Goal: Task Accomplishment & Management: Check status

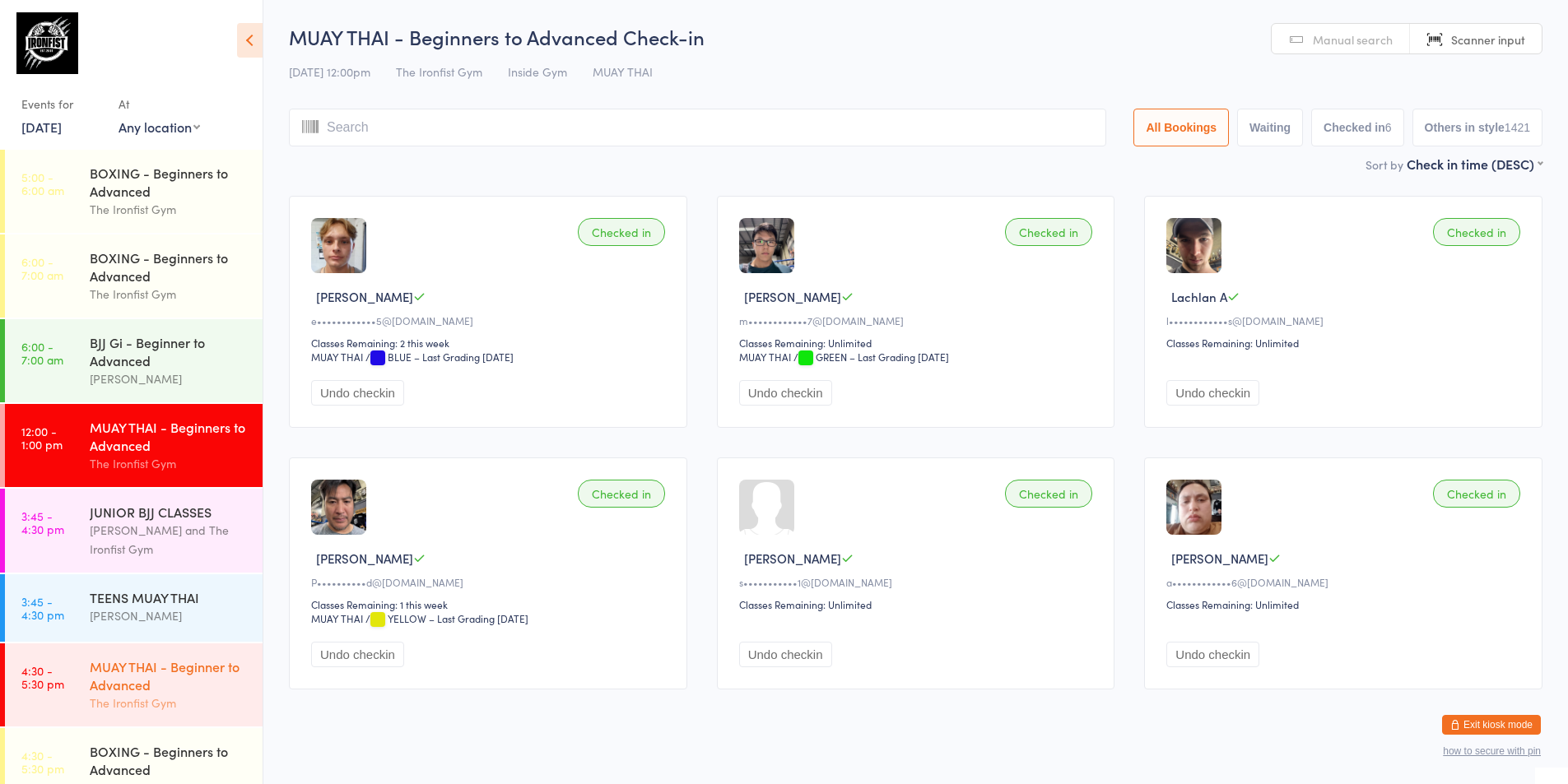
click at [144, 698] on div "The Ironfist Gym" at bounding box center [169, 703] width 159 height 19
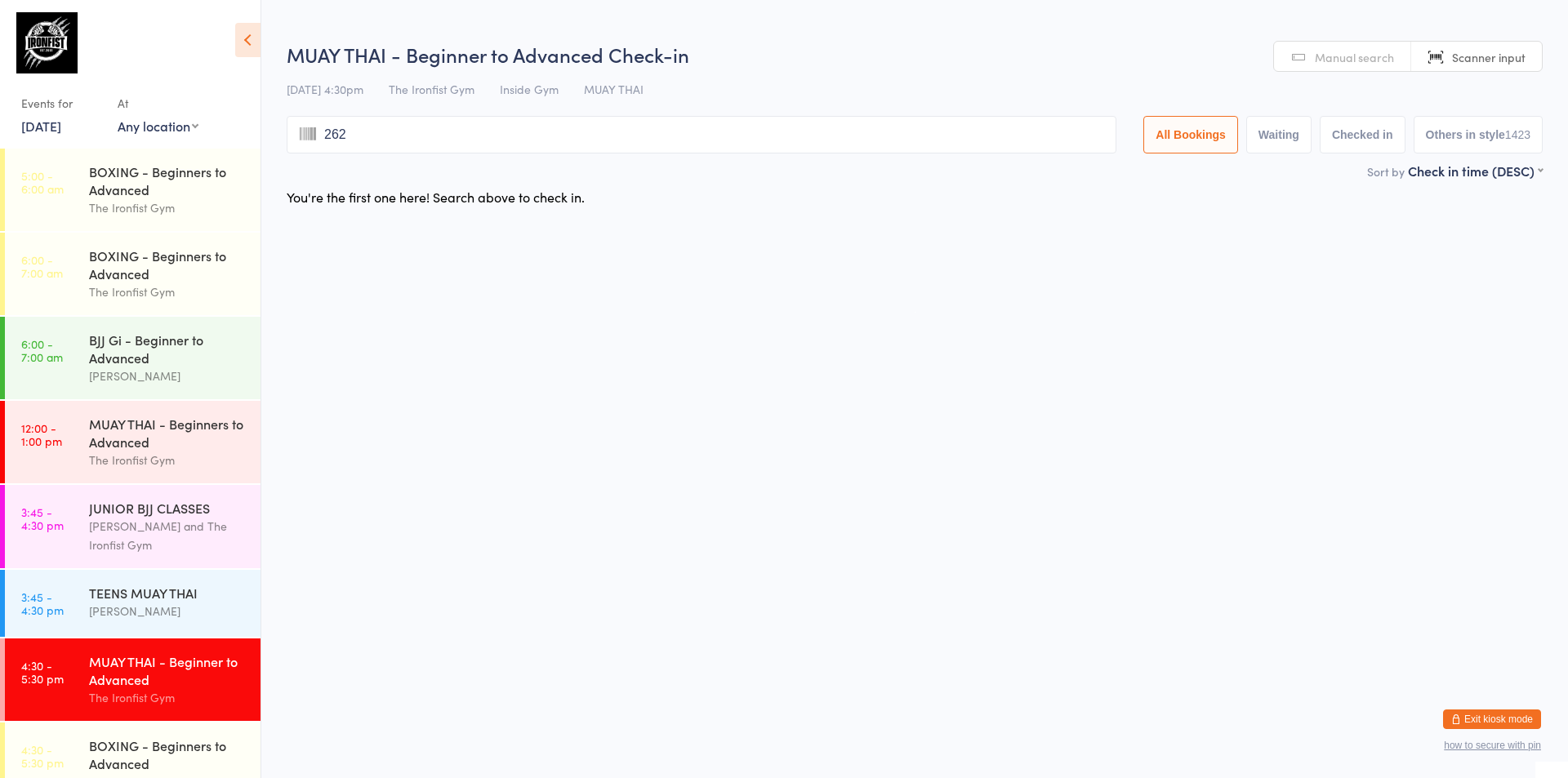
type input "2620"
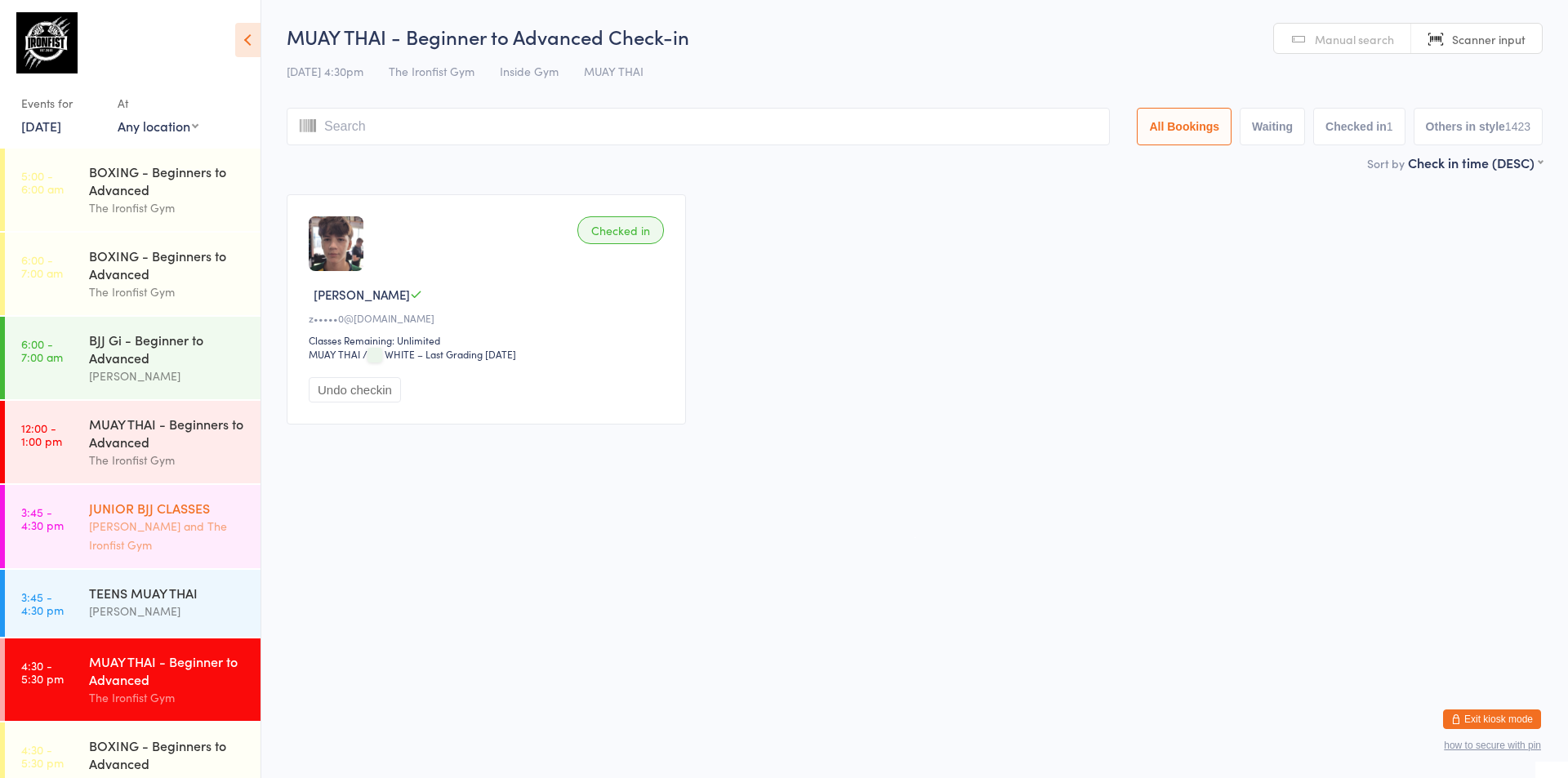
click at [124, 506] on div "JUNIOR BJJ CLASSES" at bounding box center [168, 508] width 158 height 18
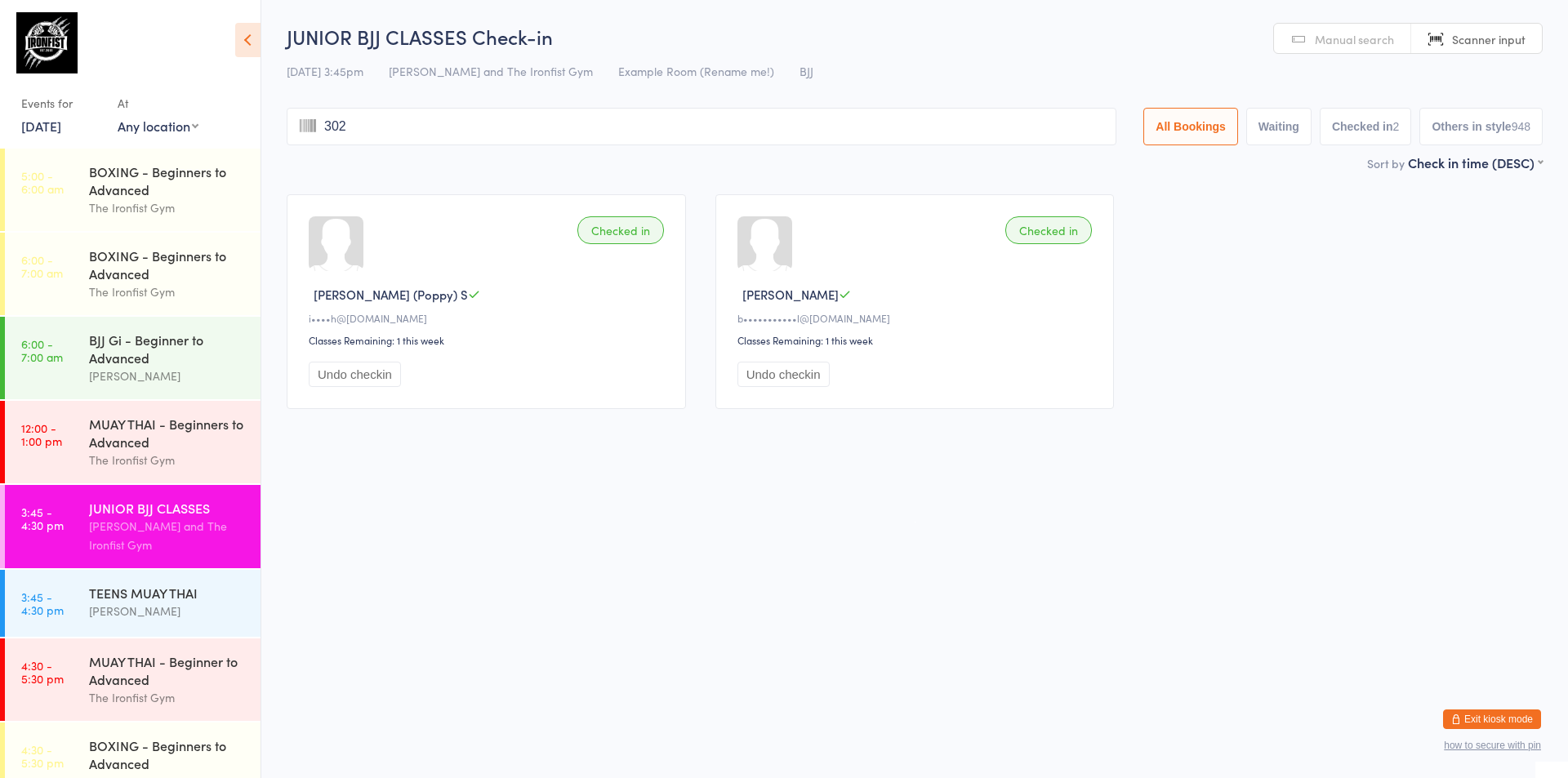
type input "3026"
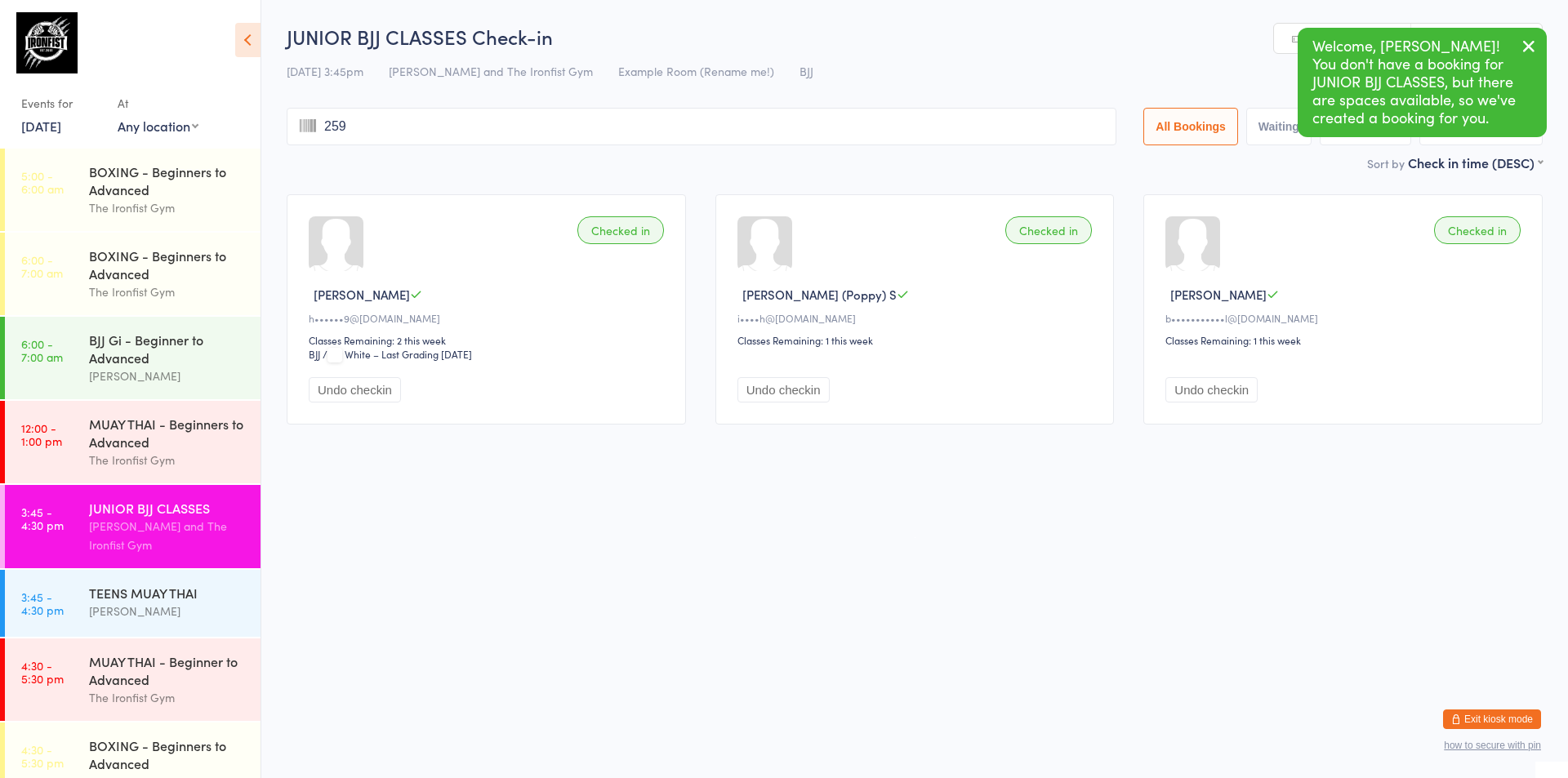
type input "2593"
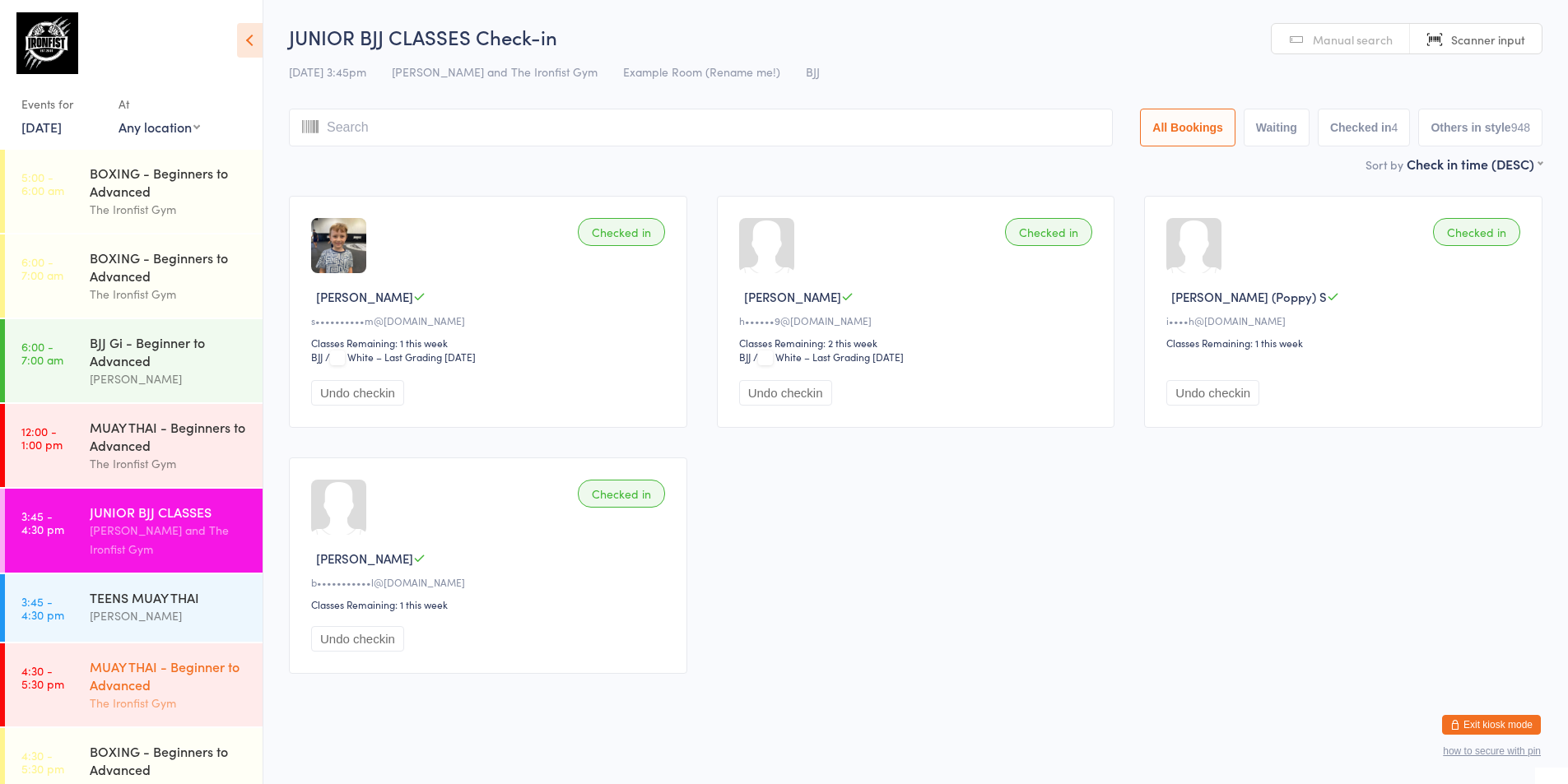
drag, startPoint x: 63, startPoint y: 702, endPoint x: 48, endPoint y: 678, distance: 28.3
click at [48, 678] on time "4:30 - 5:30 pm" at bounding box center [43, 677] width 43 height 26
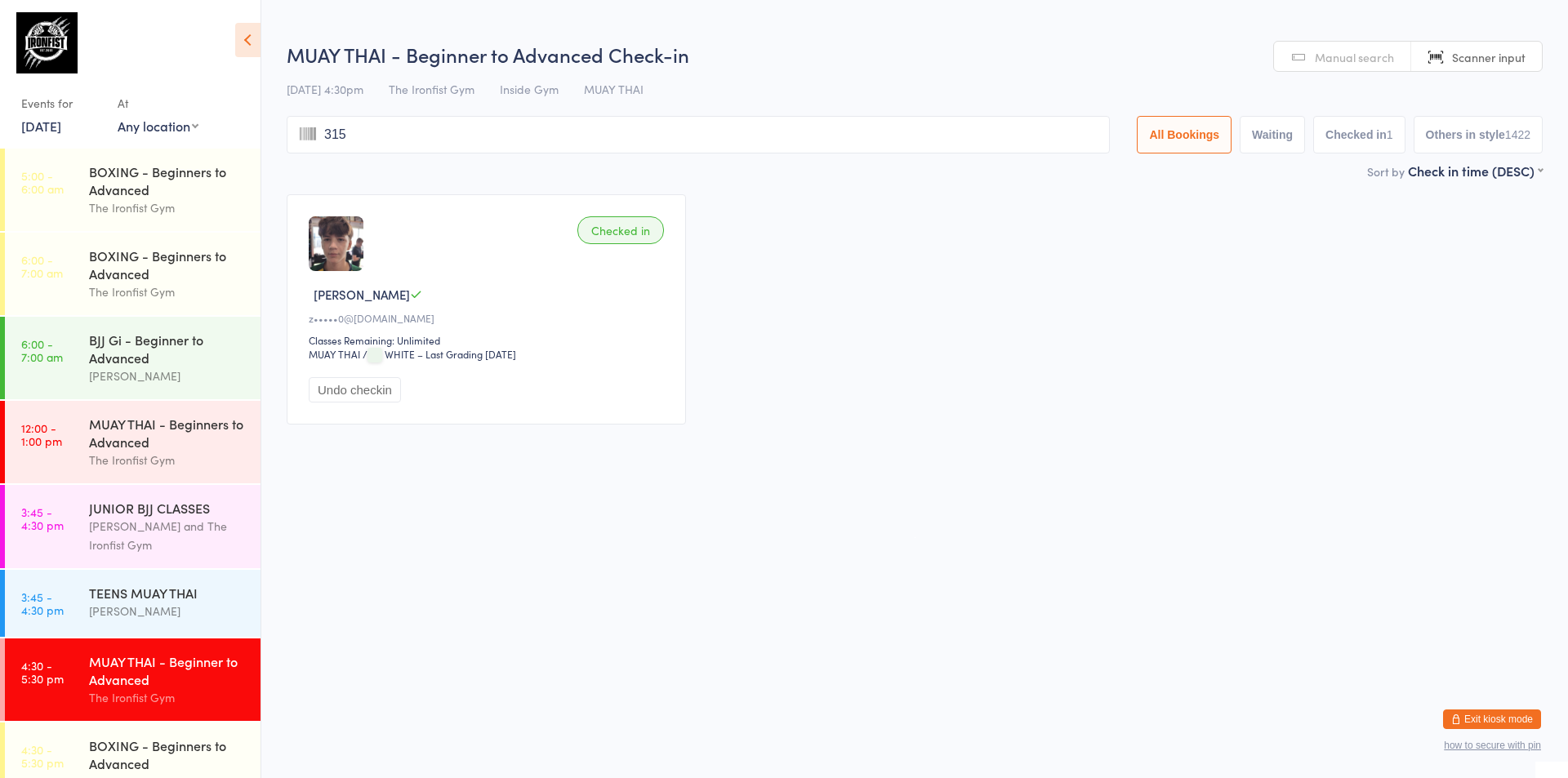
type input "3156"
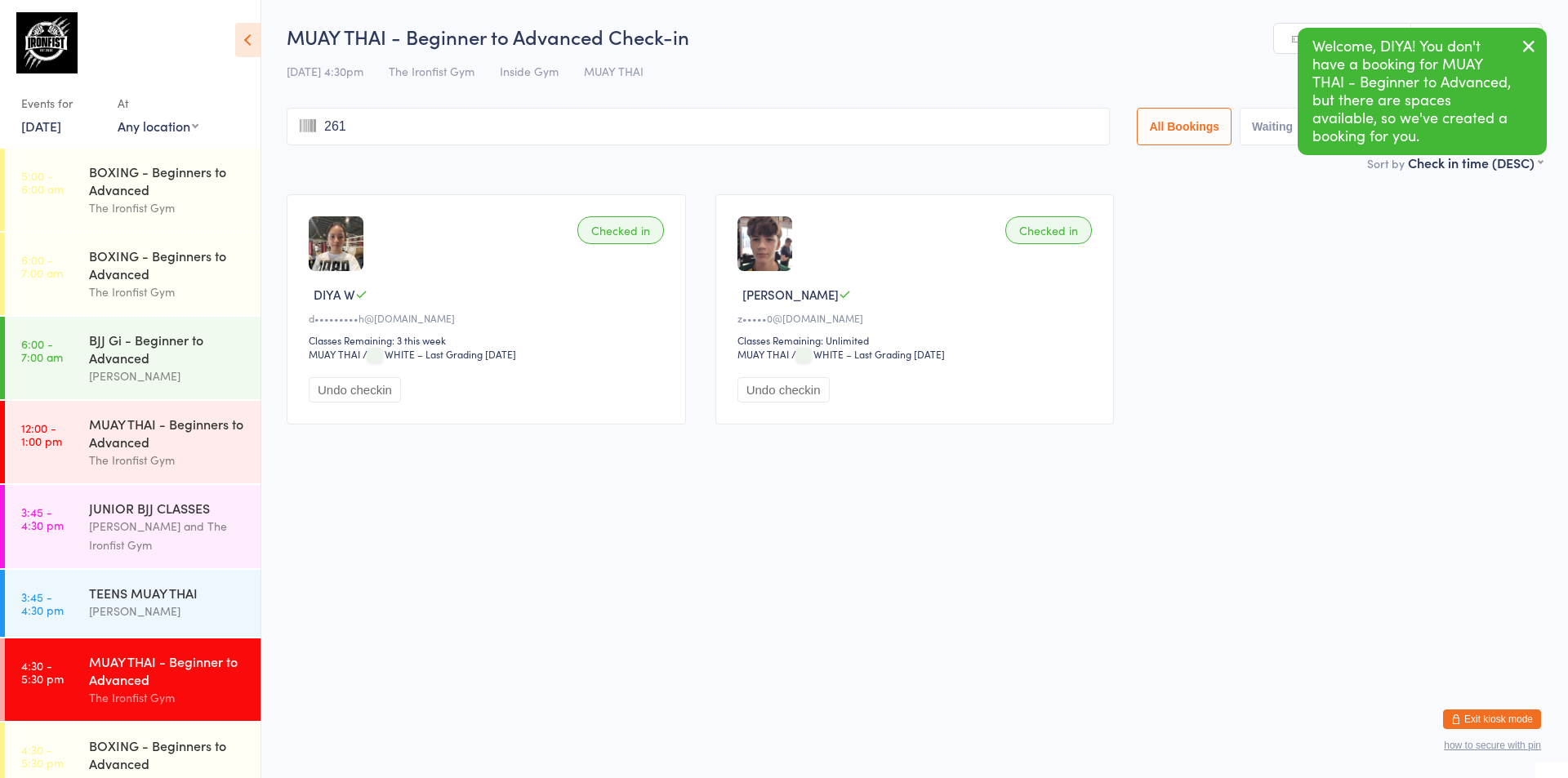
type input "2611"
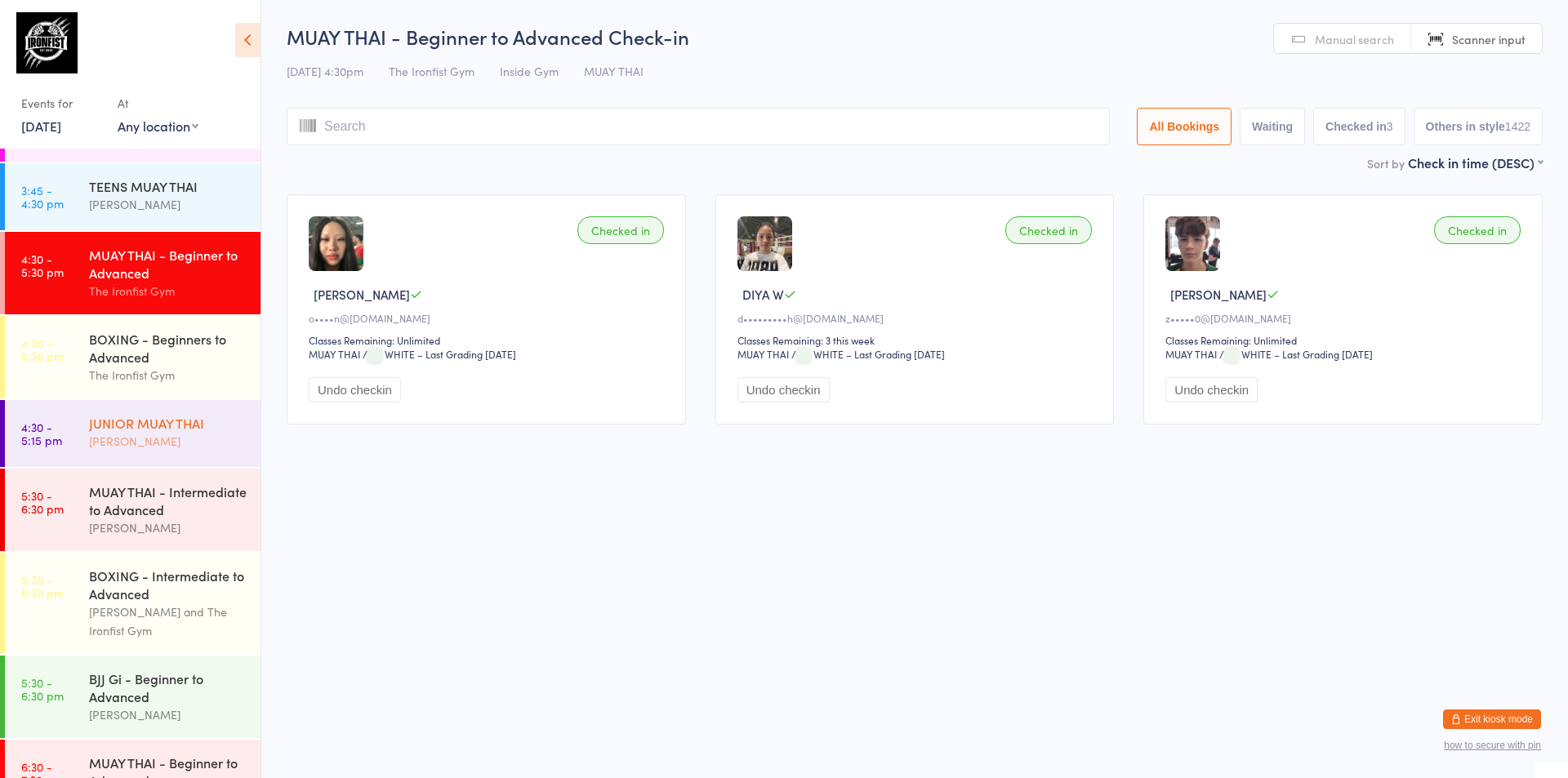
scroll to position [409, 0]
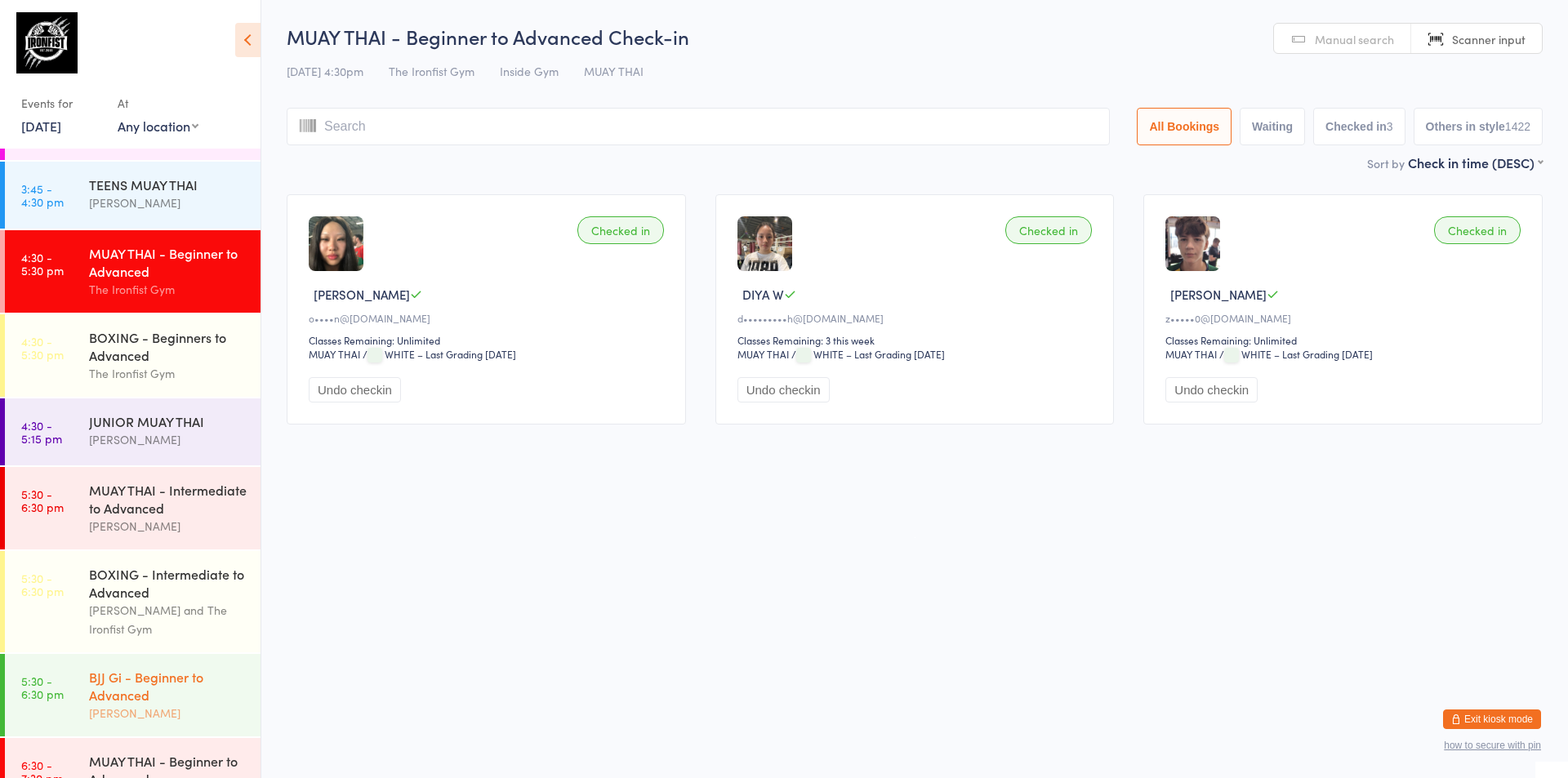
click at [143, 688] on div "BJJ Gi - Beginner to Advanced" at bounding box center [168, 685] width 158 height 36
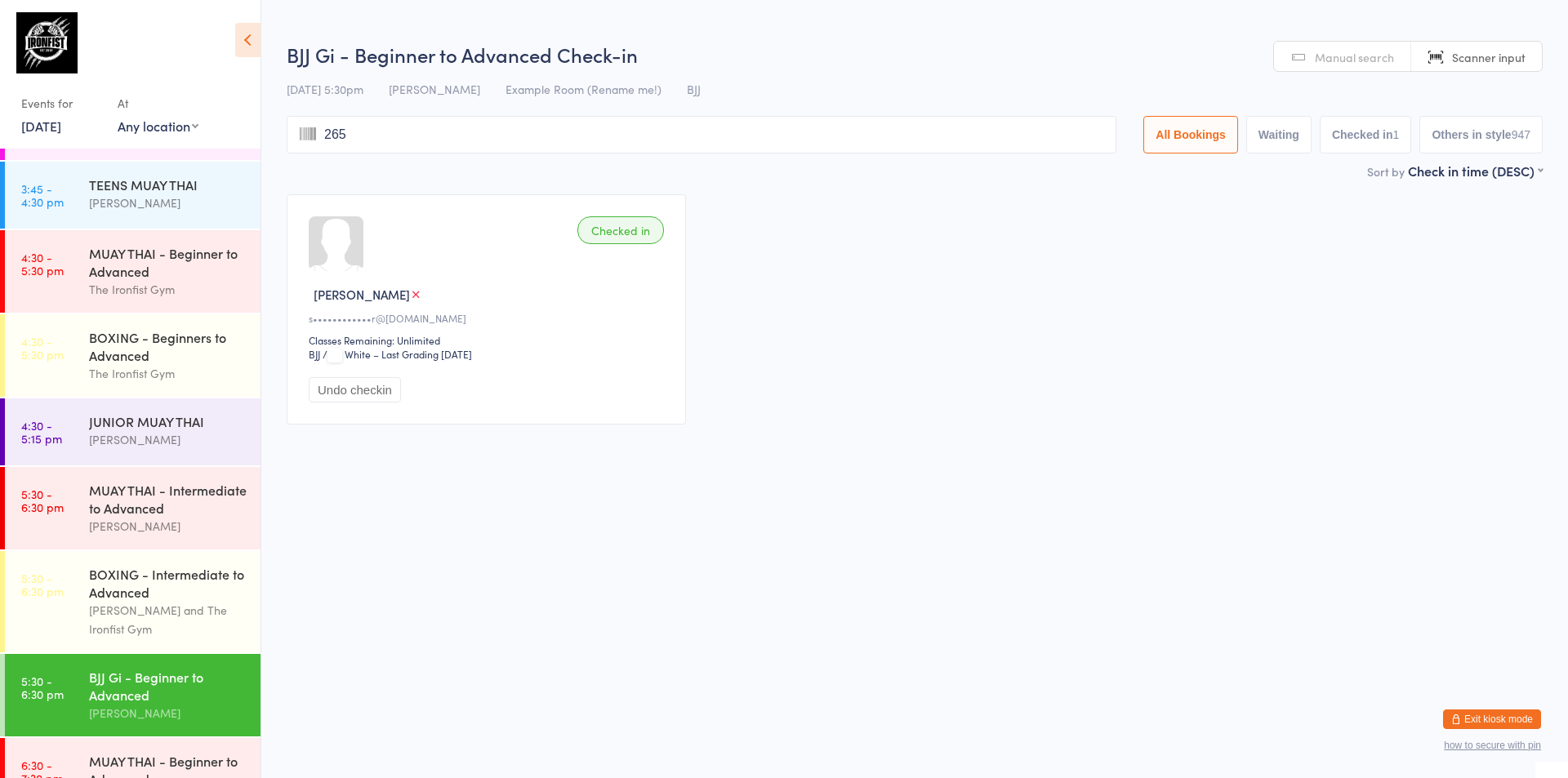
type input "2657"
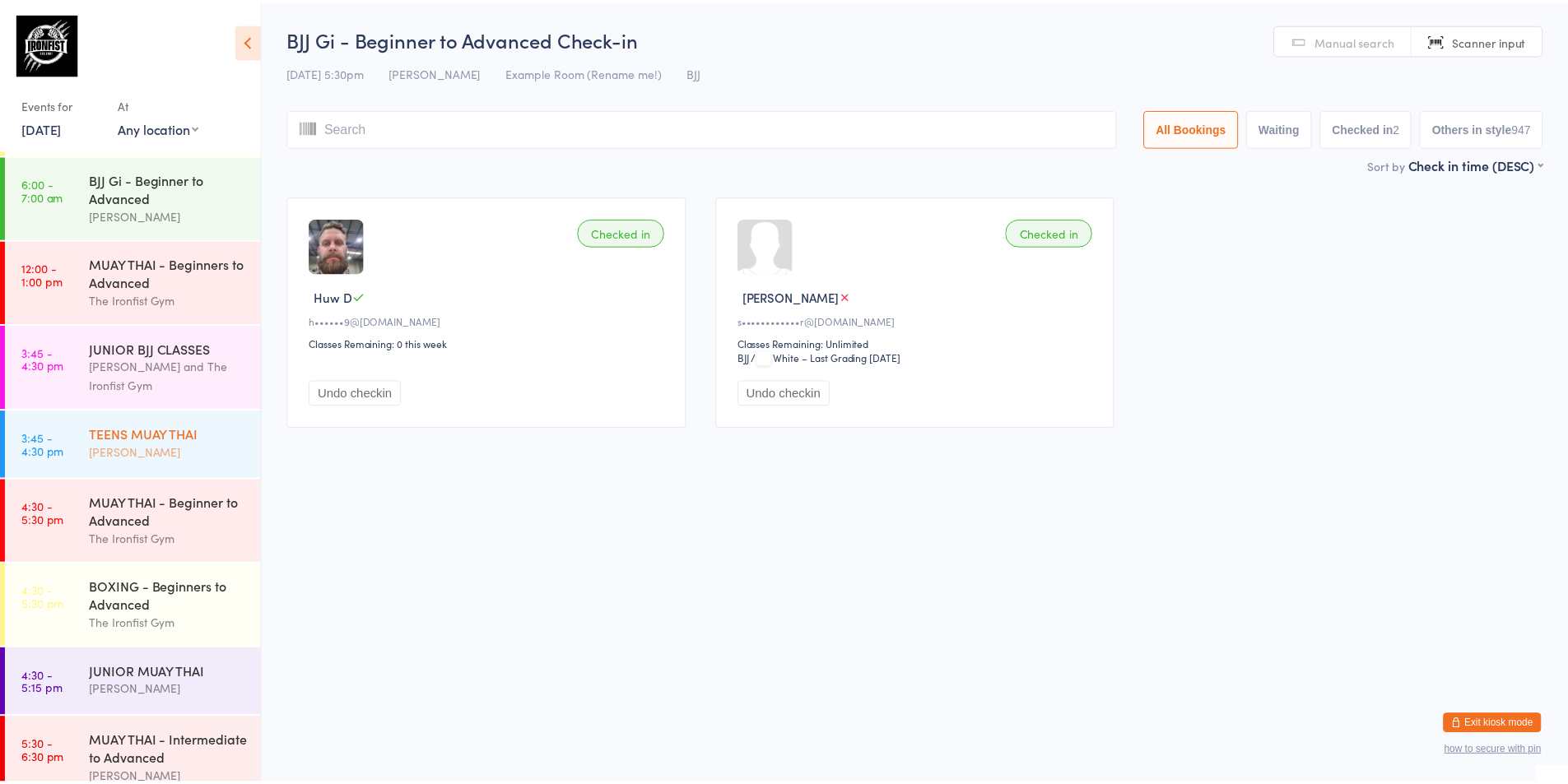
scroll to position [165, 0]
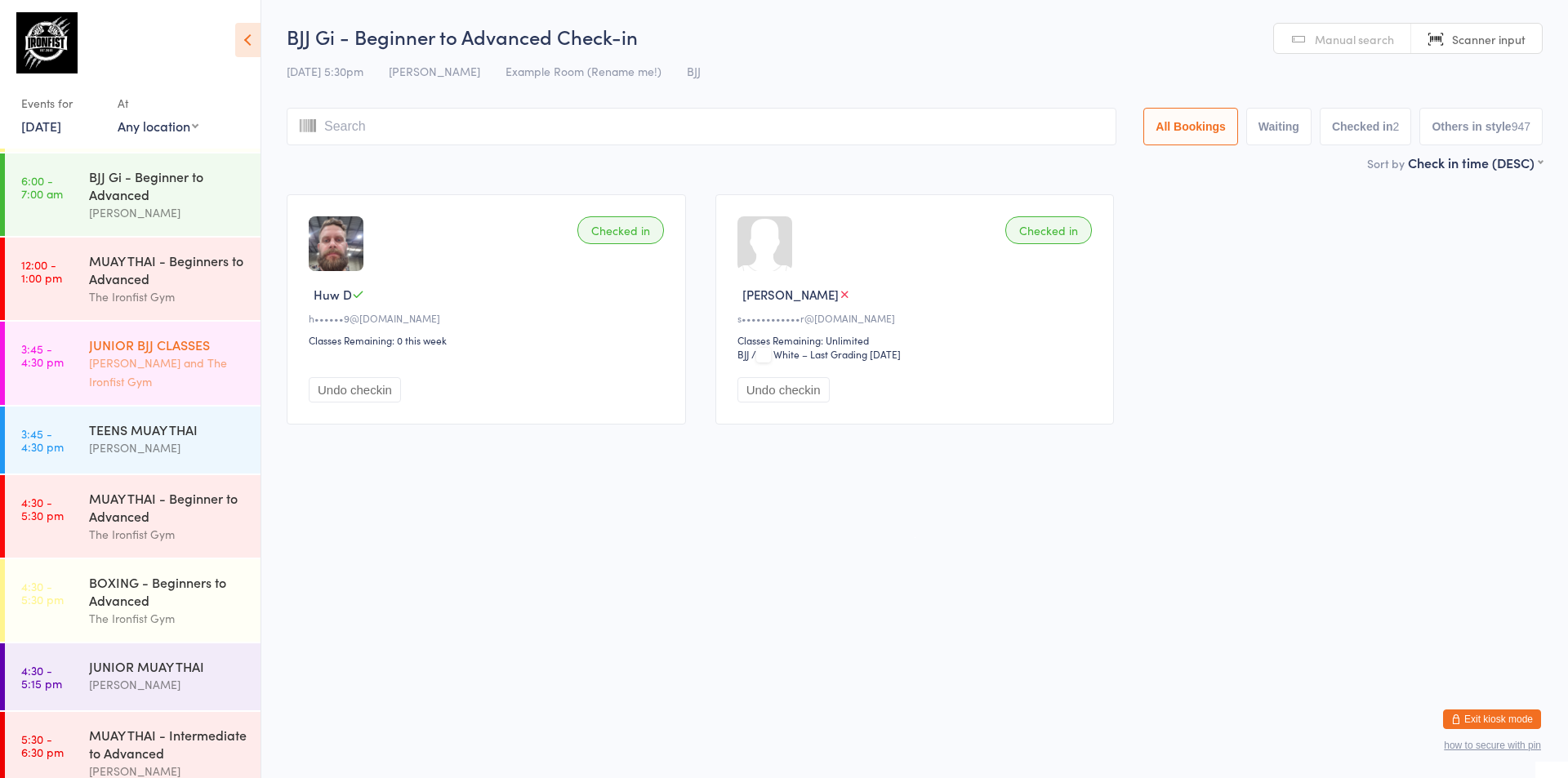
click at [144, 370] on div "[PERSON_NAME] and The Ironfist Gym" at bounding box center [168, 372] width 158 height 38
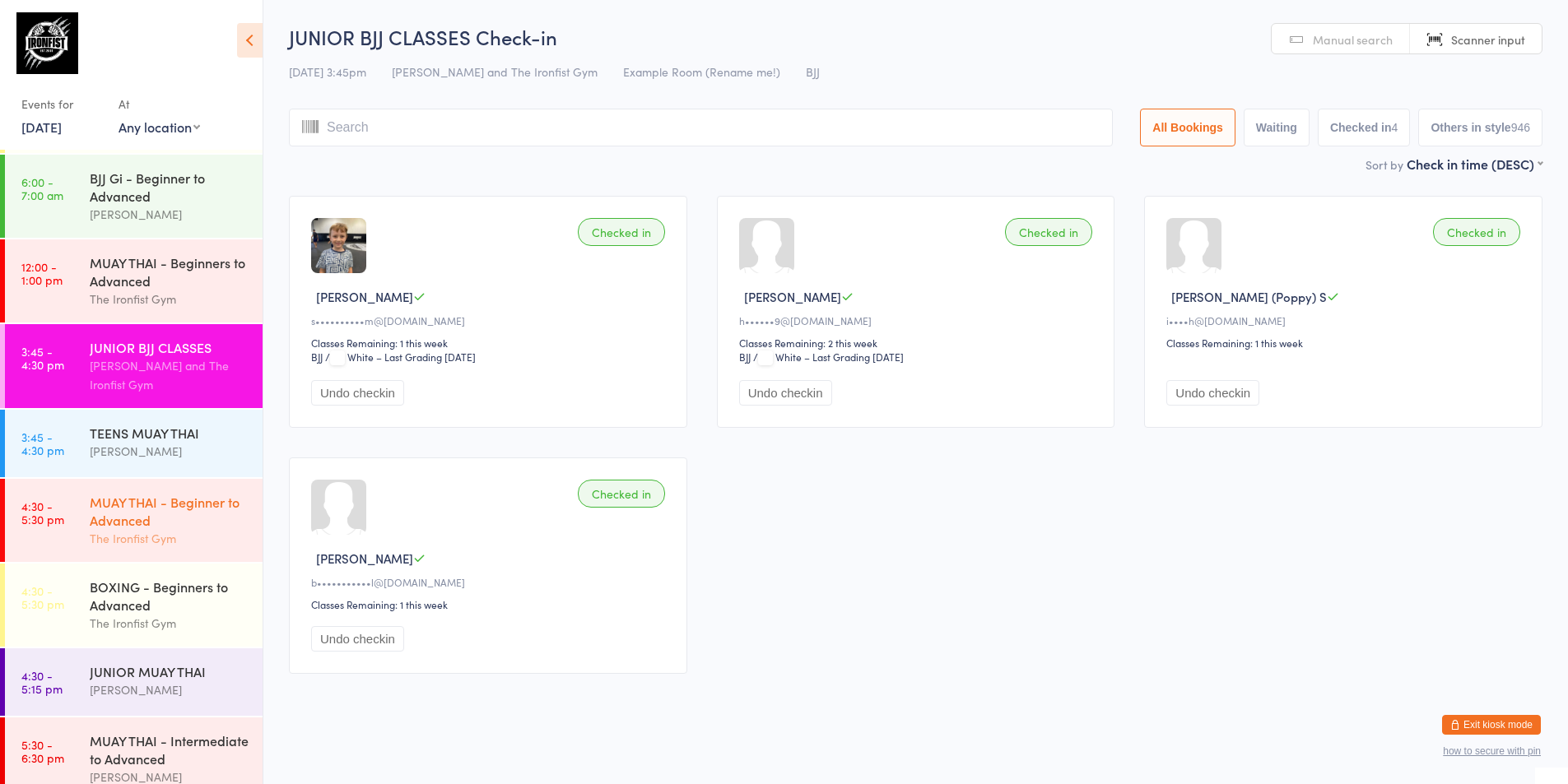
click at [179, 506] on div "MUAY THAI - Beginner to Advanced" at bounding box center [169, 511] width 159 height 36
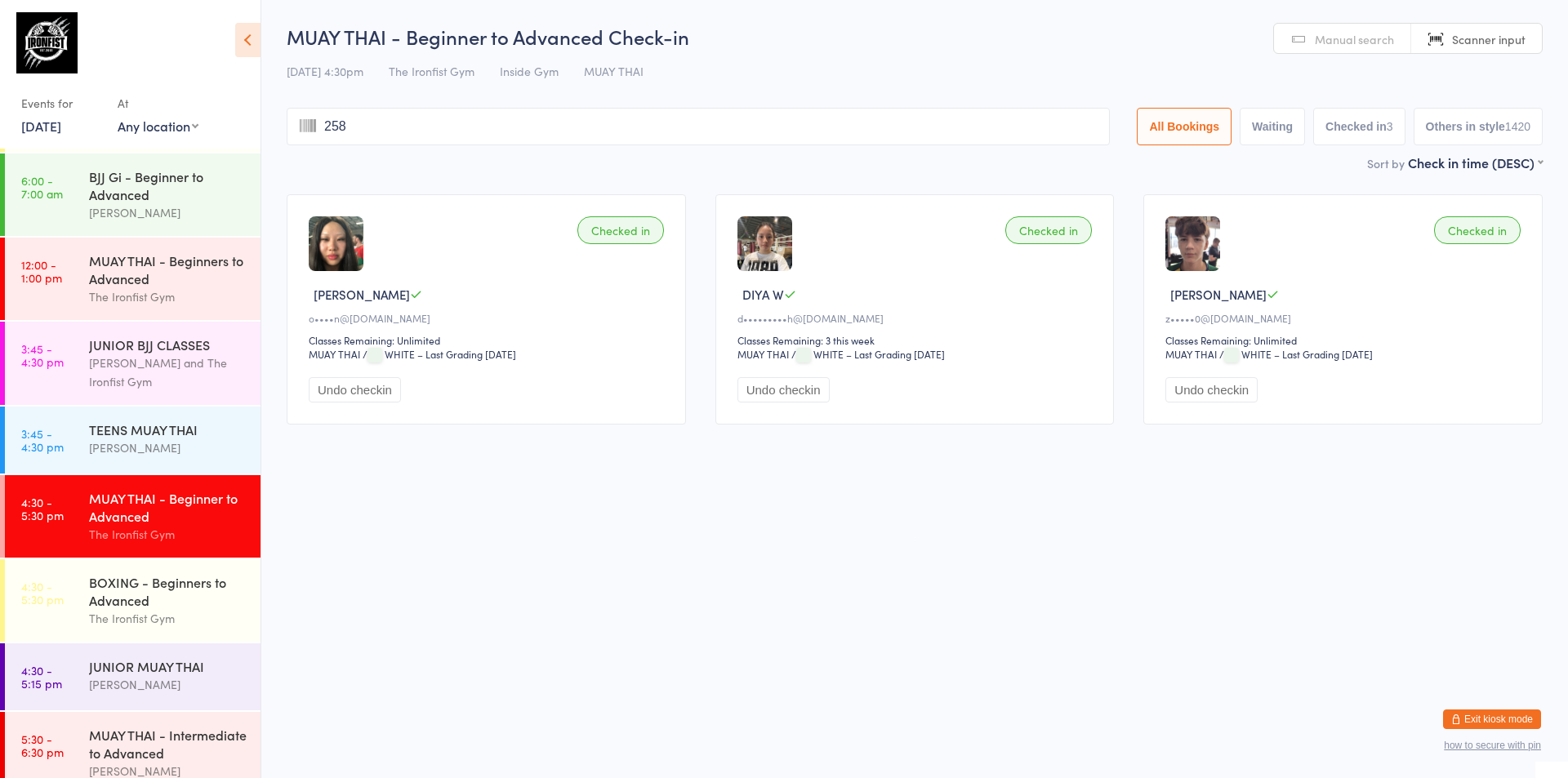
type input "2584"
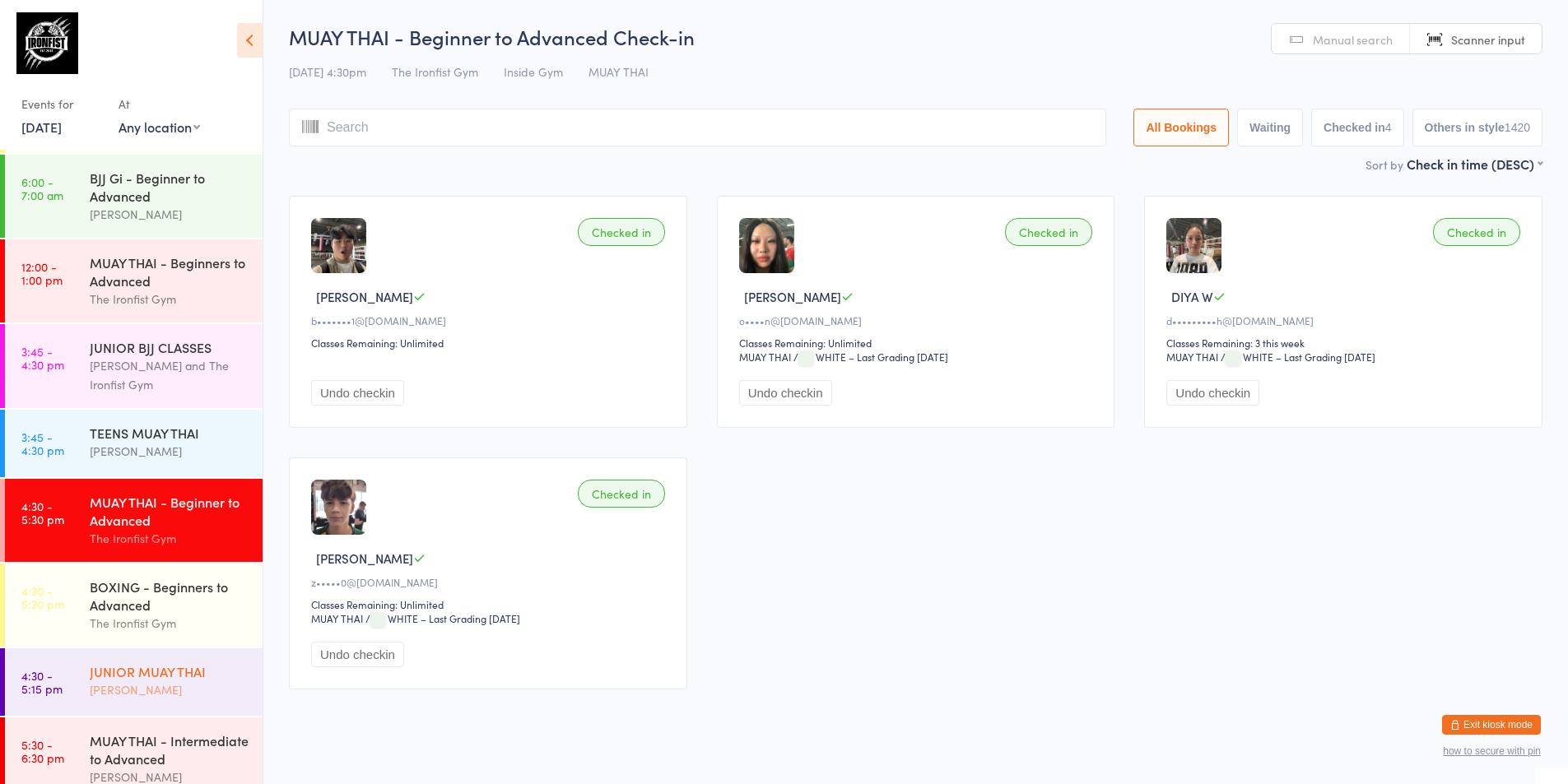
click at [188, 686] on div "[PERSON_NAME]" at bounding box center [169, 690] width 159 height 19
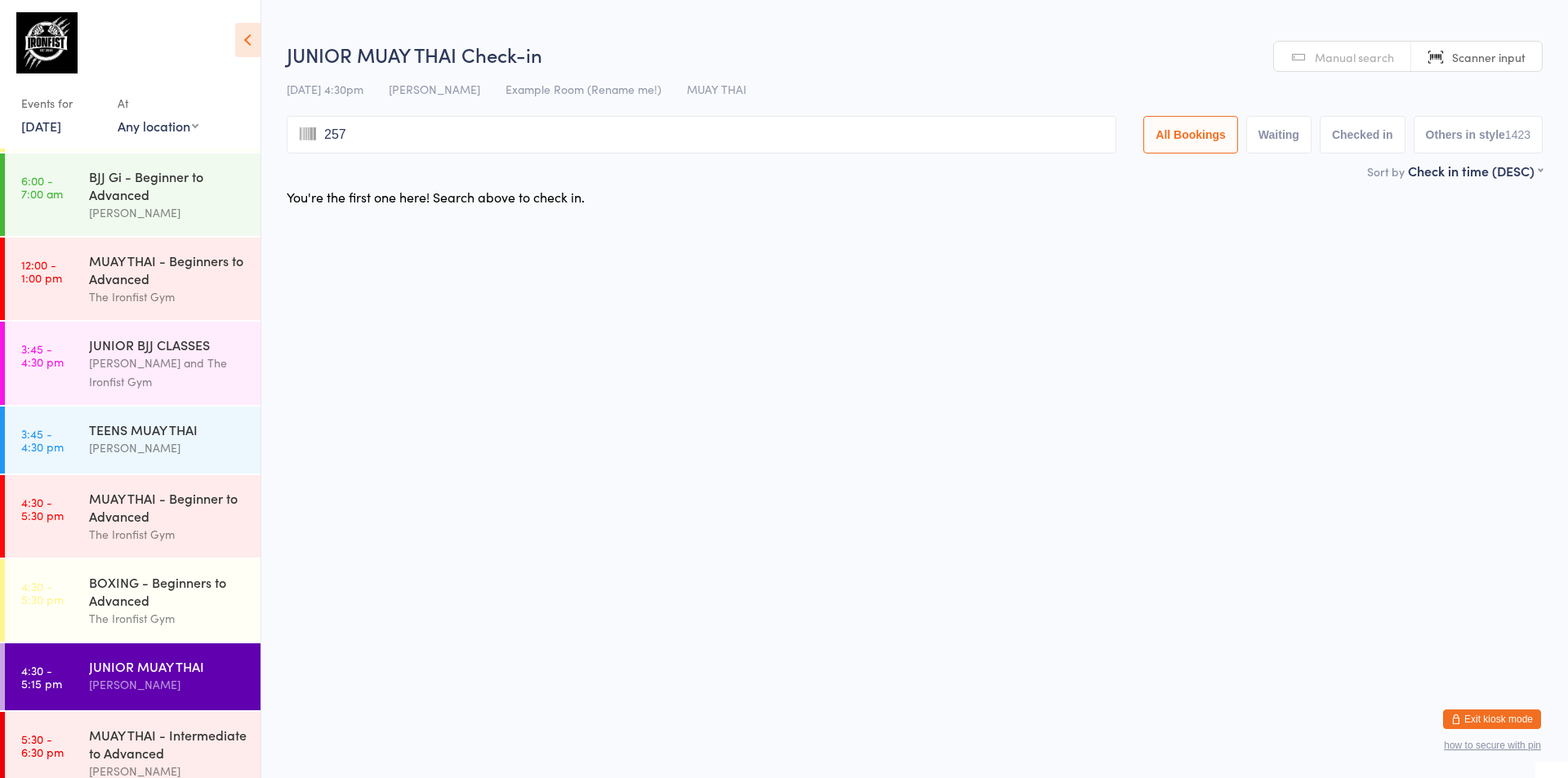
type input "2572"
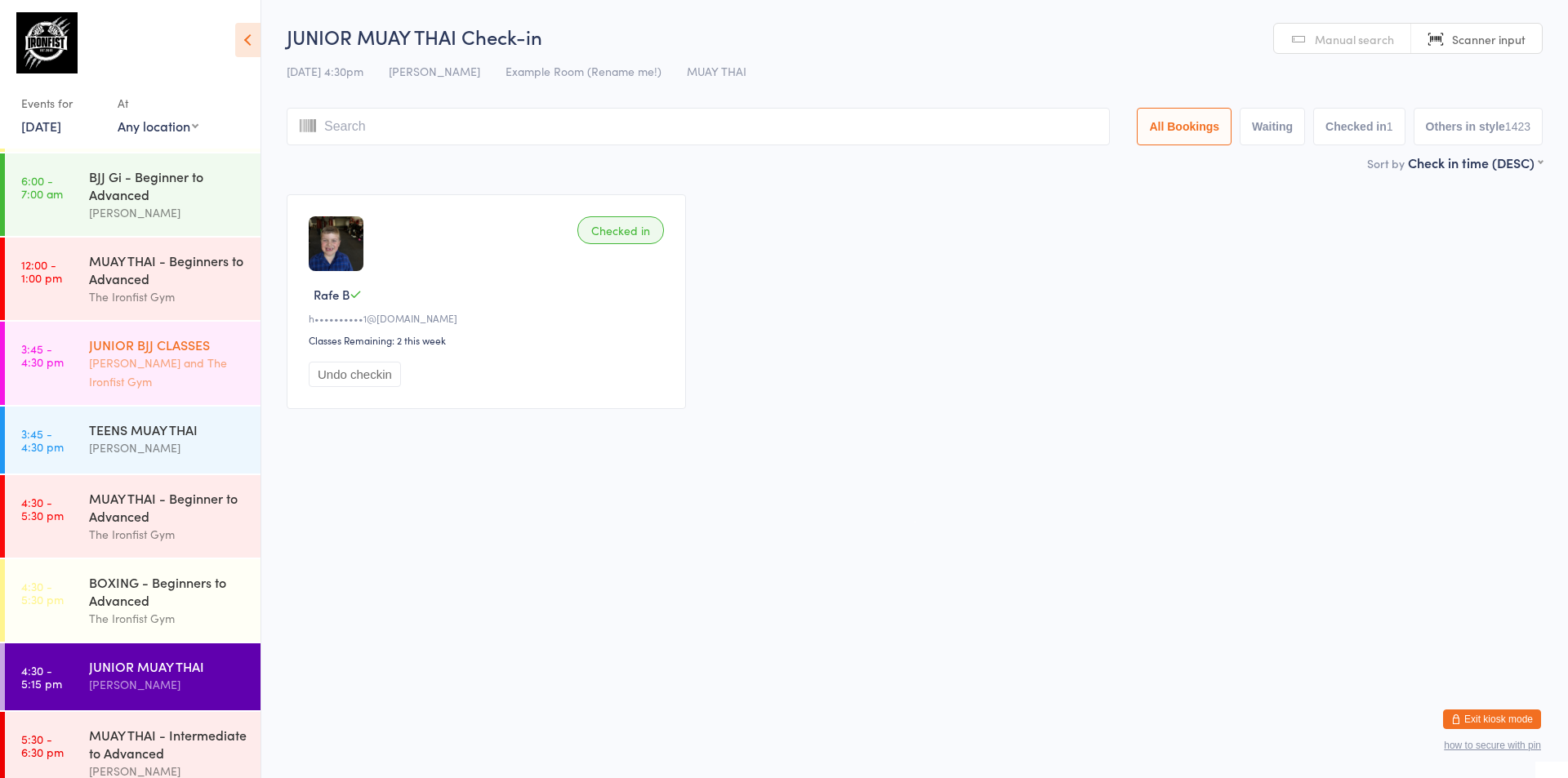
click at [90, 357] on div "[PERSON_NAME] and The Ironfist Gym" at bounding box center [168, 372] width 158 height 38
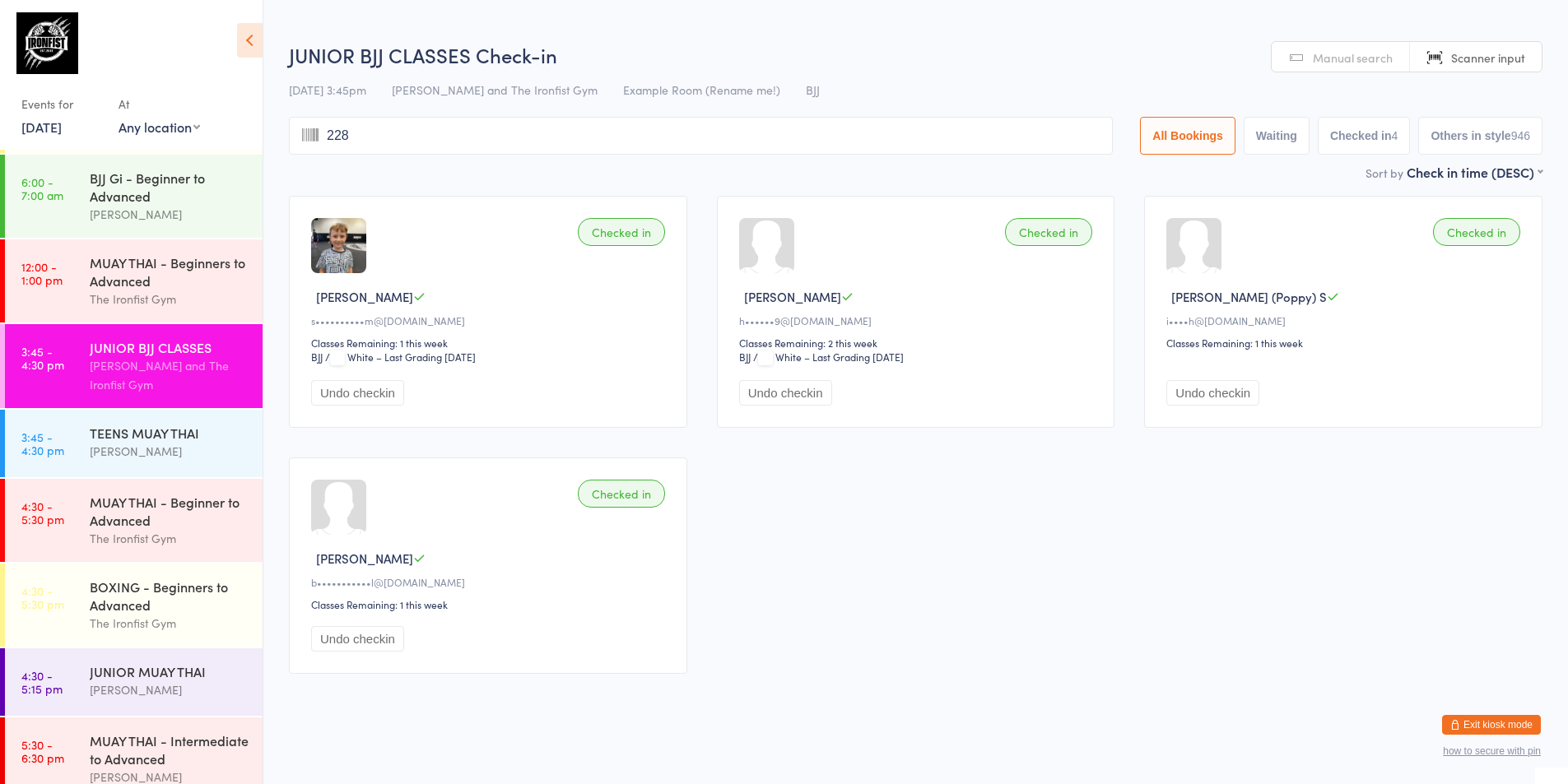
type input "2287"
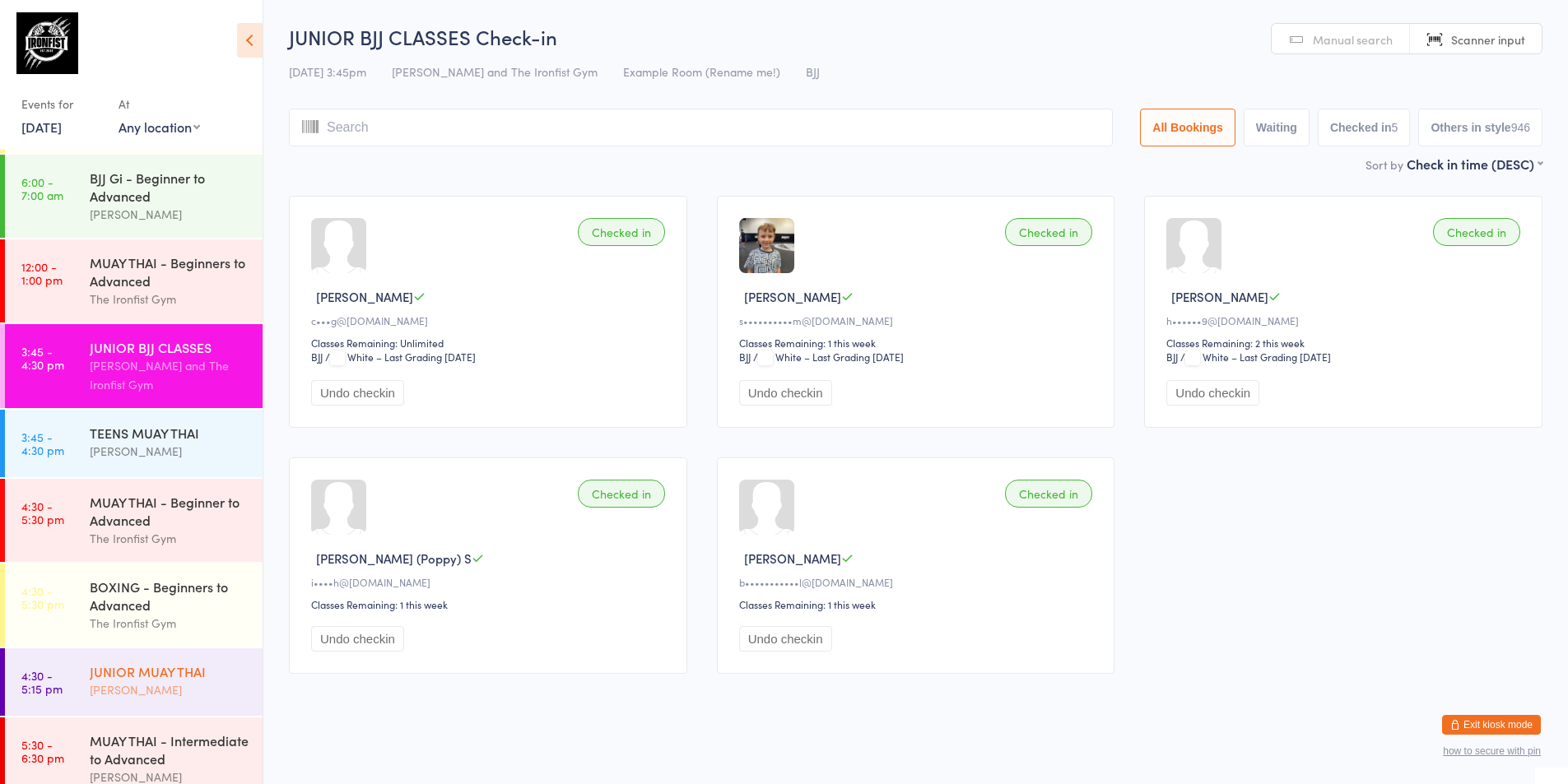
click at [182, 671] on div "JUNIOR MUAY THAI" at bounding box center [169, 672] width 159 height 19
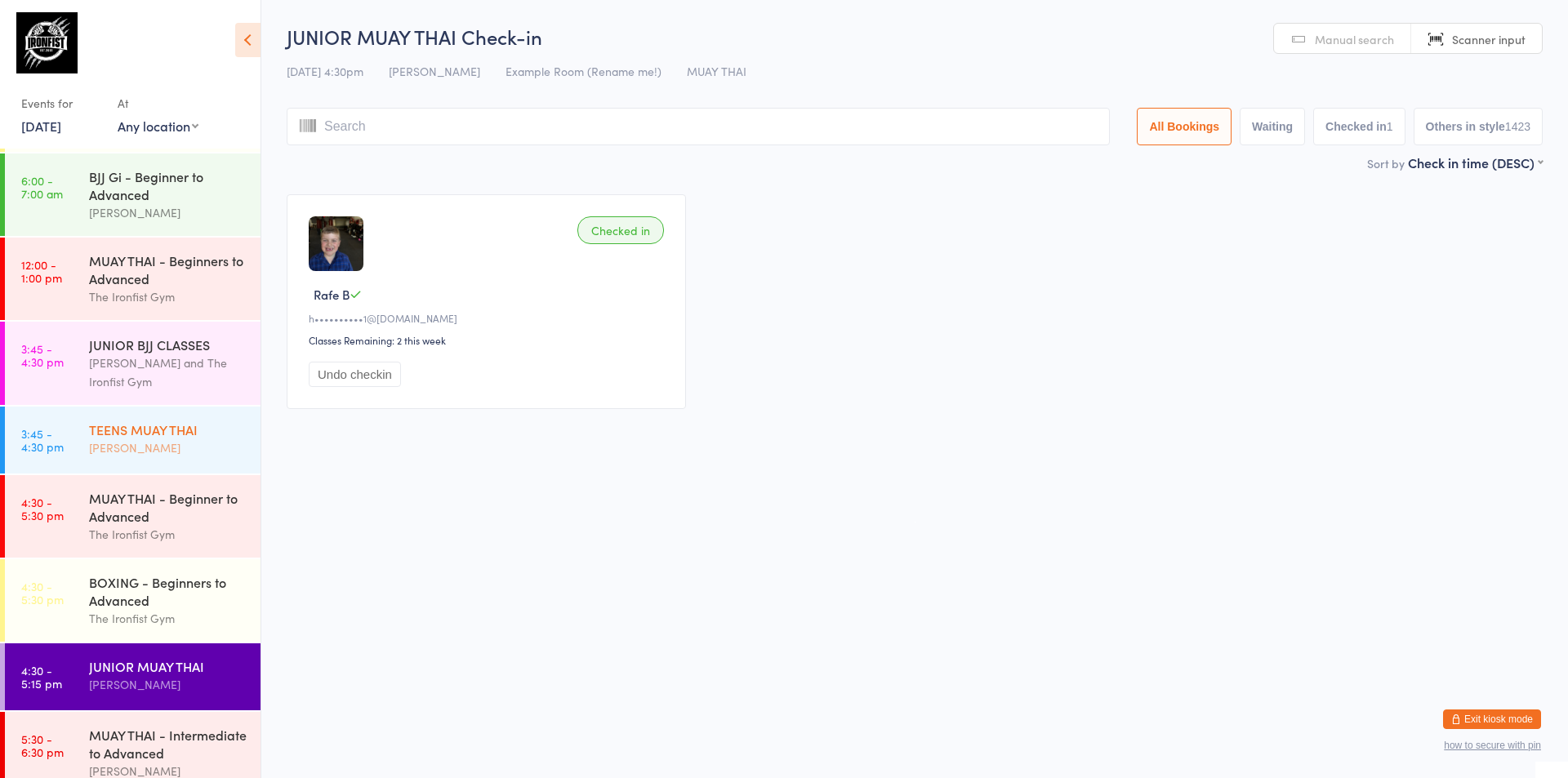
click at [154, 411] on div "TEENS MUAY THAI [PERSON_NAME]" at bounding box center [175, 439] width 172 height 64
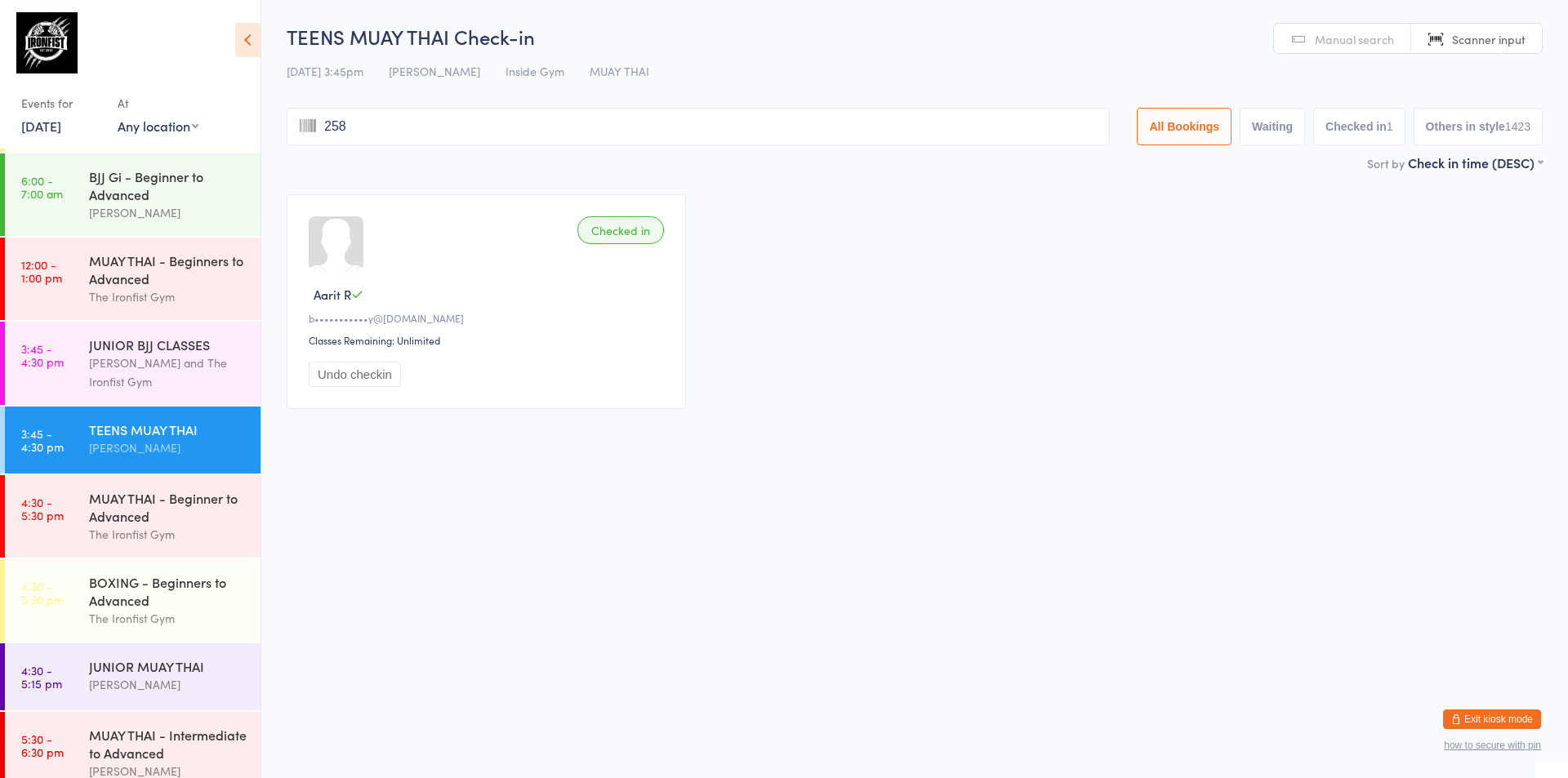
type input "2583"
type input "1845"
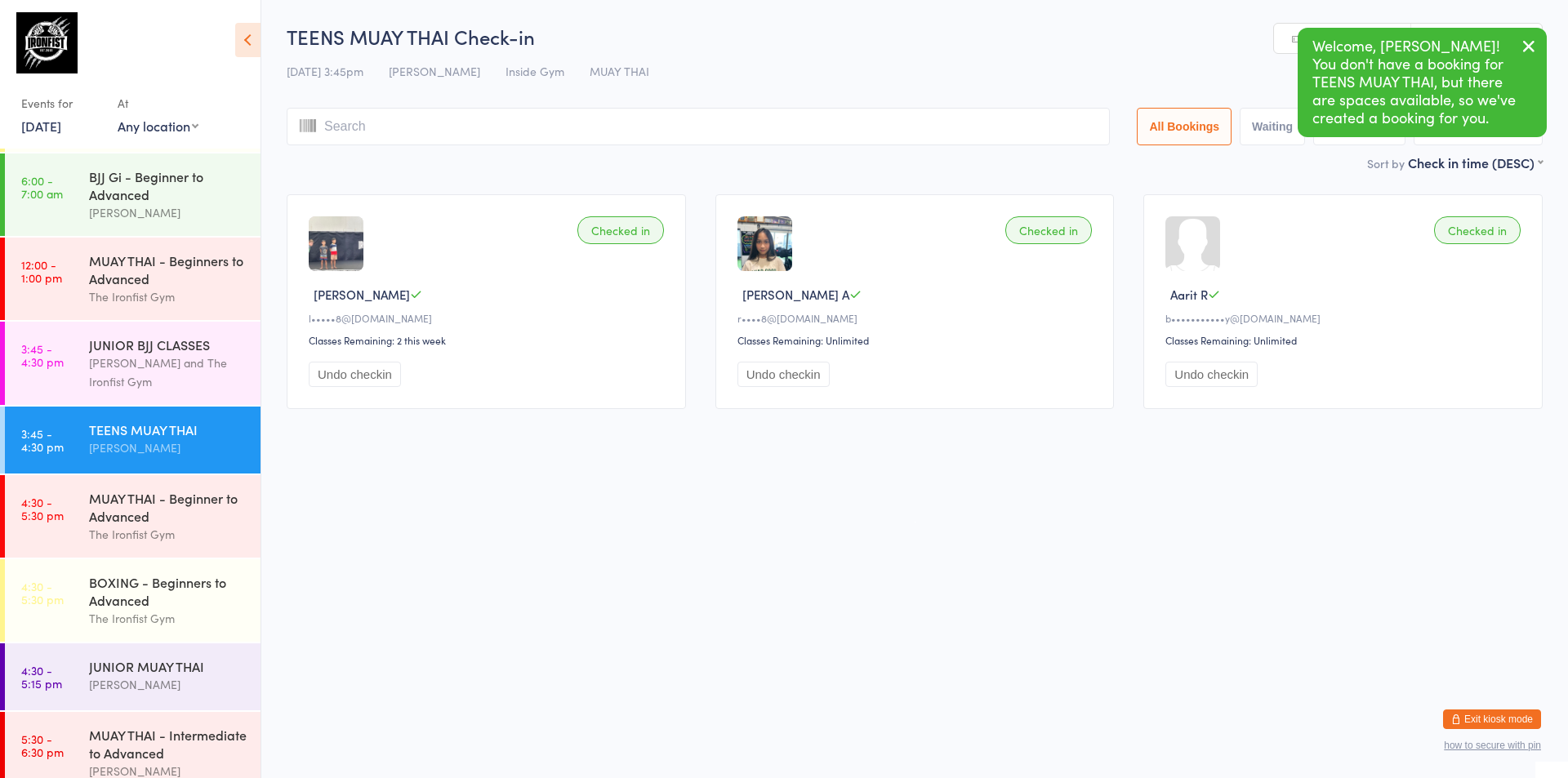
click at [343, 380] on button "Undo checkin" at bounding box center [355, 375] width 92 height 26
click at [138, 371] on div "[PERSON_NAME] and The Ironfist Gym" at bounding box center [168, 372] width 158 height 38
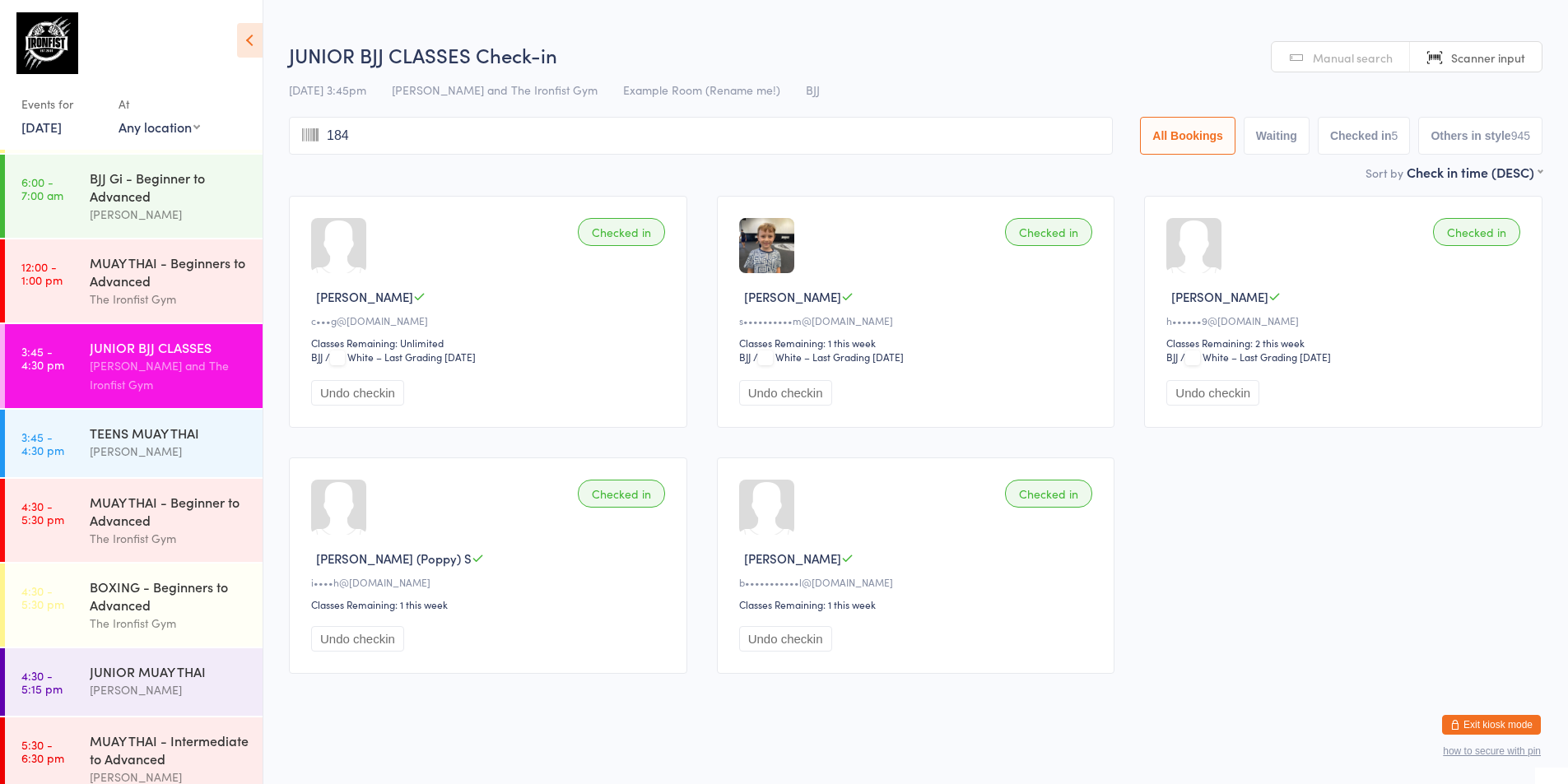
type input "1845"
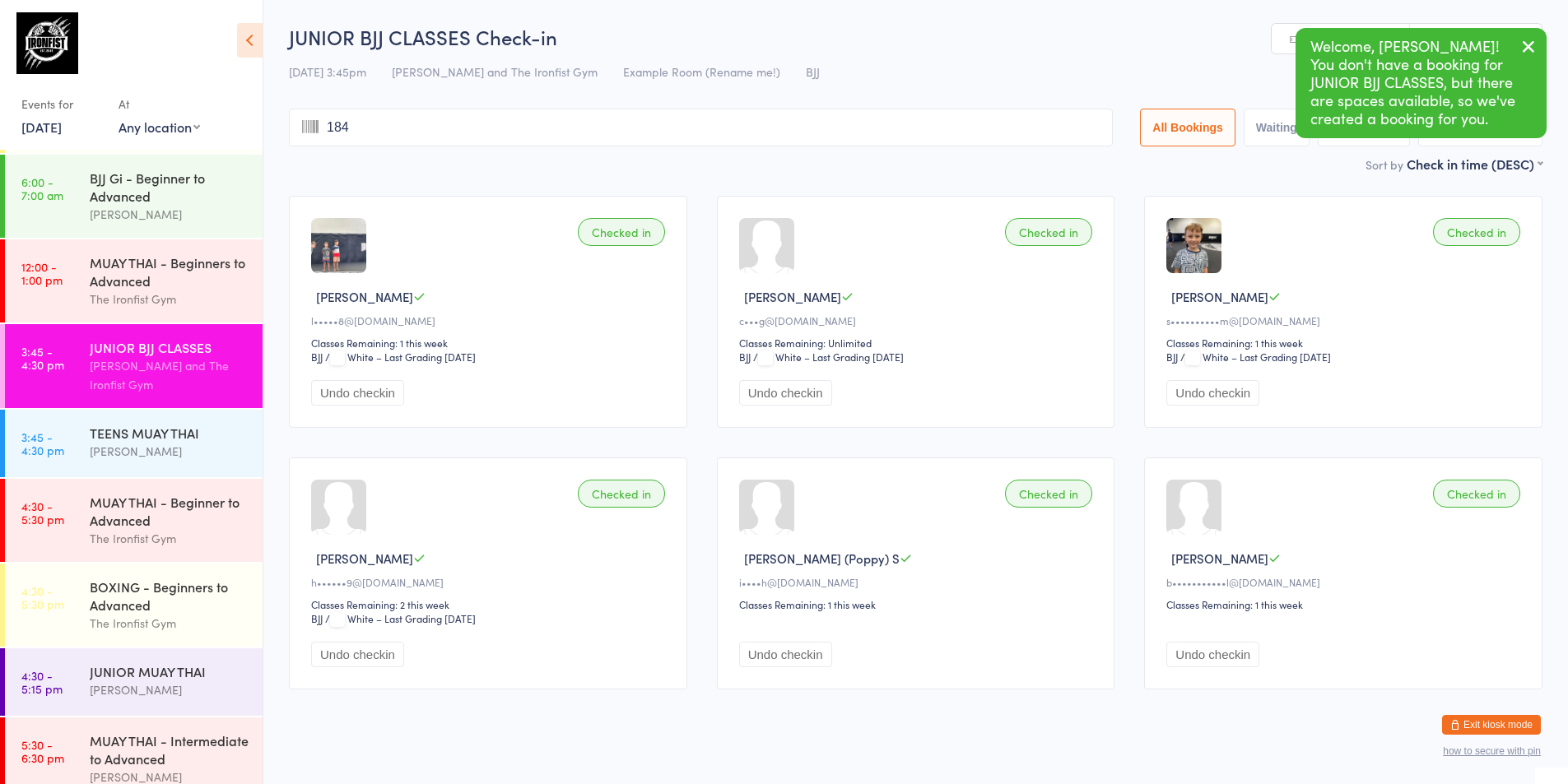
type input "1843"
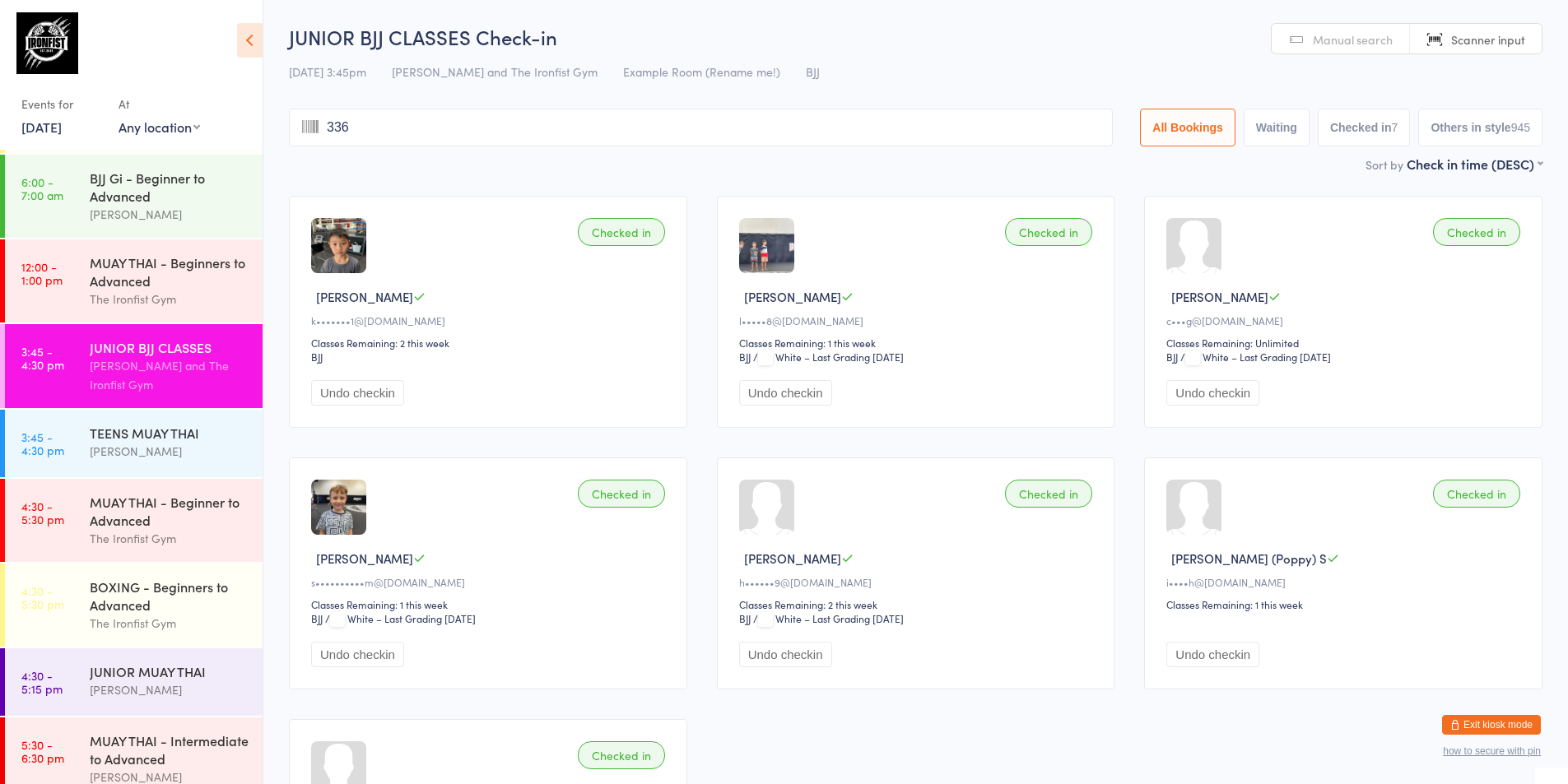
type input "3364"
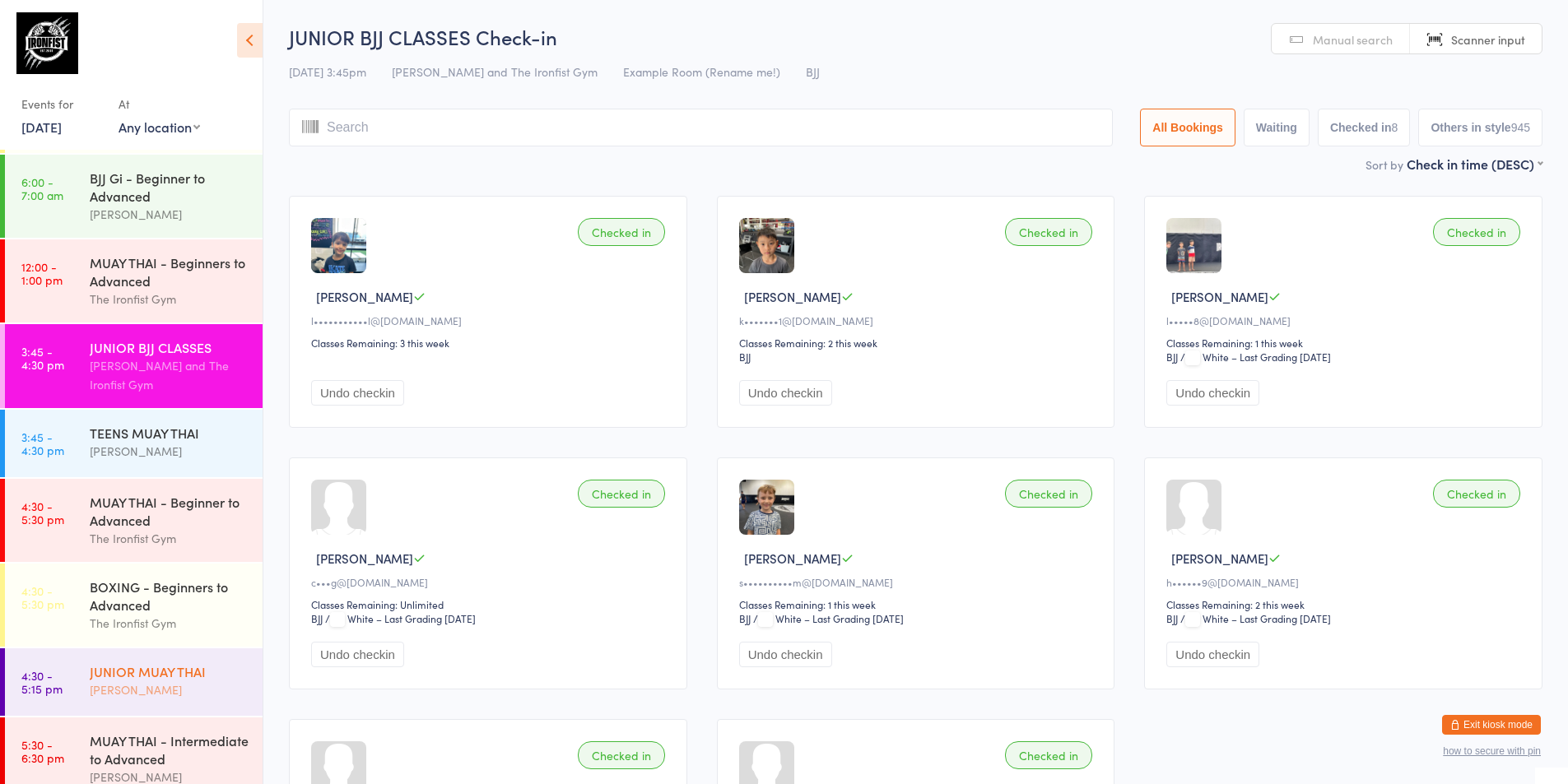
click at [0, 678] on div at bounding box center [2, 682] width 5 height 68
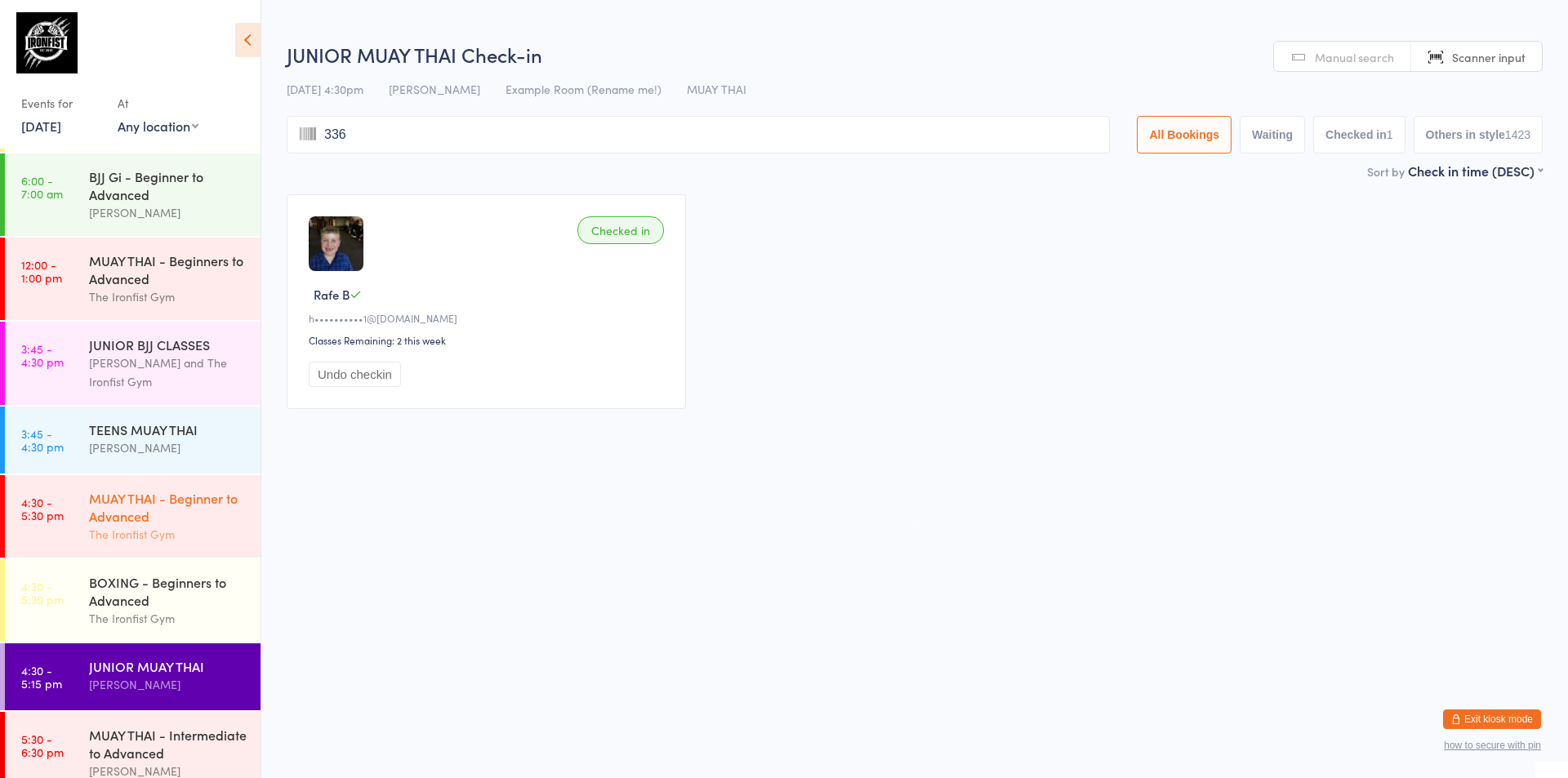
type input "3364"
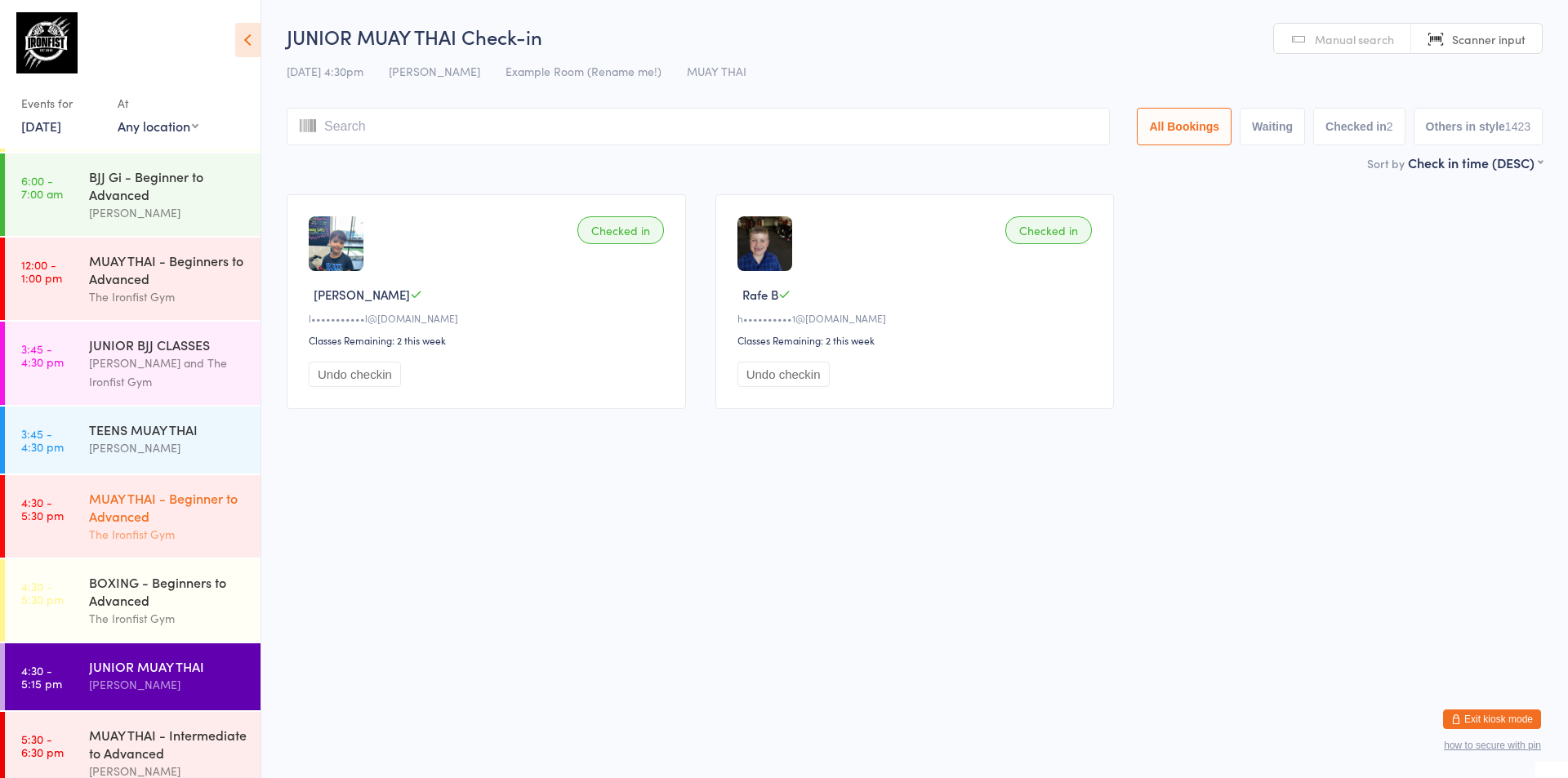
click at [109, 538] on div "The Ironfist Gym" at bounding box center [168, 535] width 158 height 18
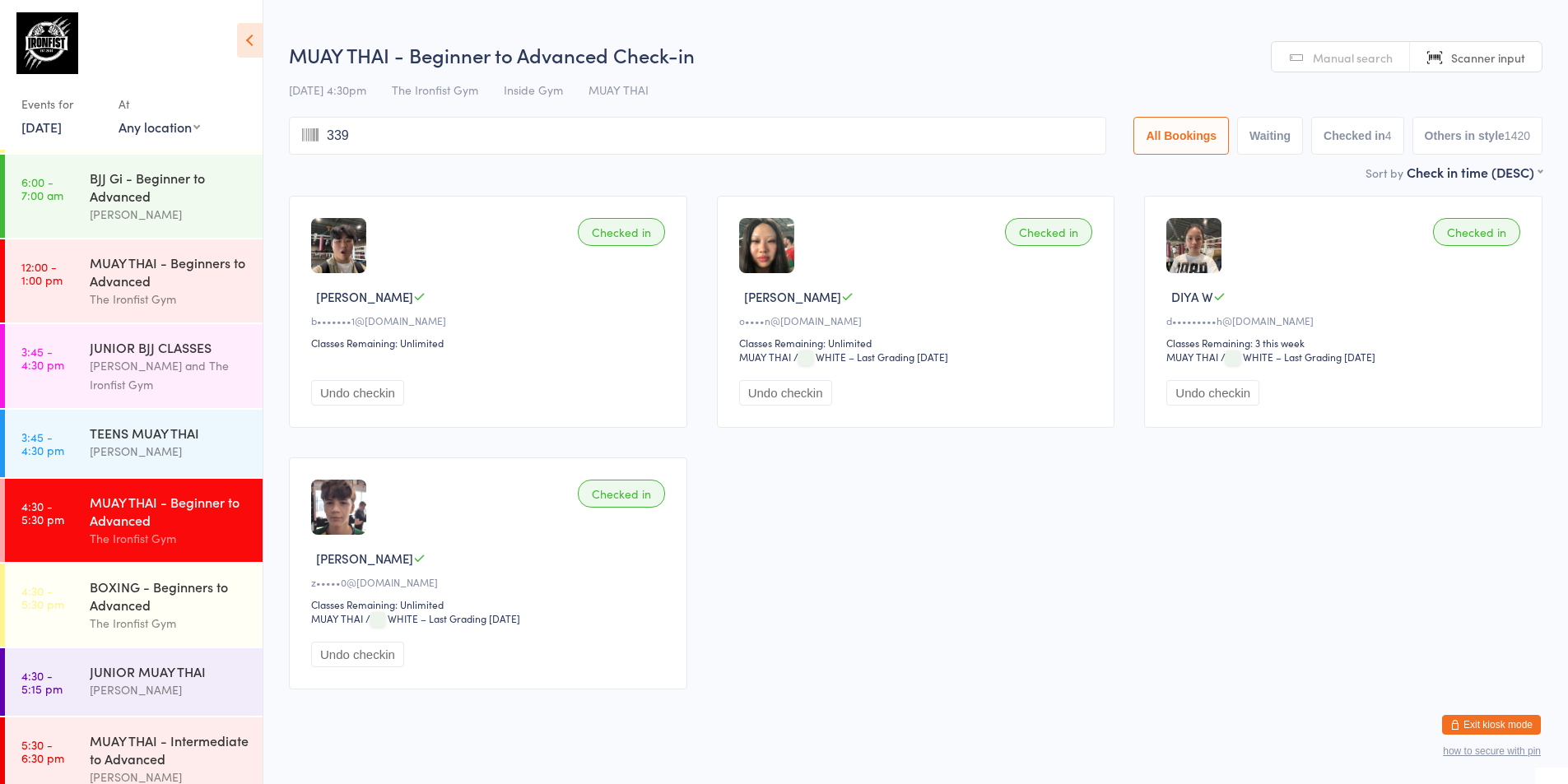
type input "3396"
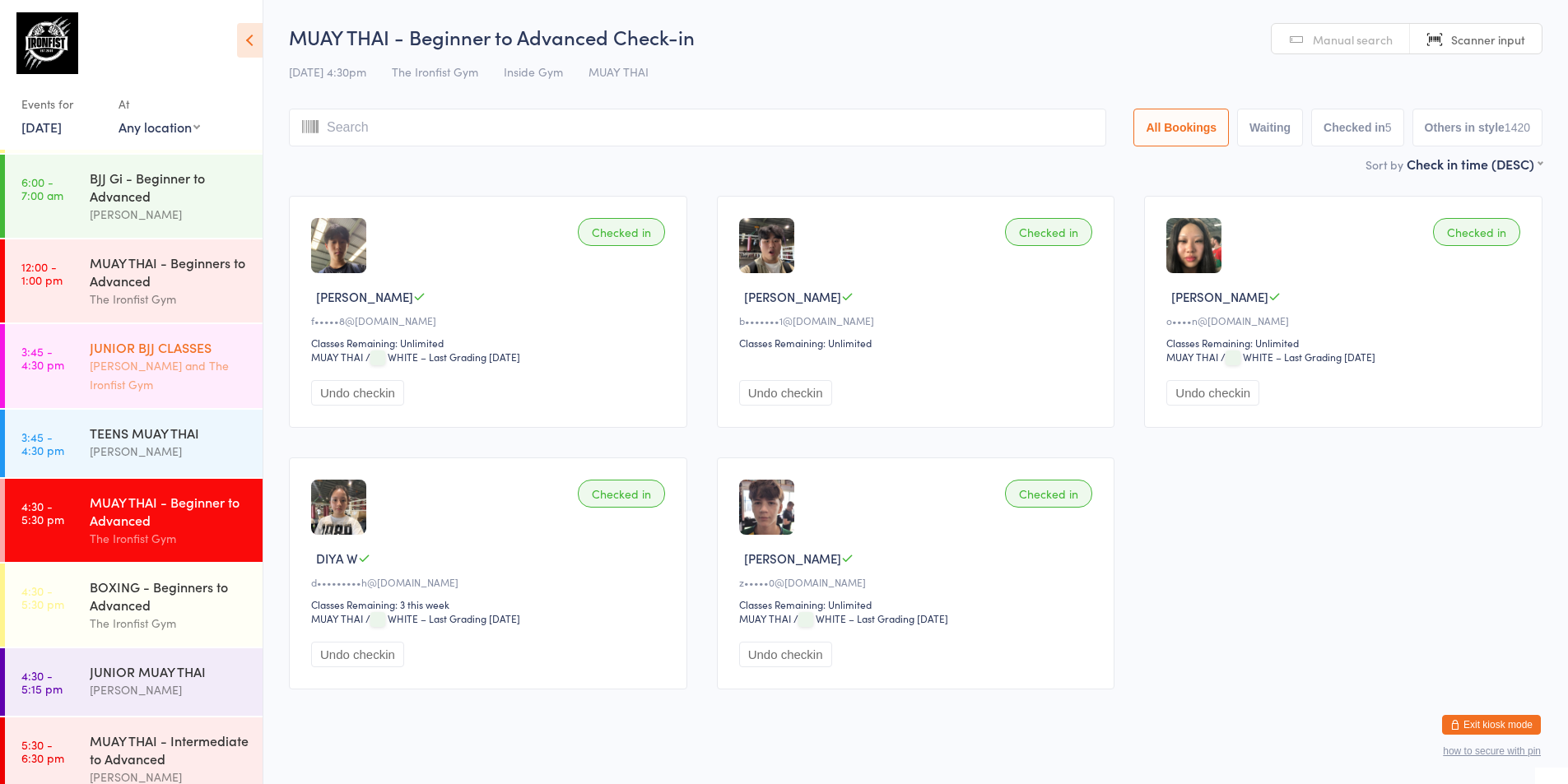
click at [159, 355] on div "JUNIOR BJJ CLASSES" at bounding box center [169, 347] width 159 height 19
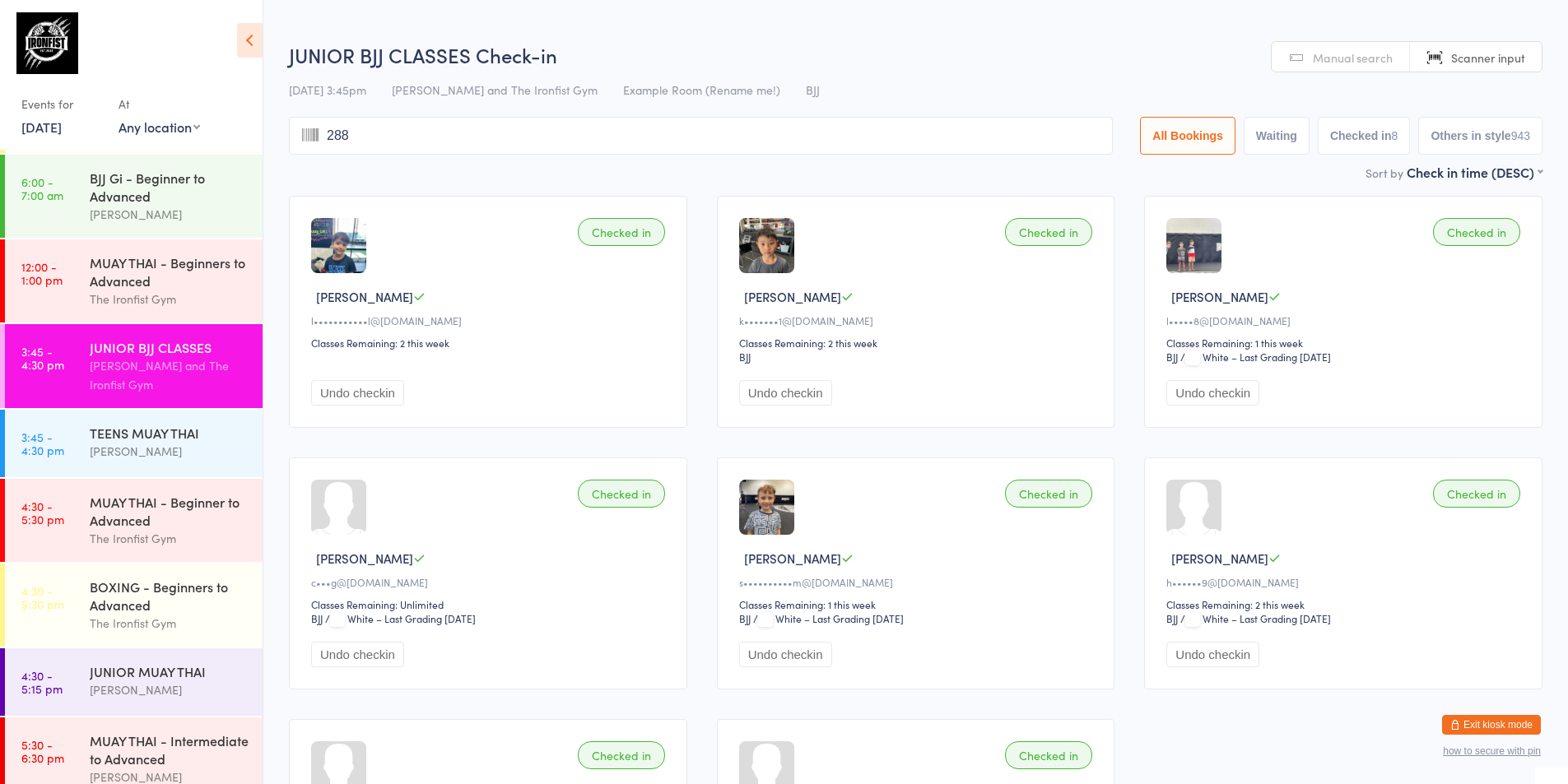
type input "2880"
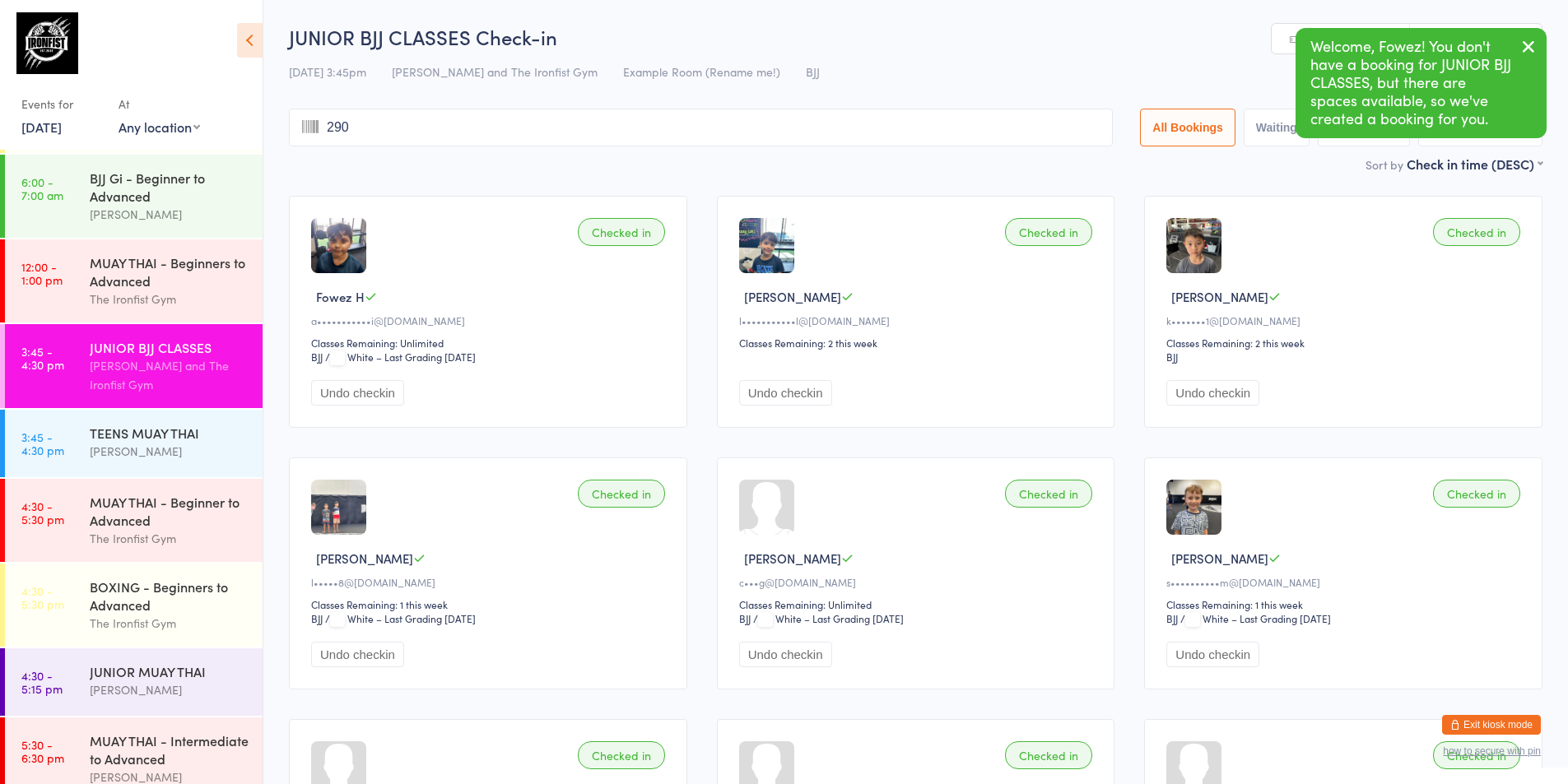
type input "2907"
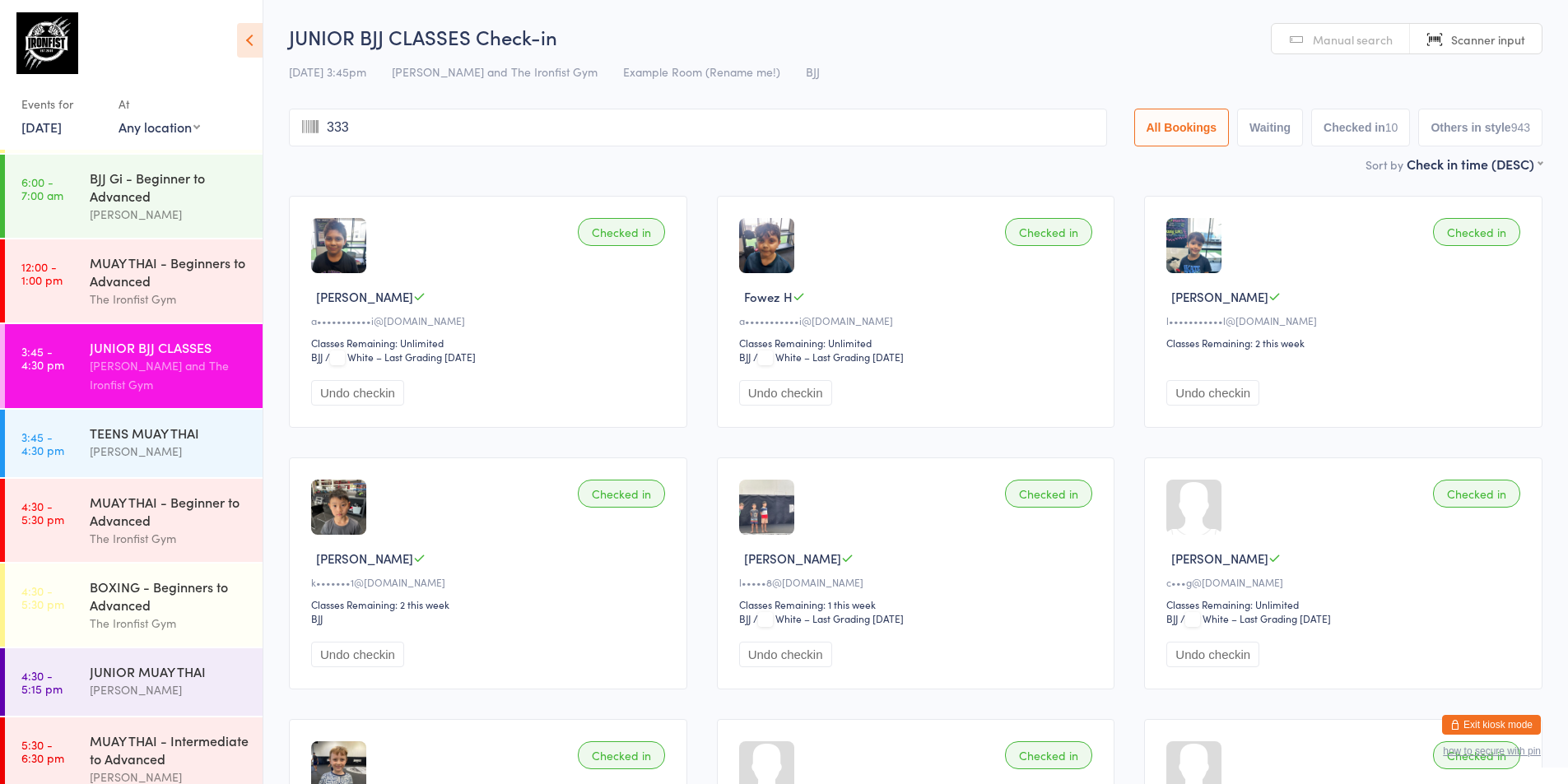
type input "3332"
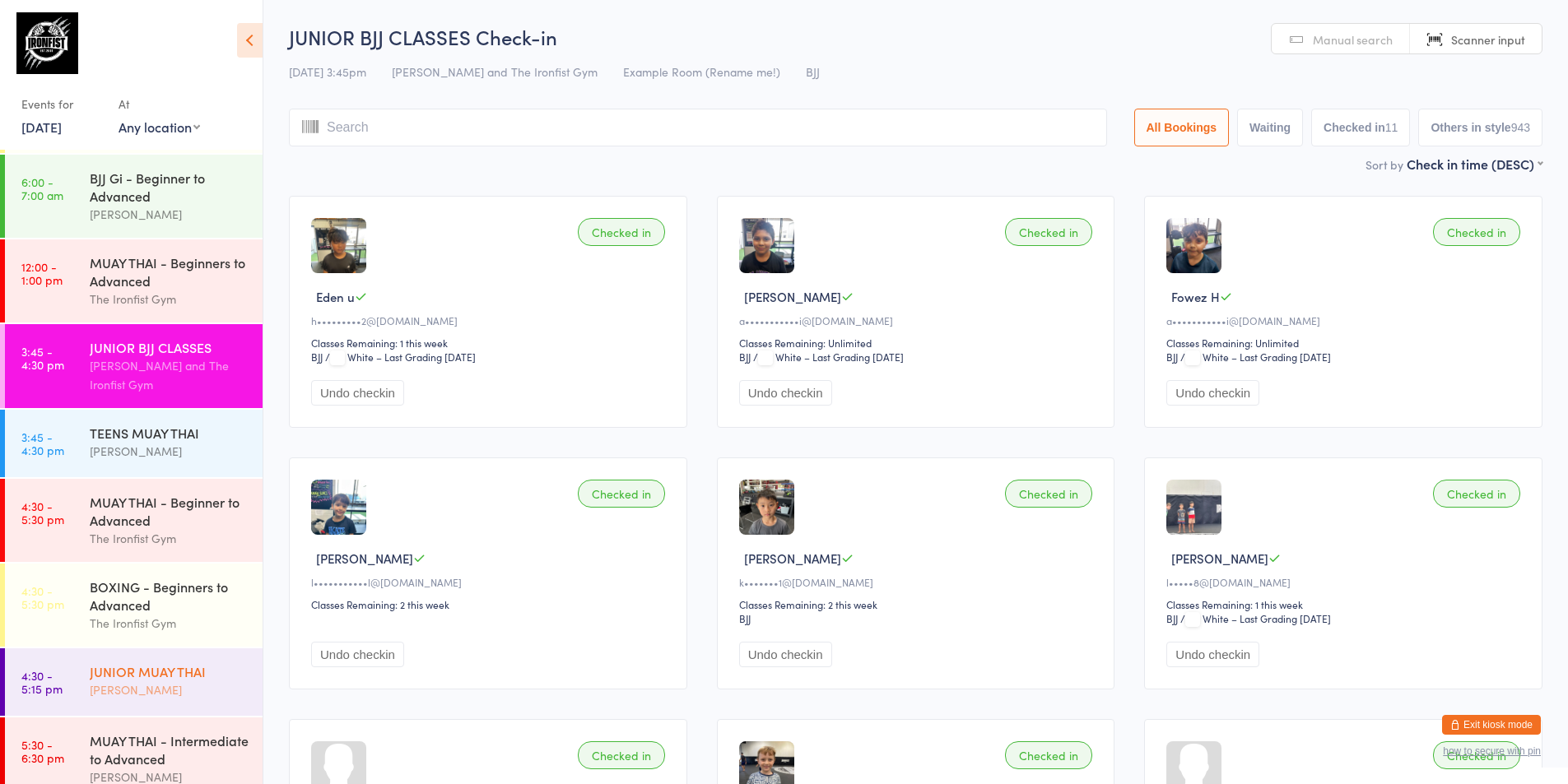
click at [166, 688] on div "[PERSON_NAME]" at bounding box center [169, 690] width 159 height 19
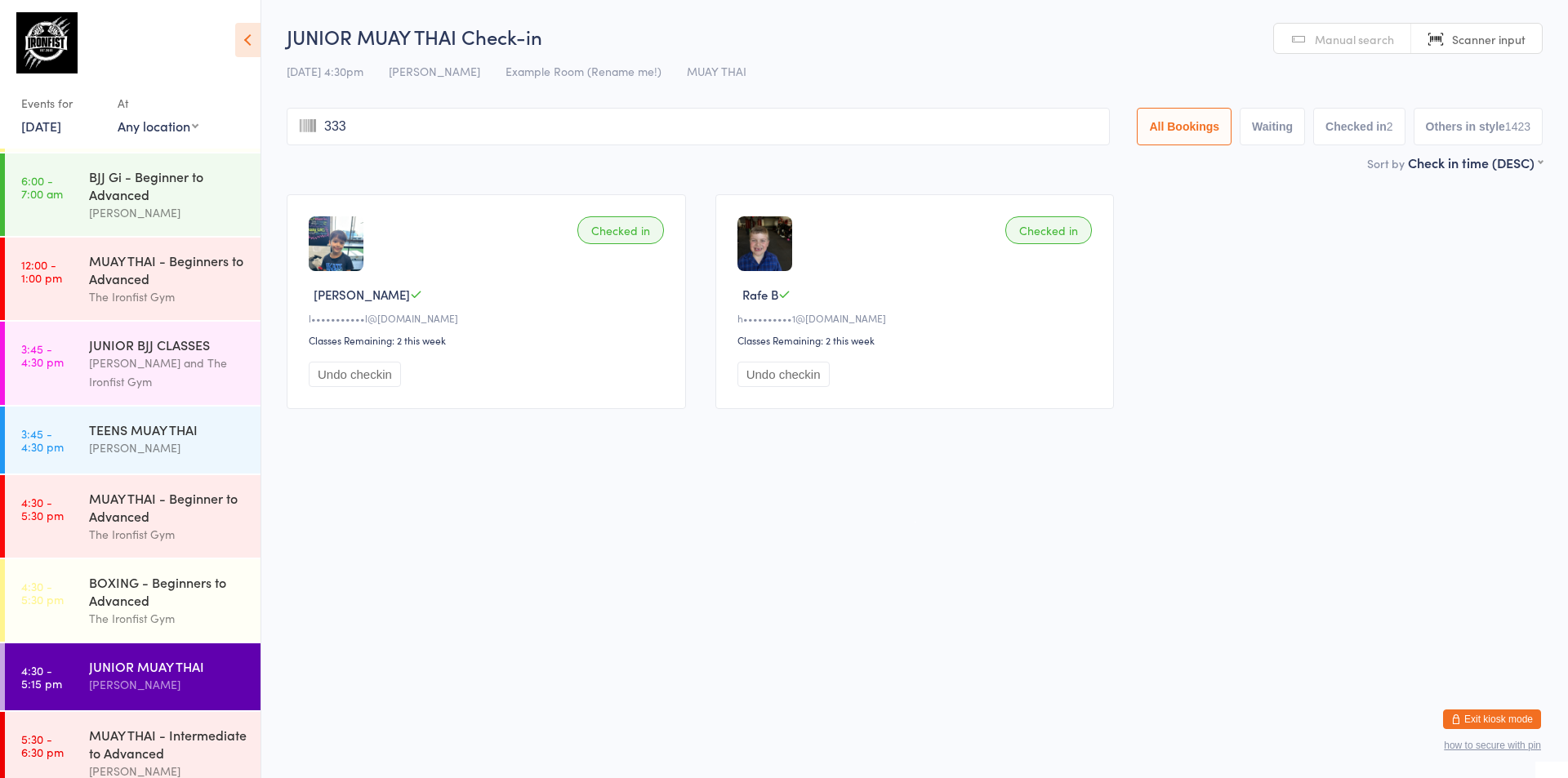
type input "3332"
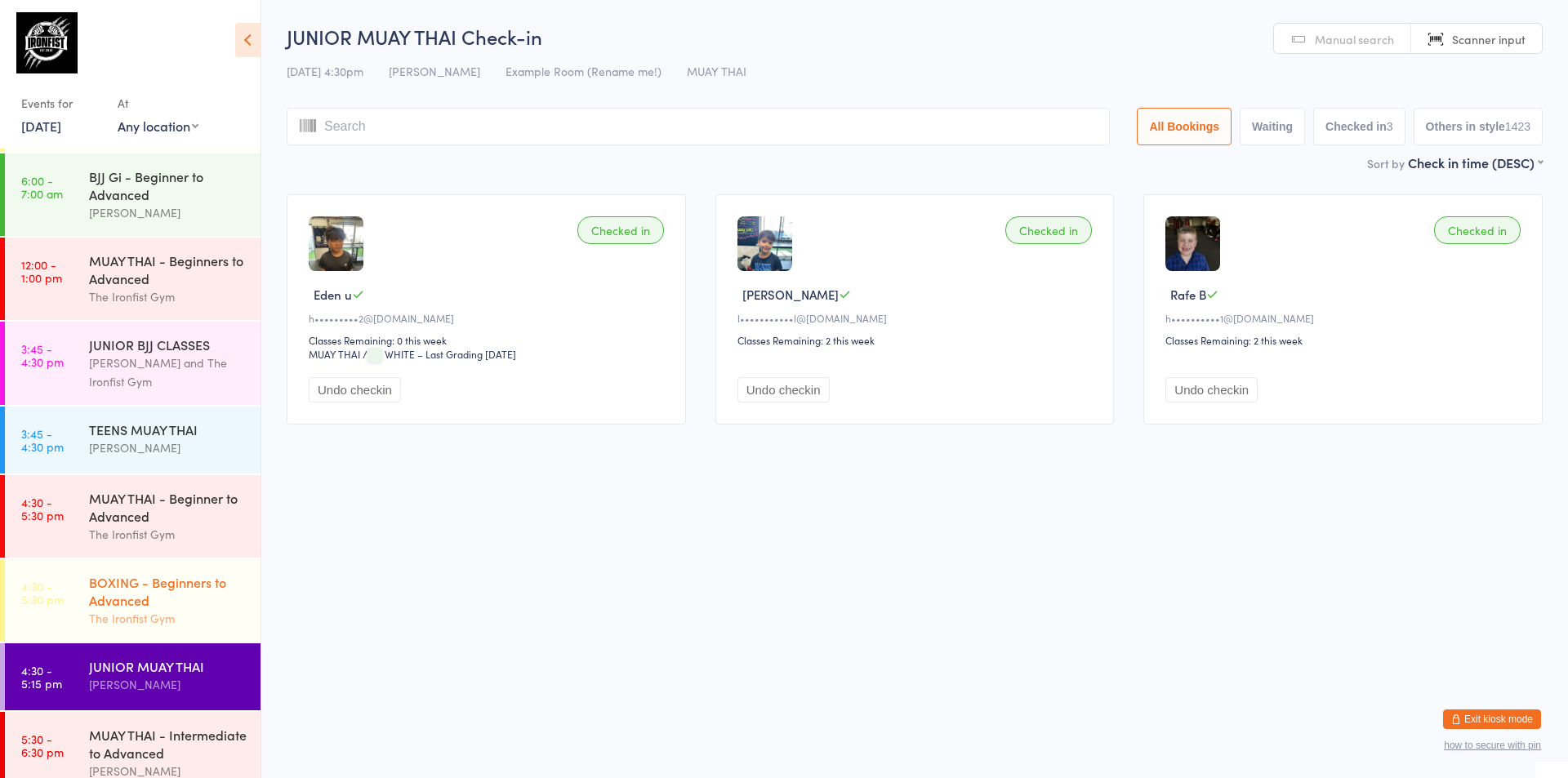
click at [77, 622] on link "4:30 - 5:30 pm BOXING - Beginners to Advanced The Ironfist Gym" at bounding box center [132, 601] width 255 height 83
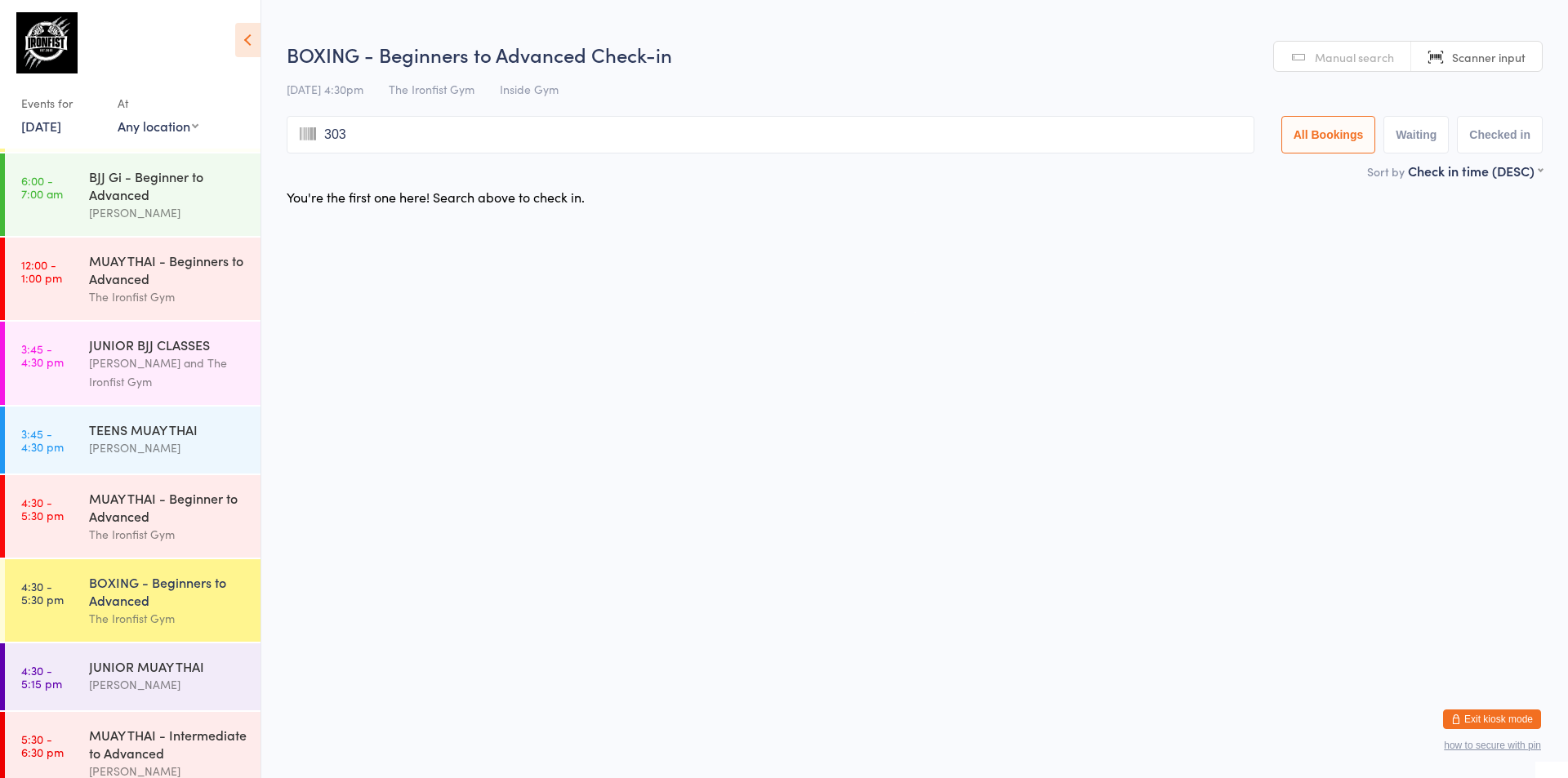
type input "3036"
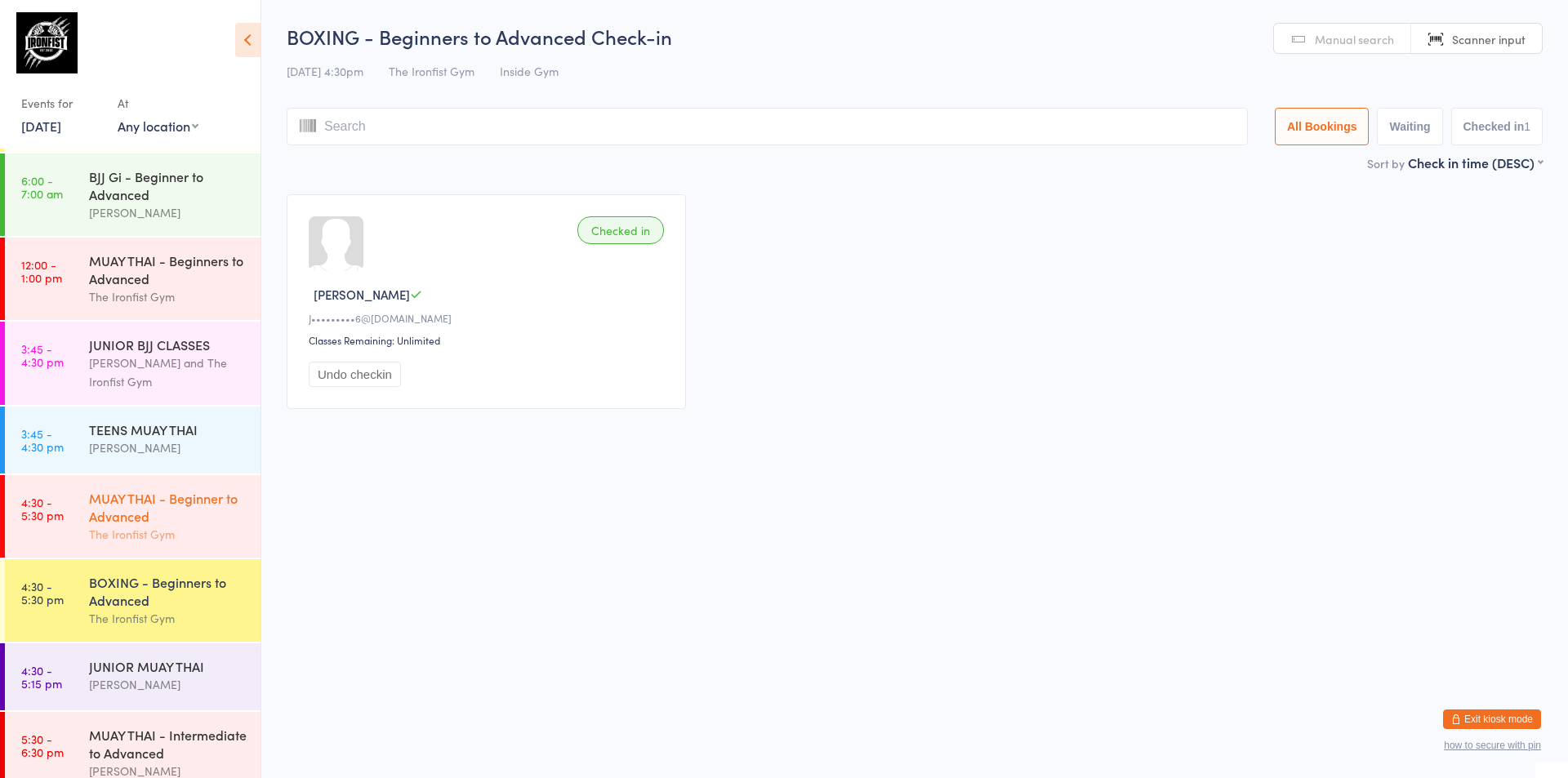
click at [69, 541] on link "4:30 - 5:30 pm MUAY THAI - Beginner to Advanced The Ironfist Gym" at bounding box center [132, 516] width 255 height 83
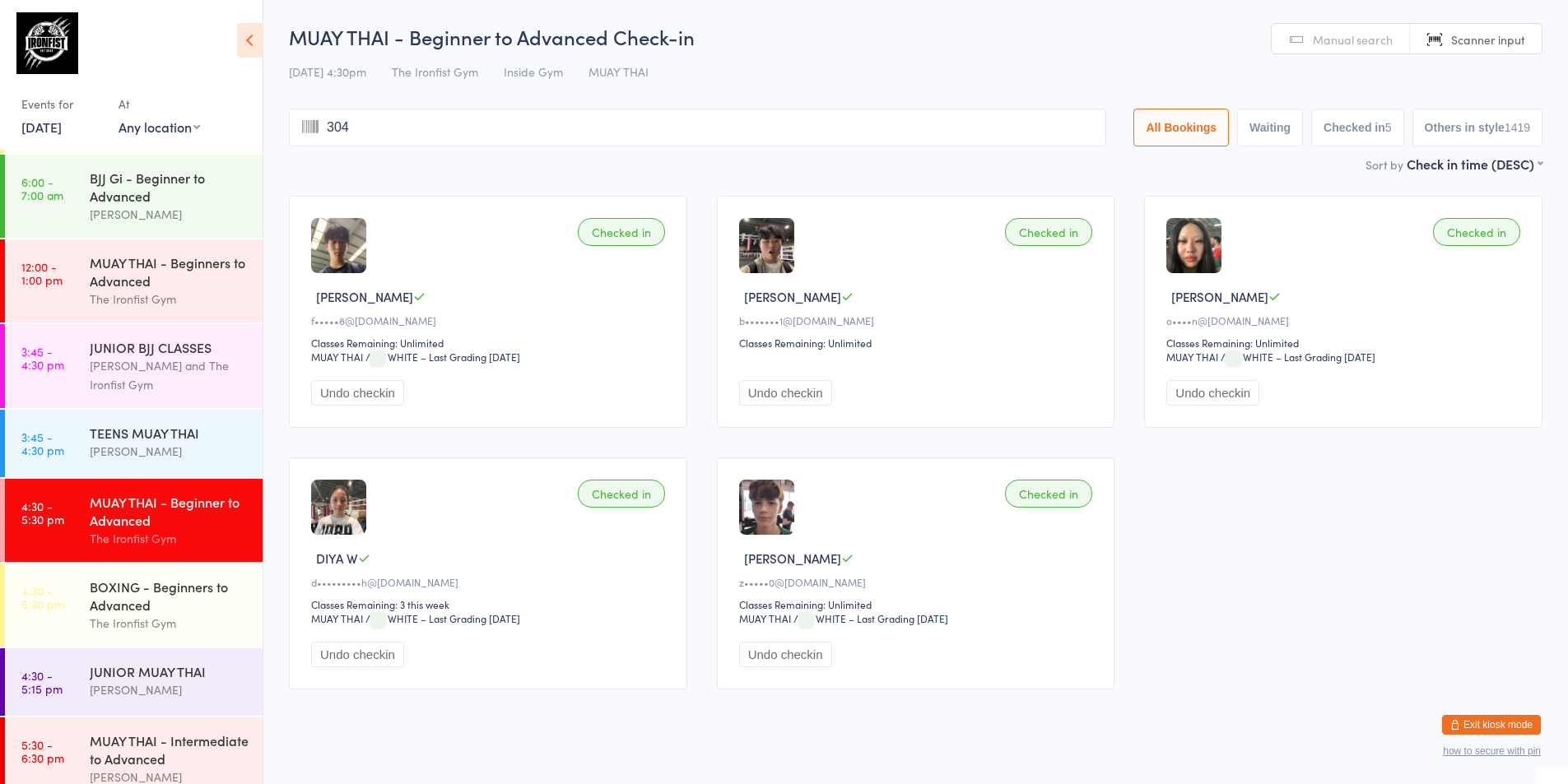
type input "3047"
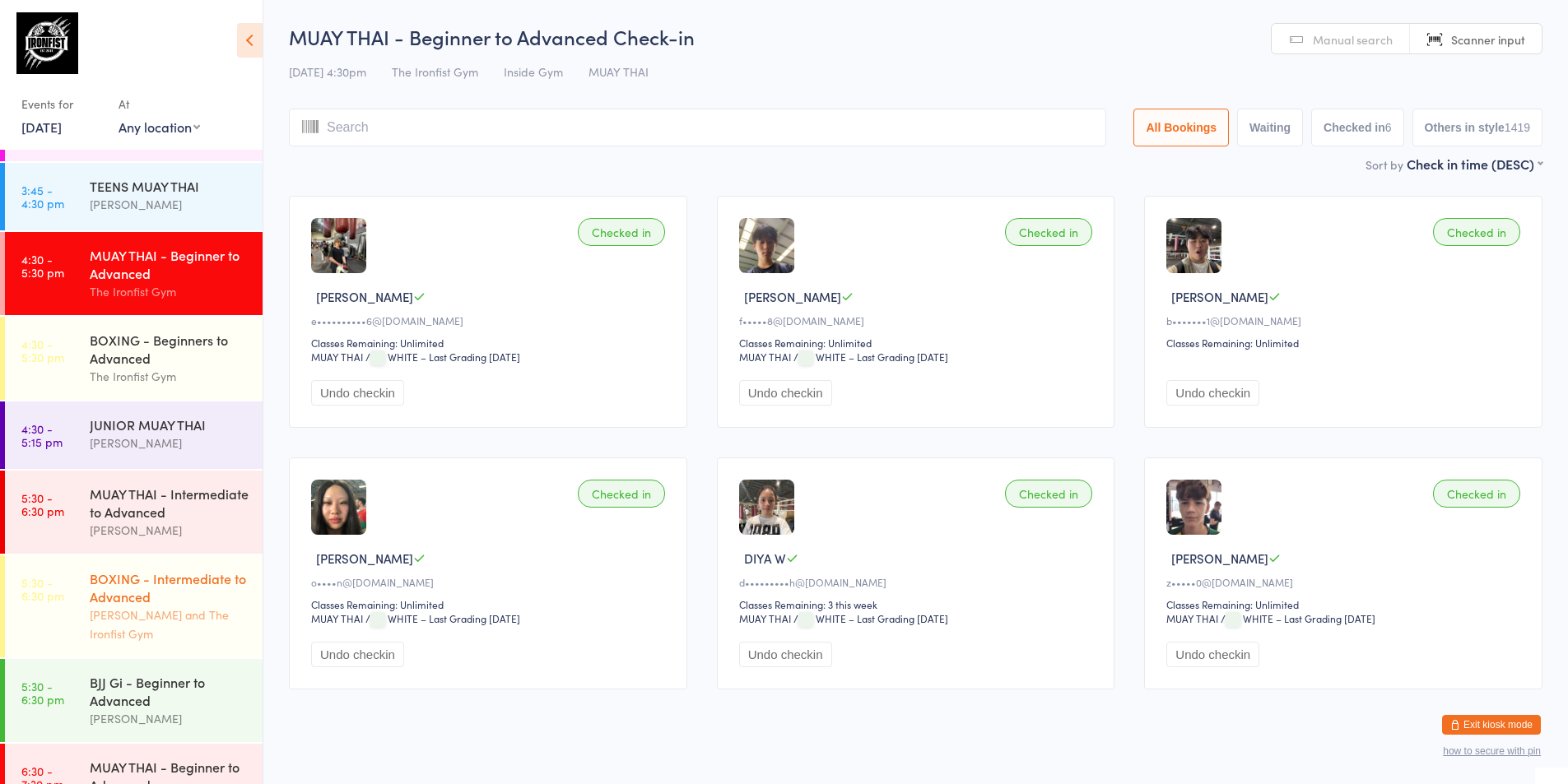
scroll to position [493, 0]
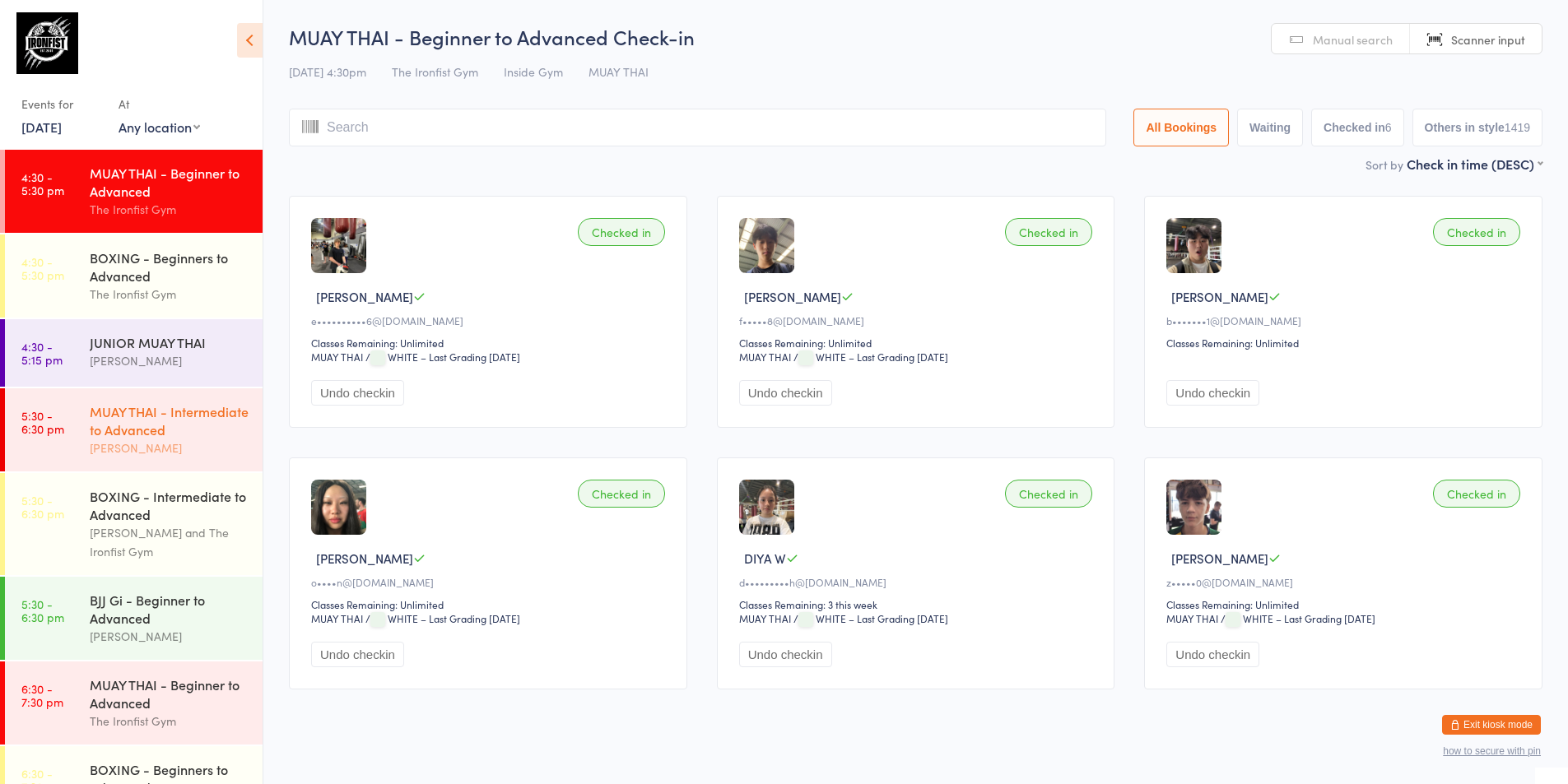
click at [154, 423] on div "MUAY THAI - Intermediate to Advanced" at bounding box center [169, 420] width 159 height 36
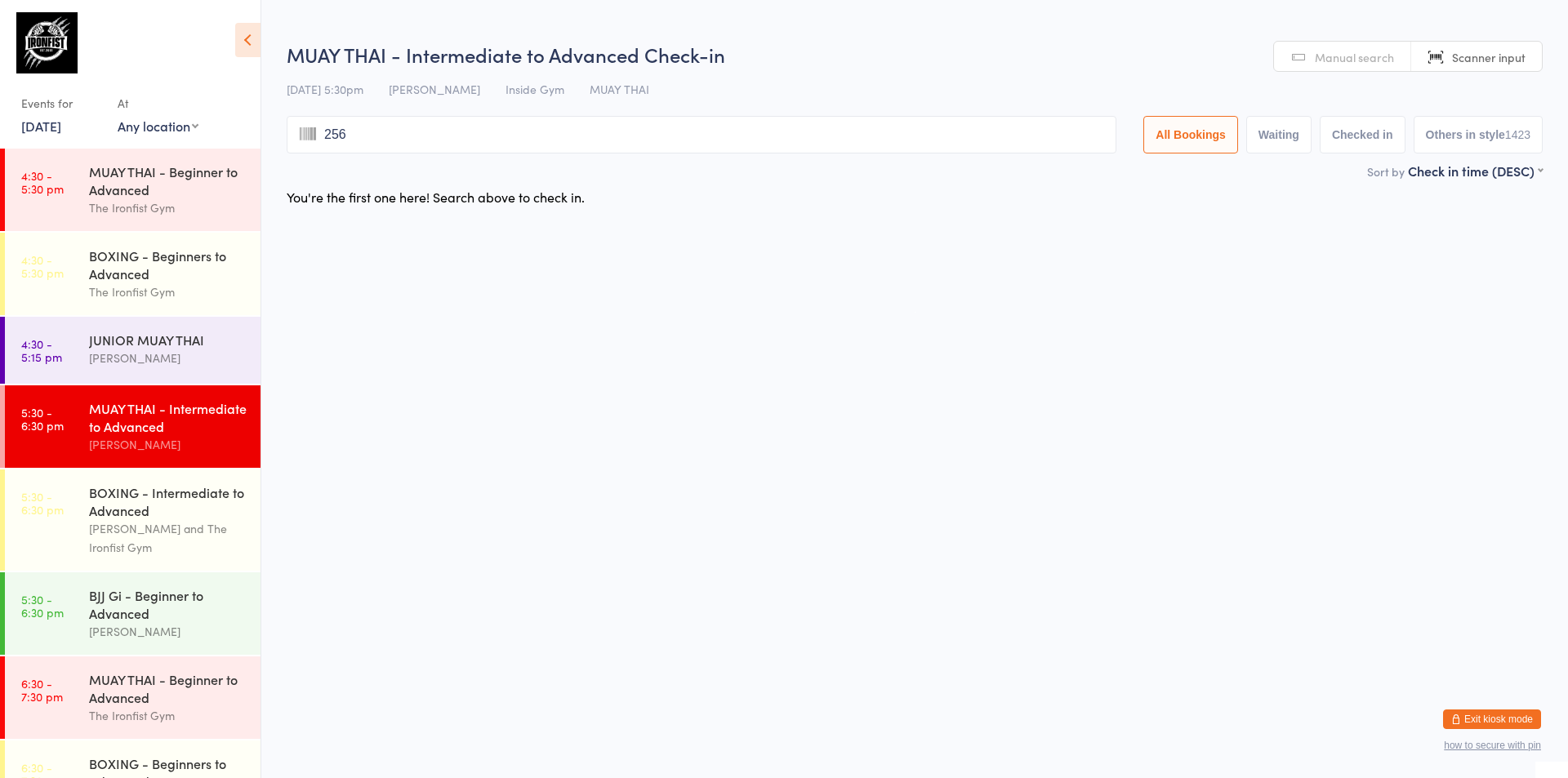
type input "2565"
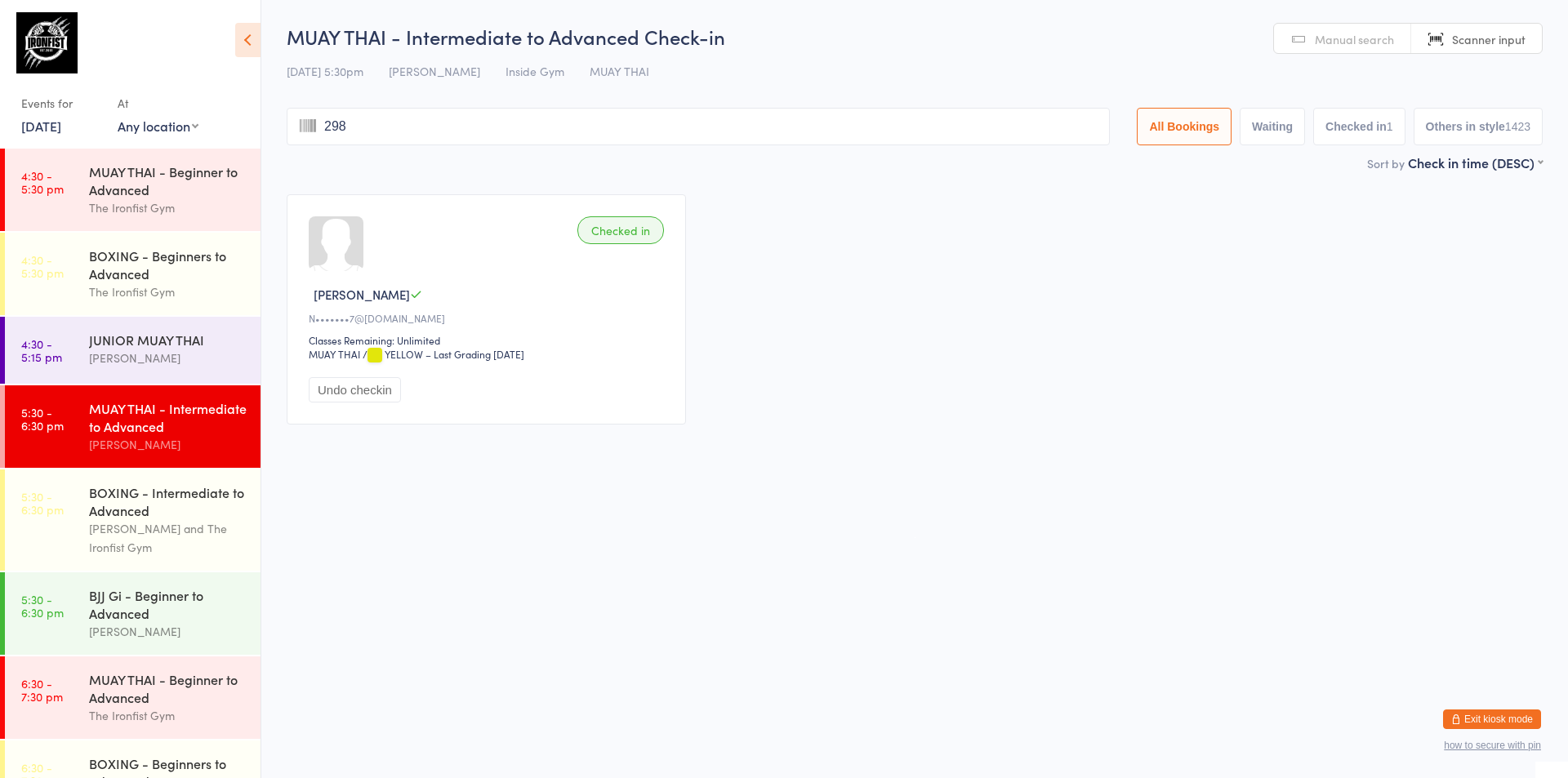
type input "2983"
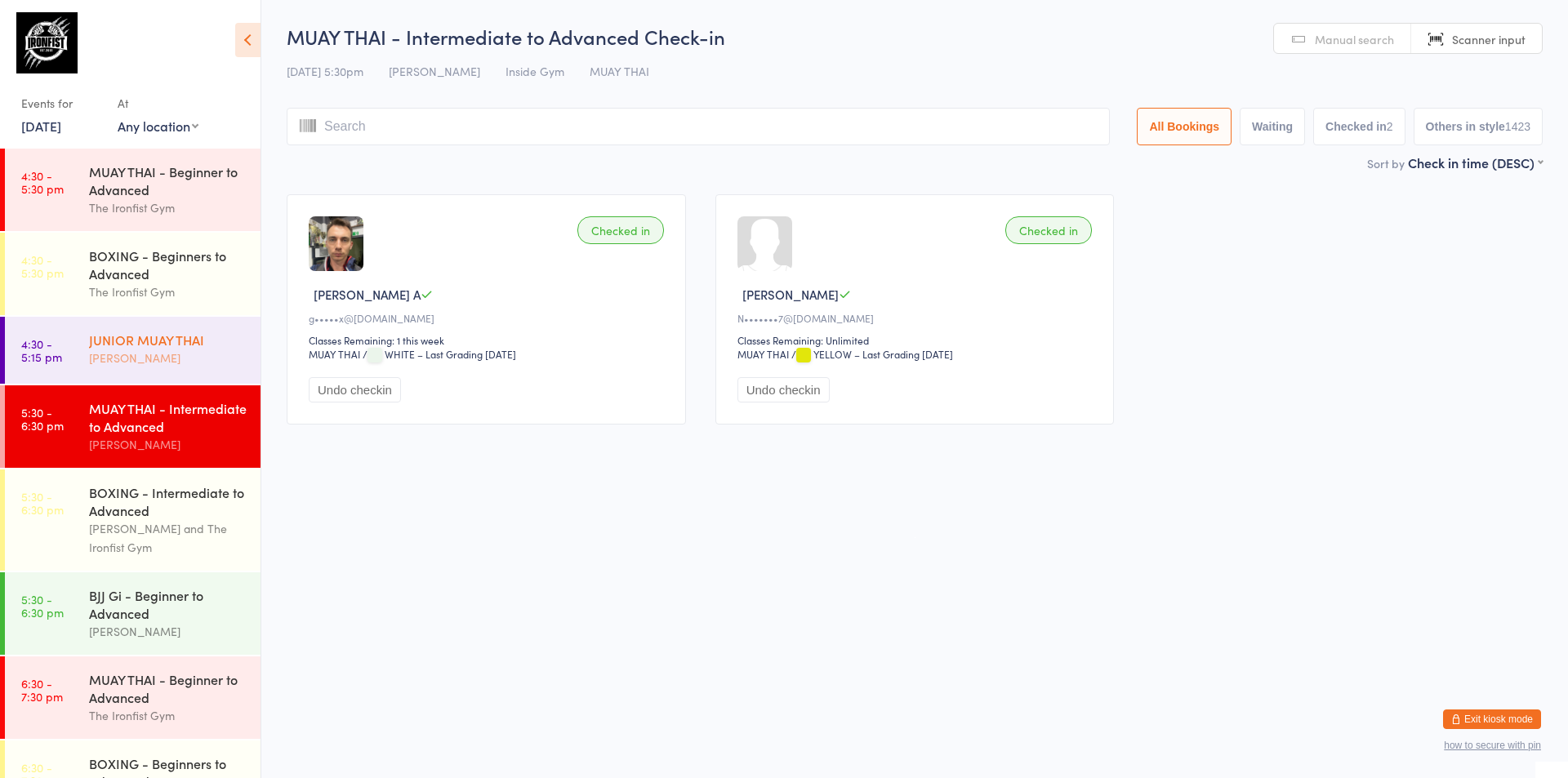
click at [201, 336] on div "JUNIOR MUAY THAI" at bounding box center [168, 340] width 158 height 18
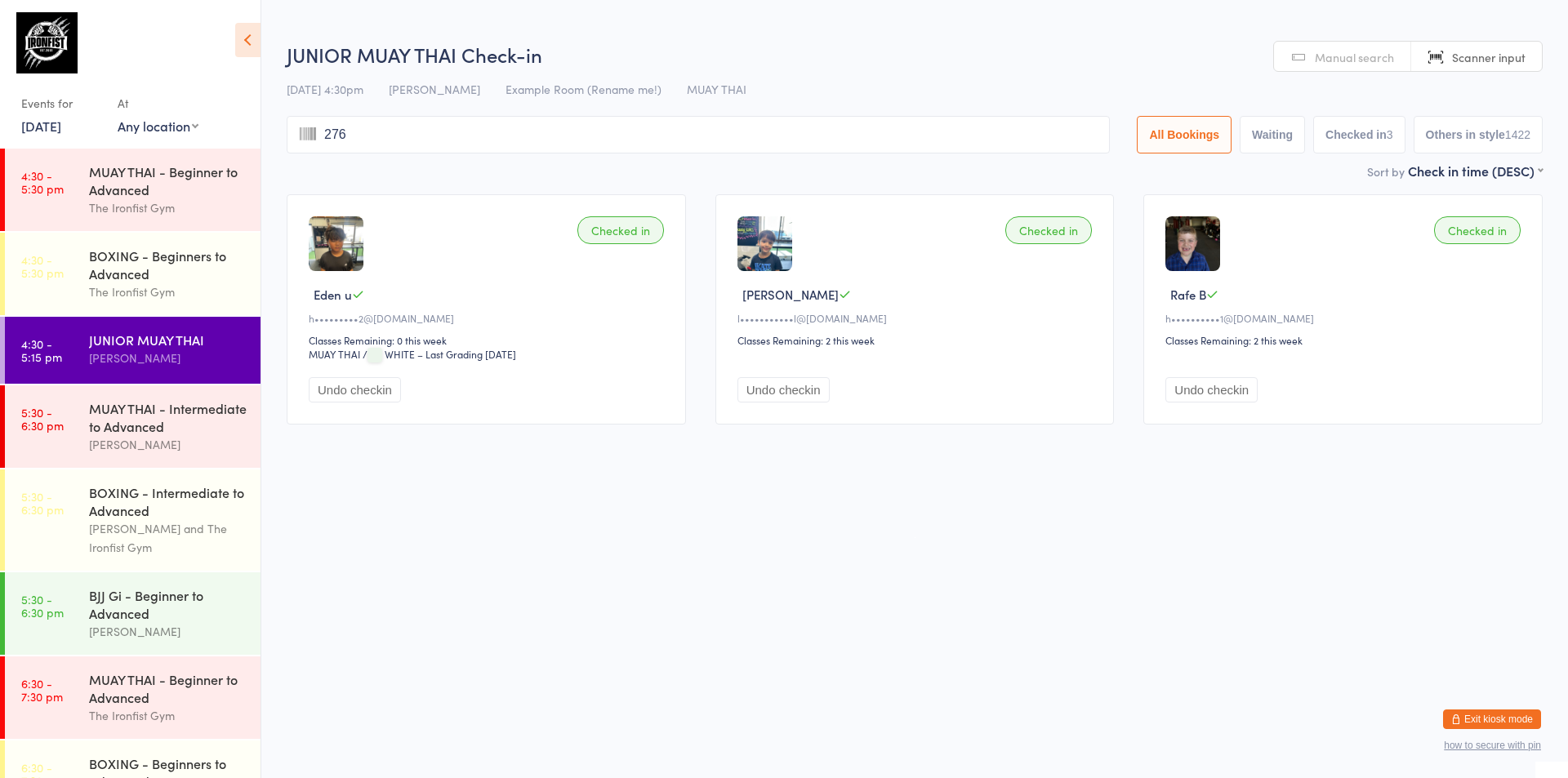
type input "2769"
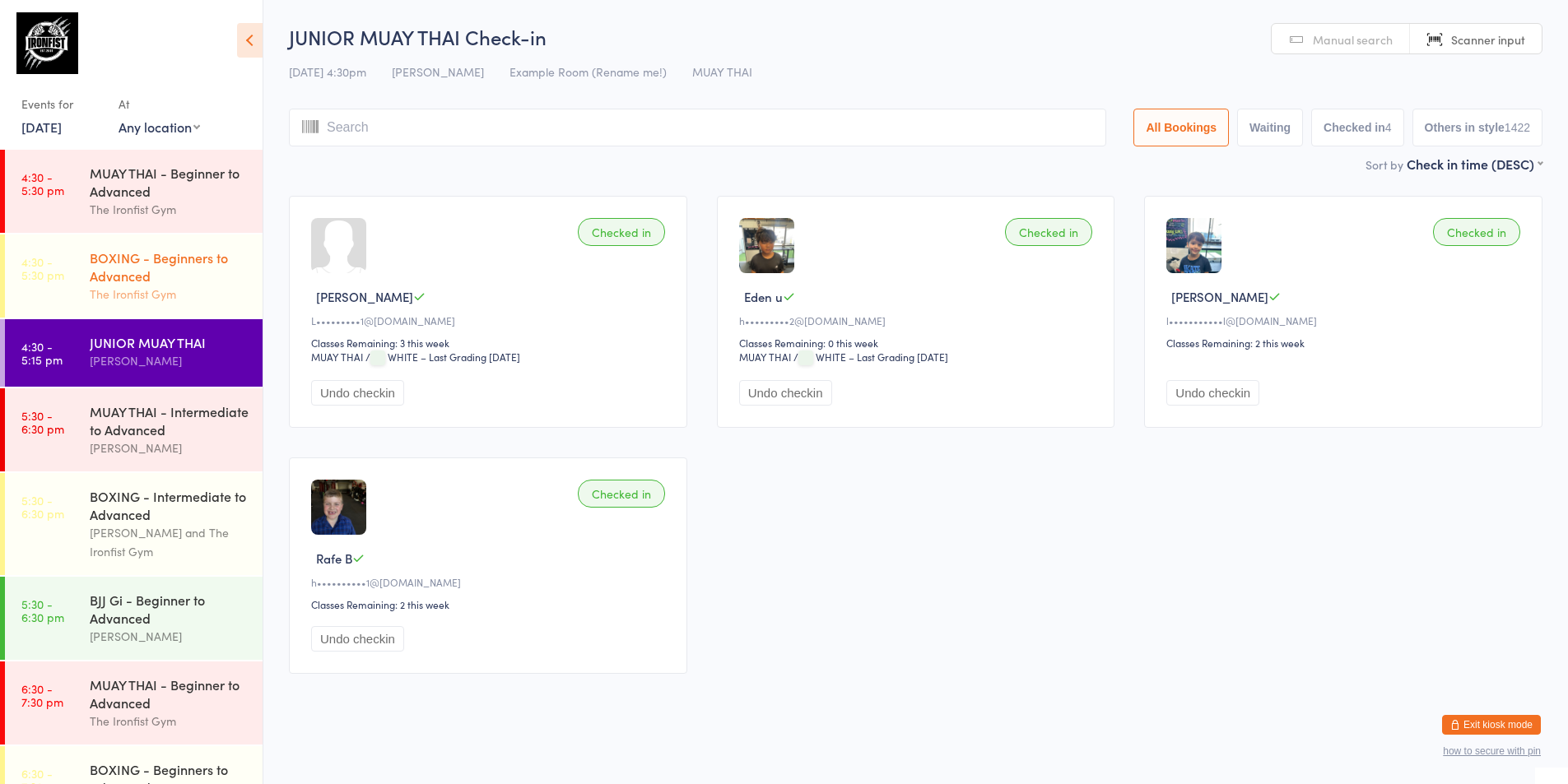
scroll to position [412, 0]
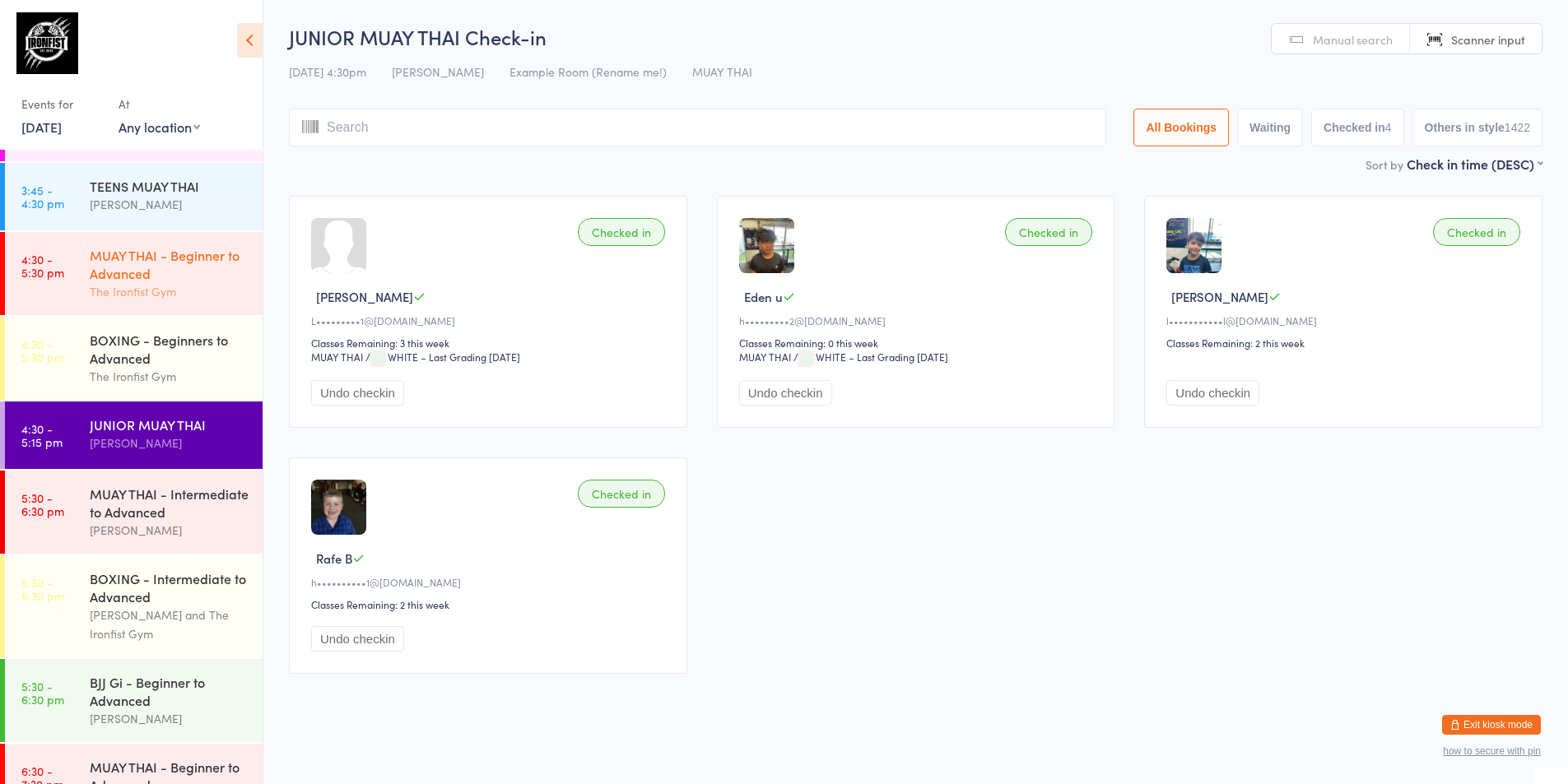
click at [150, 280] on div "MUAY THAI - Beginner to Advanced" at bounding box center [169, 264] width 159 height 36
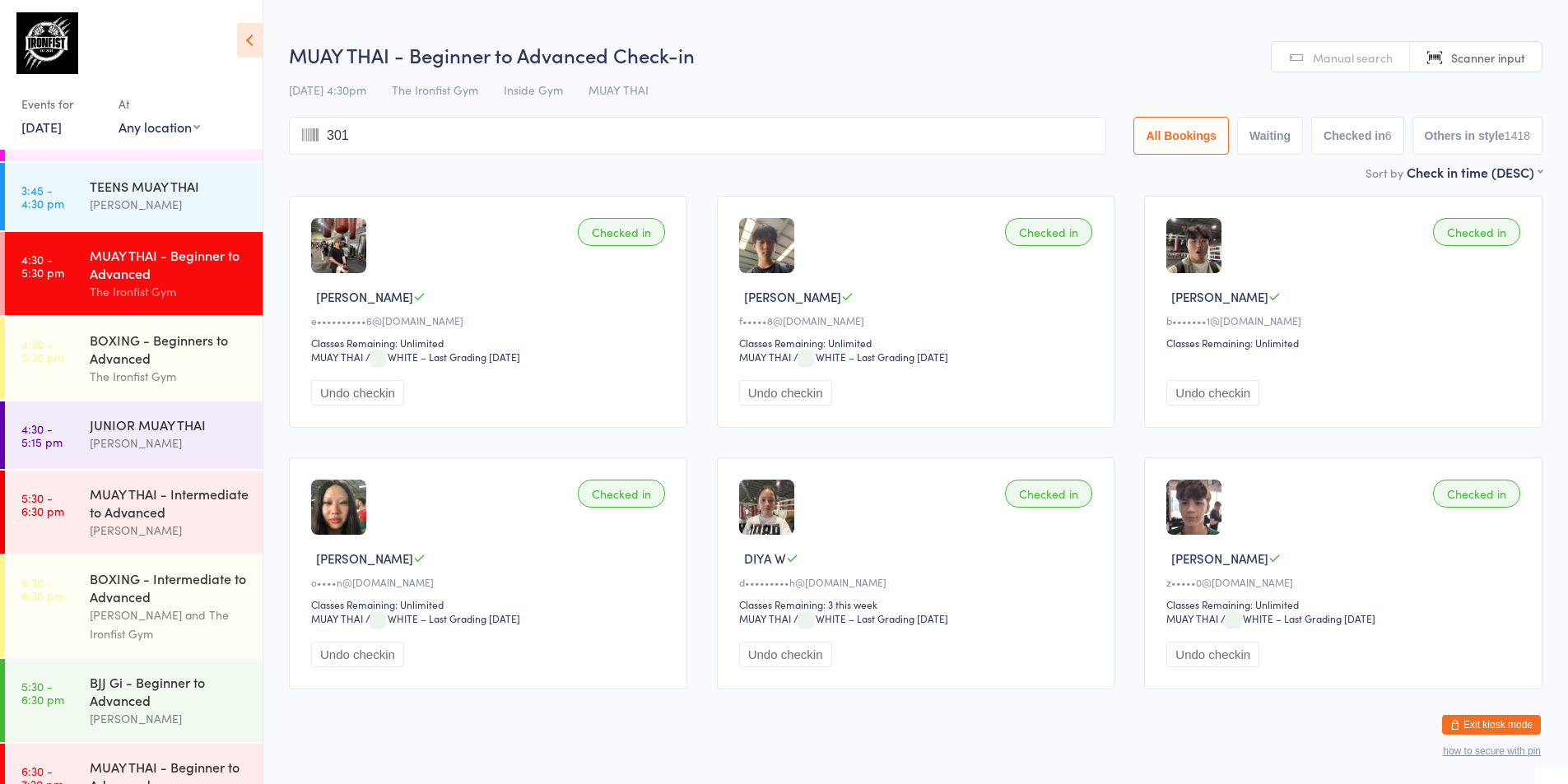
type input "3015"
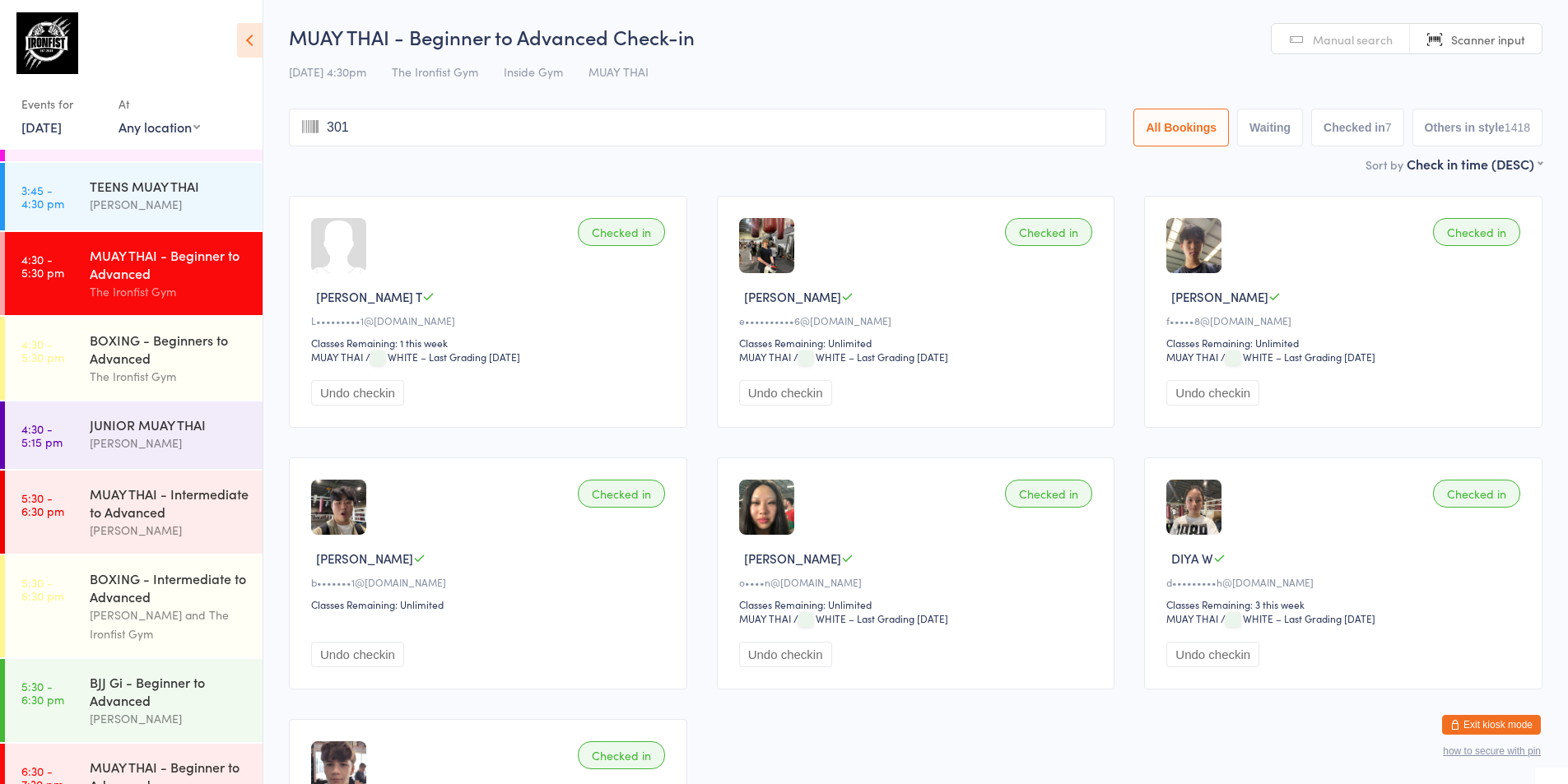
type input "3010"
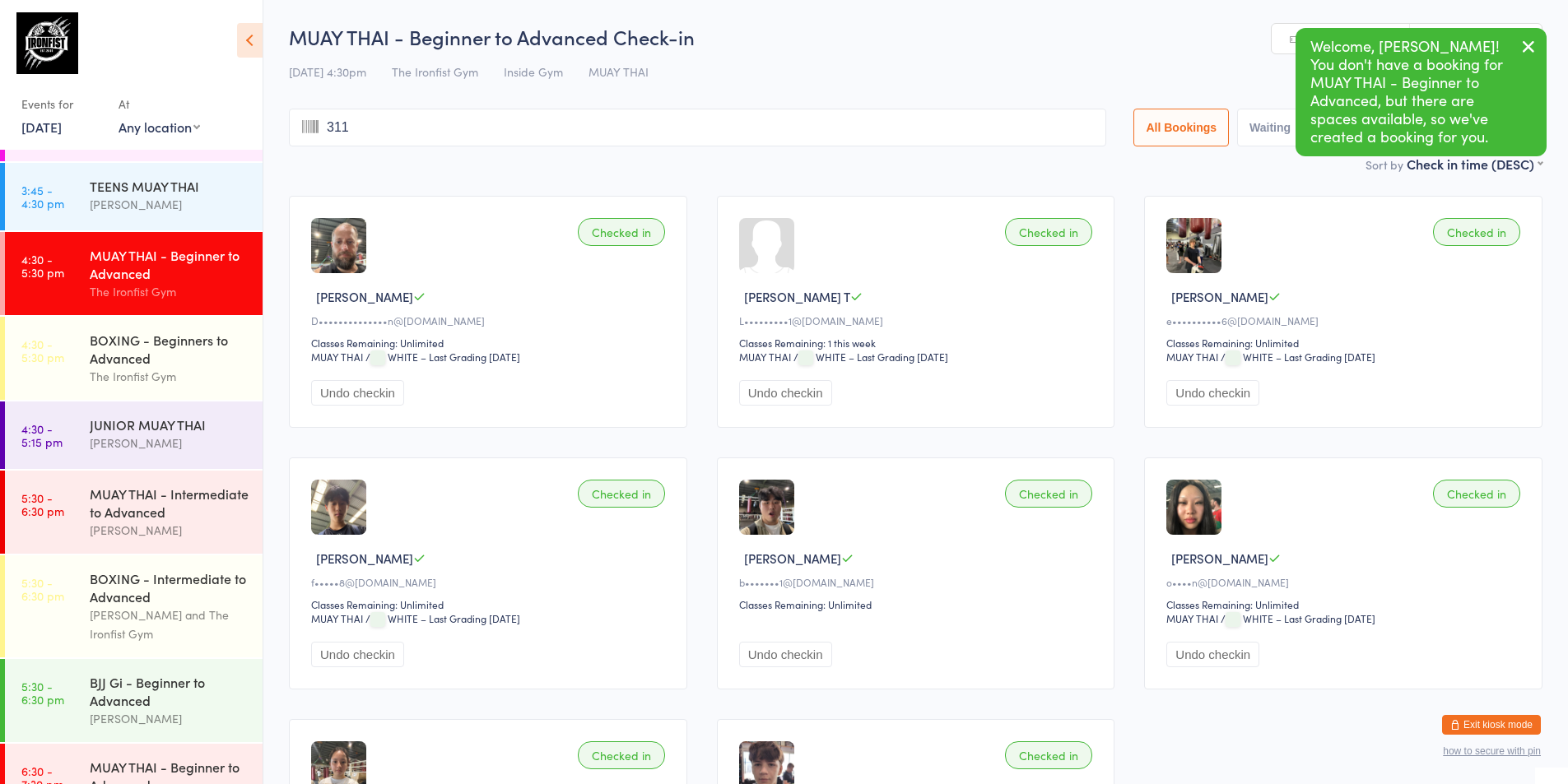
type input "3117"
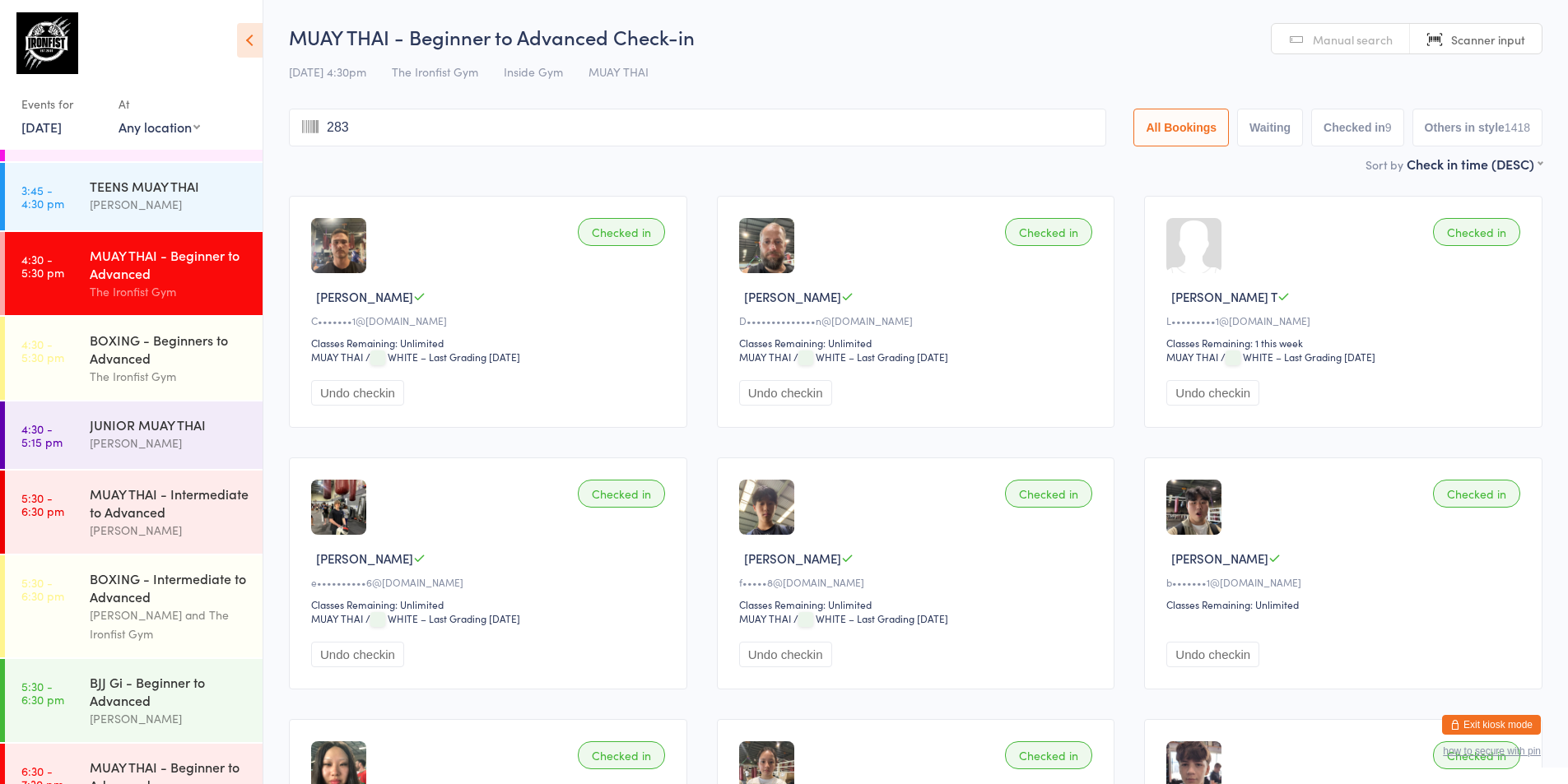
type input "2830"
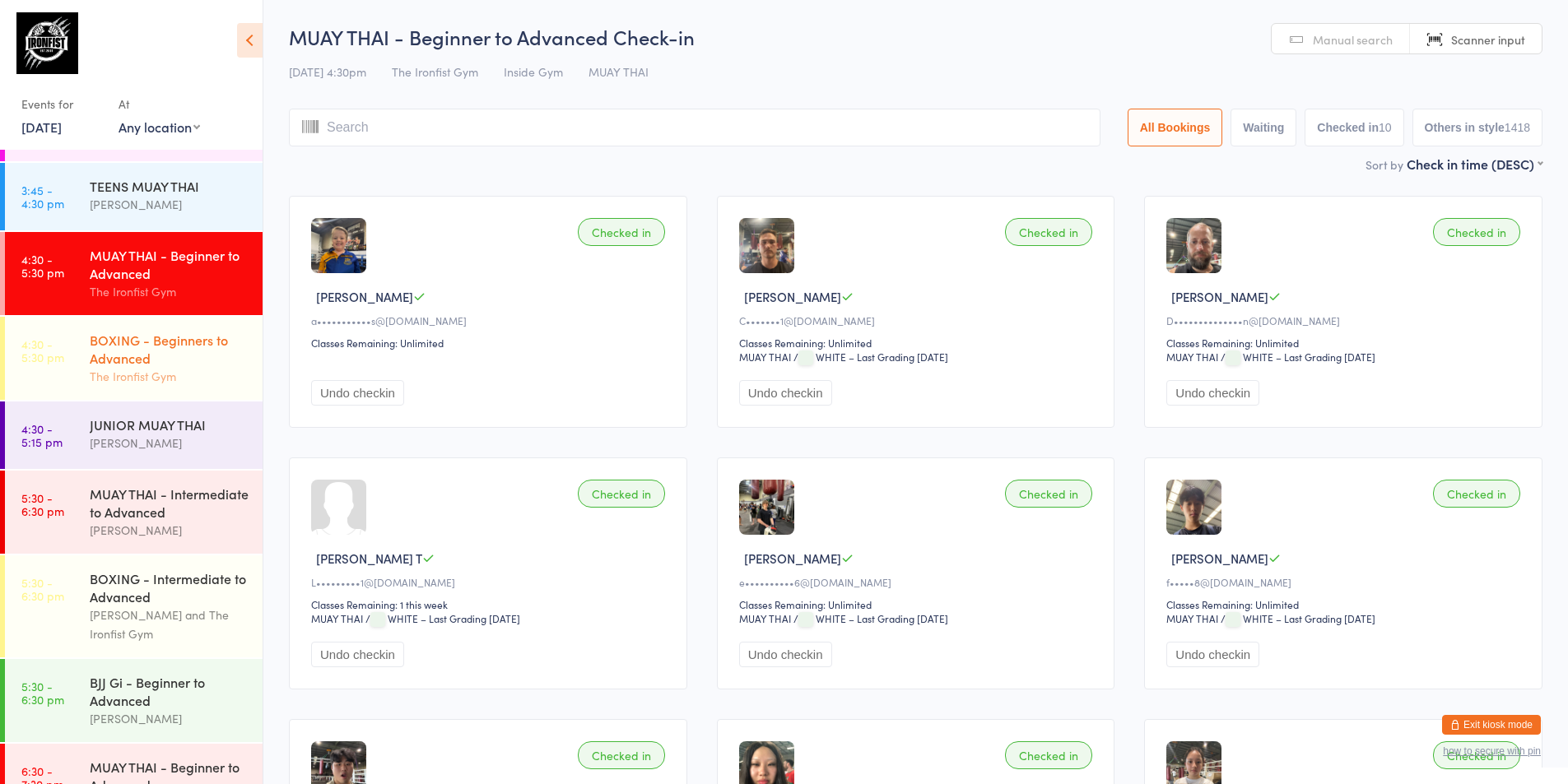
click at [79, 367] on link "4:30 - 5:30 pm BOXING - Beginners to Advanced The Ironfist Gym" at bounding box center [133, 358] width 257 height 83
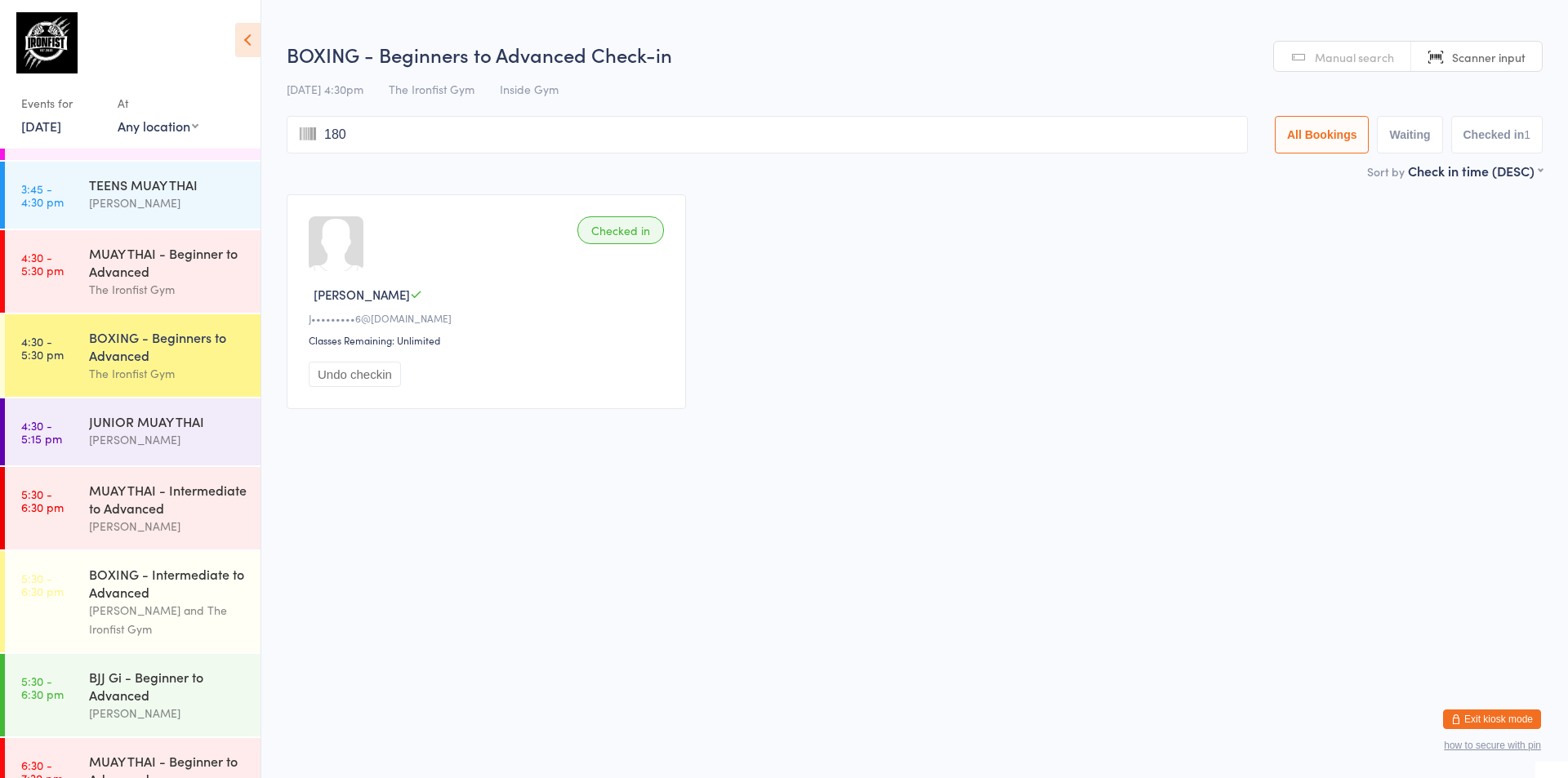
type input "1803"
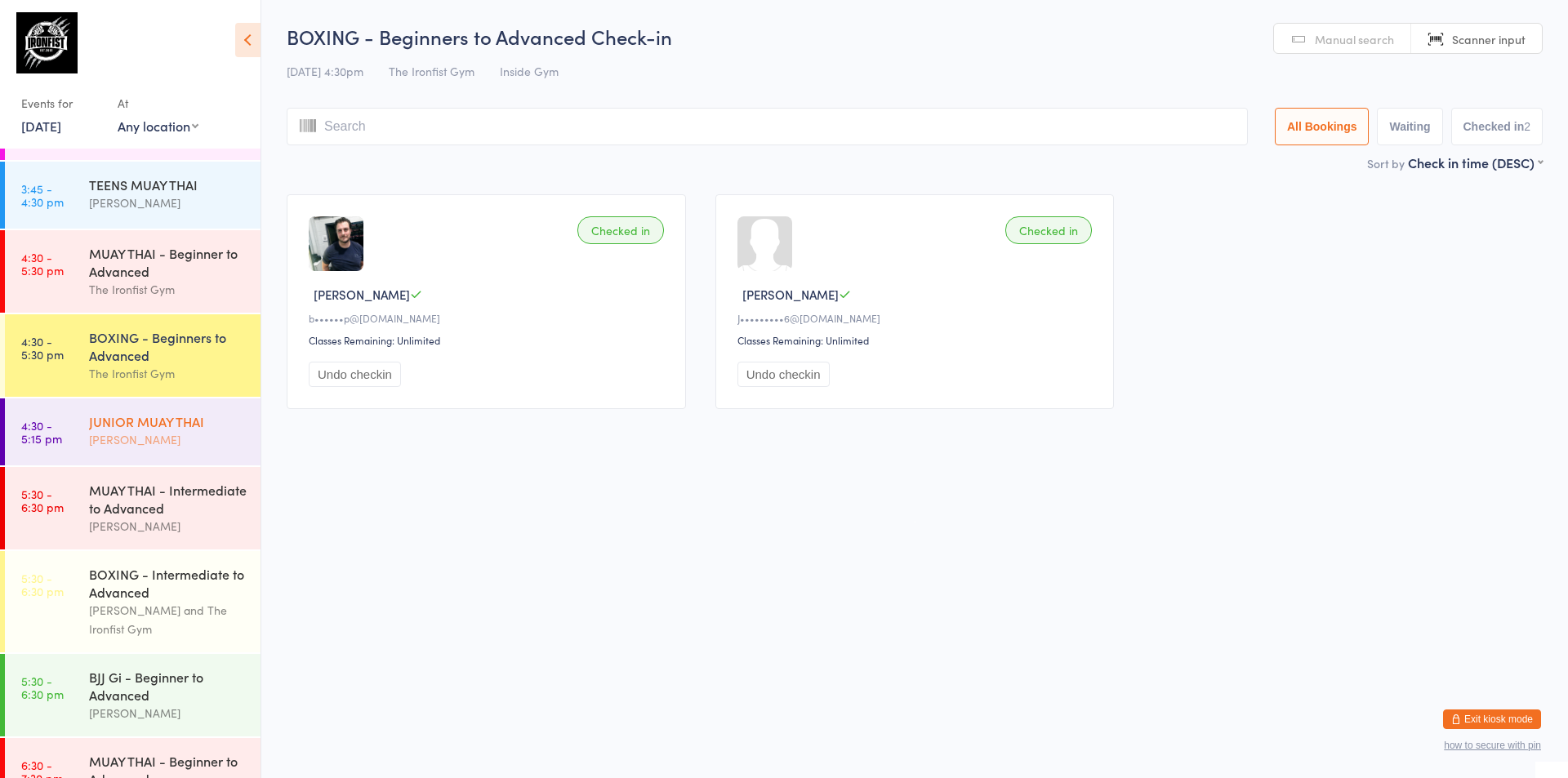
click at [134, 438] on div "[PERSON_NAME]" at bounding box center [168, 440] width 158 height 18
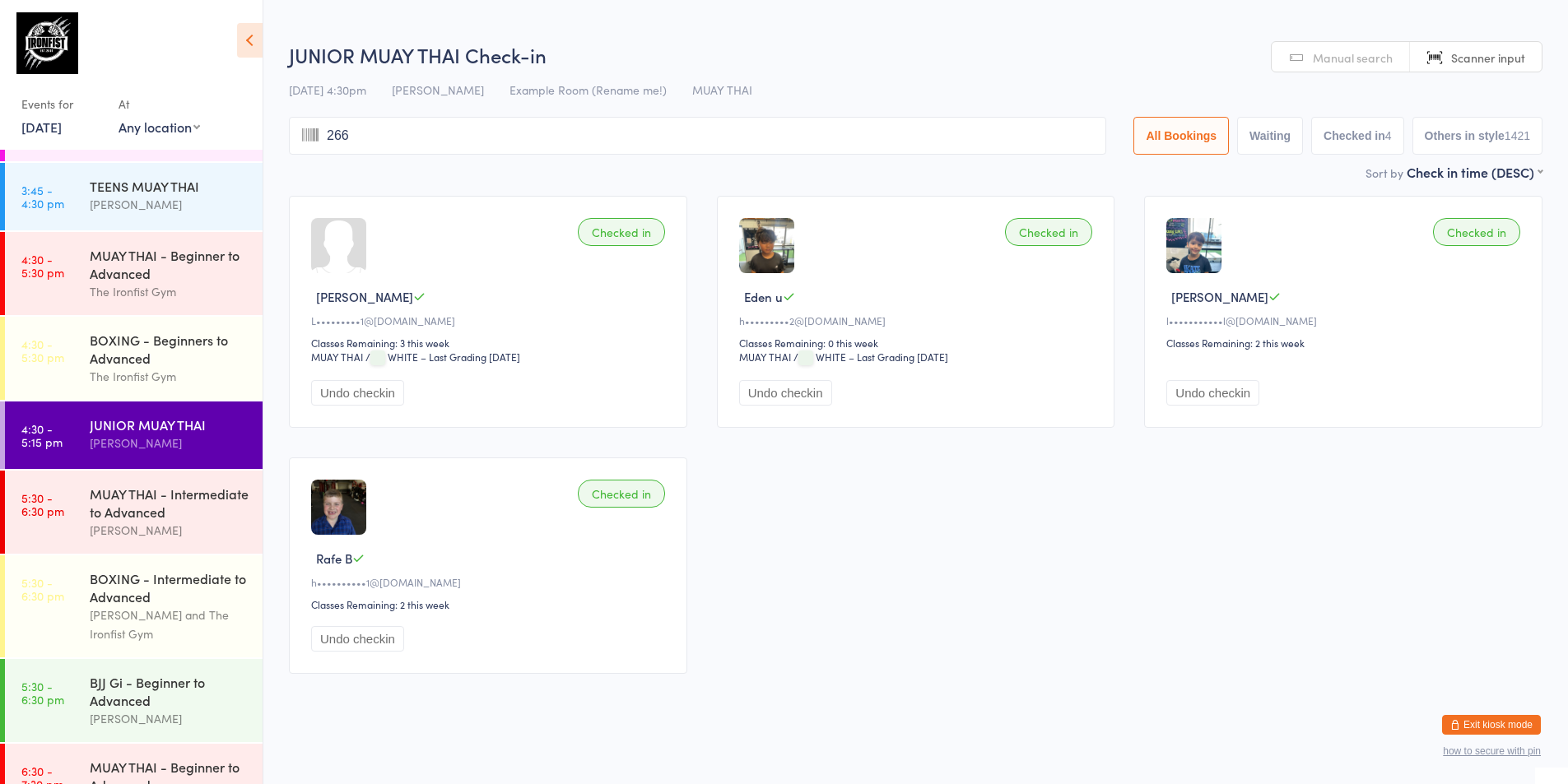
type input "2668"
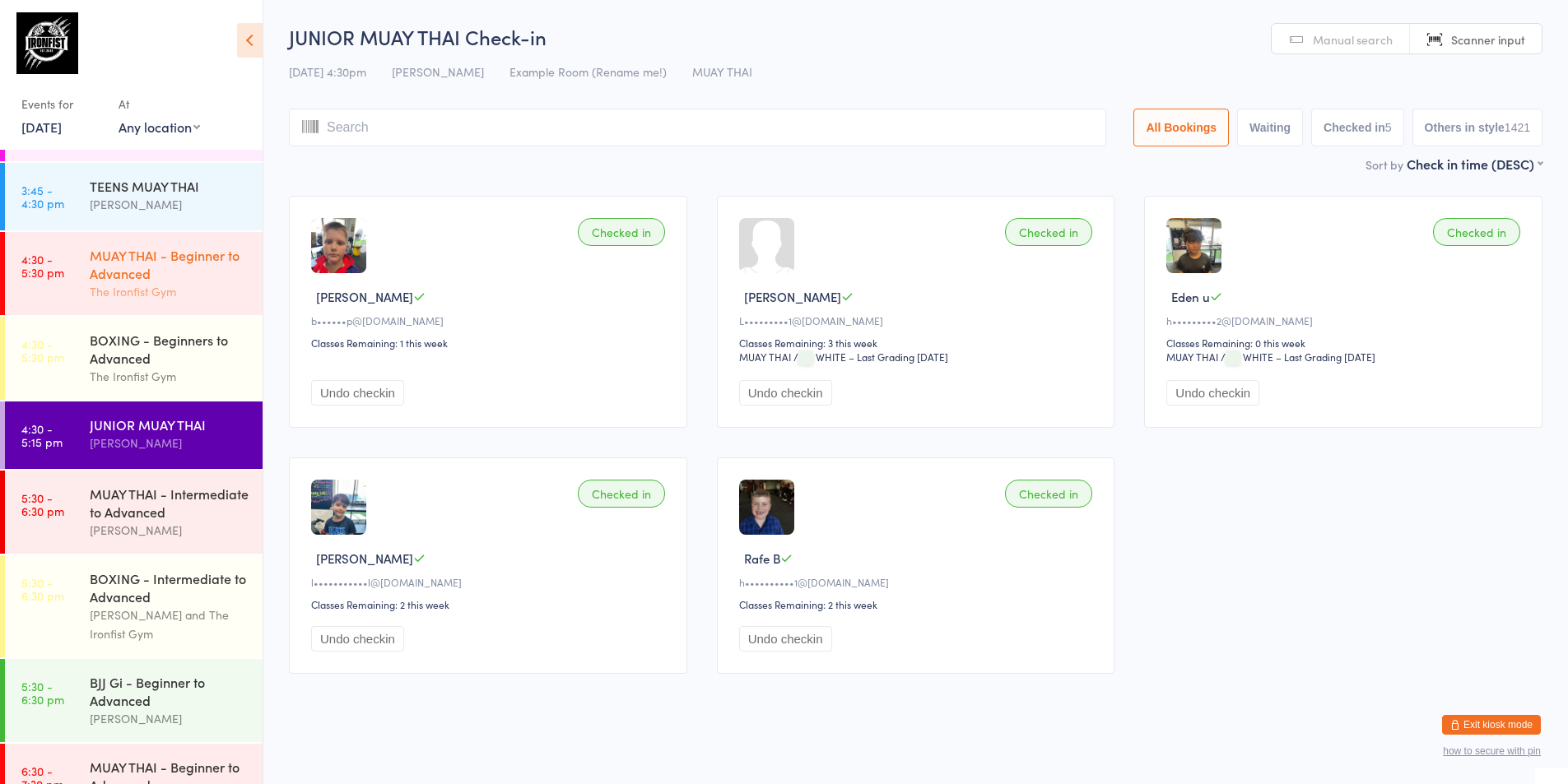
click at [181, 285] on div "The Ironfist Gym" at bounding box center [169, 292] width 159 height 19
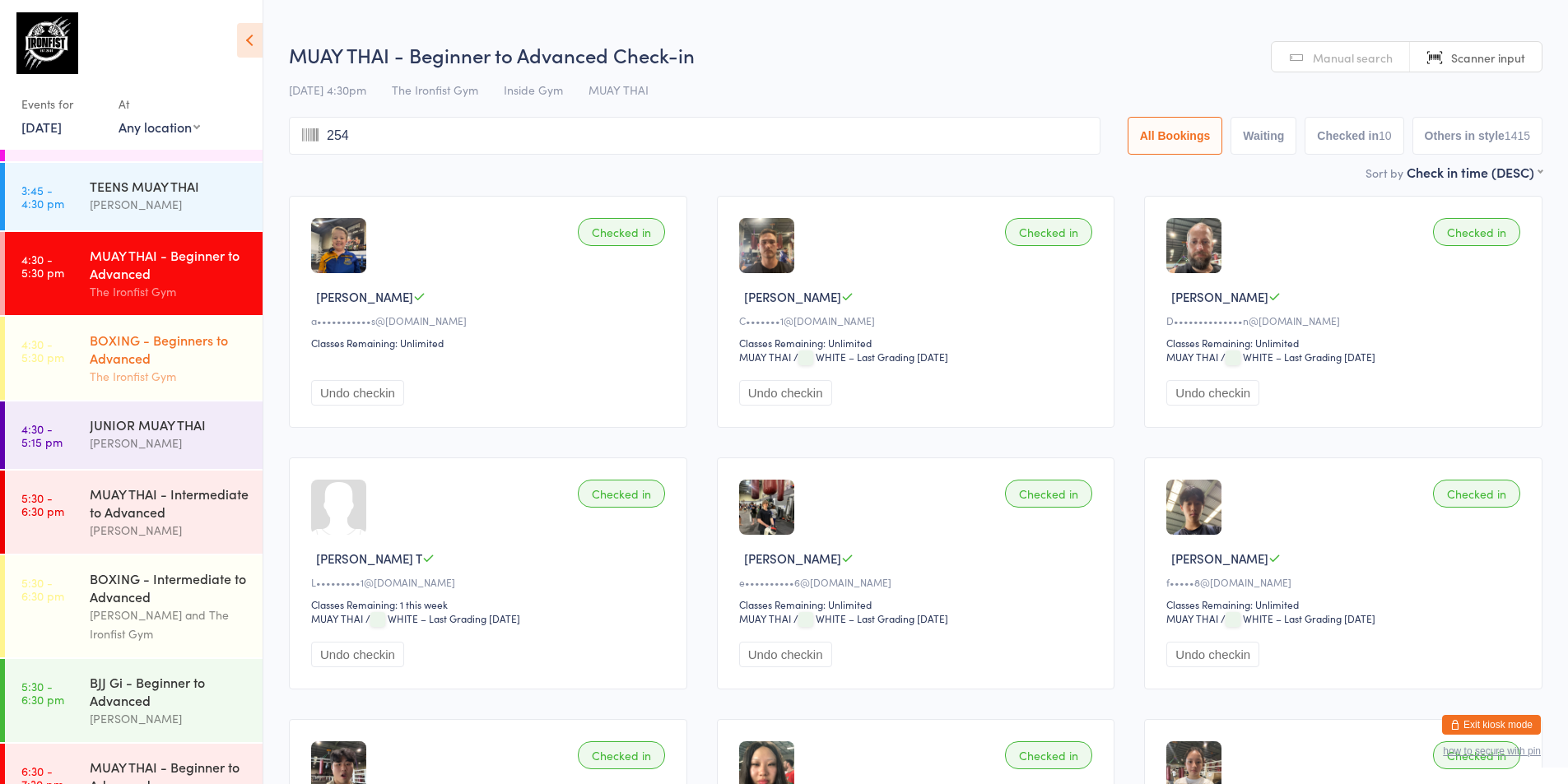
type input "2542"
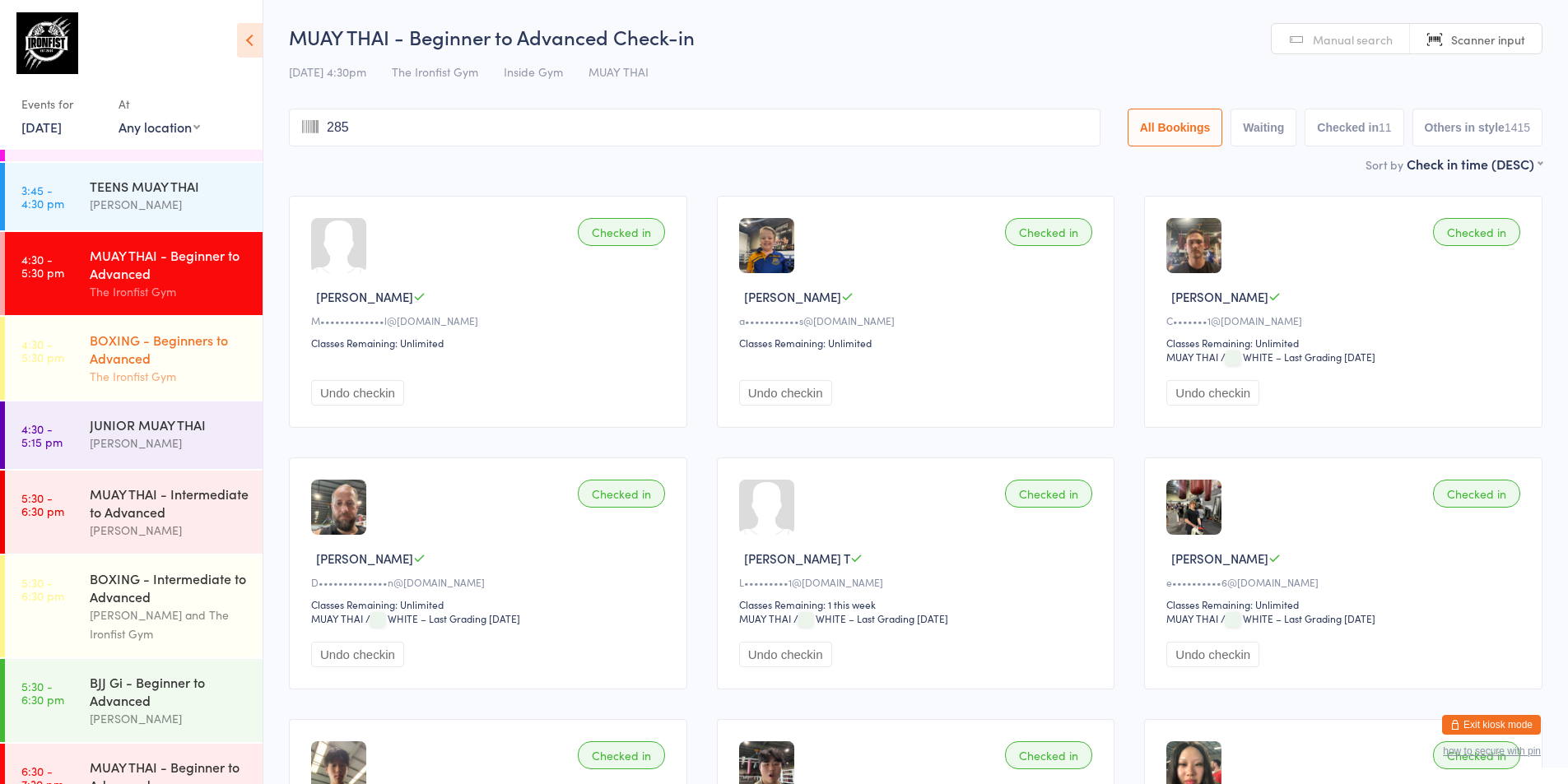
type input "2858"
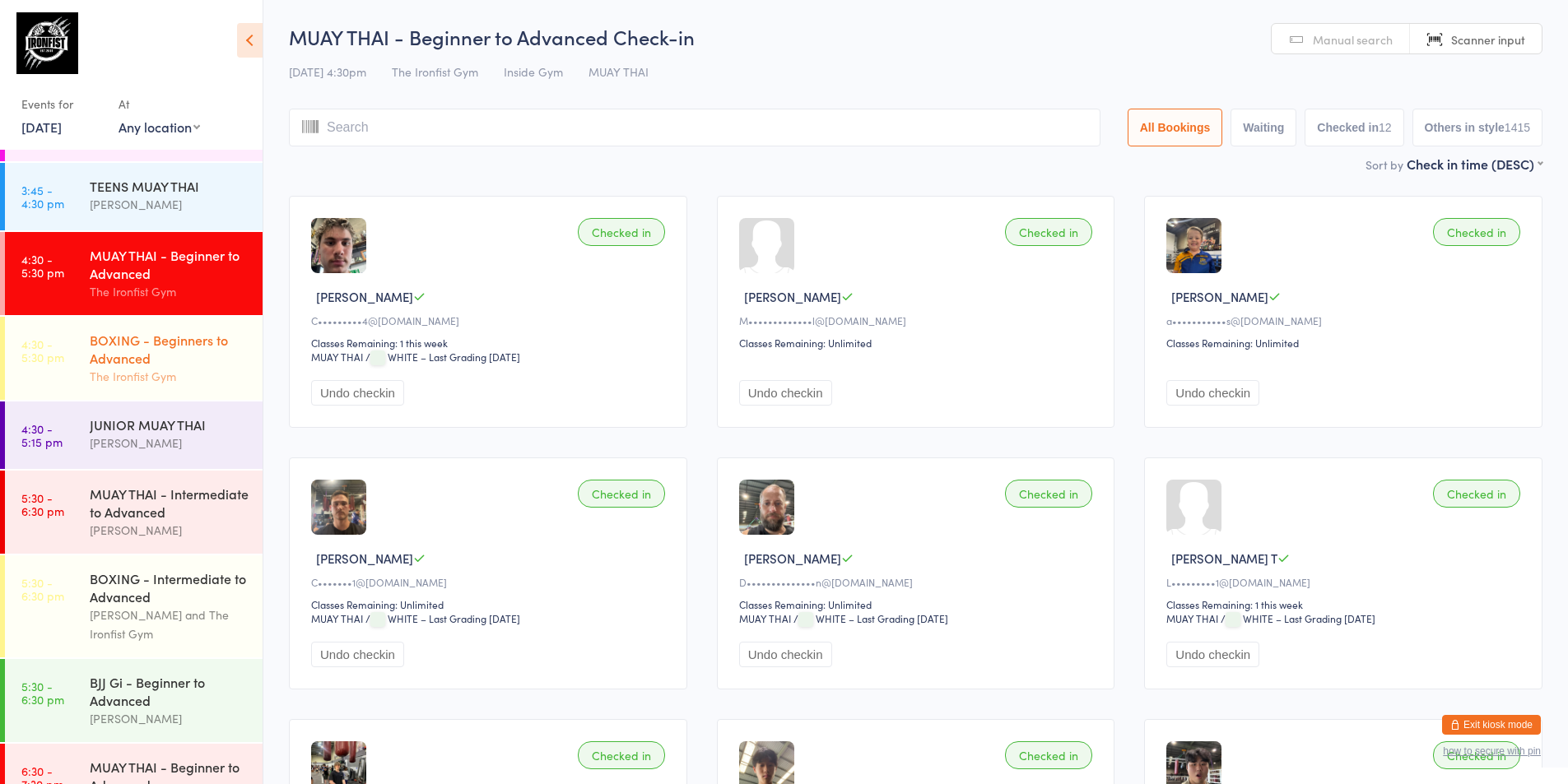
click at [169, 324] on div "BOXING - Beginners to Advanced The Ironfist Gym" at bounding box center [176, 358] width 173 height 83
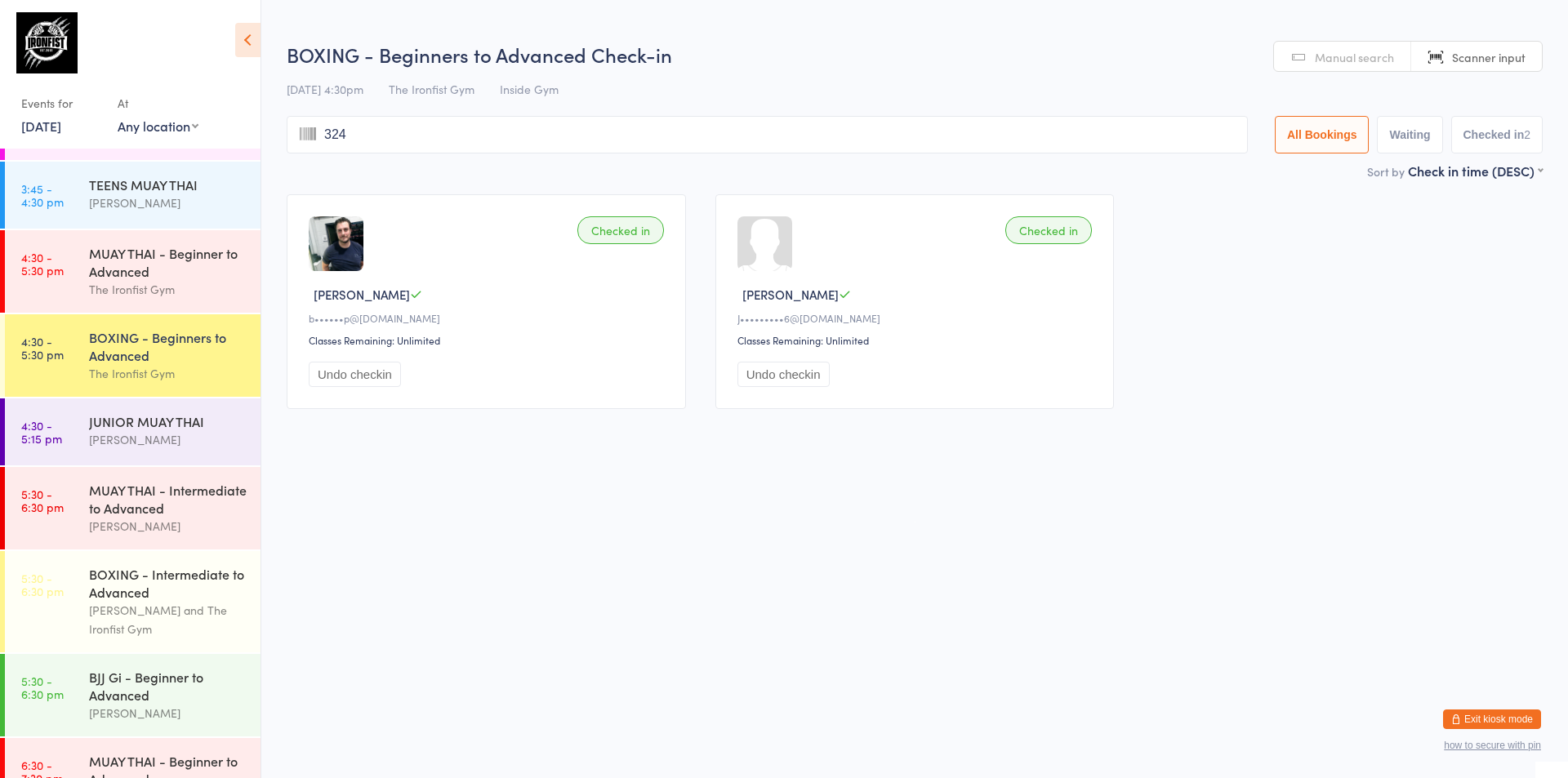
type input "3240"
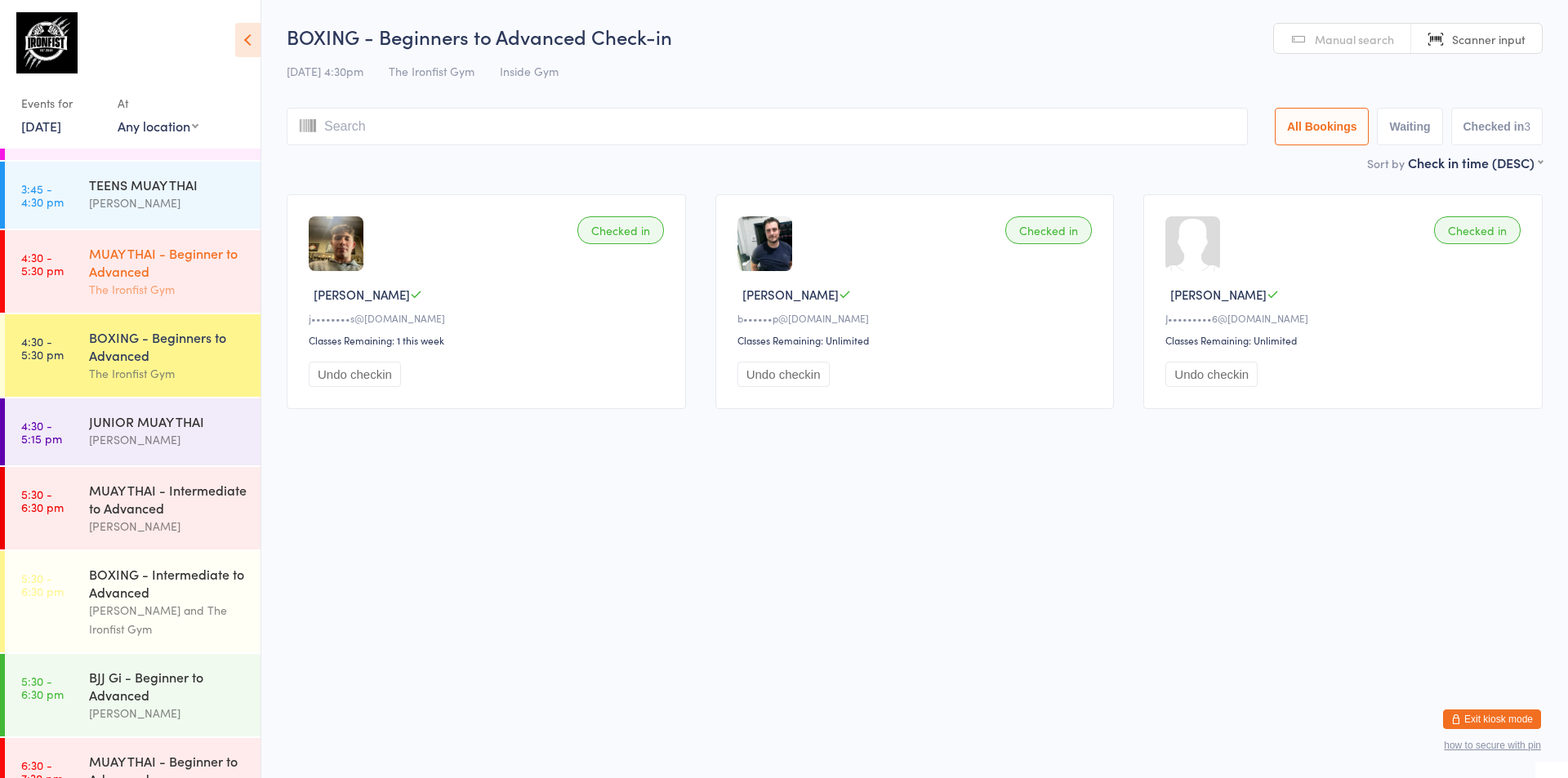
click at [124, 255] on div "MUAY THAI - Beginner to Advanced" at bounding box center [168, 262] width 158 height 36
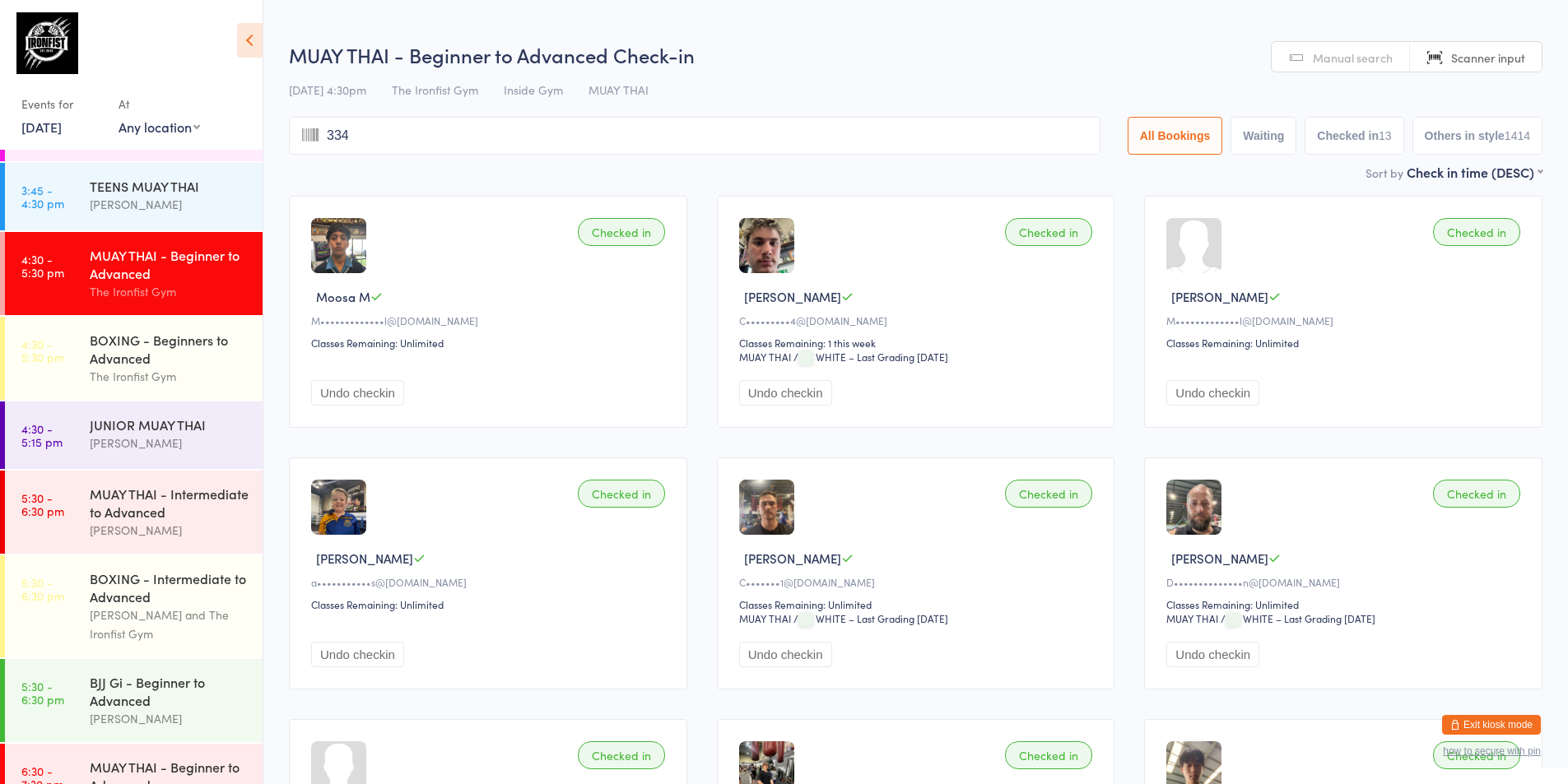
type input "3340"
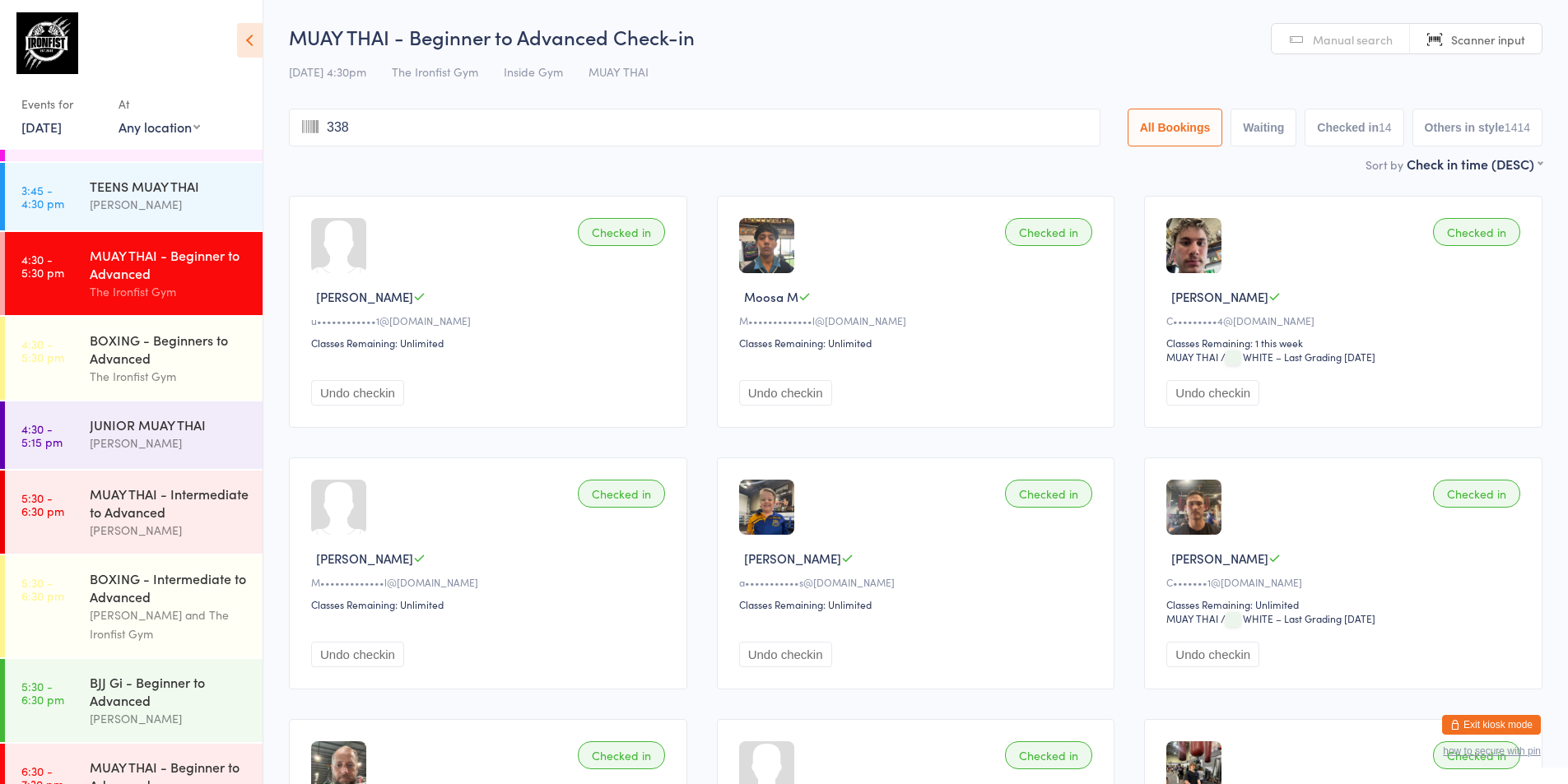
type input "3388"
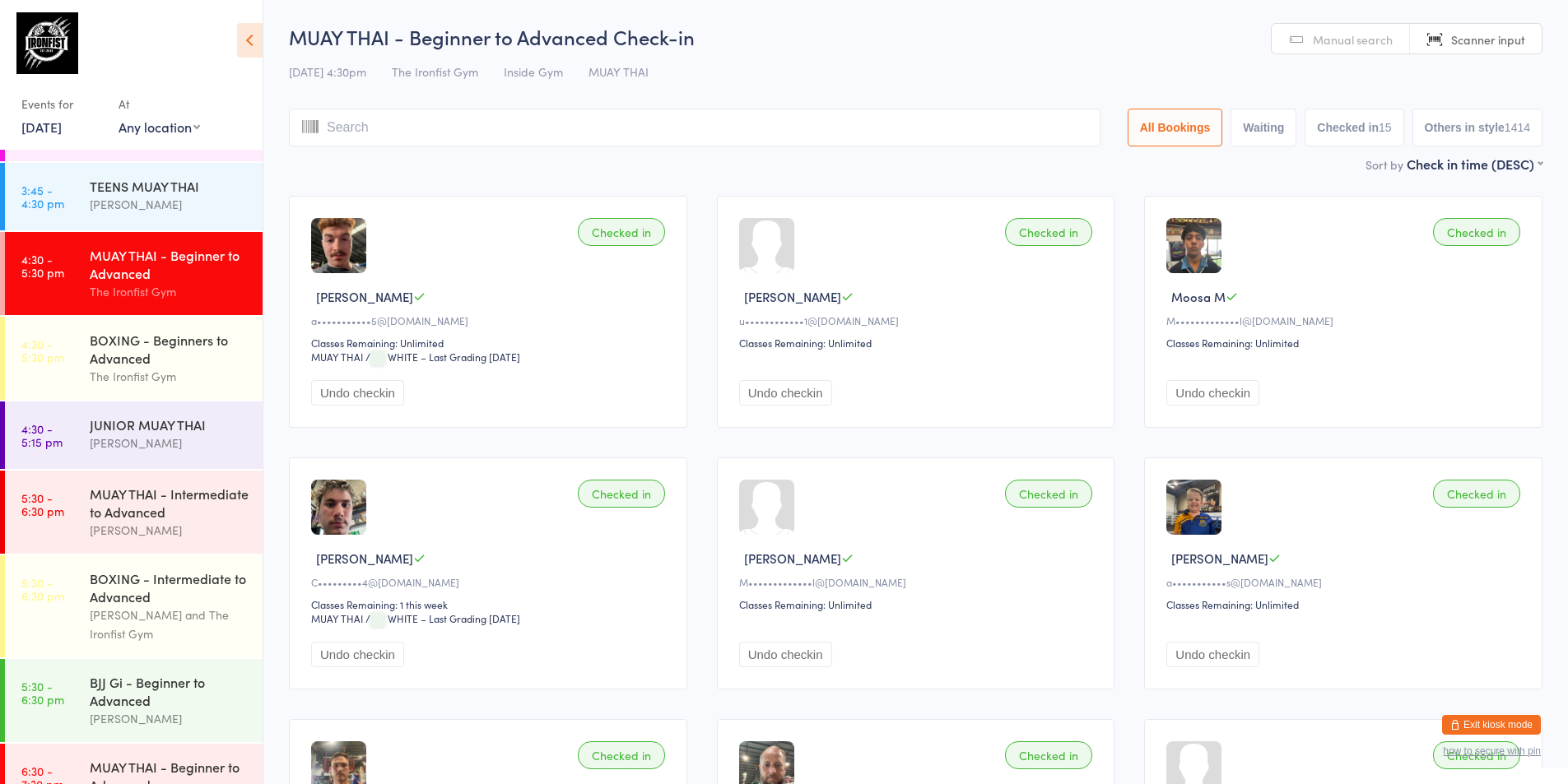
click at [144, 277] on div "MUAY THAI - Beginner to Advanced" at bounding box center [169, 264] width 159 height 36
type input "3099"
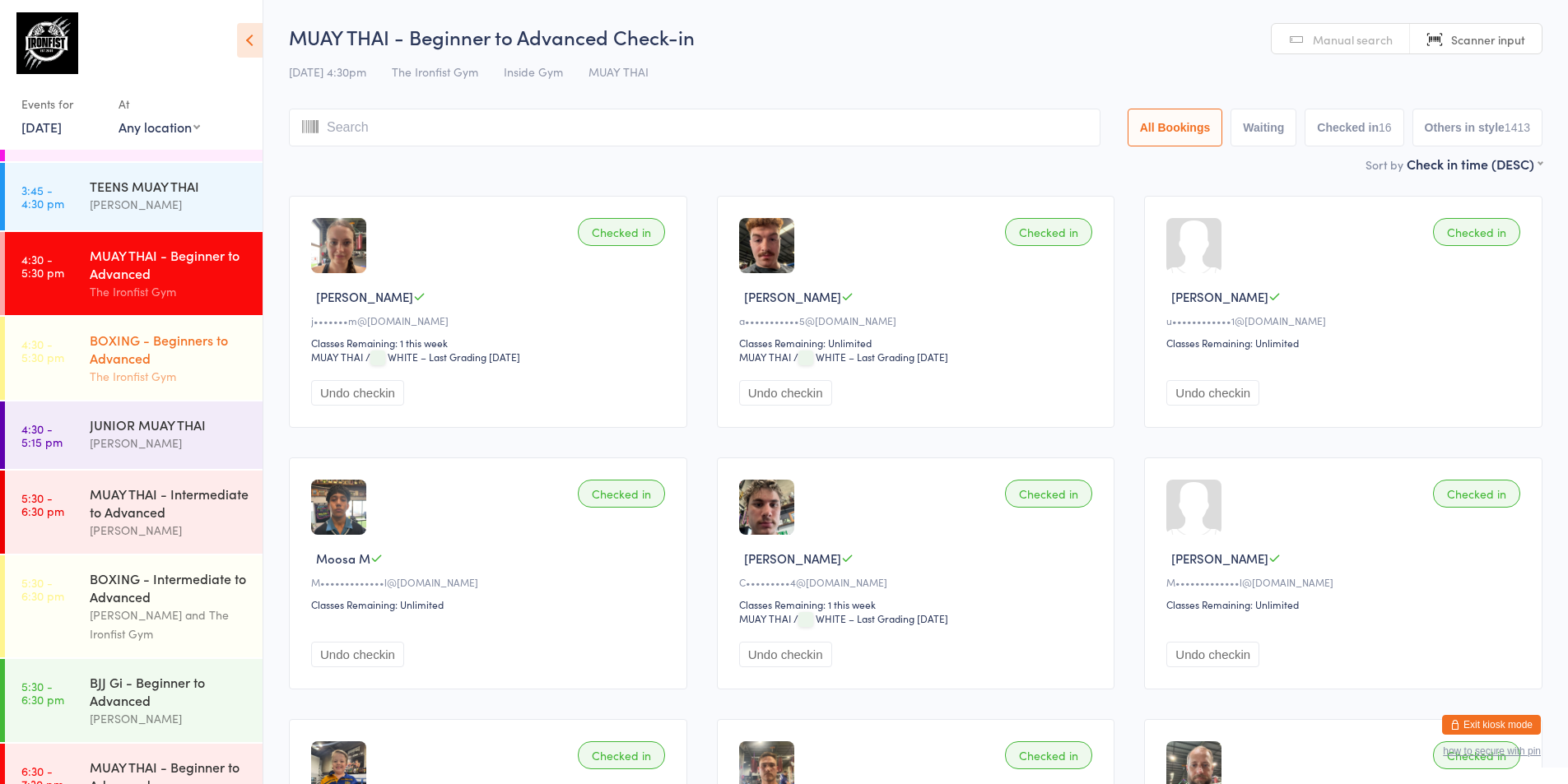
click at [227, 334] on div "BOXING - Beginners to Advanced" at bounding box center [169, 348] width 159 height 36
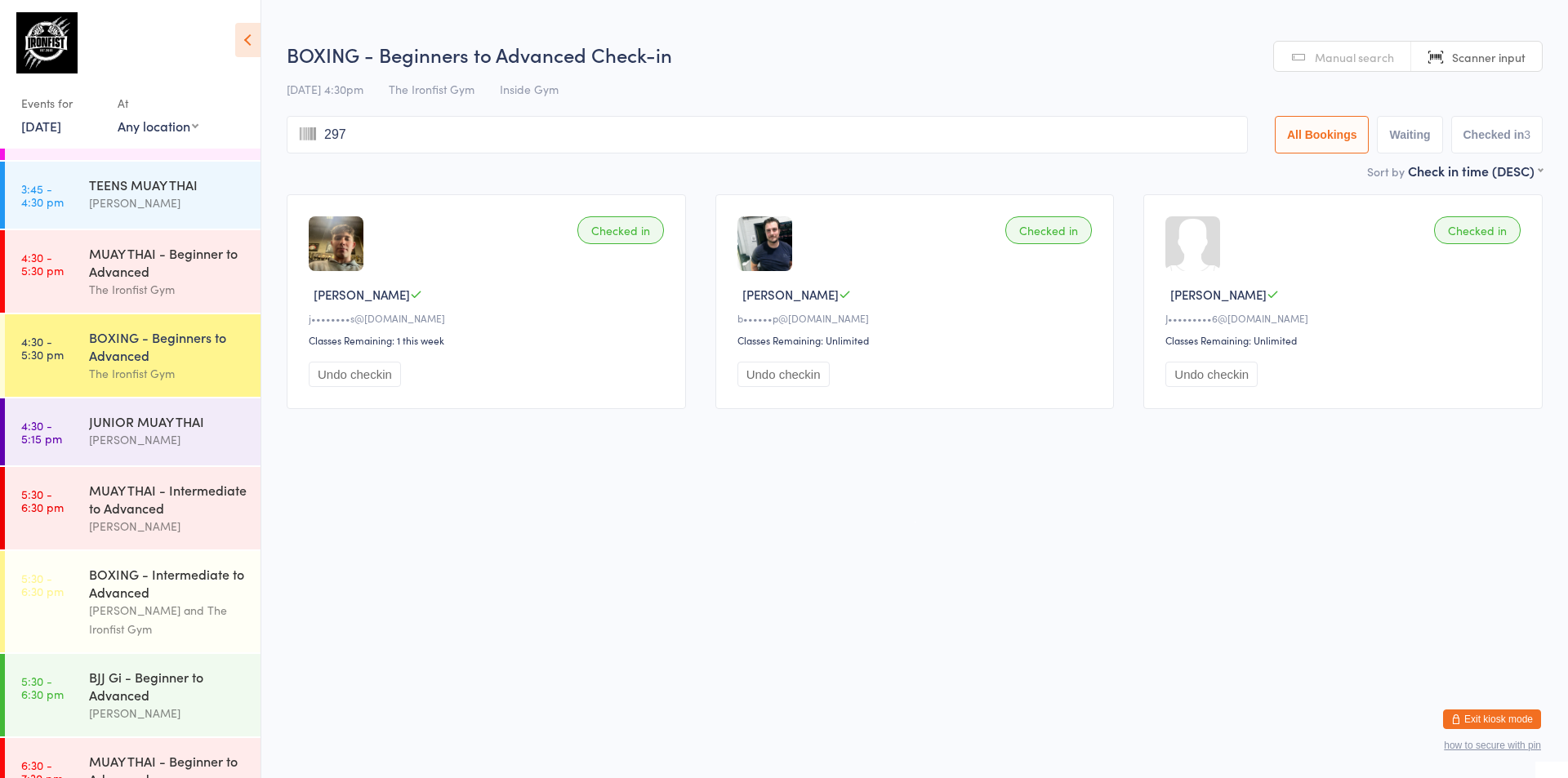
type input "2975"
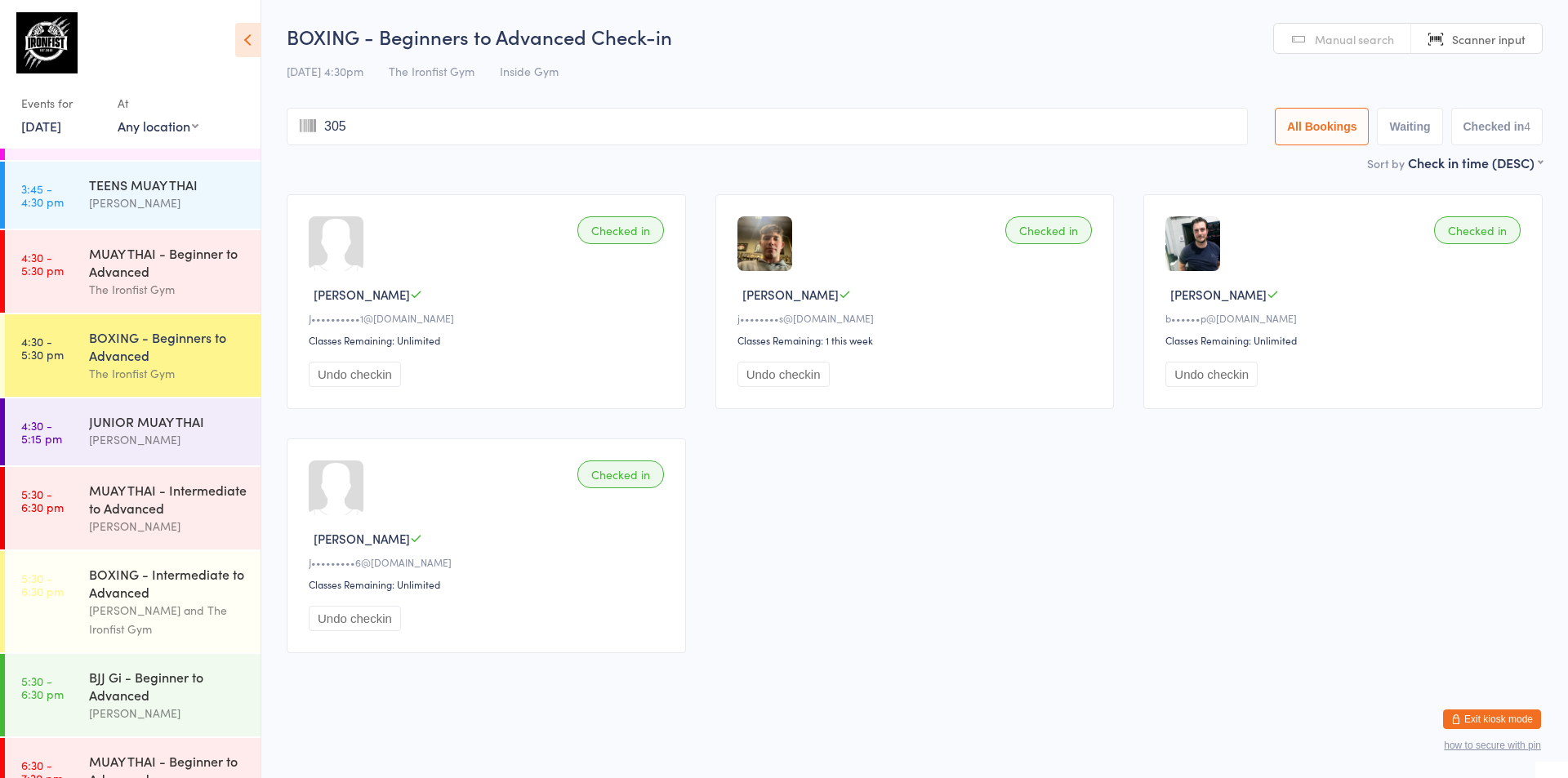
type input "3050"
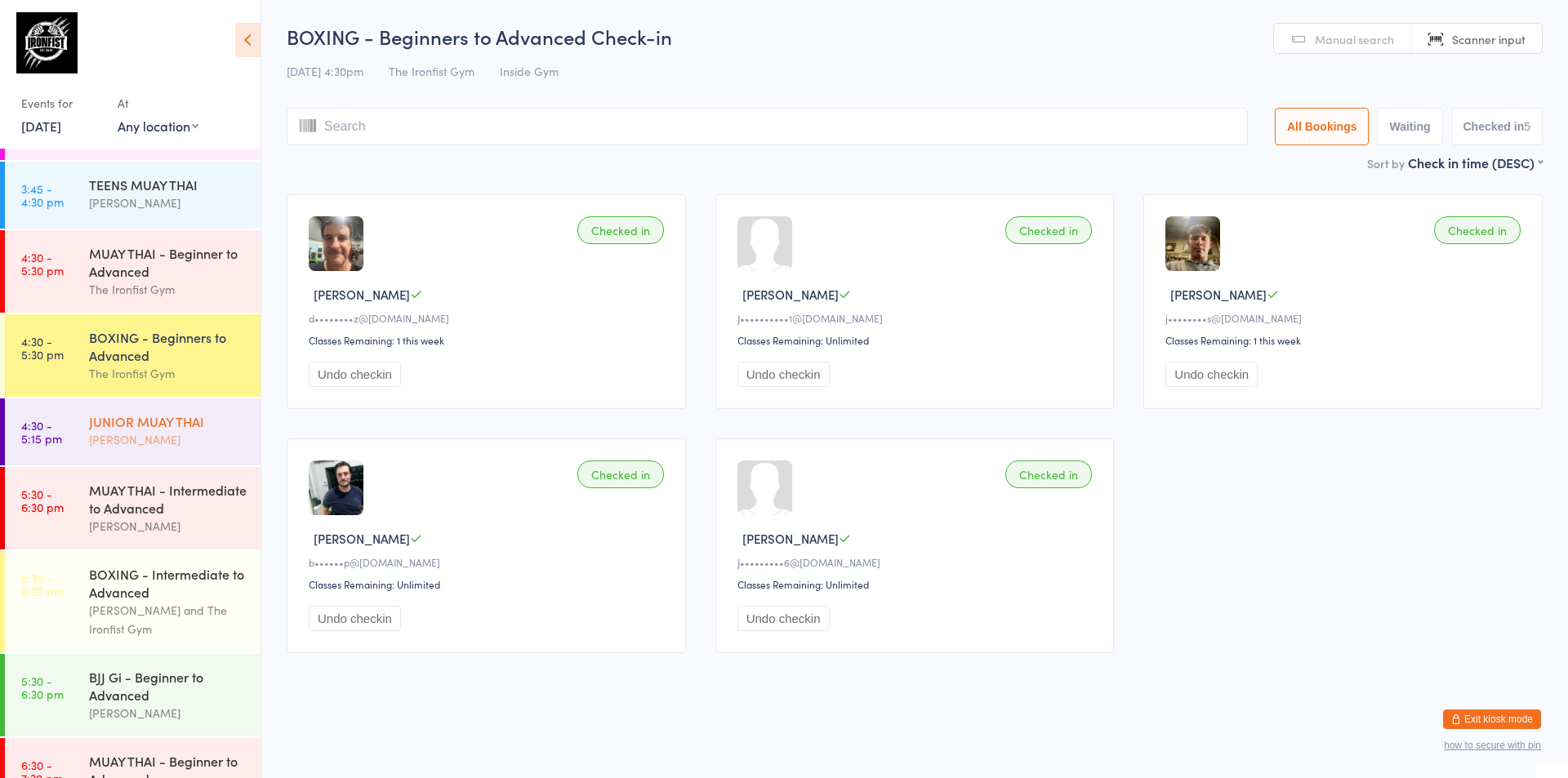
click at [150, 433] on div "[PERSON_NAME]" at bounding box center [168, 440] width 158 height 18
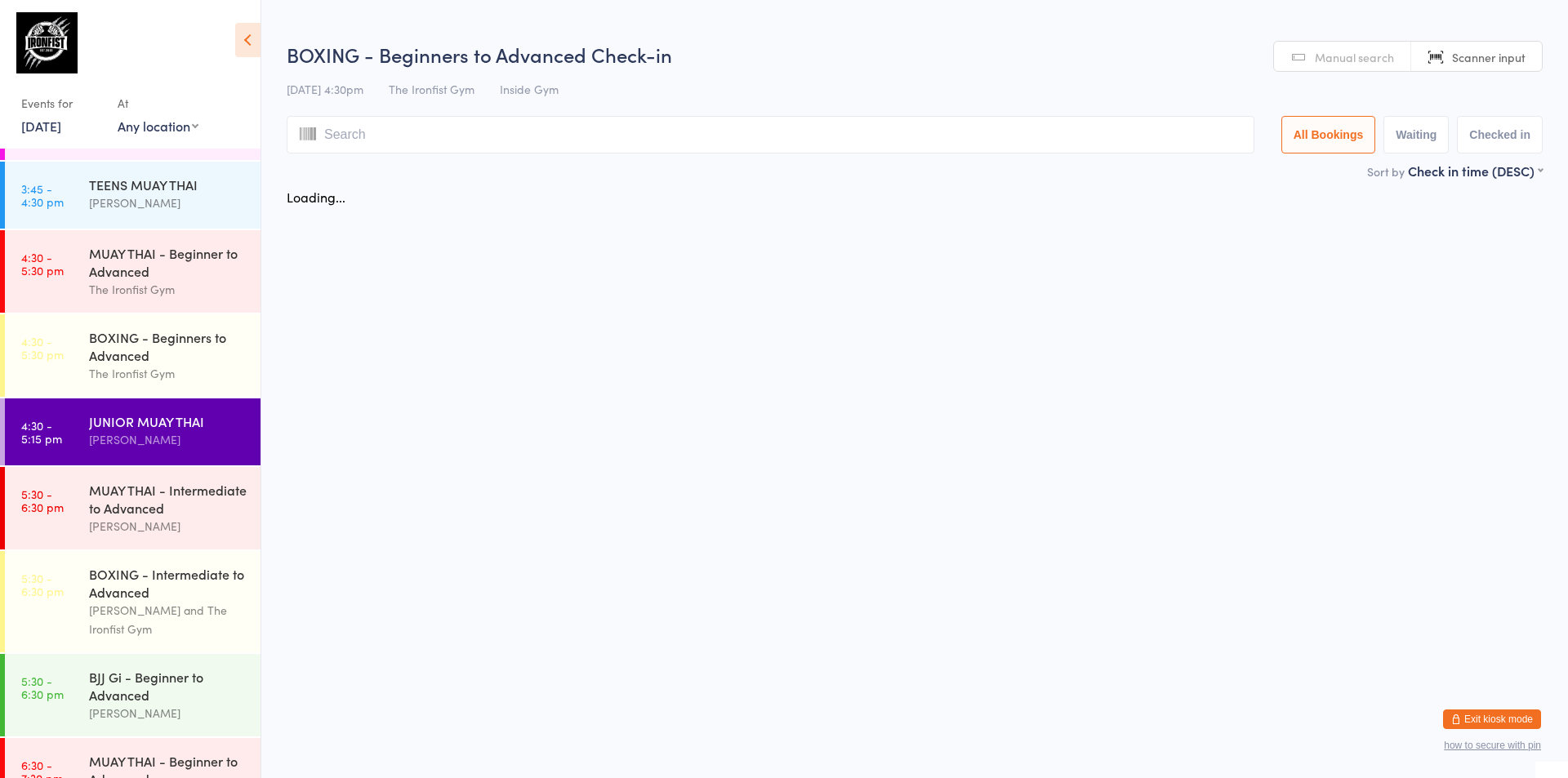
click at [150, 433] on div "[PERSON_NAME]" at bounding box center [168, 440] width 158 height 18
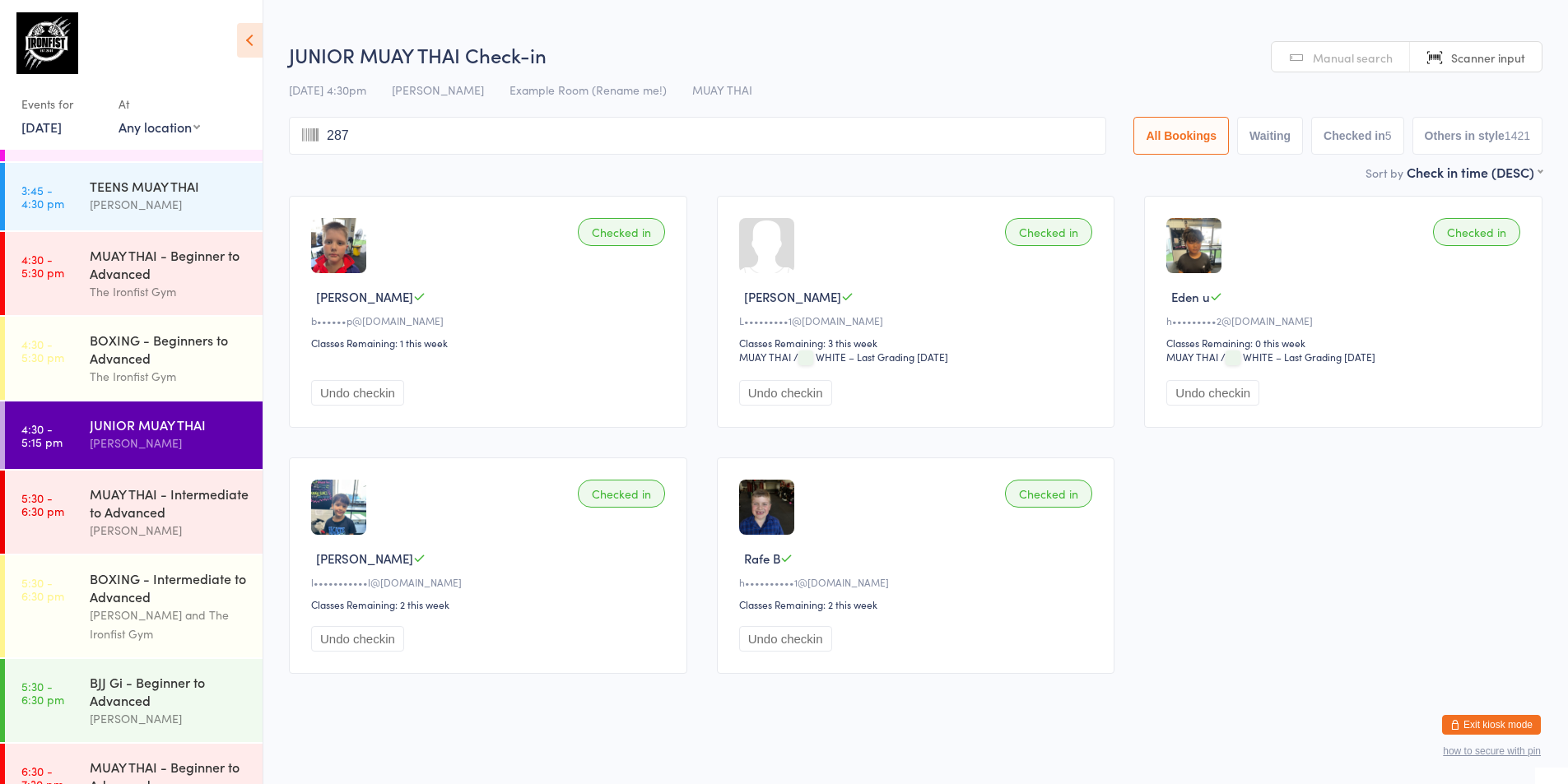
type input "2871"
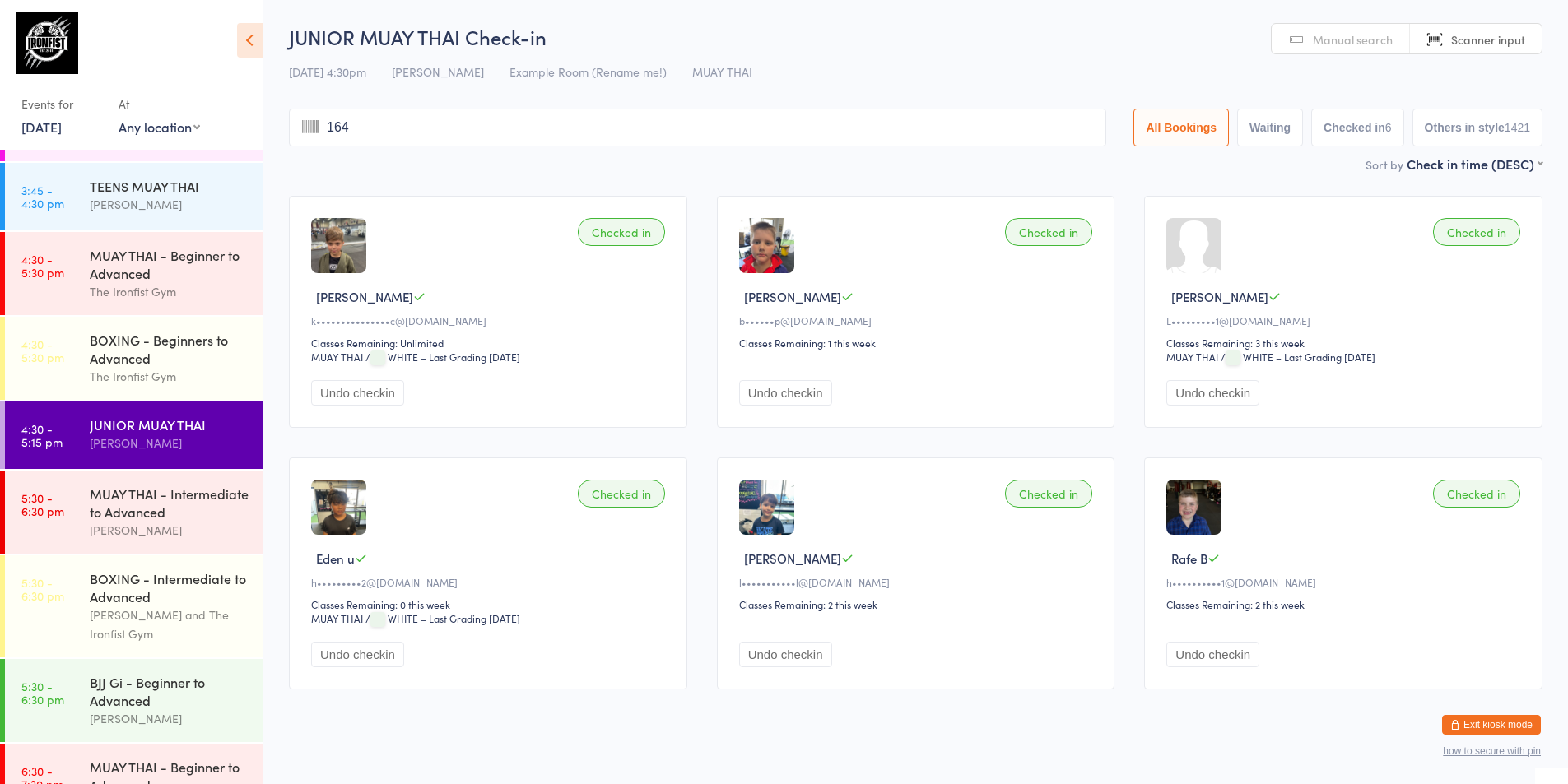
type input "1646"
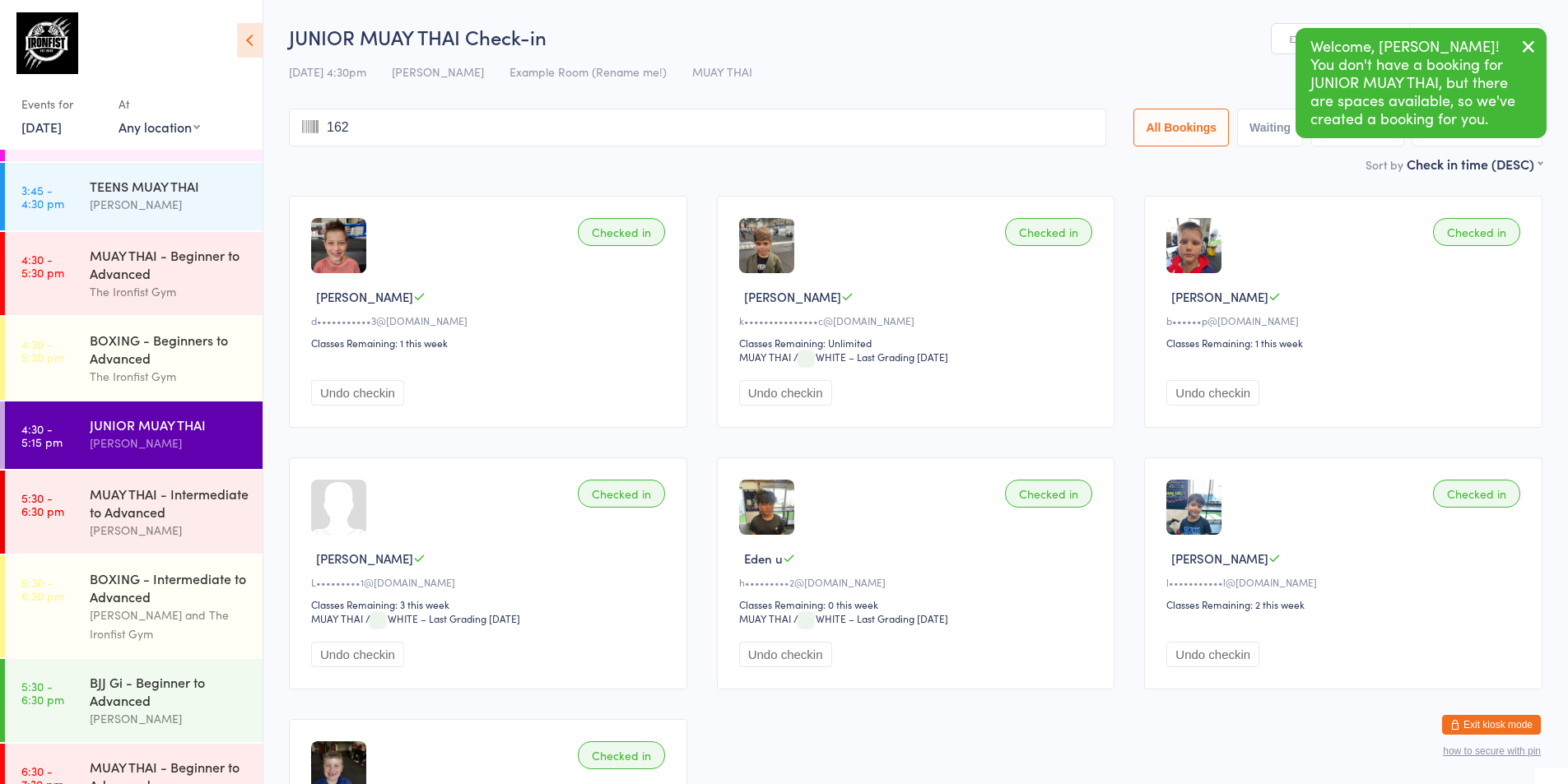
type input "1628"
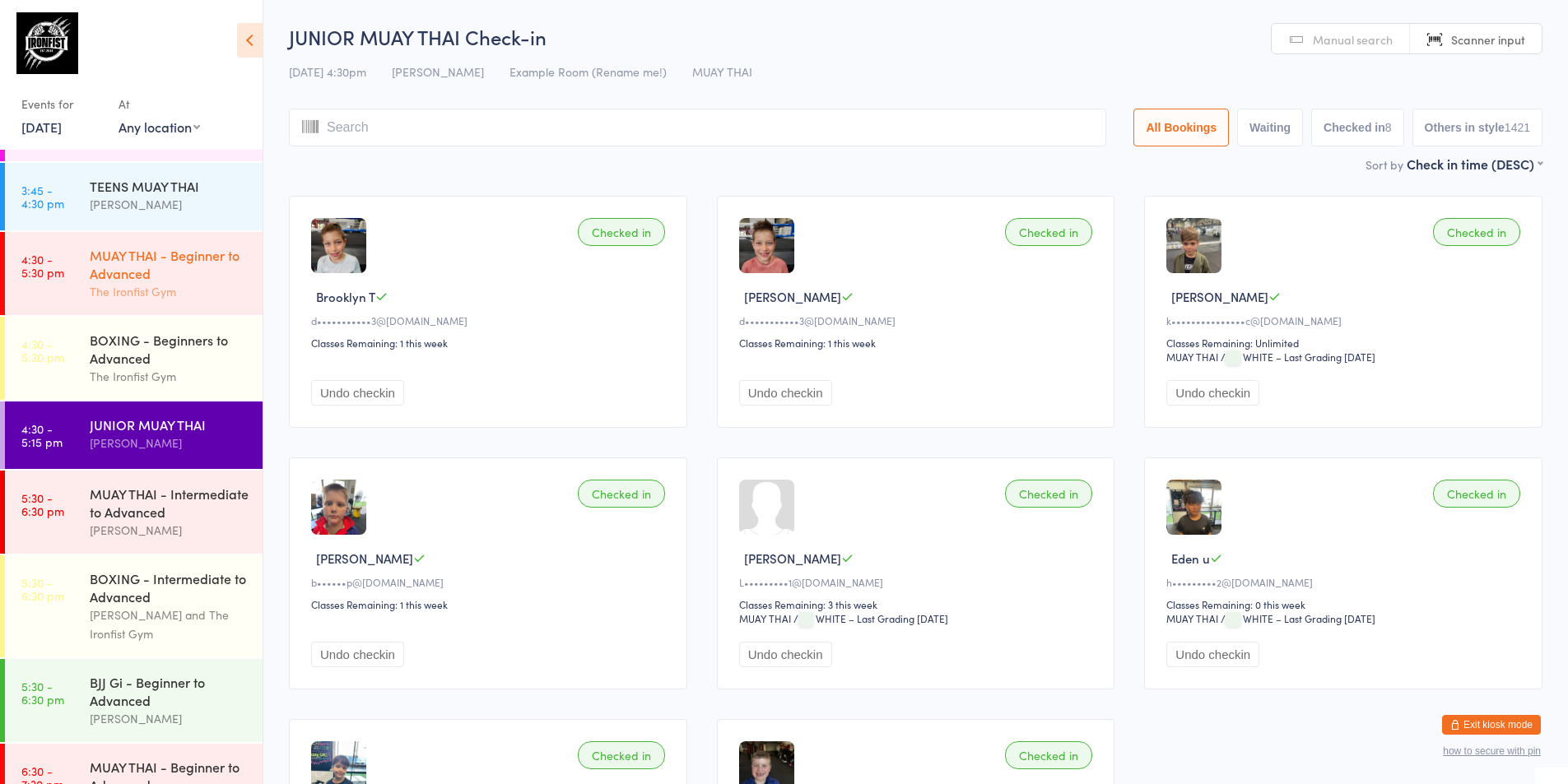
click at [189, 270] on div "MUAY THAI - Beginner to Advanced" at bounding box center [169, 264] width 159 height 36
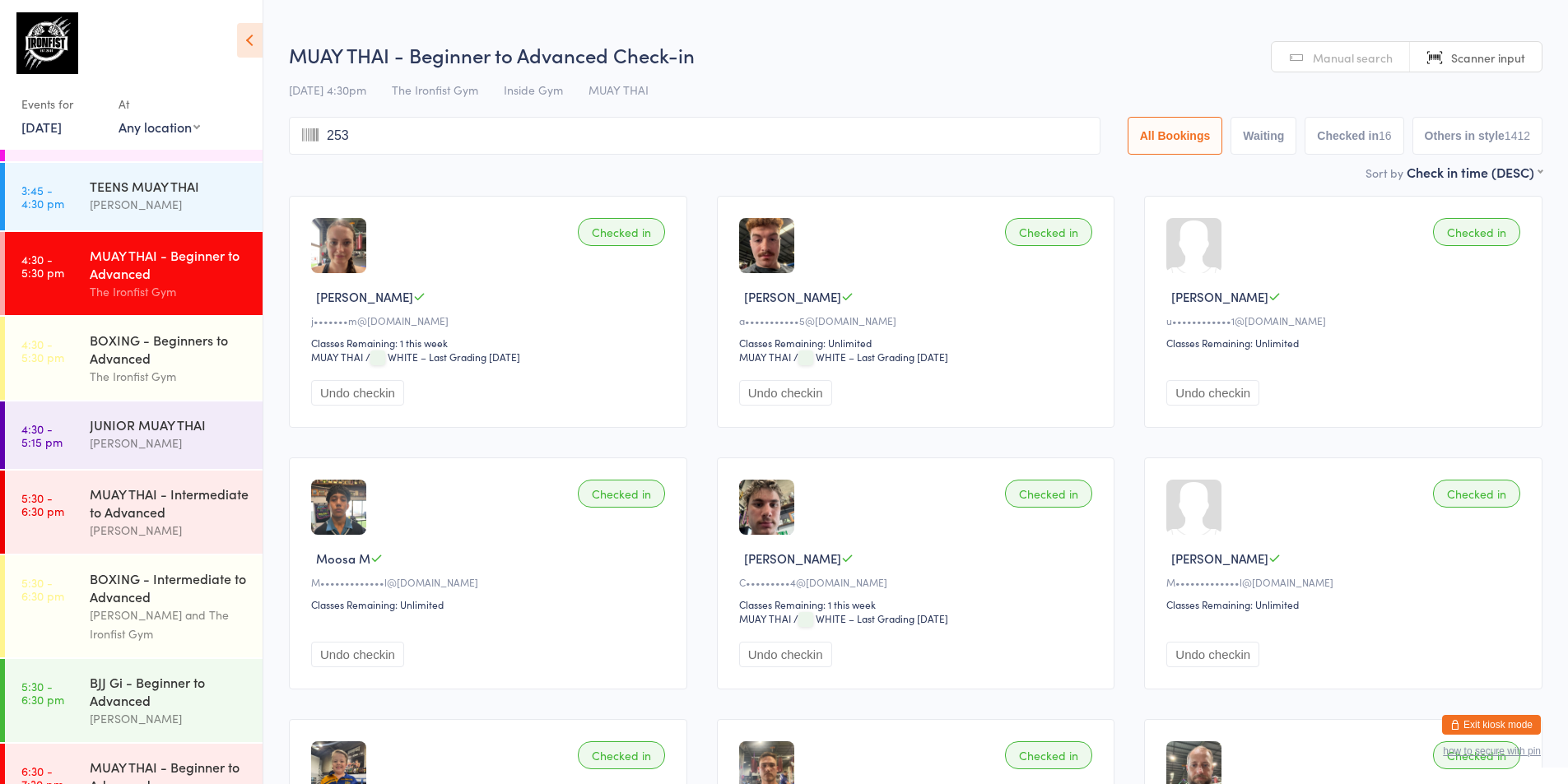
type input "2535"
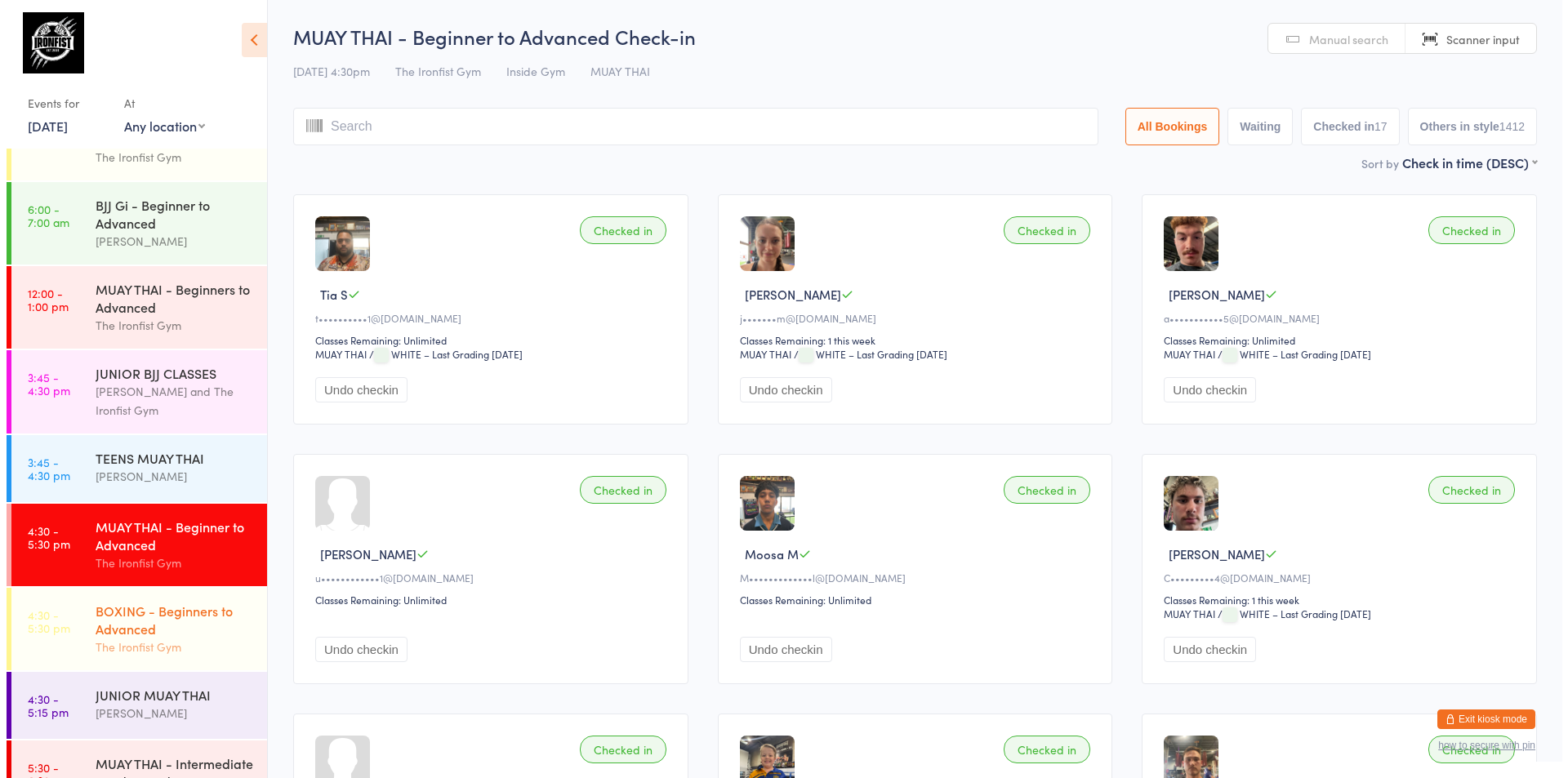
scroll to position [163, 0]
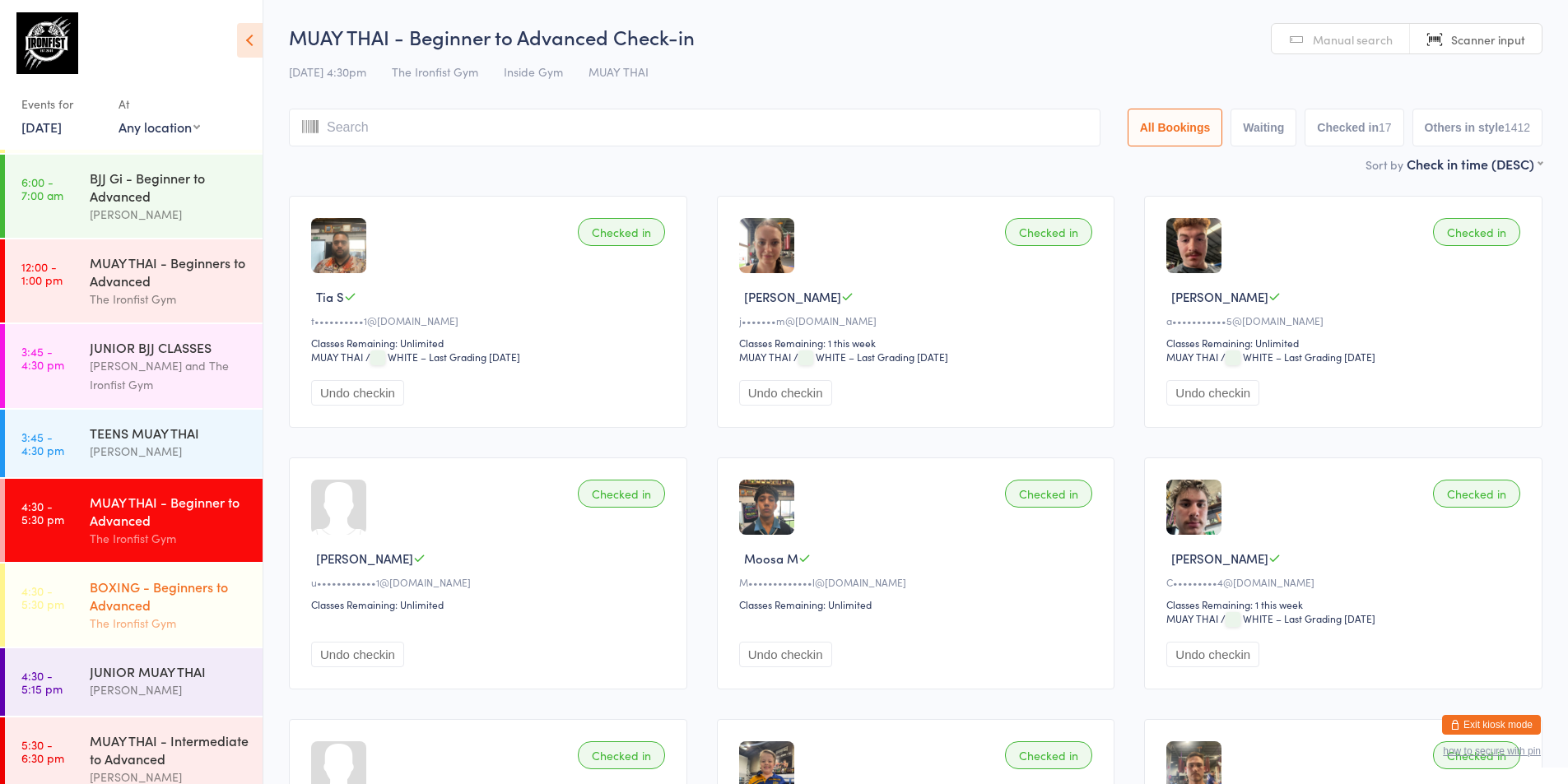
click at [133, 606] on div "BOXING - Beginners to Advanced" at bounding box center [169, 595] width 159 height 36
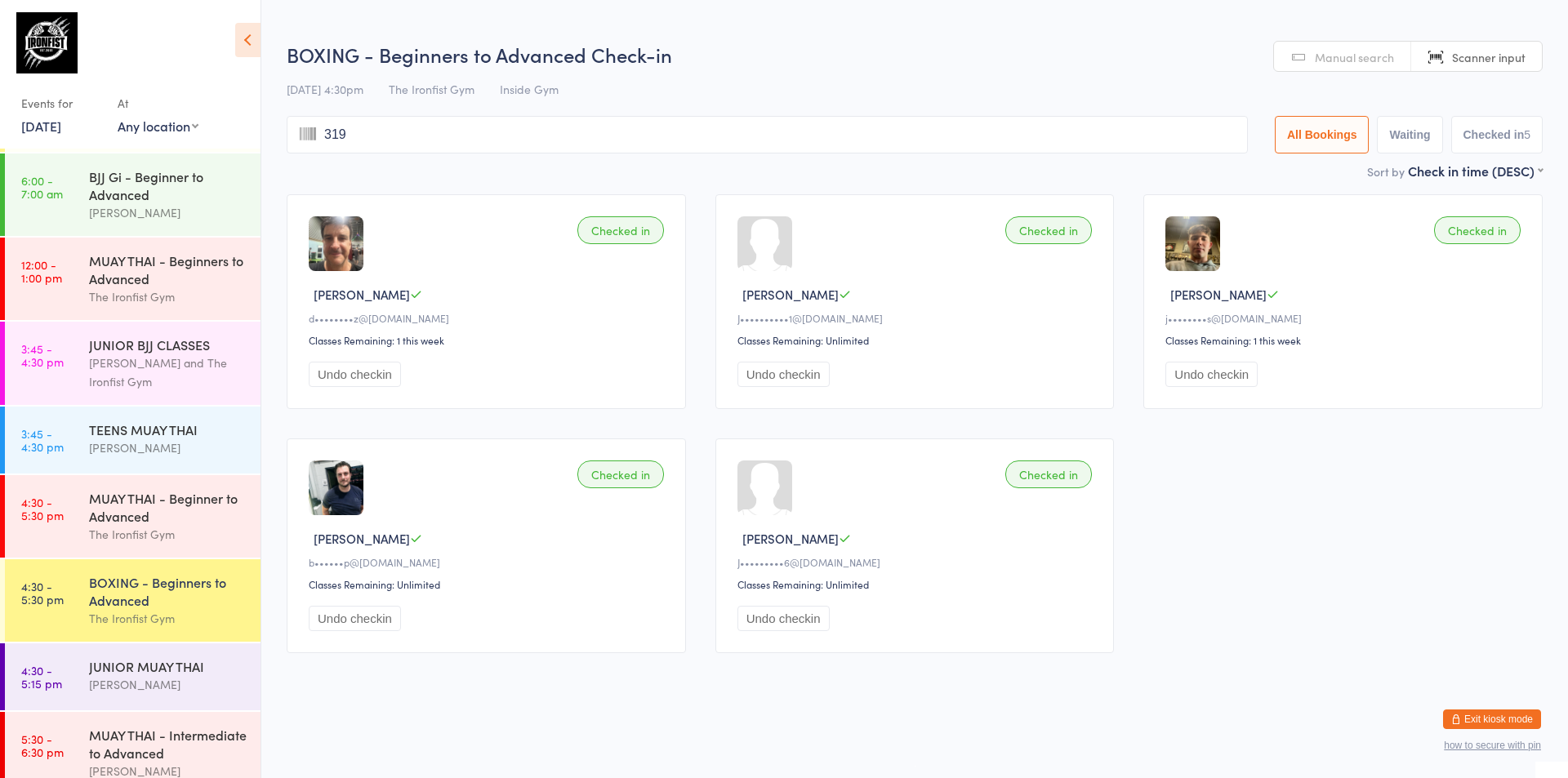
type input "3193"
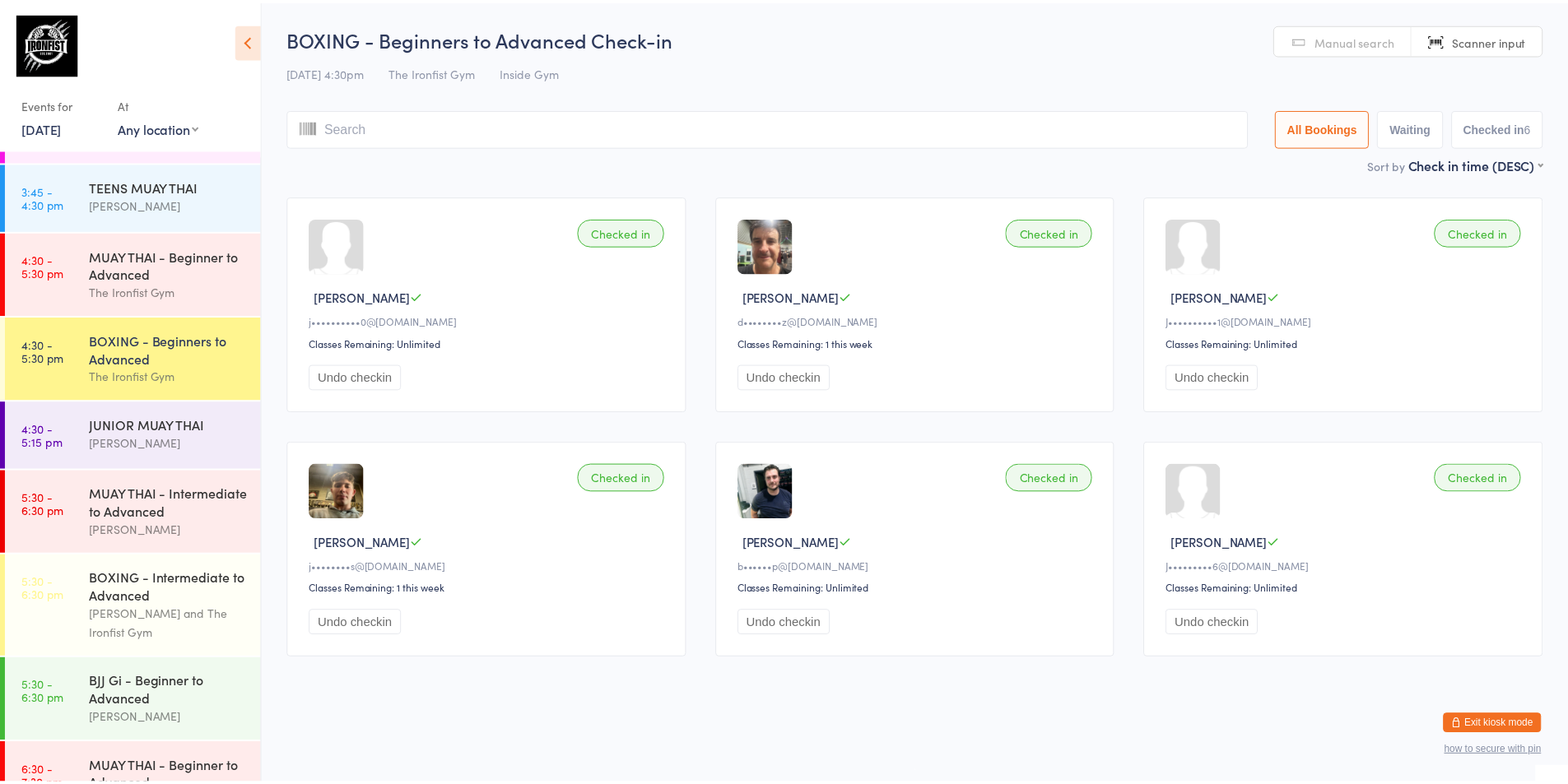
scroll to position [493, 0]
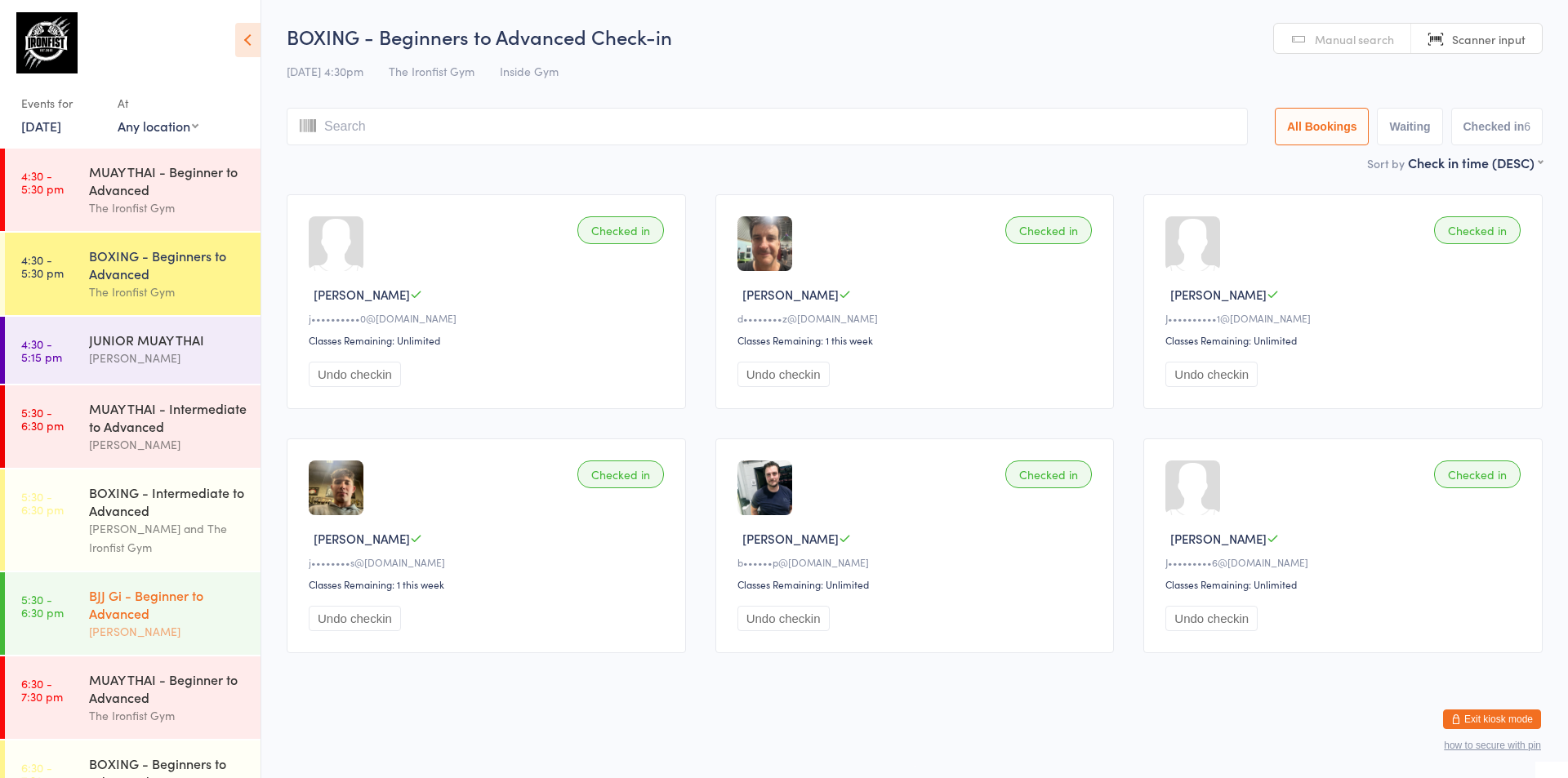
click at [121, 610] on div "BJJ Gi - Beginner to Advanced" at bounding box center [168, 603] width 158 height 36
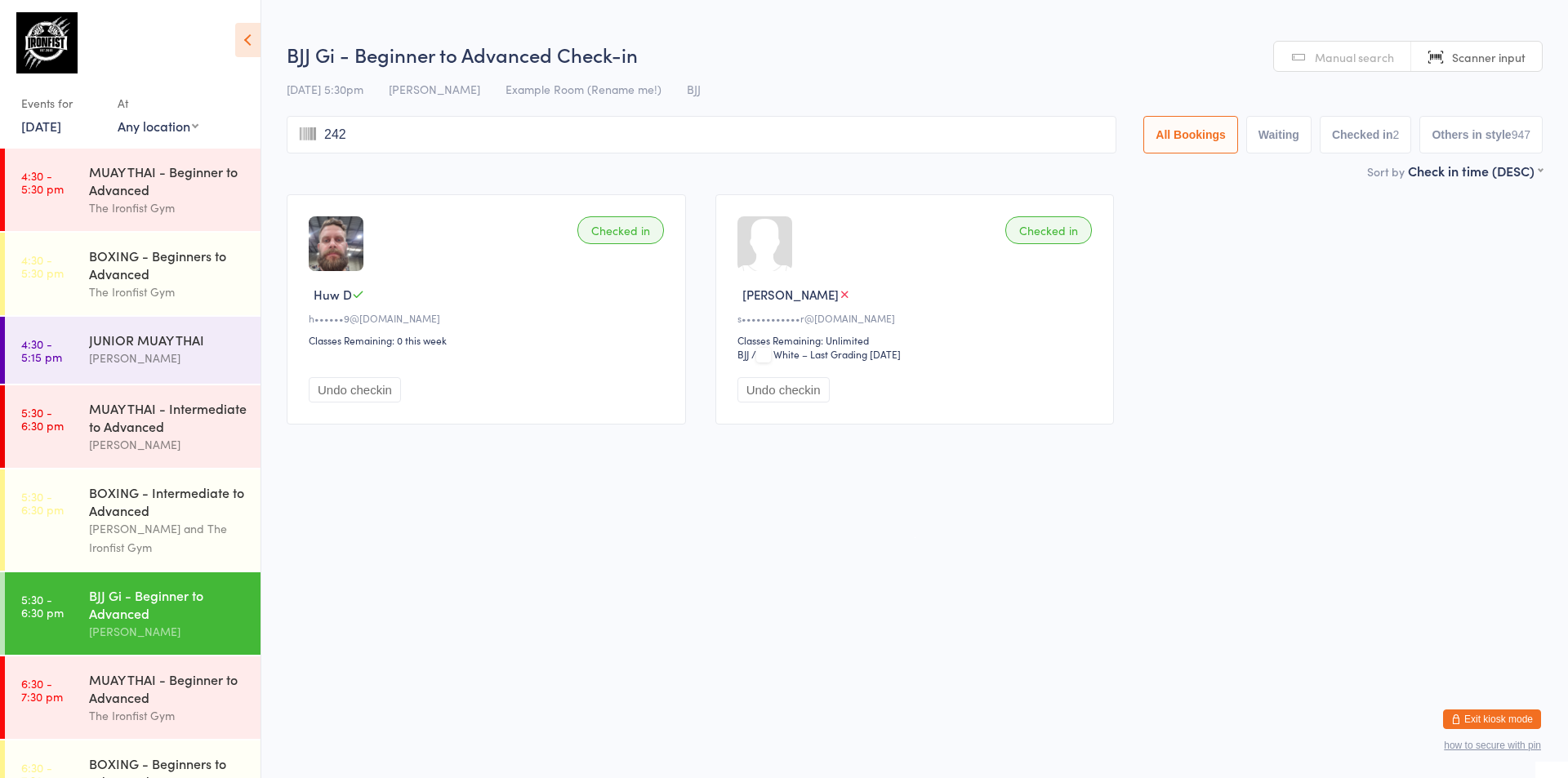
type input "2421"
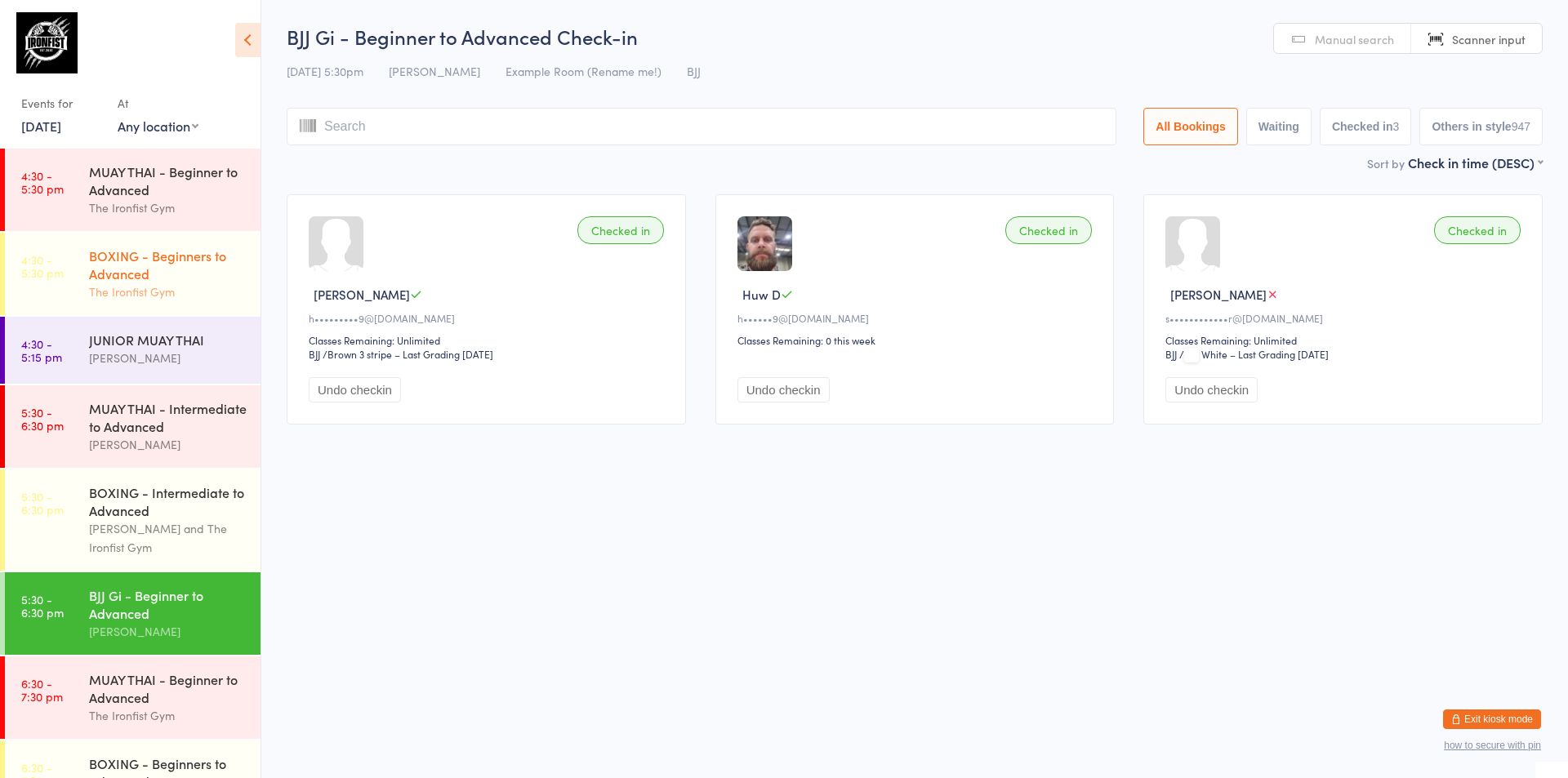
click at [151, 268] on div "BOXING - Beginners to Advanced" at bounding box center [168, 264] width 158 height 36
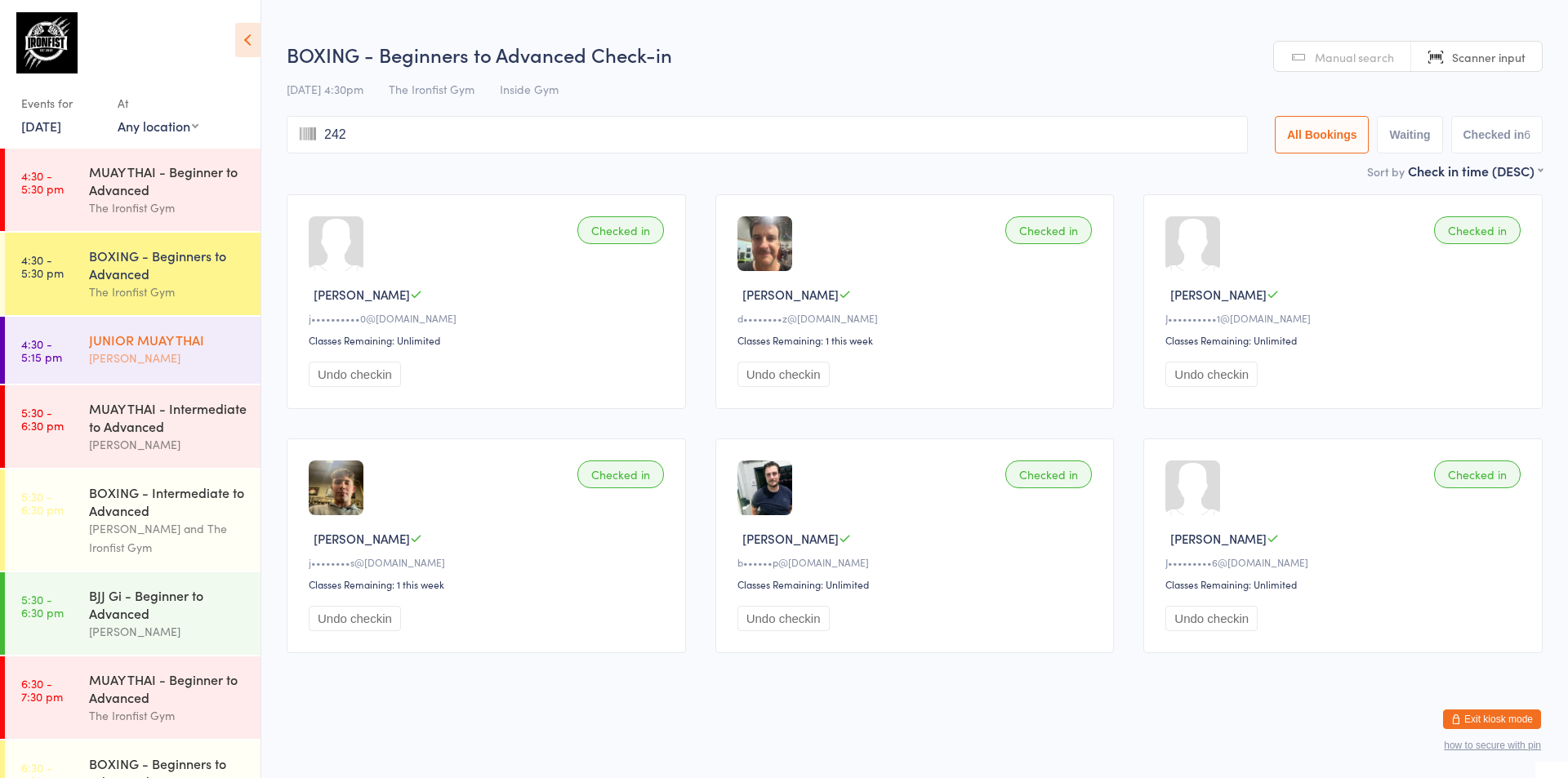
type input "2421"
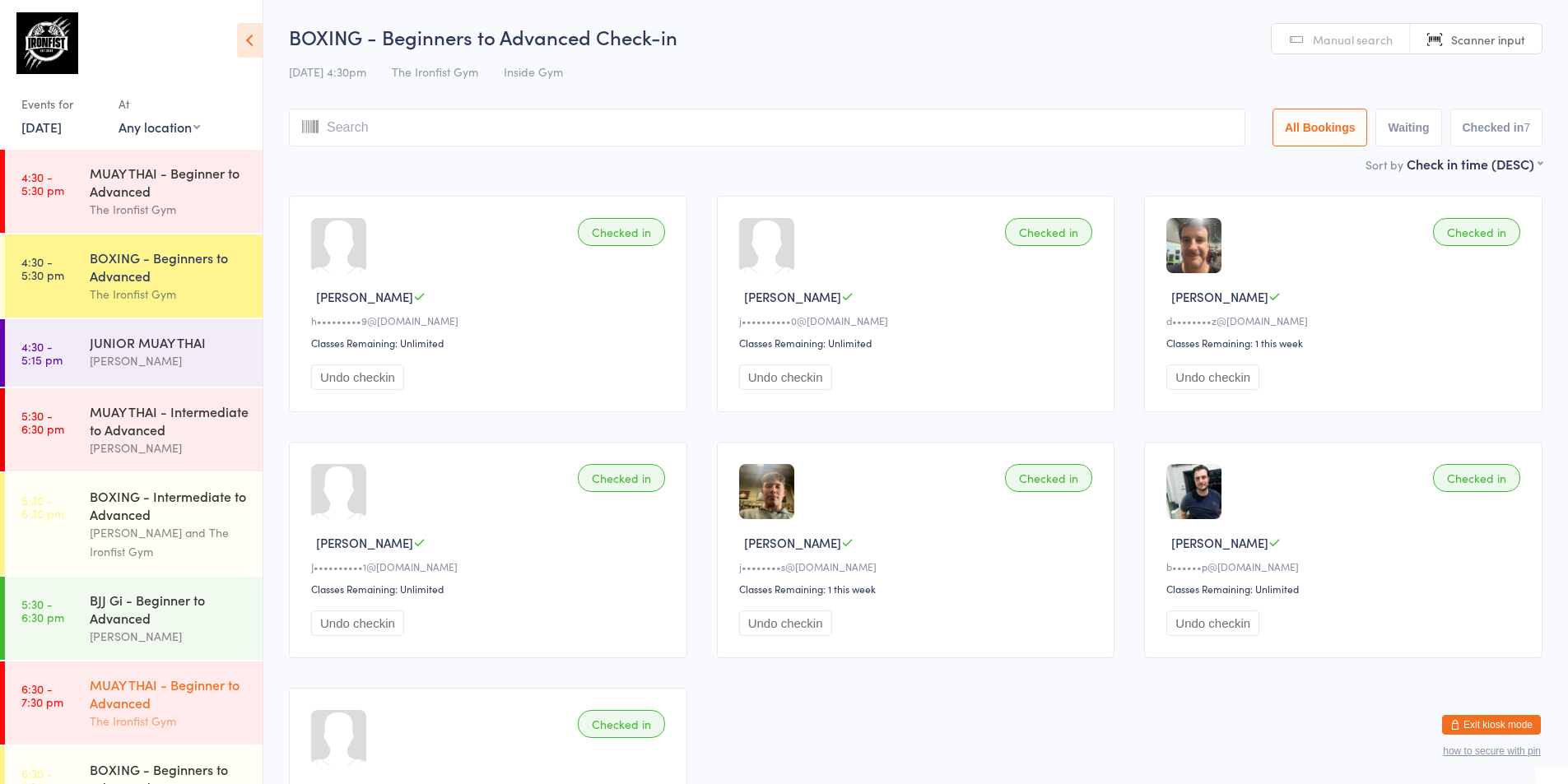
click at [168, 694] on div "MUAY THAI - Beginner to Advanced" at bounding box center [169, 693] width 159 height 36
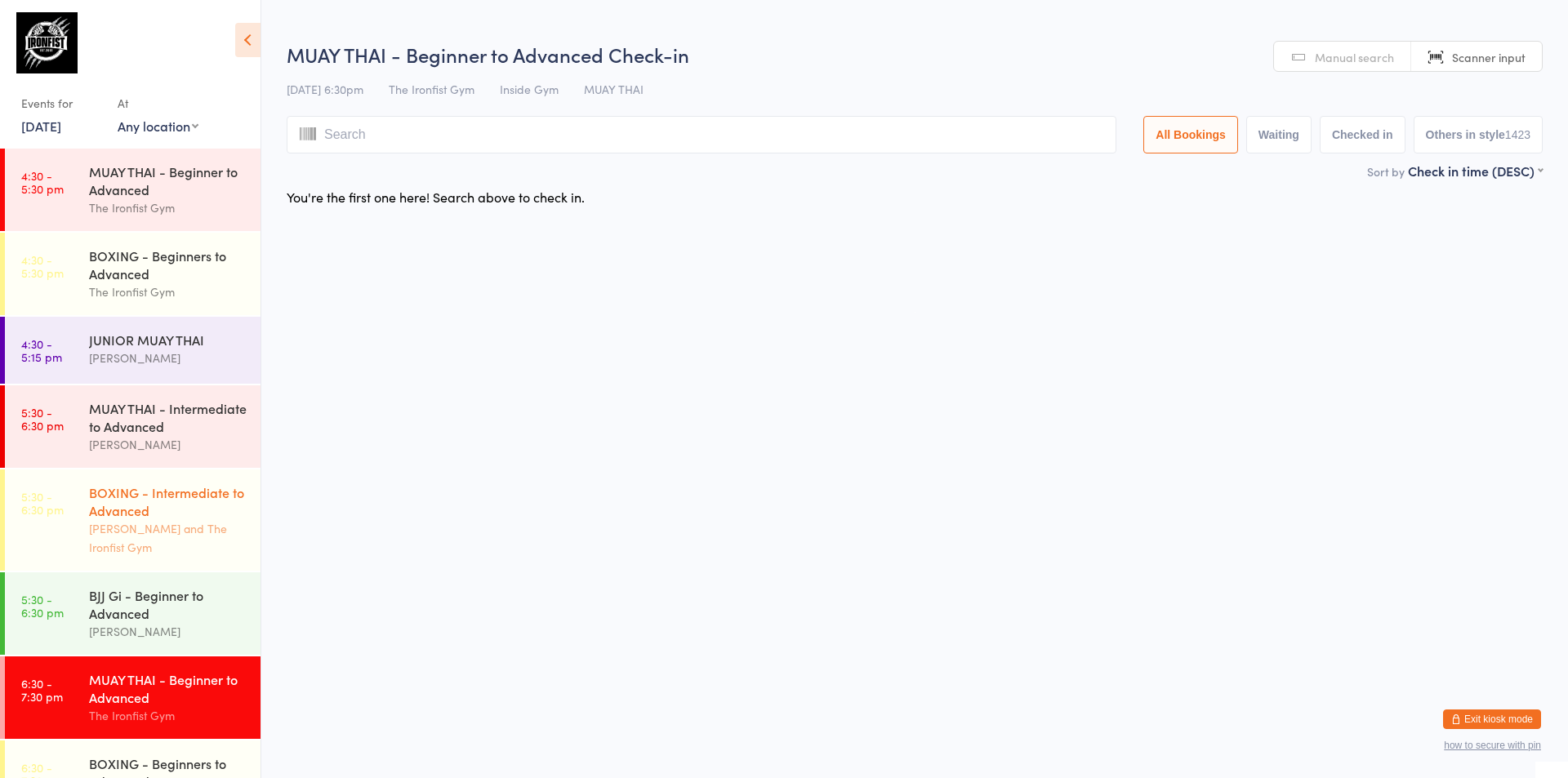
click at [157, 526] on div "[PERSON_NAME] and The Ironfist Gym" at bounding box center [168, 537] width 158 height 38
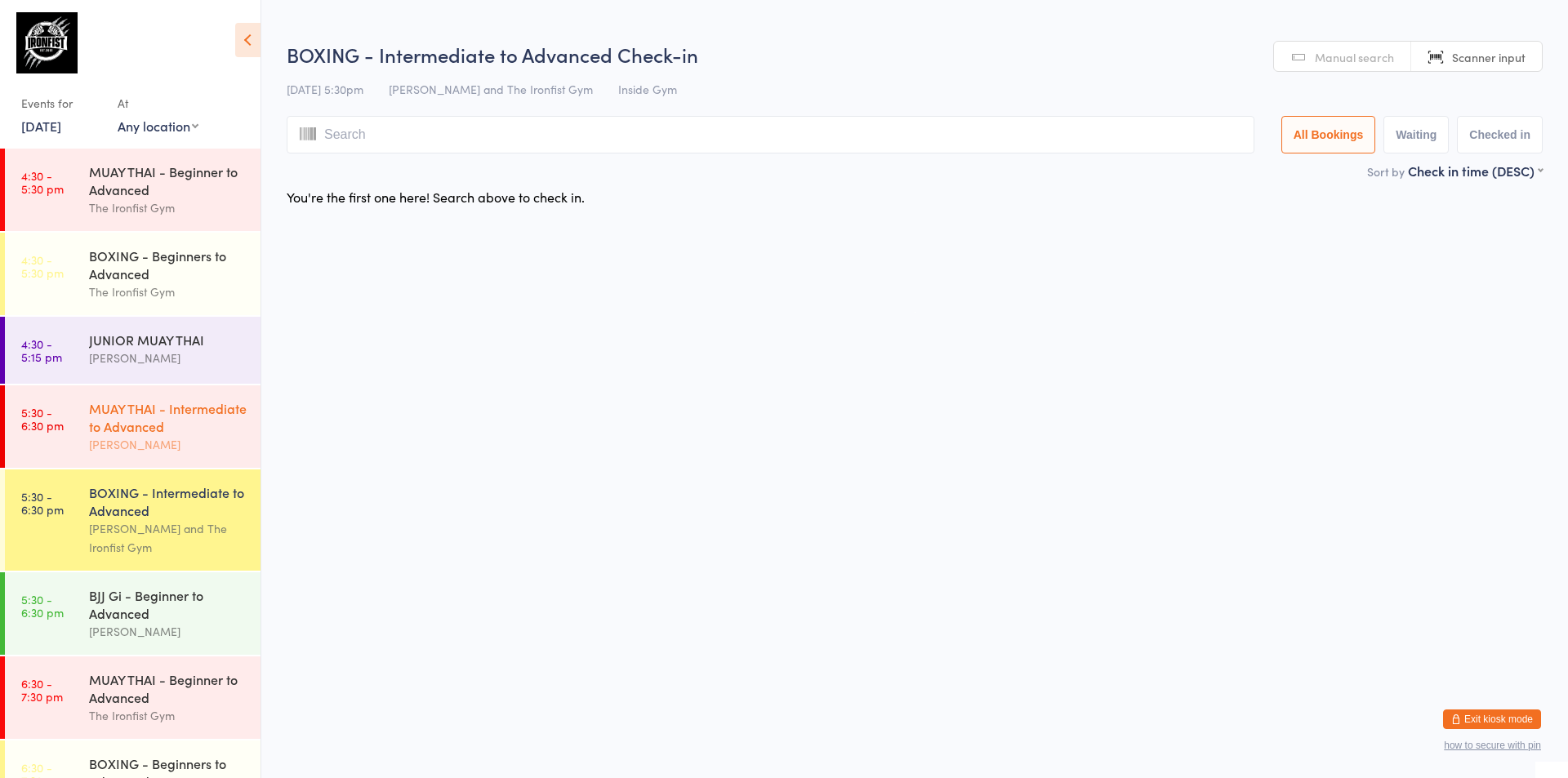
click at [165, 450] on div "[PERSON_NAME]" at bounding box center [168, 445] width 158 height 18
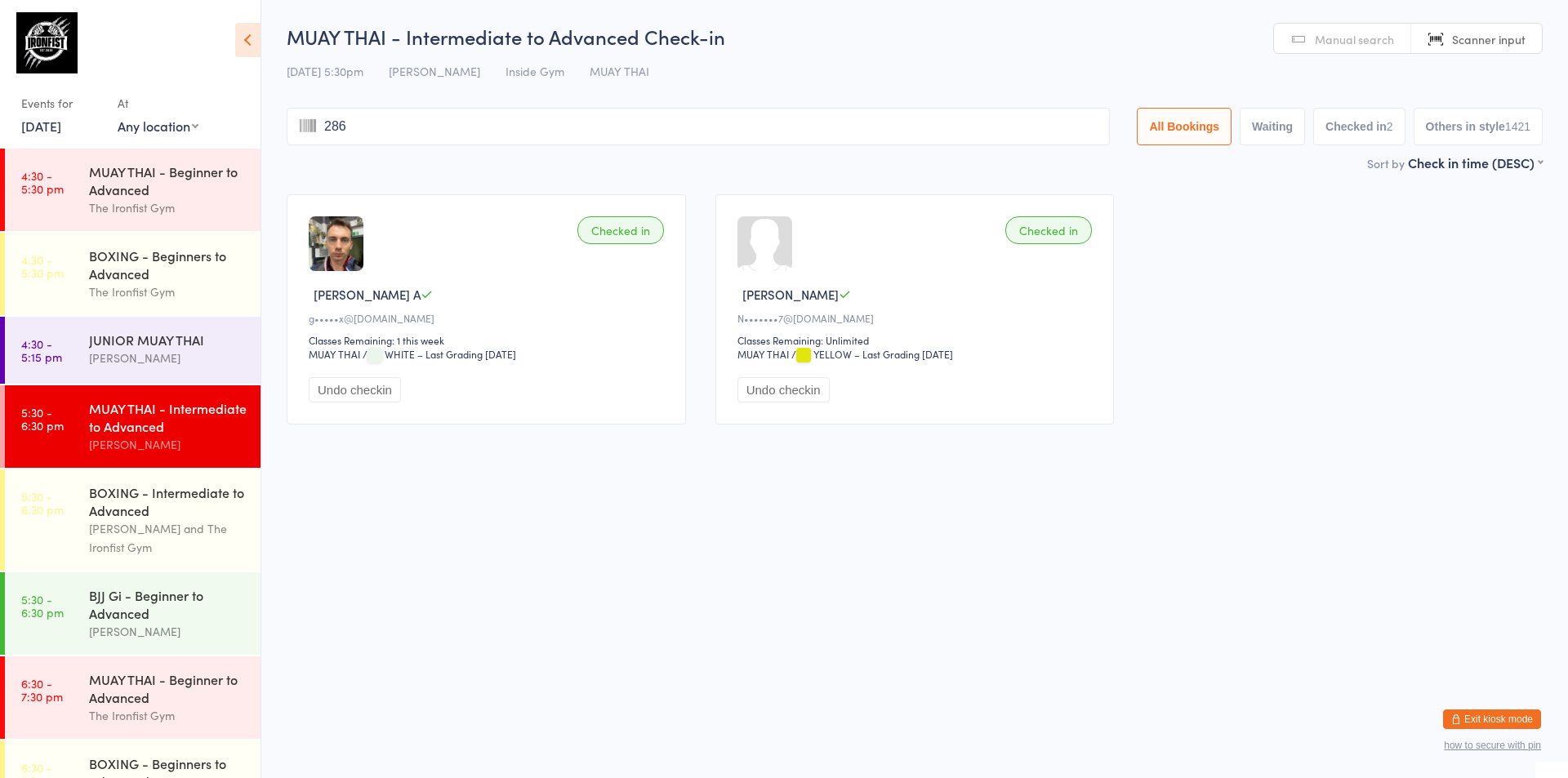
type input "2865"
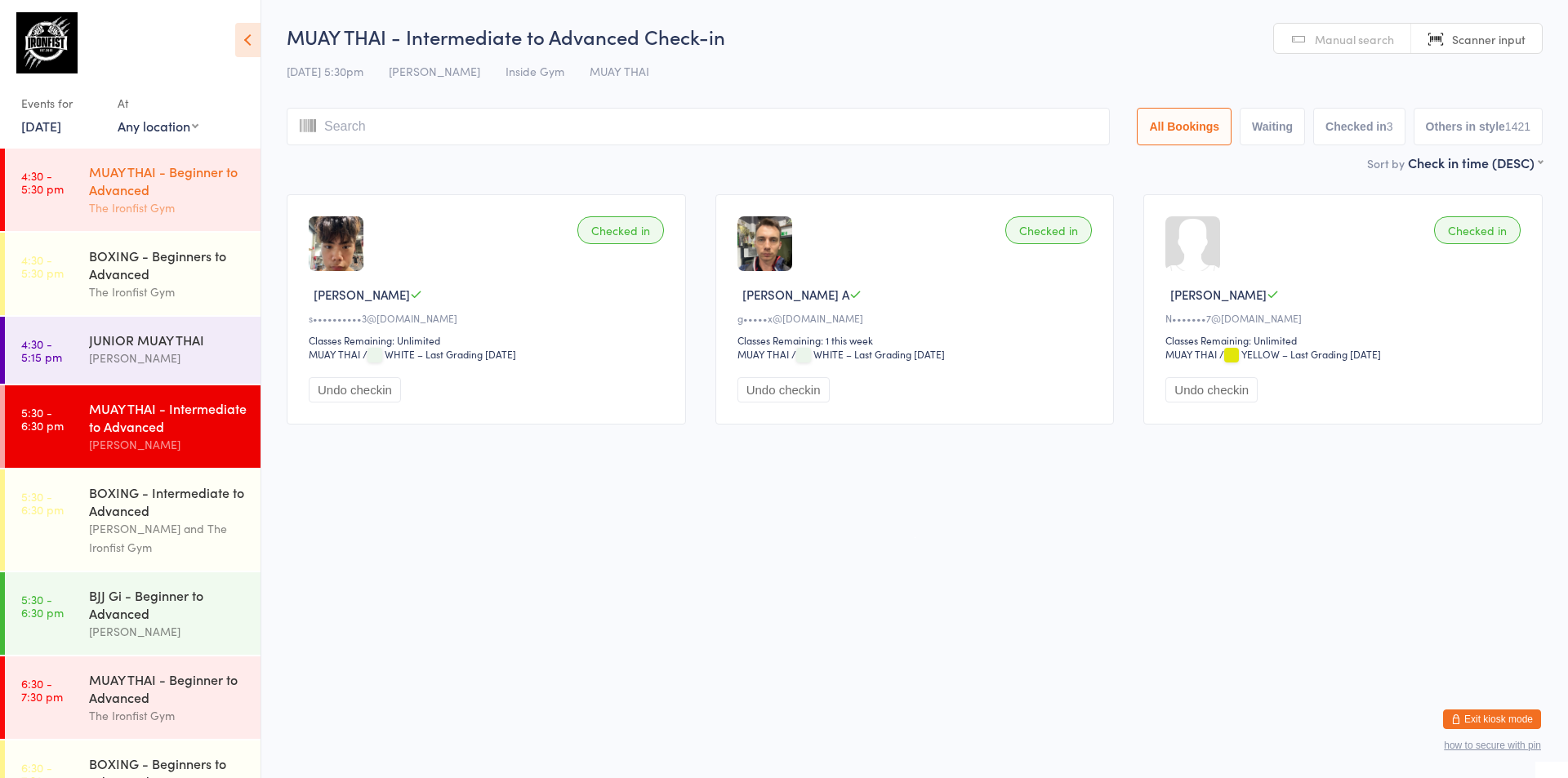
click at [203, 177] on div "MUAY THAI - Beginner to Advanced" at bounding box center [168, 180] width 158 height 36
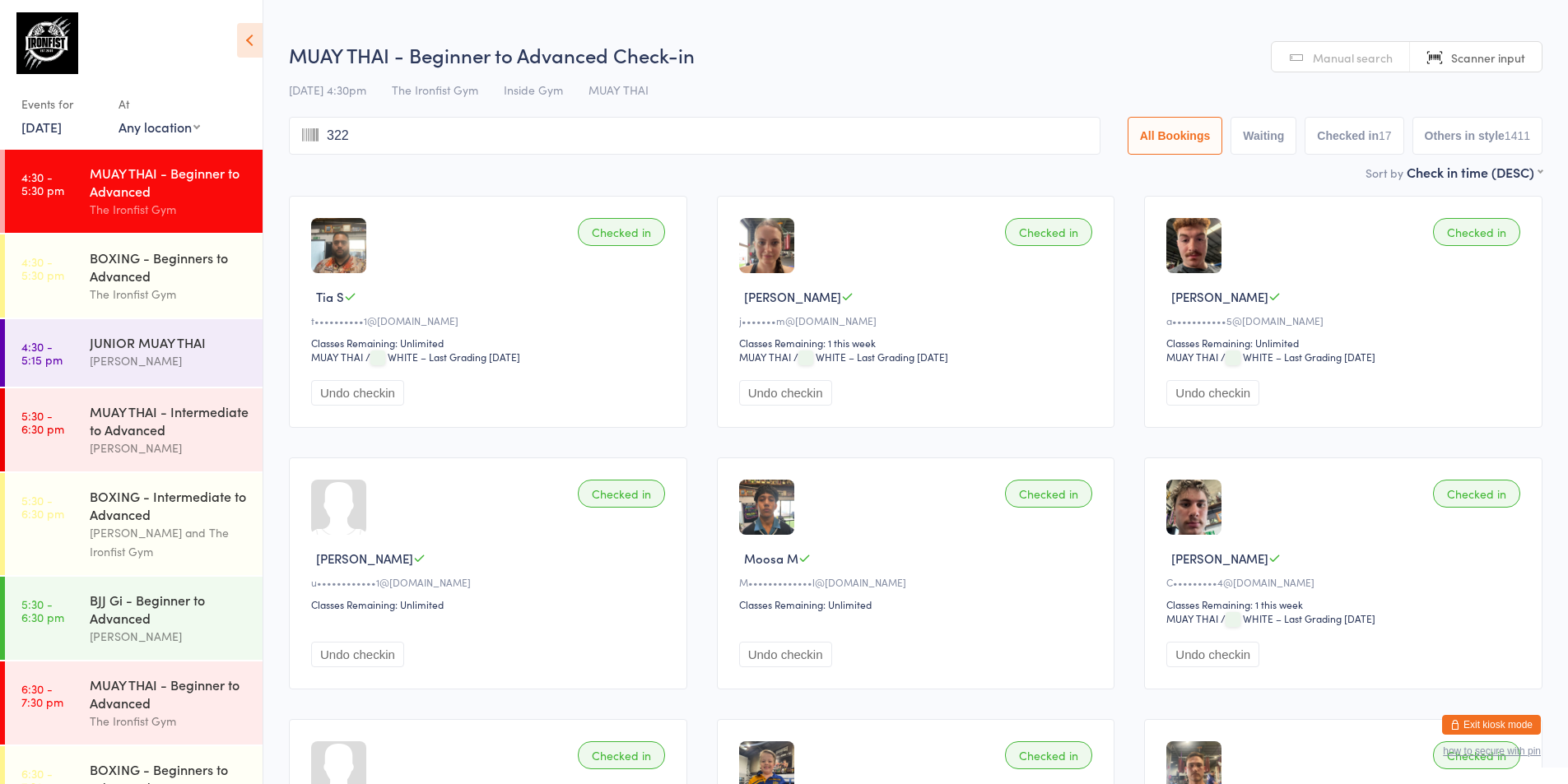
type input "3226"
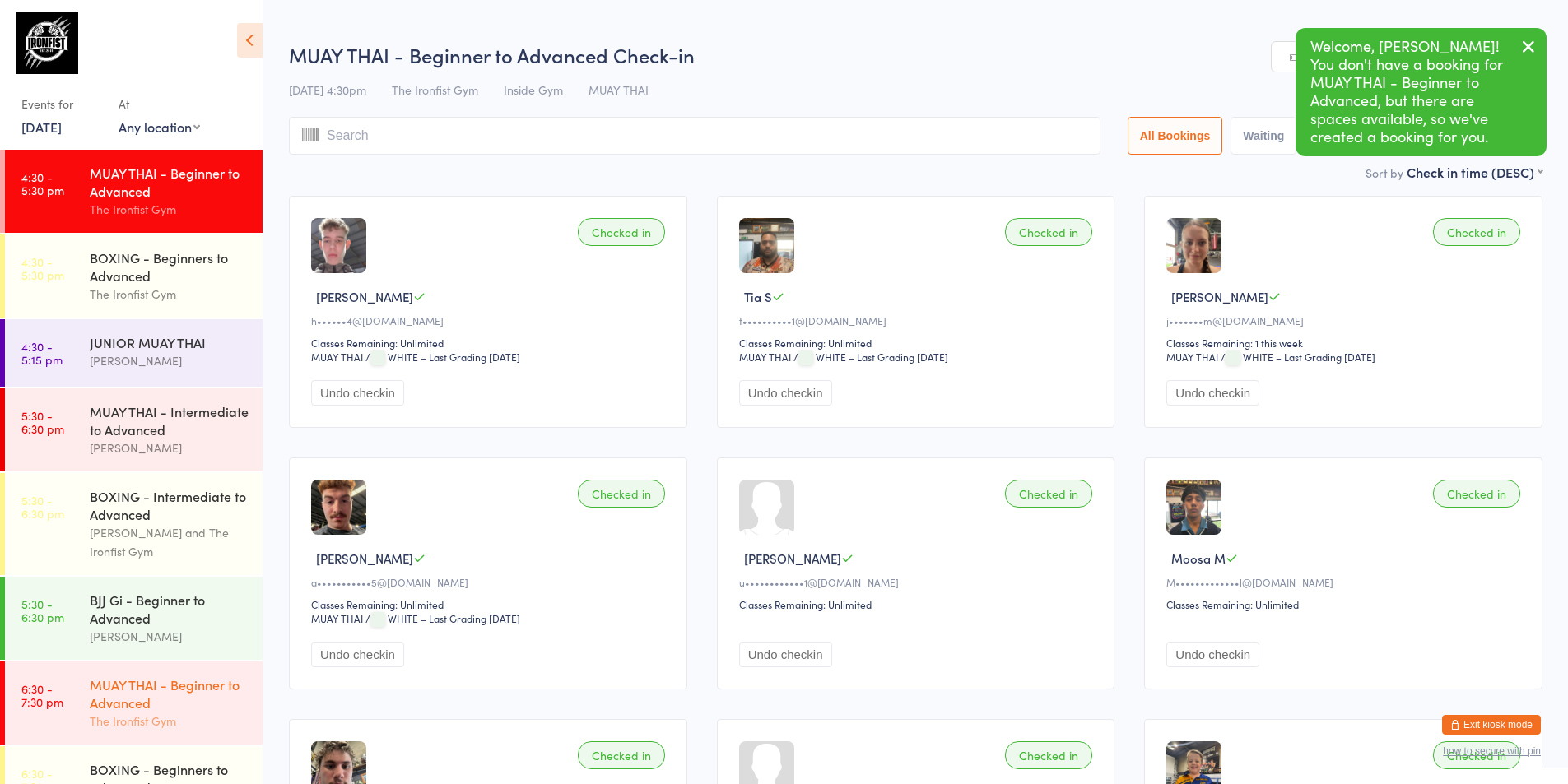
click at [82, 716] on link "6:30 - 7:30 pm MUAY THAI - Beginner to Advanced The Ironfist Gym" at bounding box center [133, 703] width 257 height 83
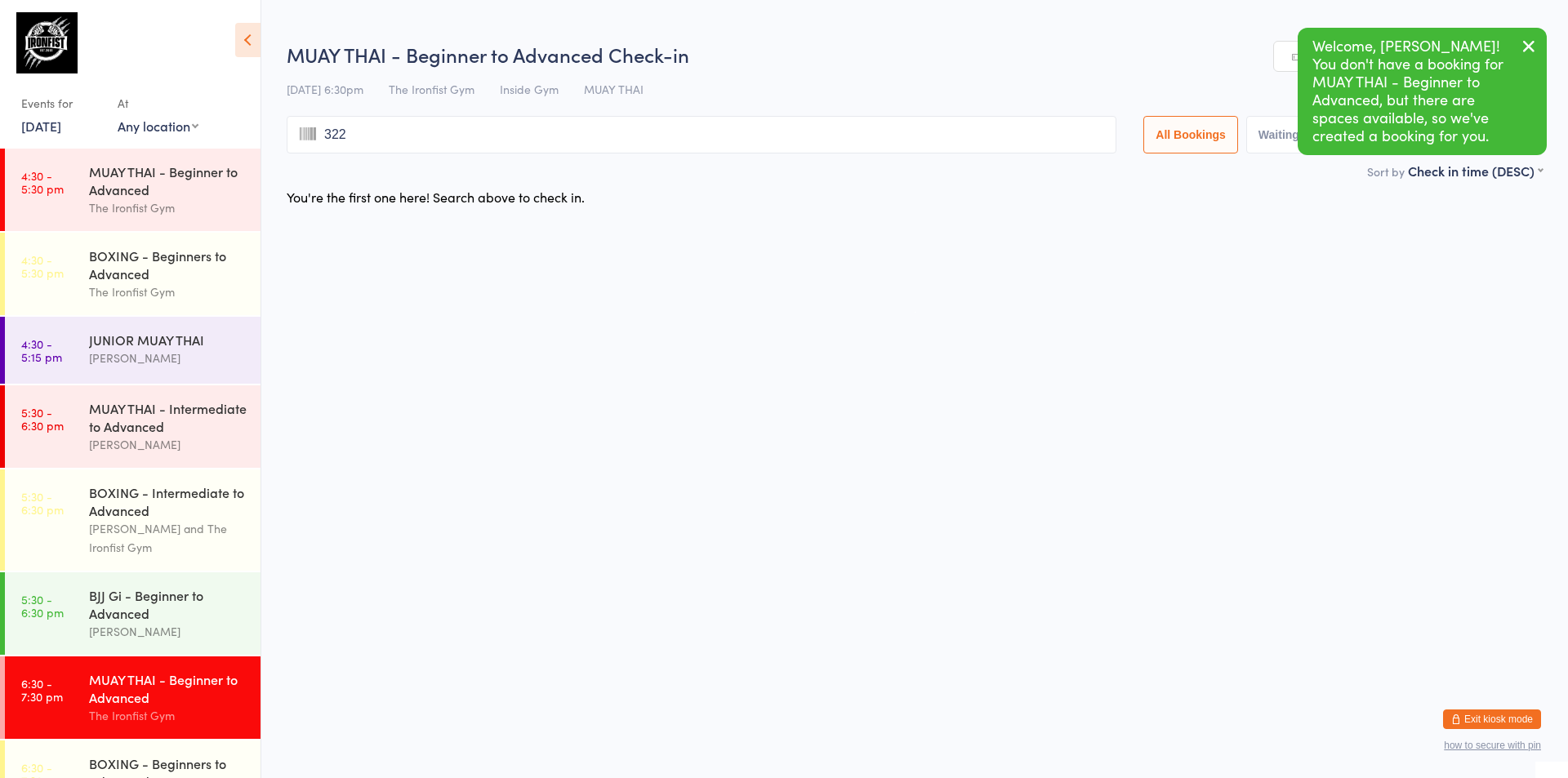
type input "3226"
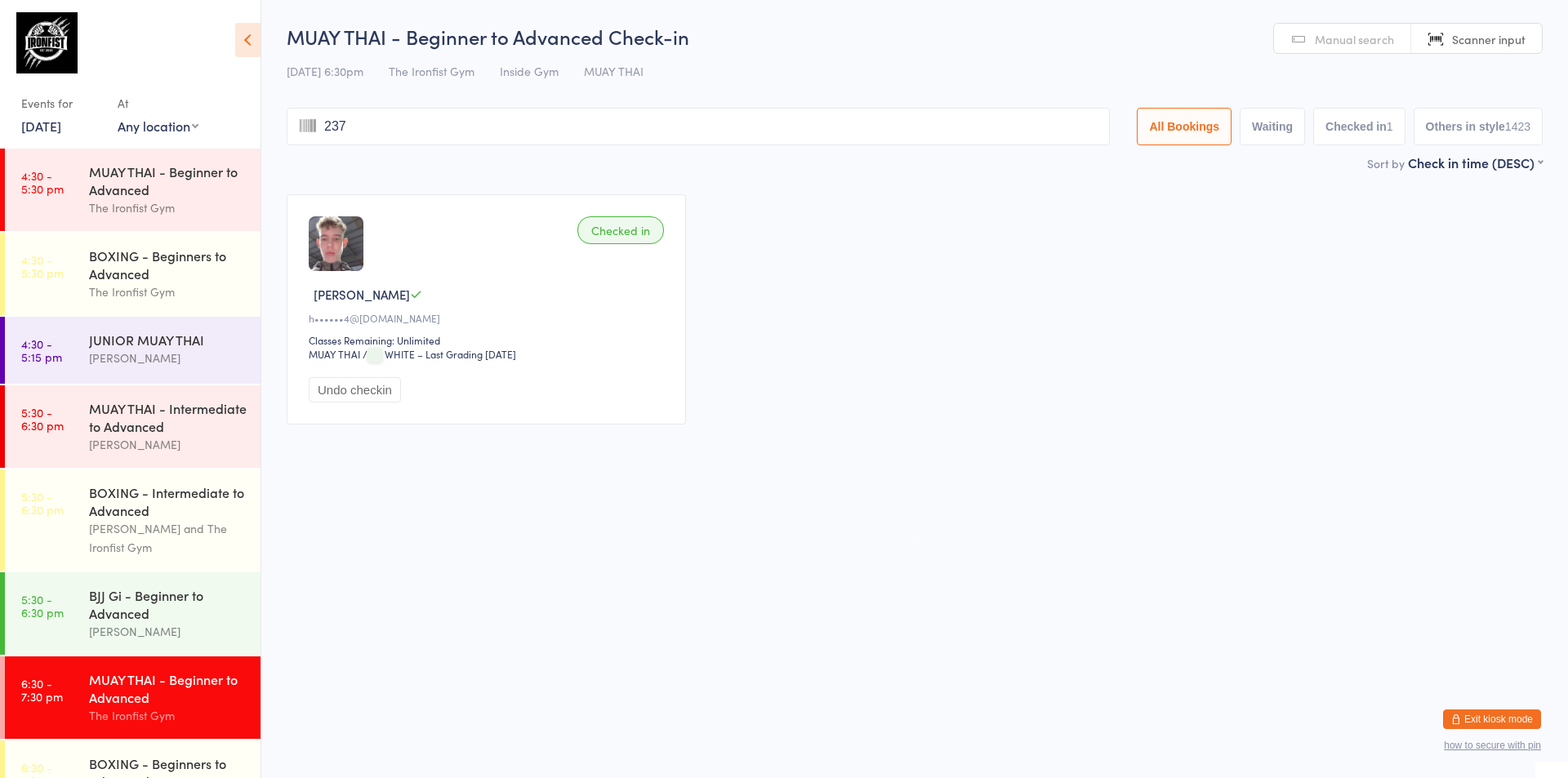
type input "2374"
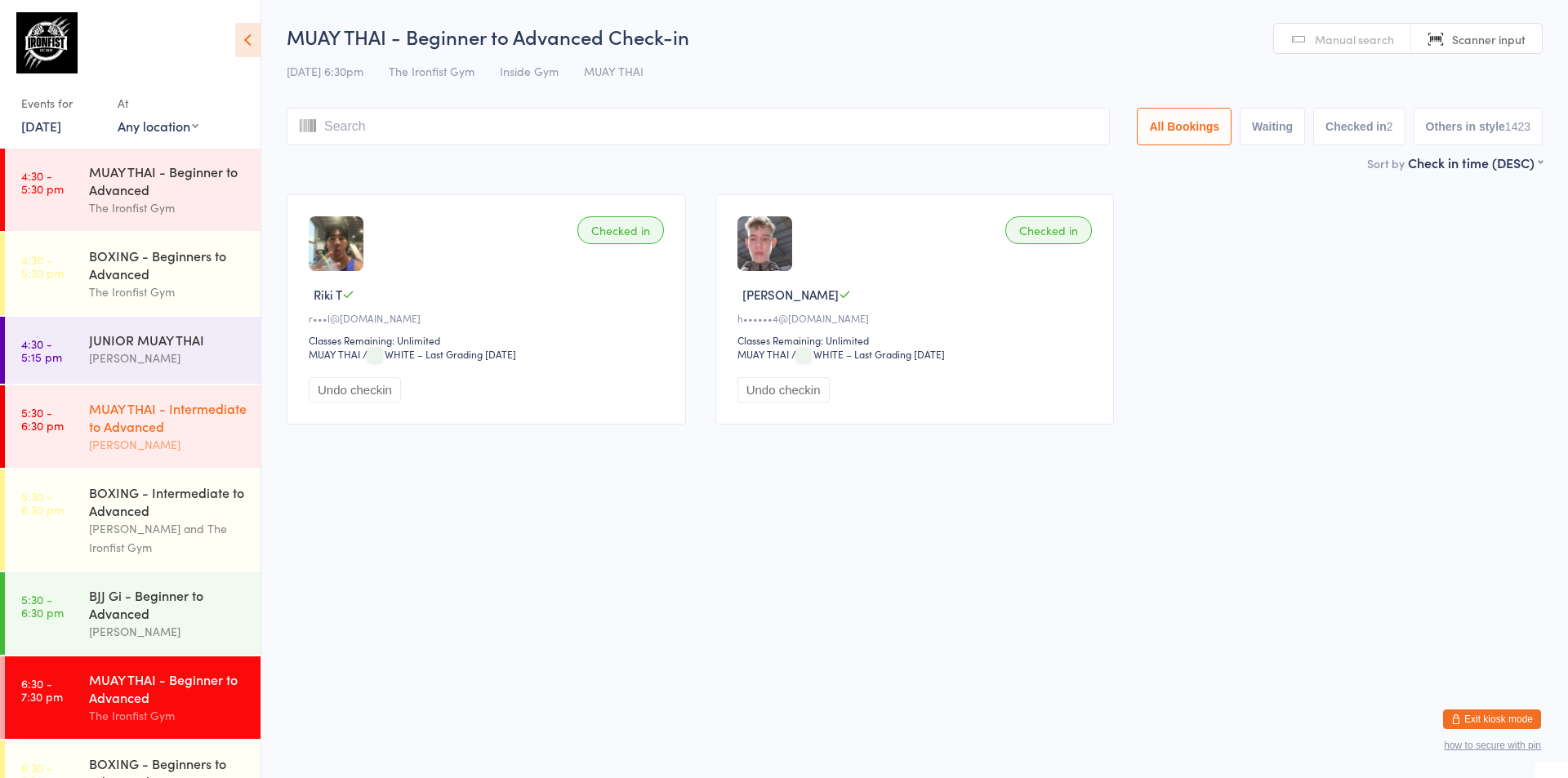
click at [142, 406] on div "MUAY THAI - Intermediate to Advanced" at bounding box center [168, 417] width 158 height 36
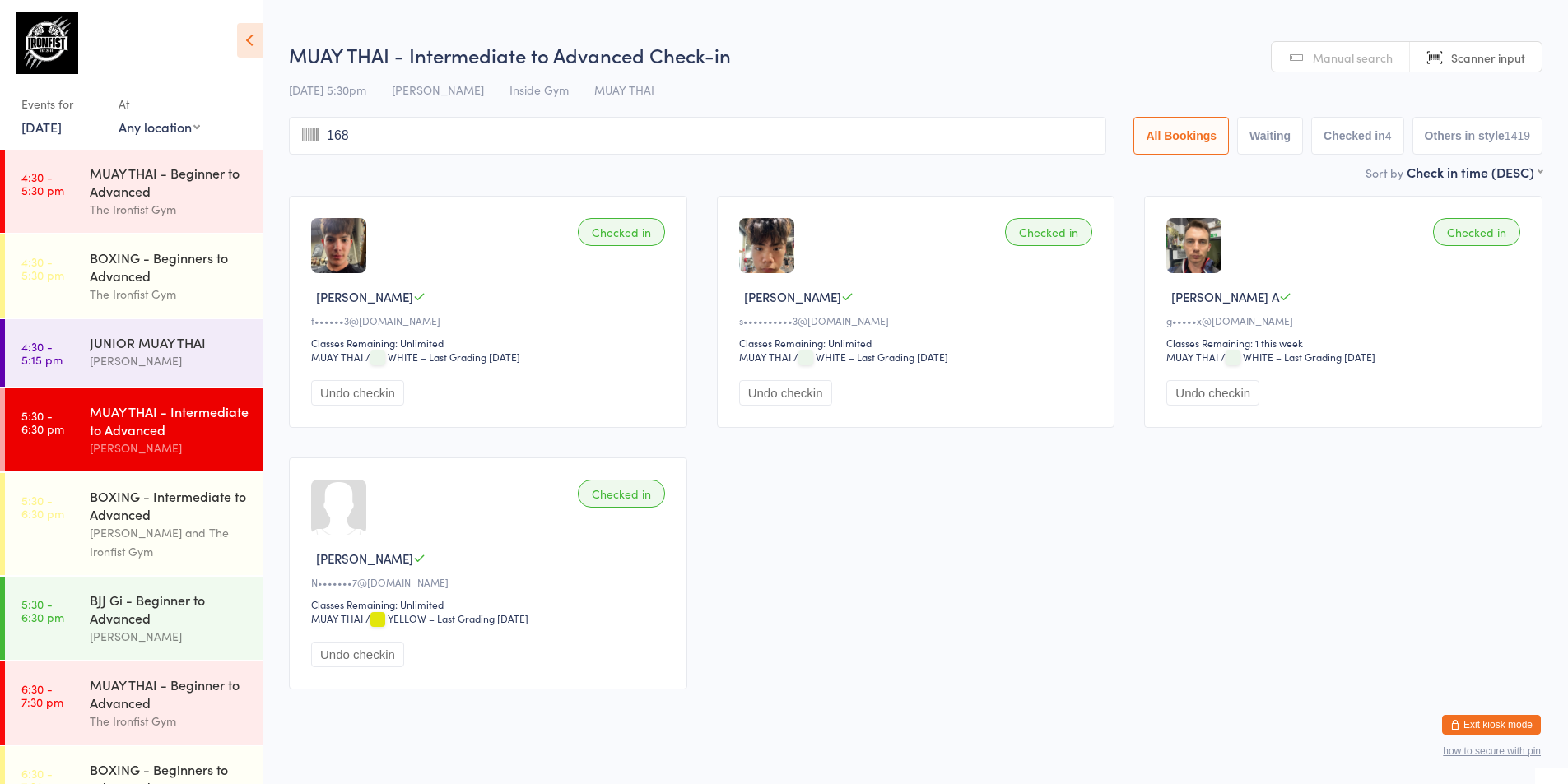
type input "1689"
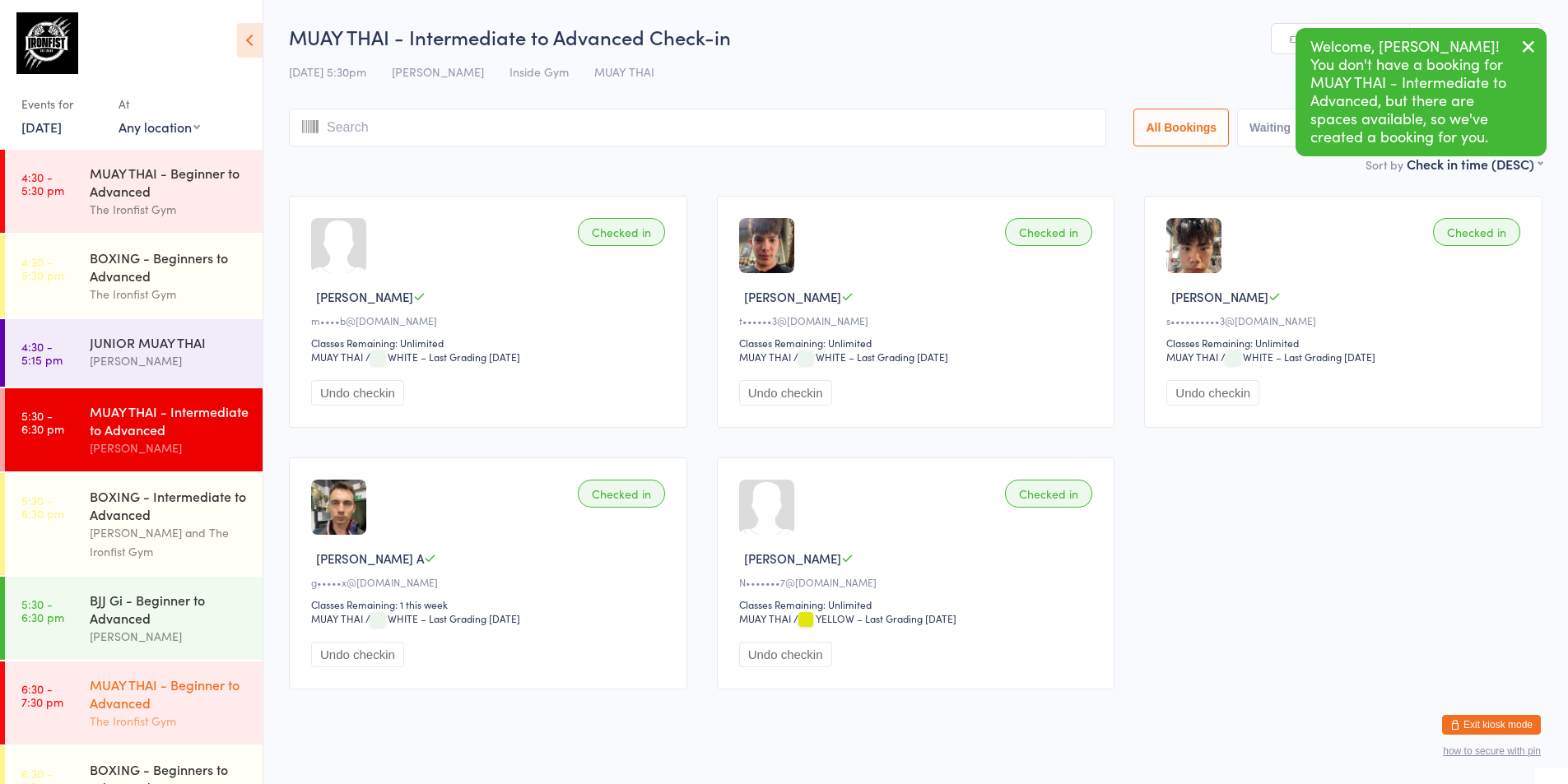
click at [122, 701] on div "MUAY THAI - Beginner to Advanced" at bounding box center [169, 693] width 159 height 36
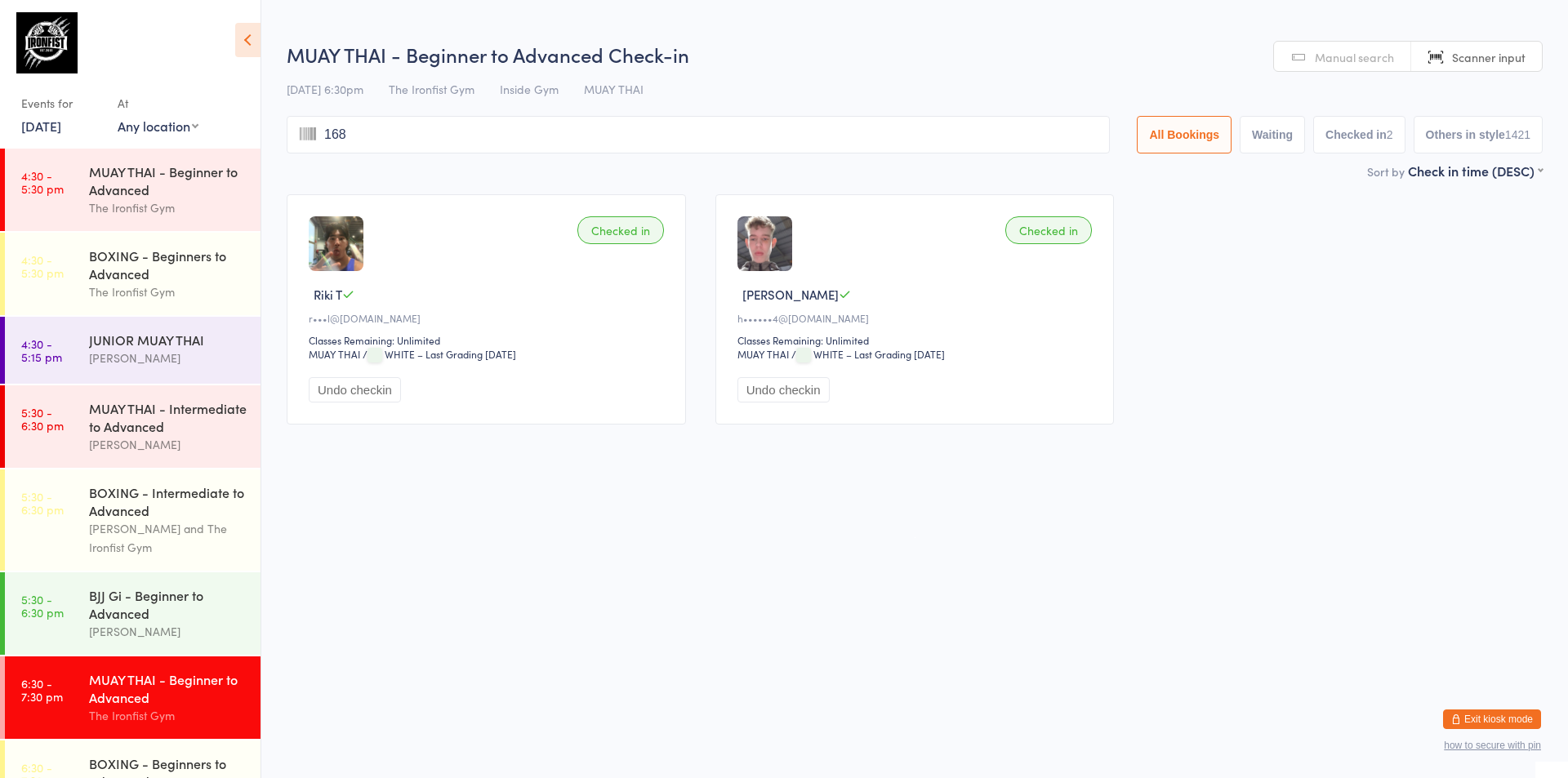
type input "1689"
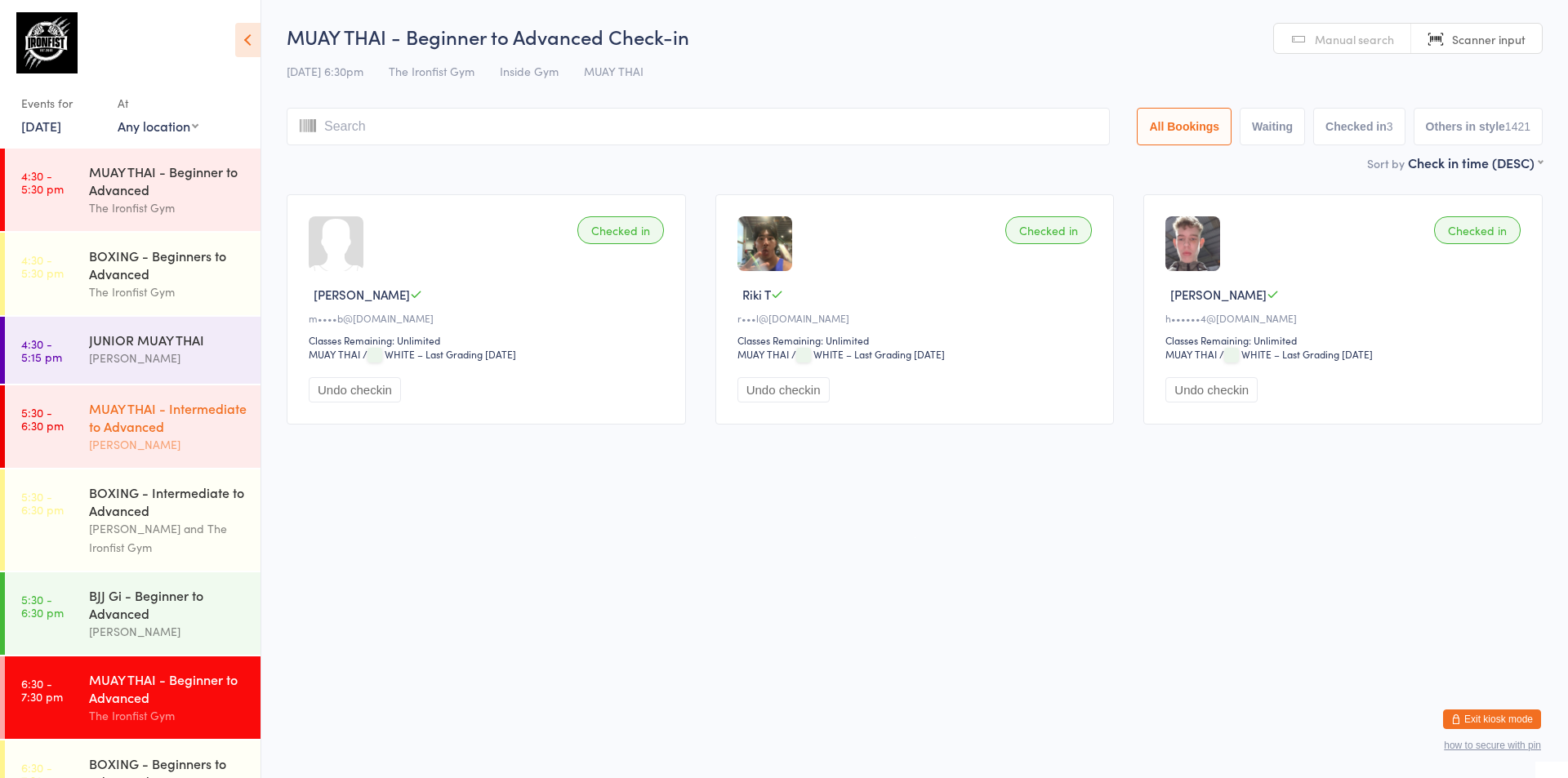
click at [160, 464] on div "MUAY THAI - Intermediate to Advanced [PERSON_NAME]" at bounding box center [175, 427] width 172 height 83
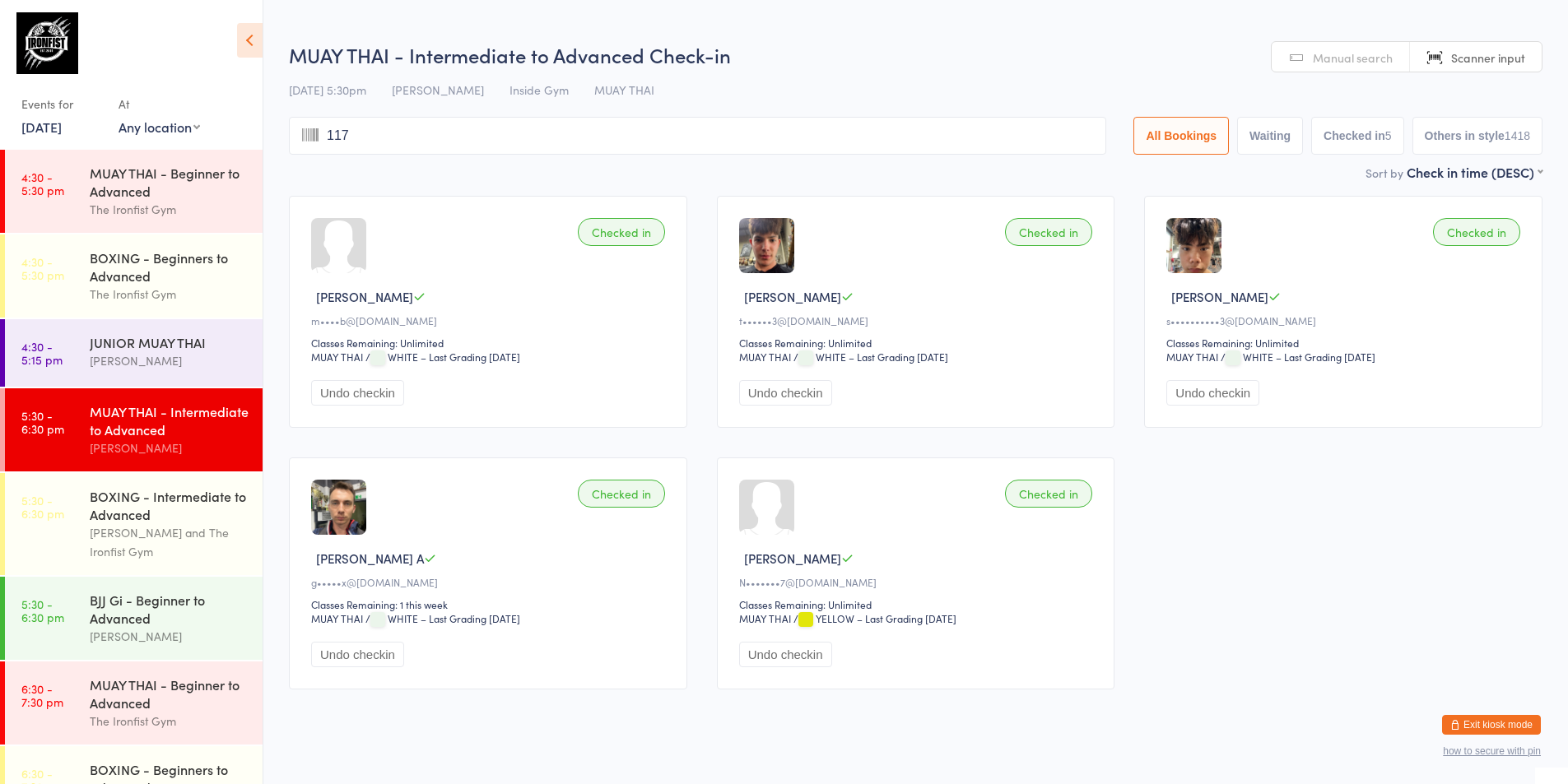
type input "1172"
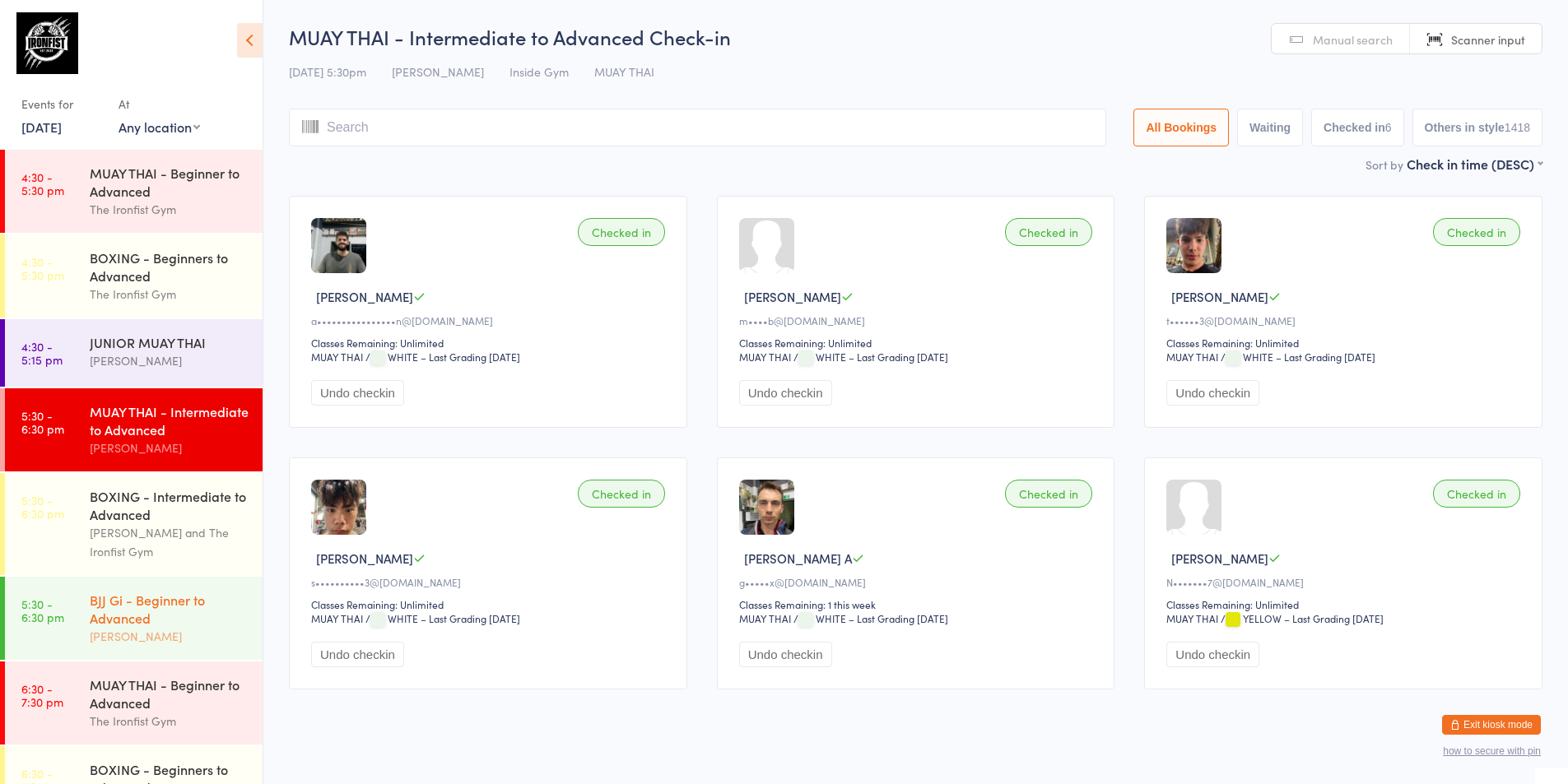
click at [103, 618] on div "BJJ Gi - Beginner to Advanced" at bounding box center [169, 608] width 159 height 36
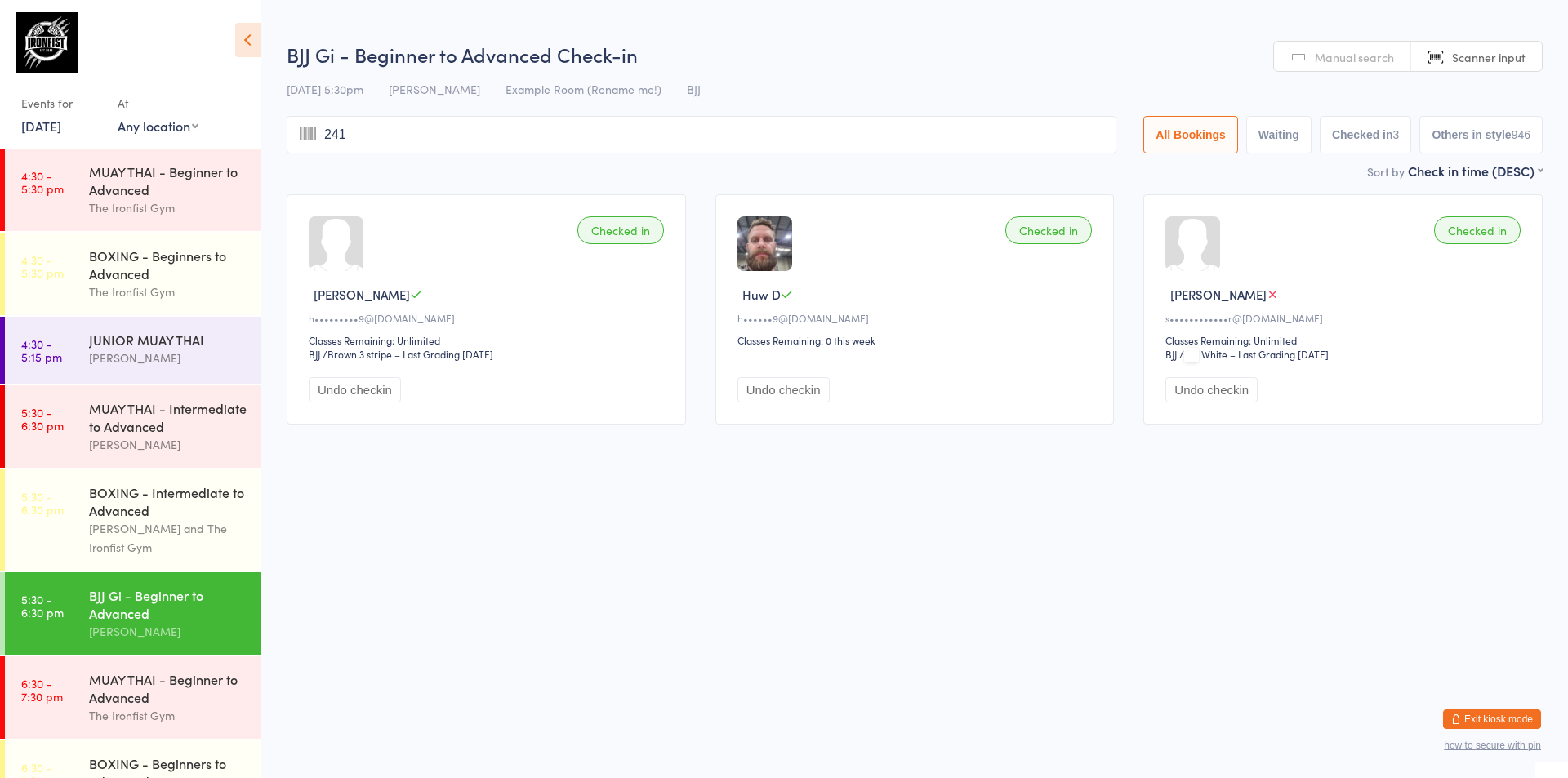
type input "2418"
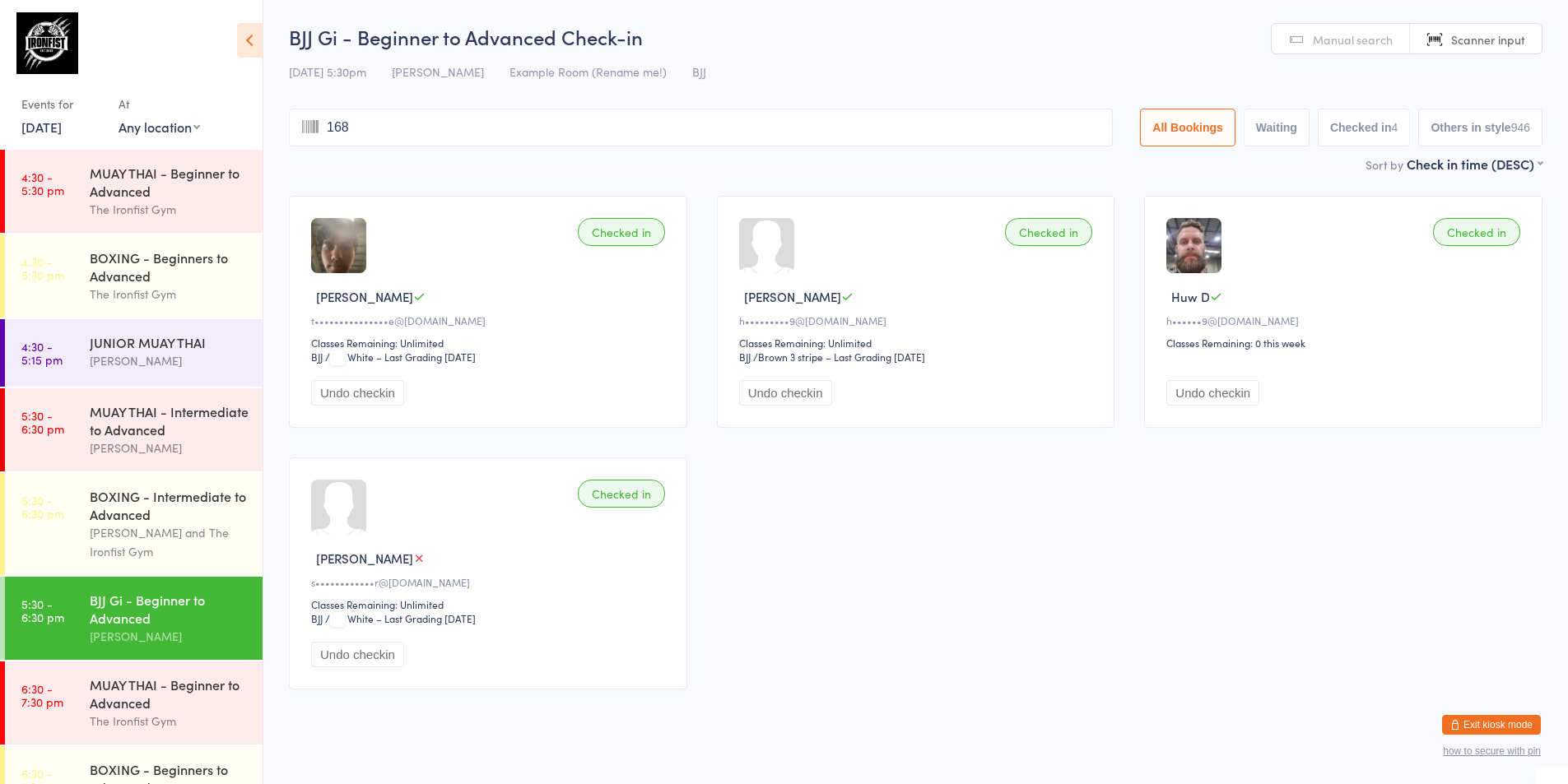
type input "1685"
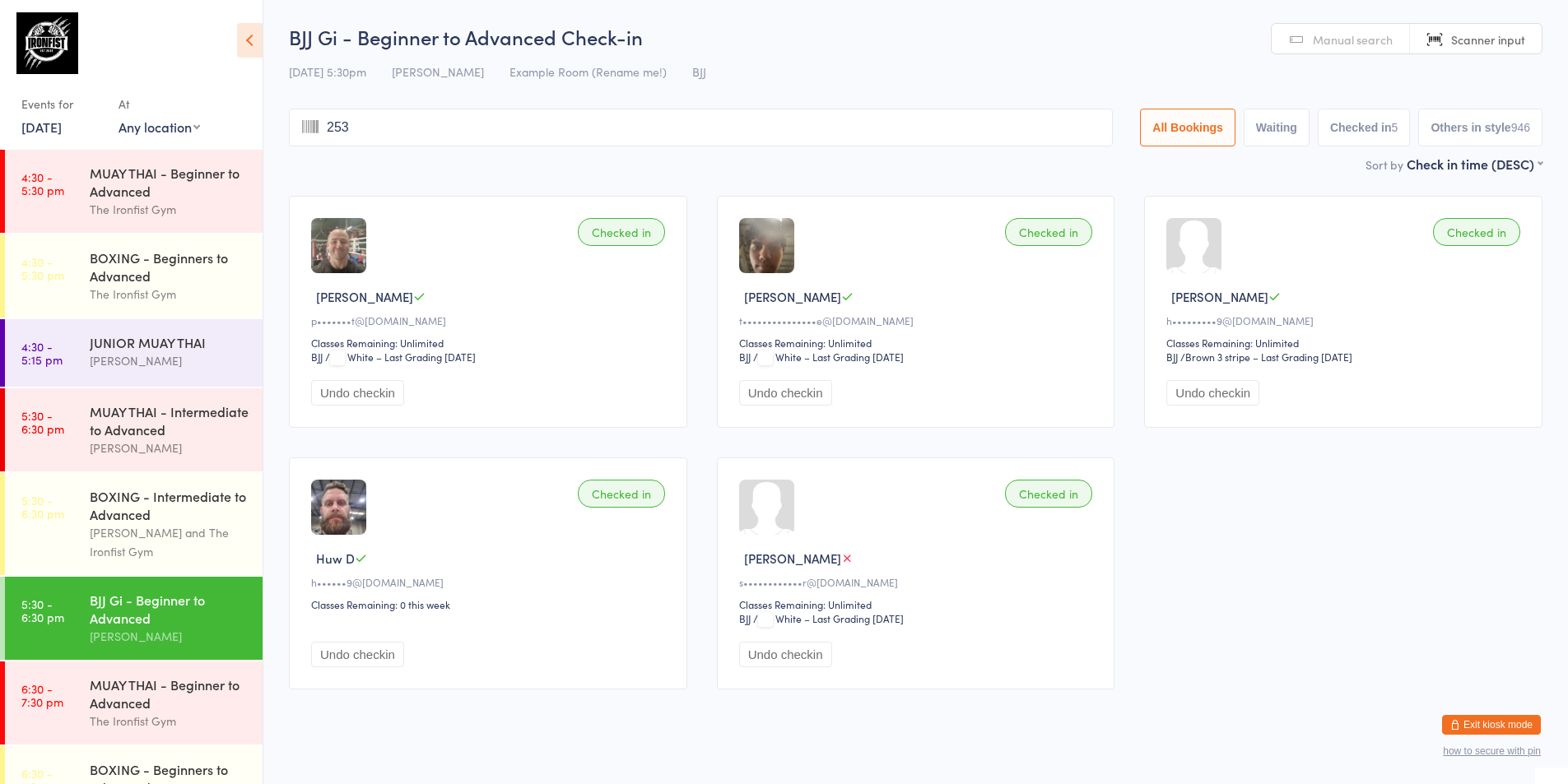
type input "2539"
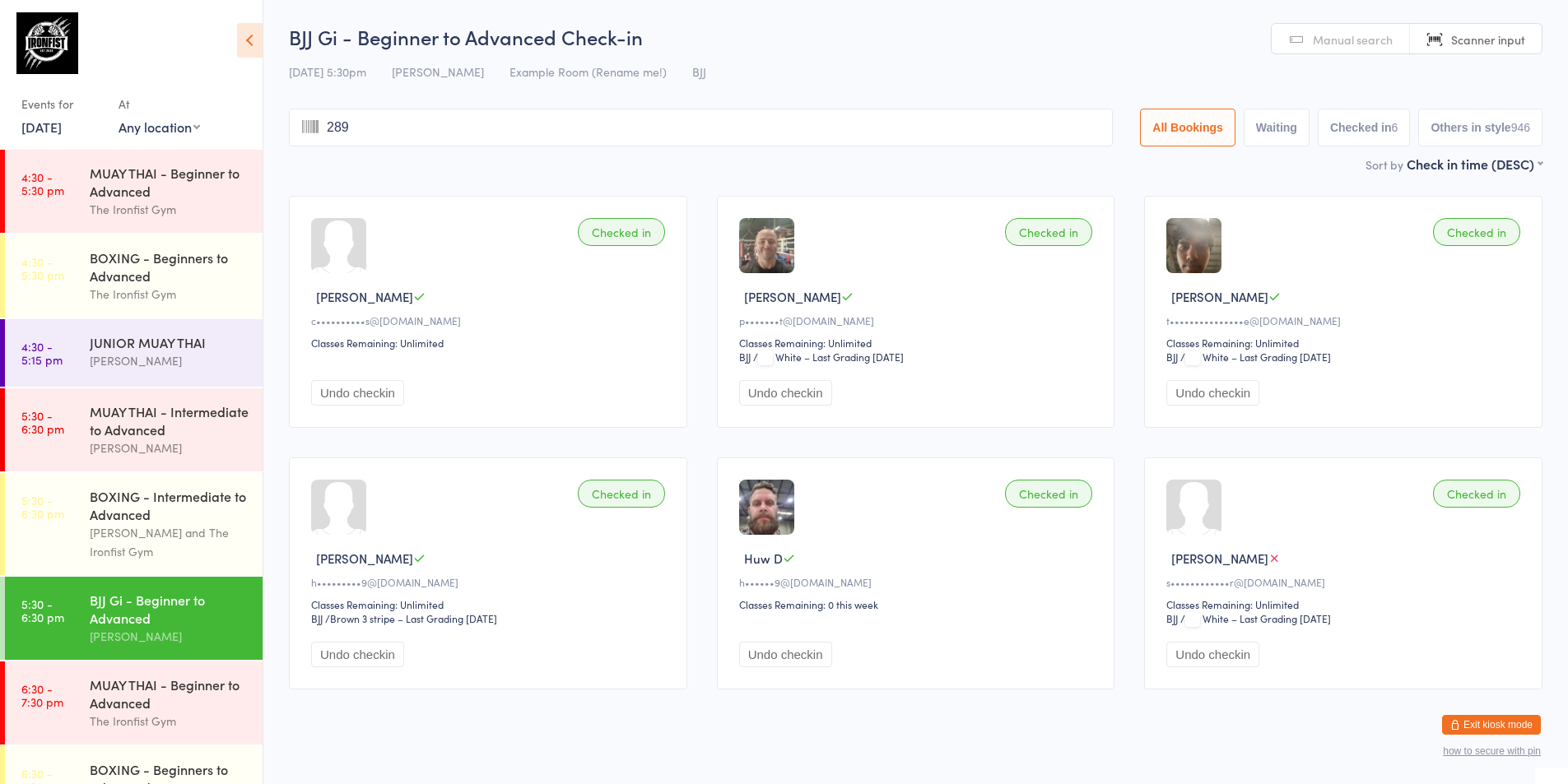
type input "2899"
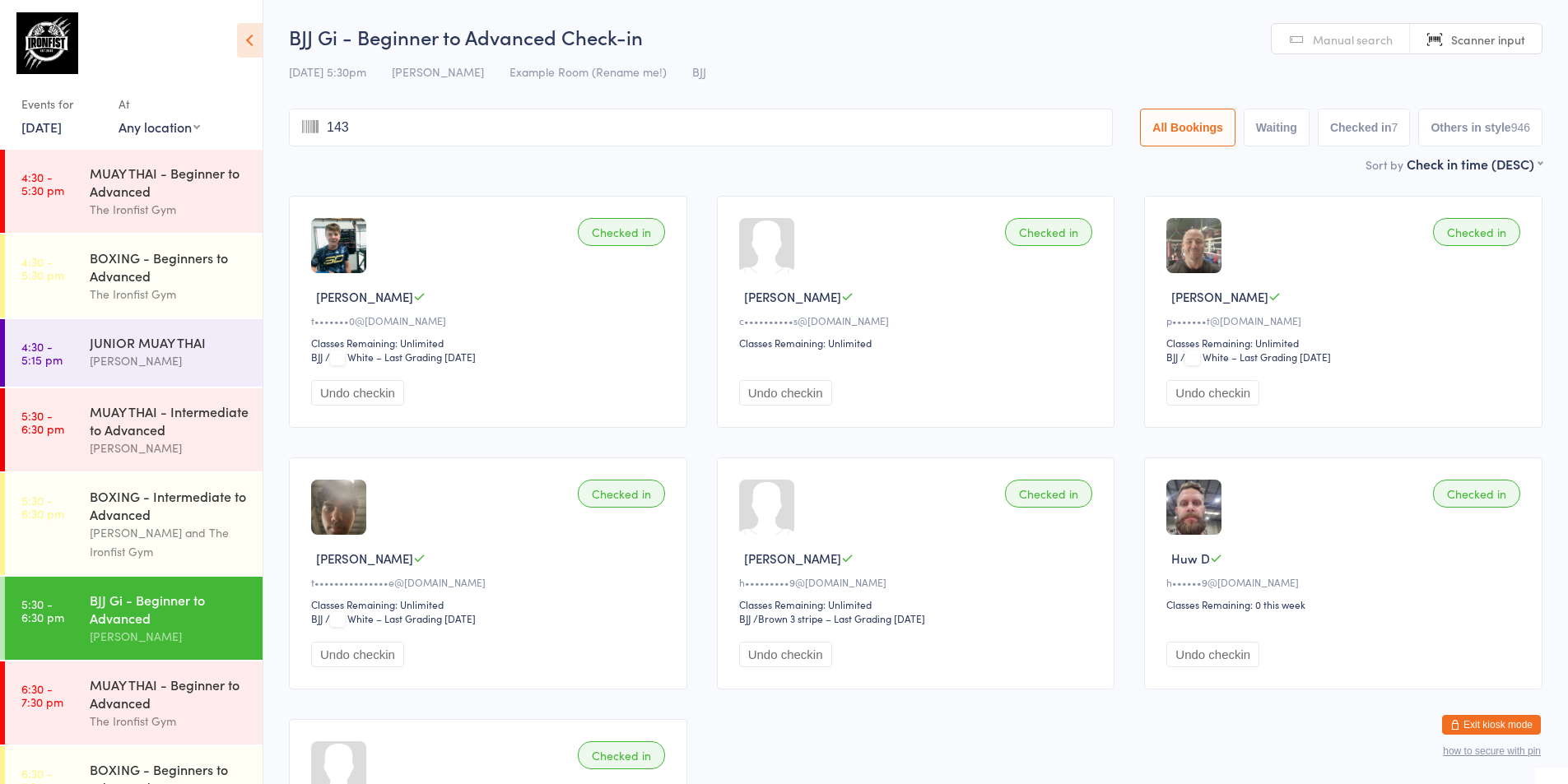
type input "1435"
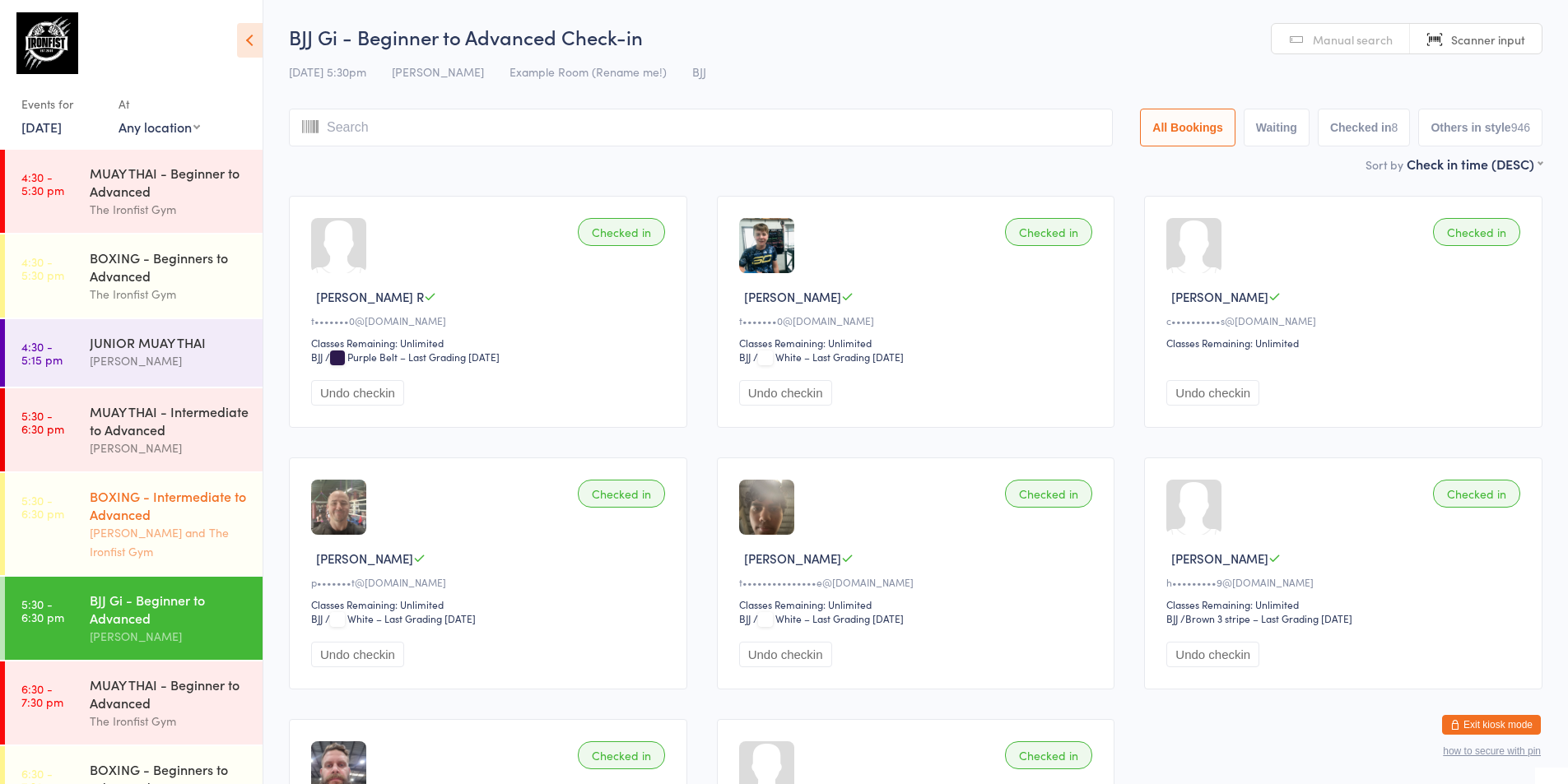
click at [203, 553] on div "[PERSON_NAME] and The Ironfist Gym" at bounding box center [169, 541] width 159 height 38
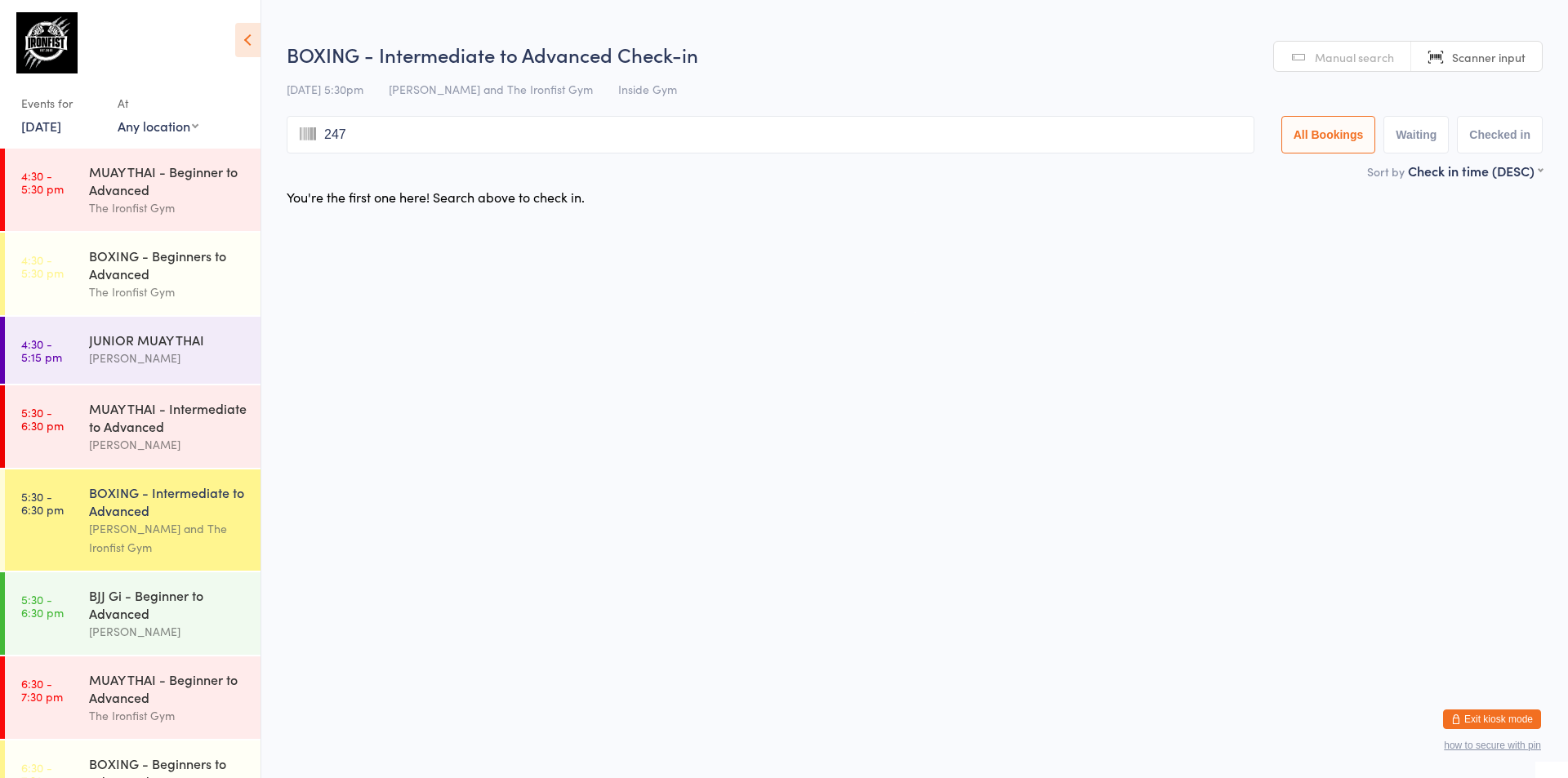
type input "2470"
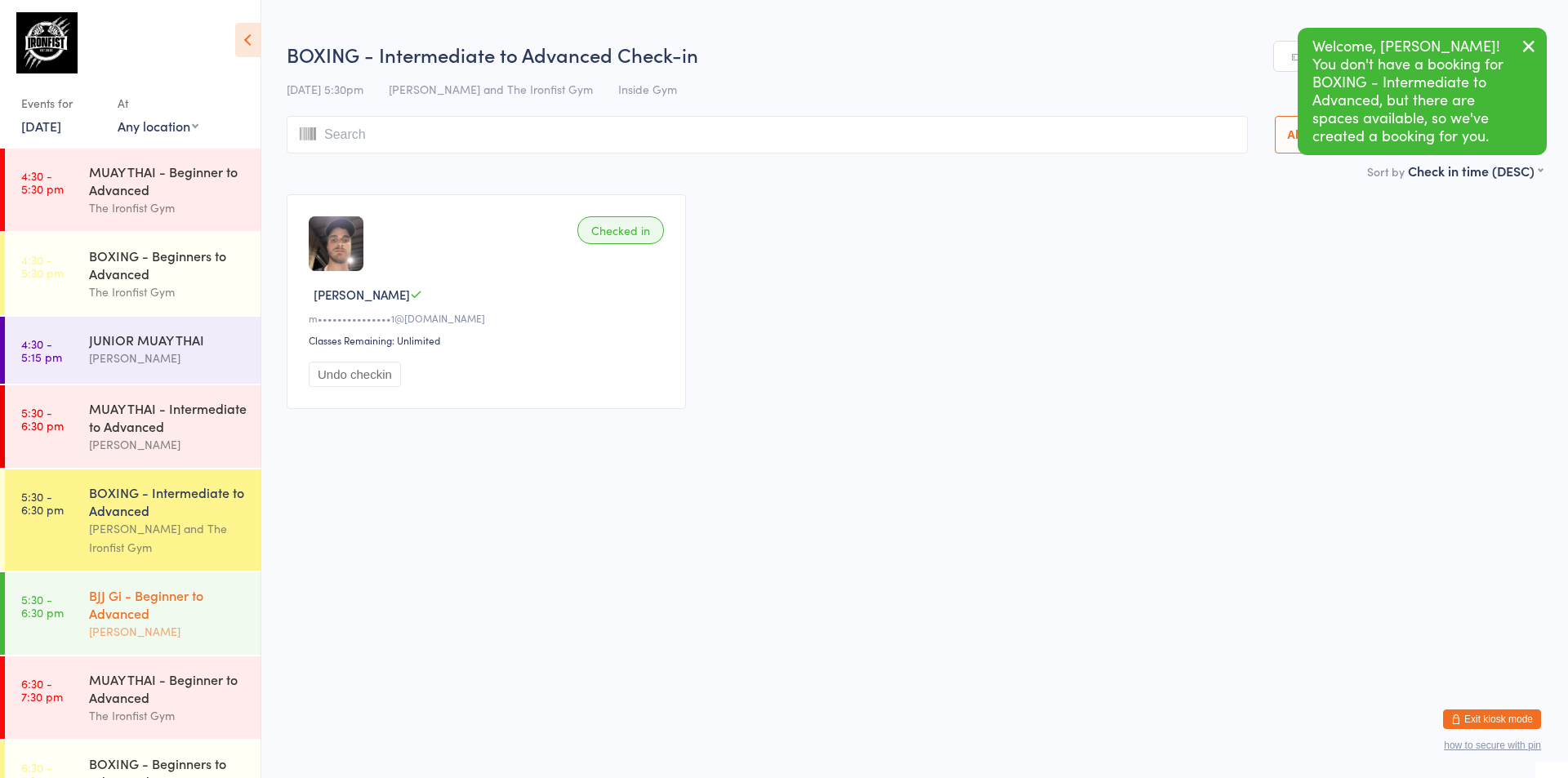
click at [186, 622] on div "BJJ Gi - Beginner to Advanced" at bounding box center [168, 603] width 158 height 36
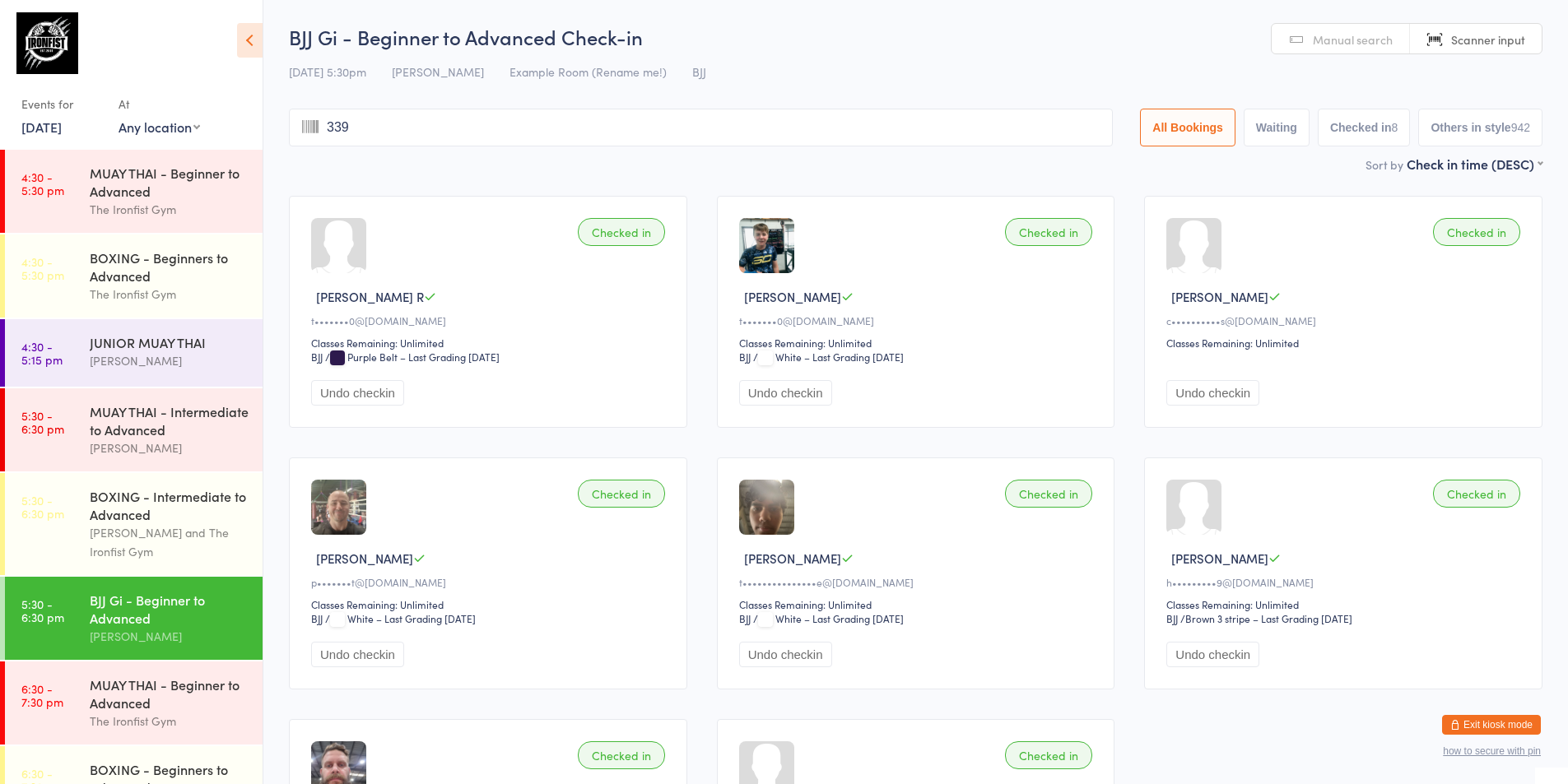
type input "3394"
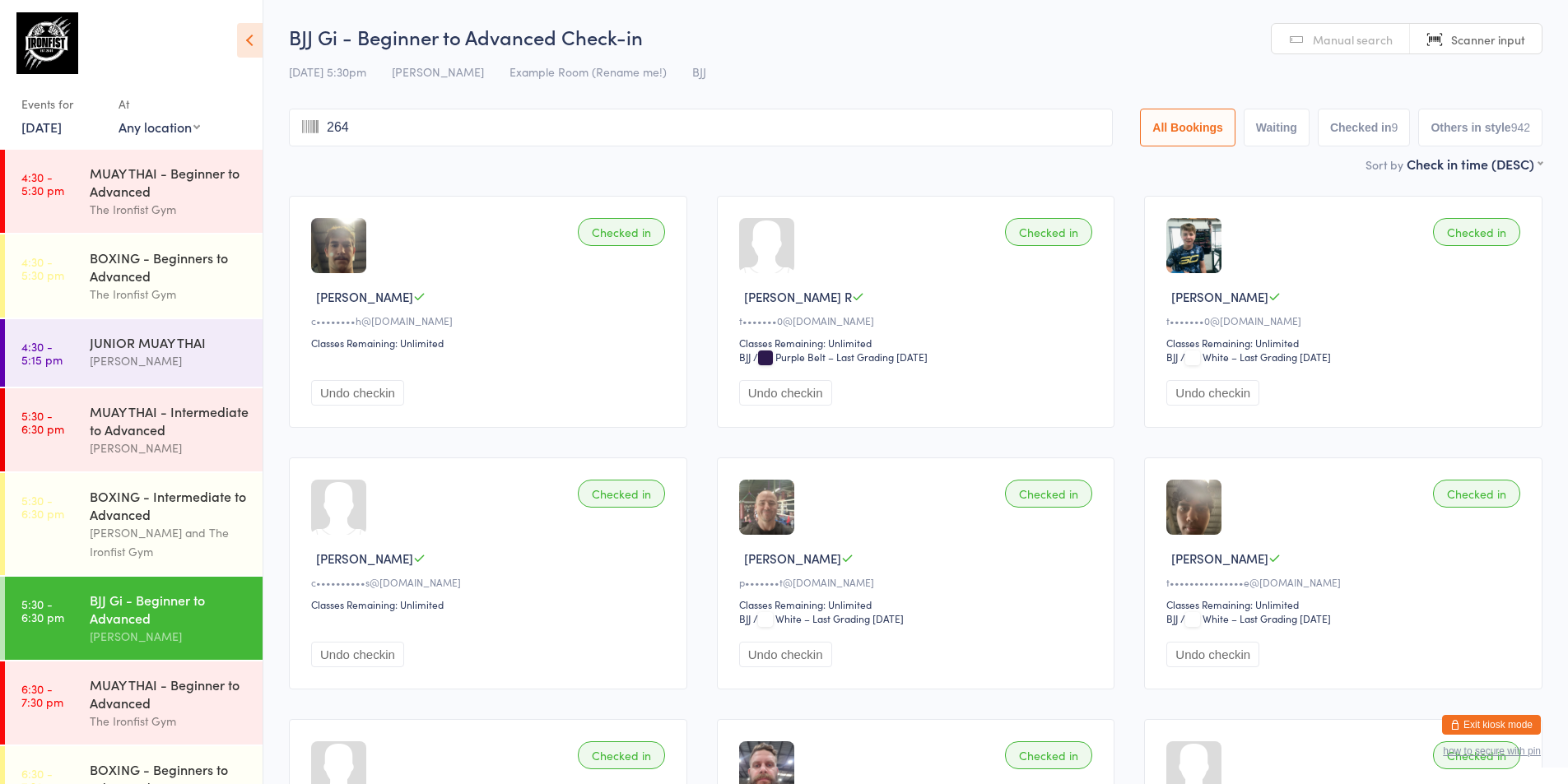
type input "2649"
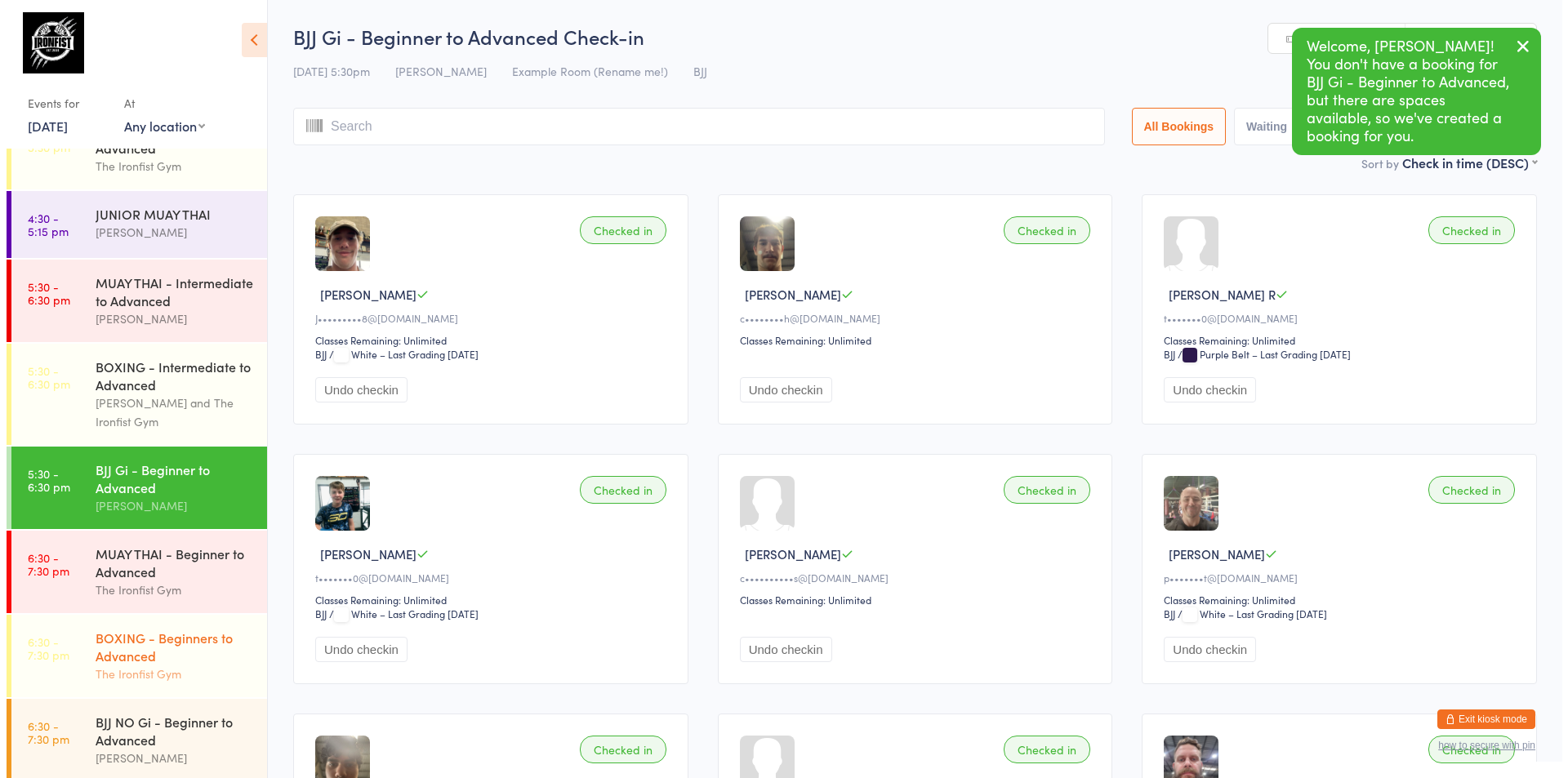
scroll to position [653, 0]
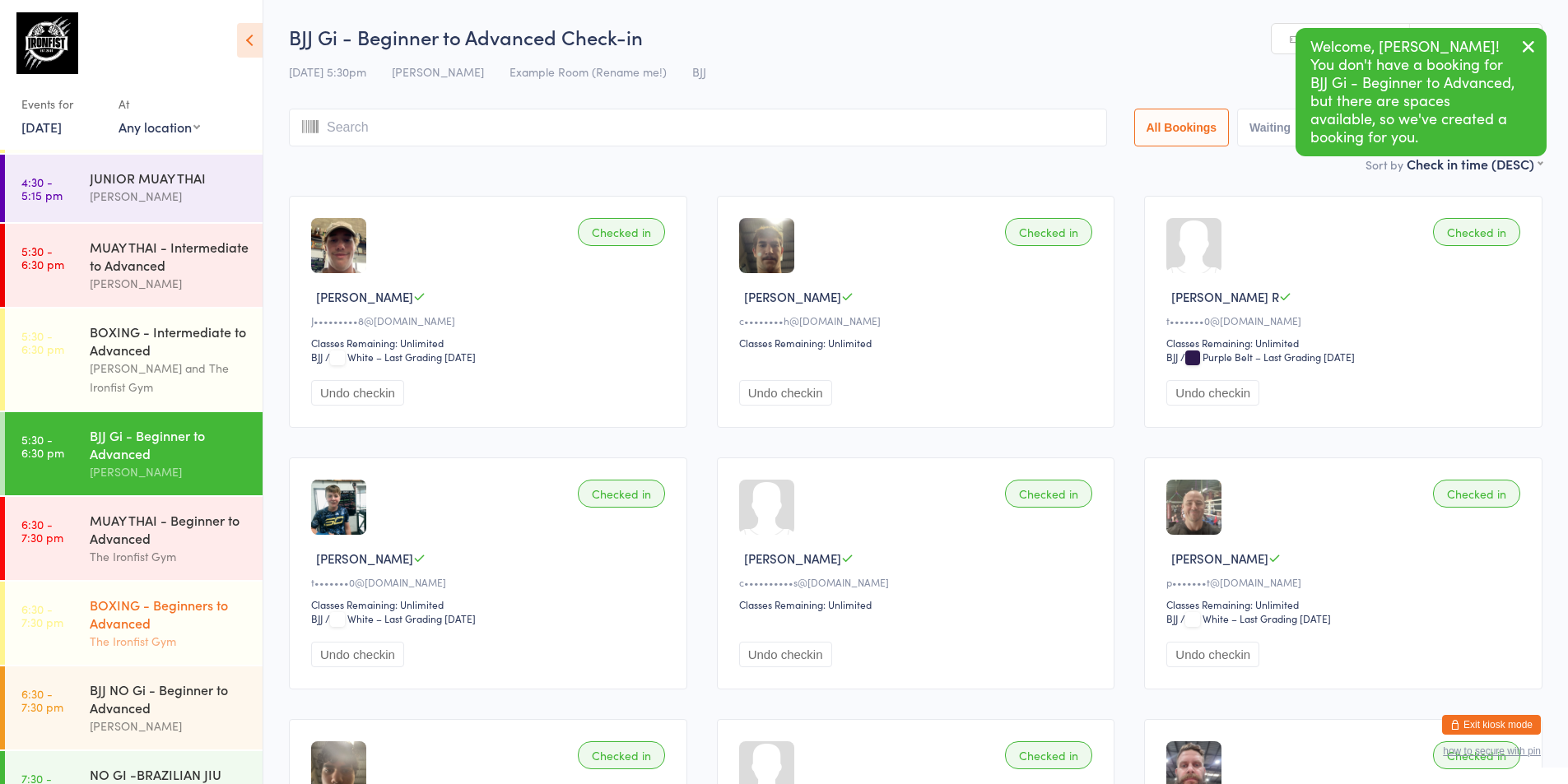
drag, startPoint x: 150, startPoint y: 602, endPoint x: 144, endPoint y: 616, distance: 15.2
click at [144, 616] on div "BOXING - Beginners to Advanced" at bounding box center [169, 614] width 159 height 36
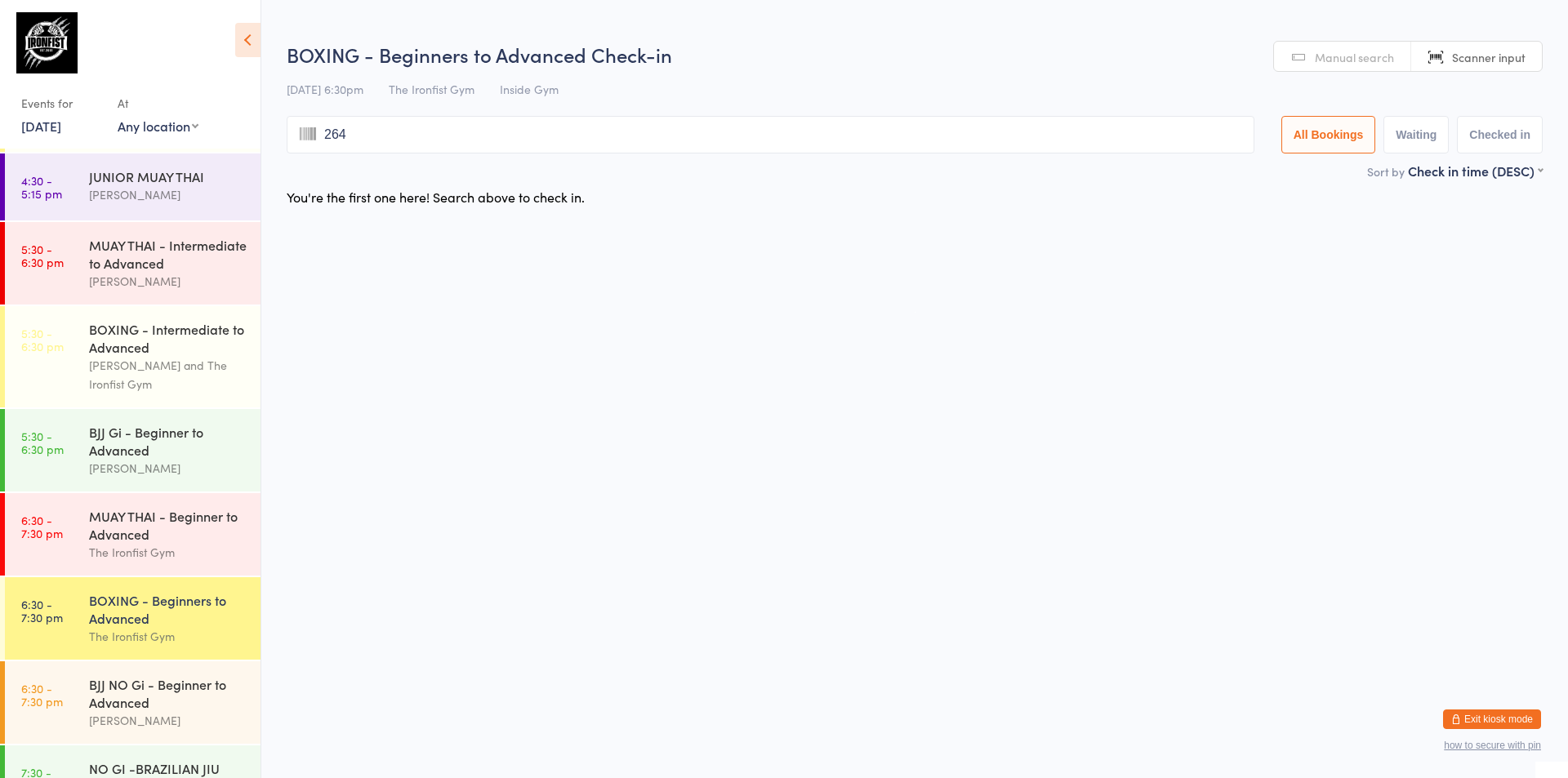
type input "2649"
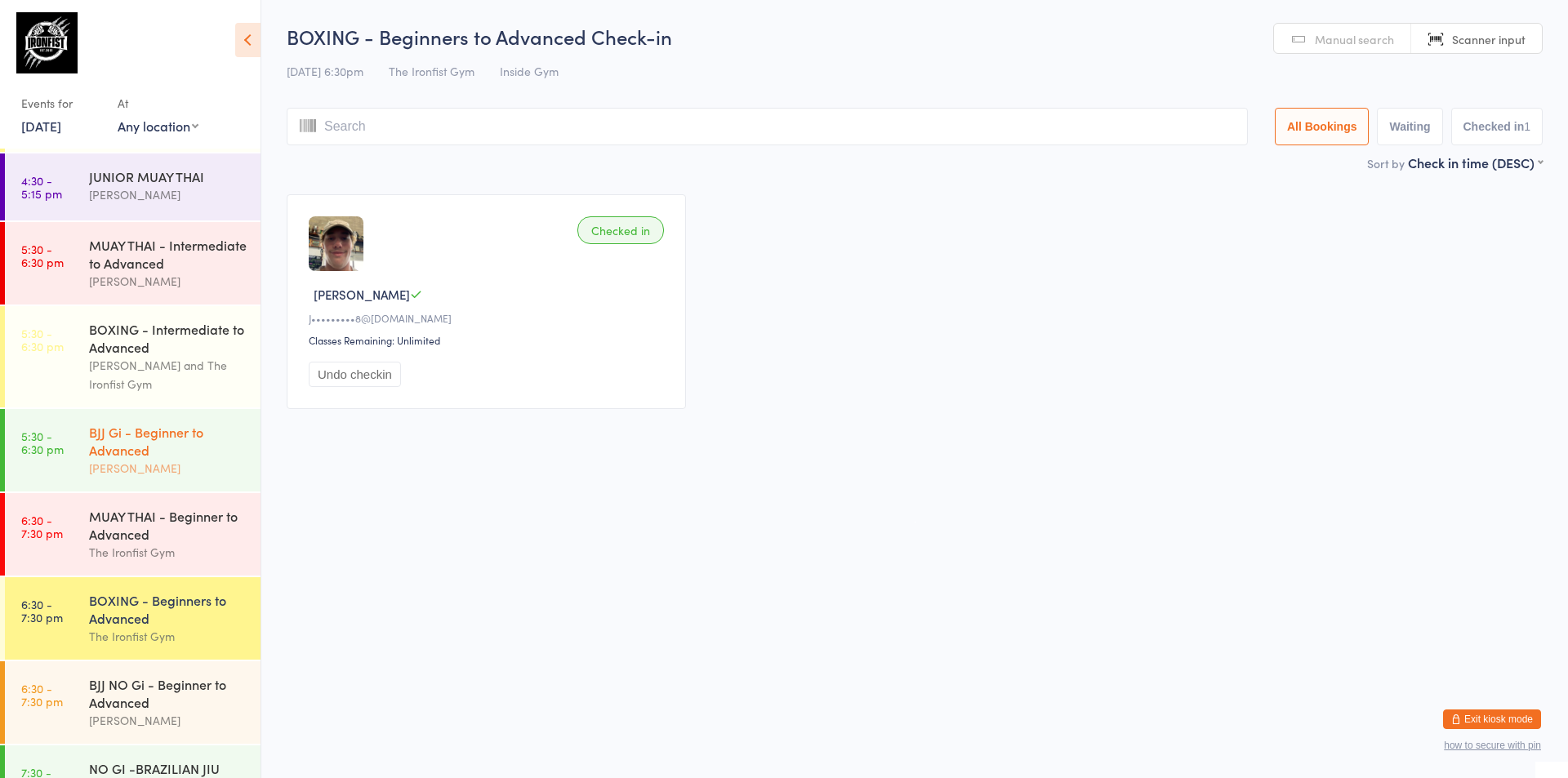
click at [213, 463] on div "[PERSON_NAME]" at bounding box center [168, 468] width 158 height 18
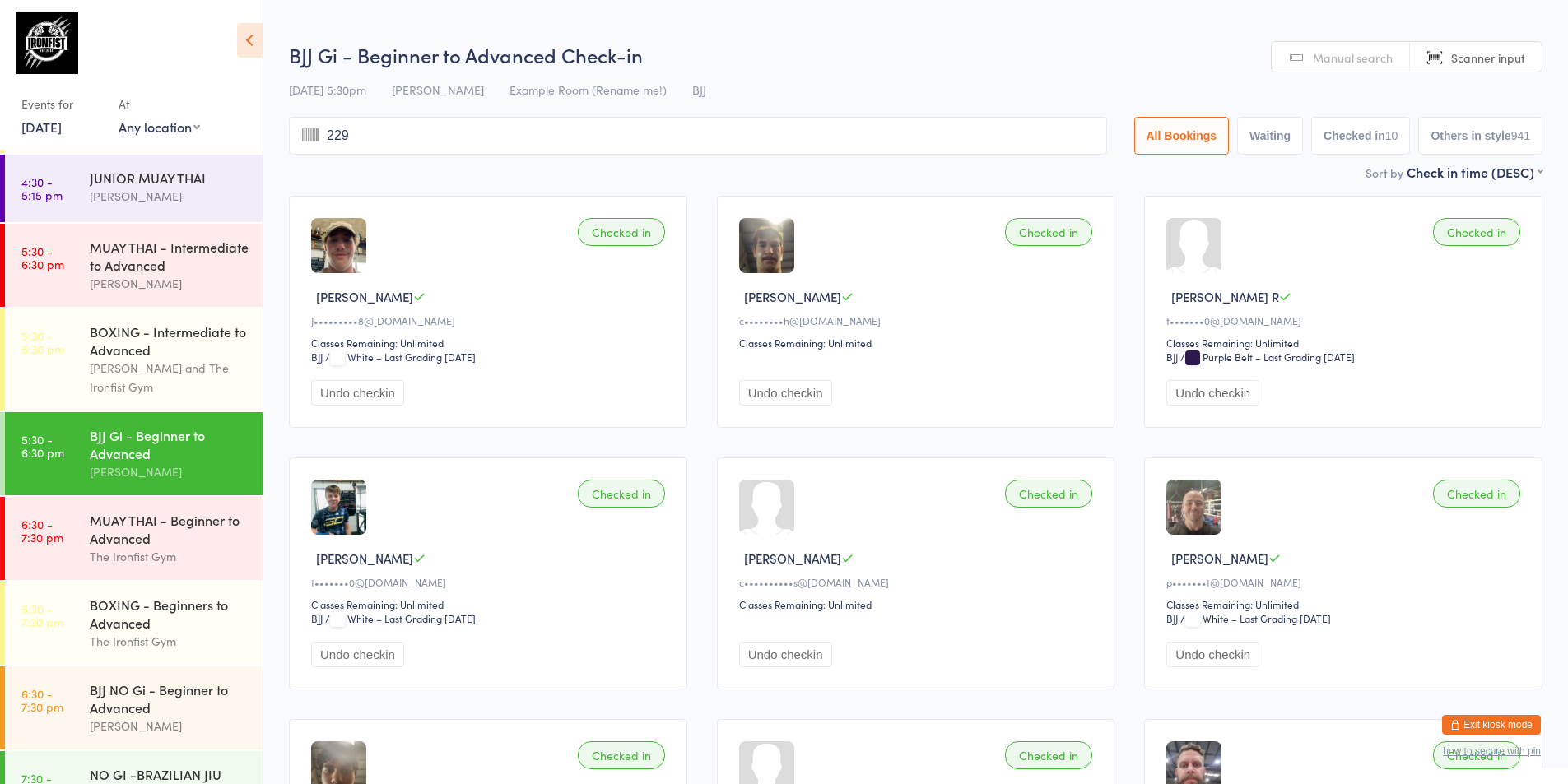
type input "2298"
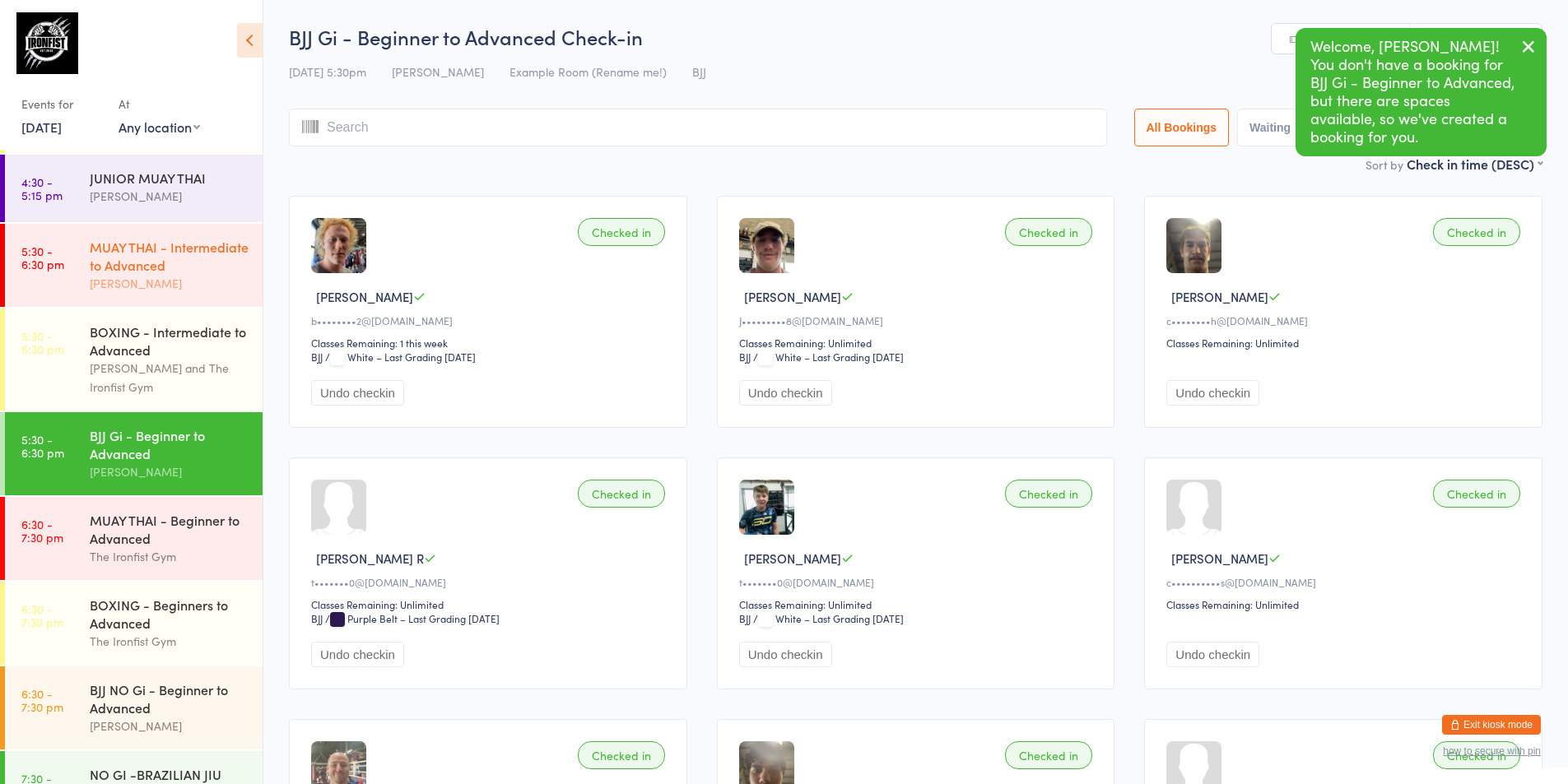
click at [159, 265] on div "MUAY THAI - Intermediate to Advanced" at bounding box center [169, 255] width 159 height 36
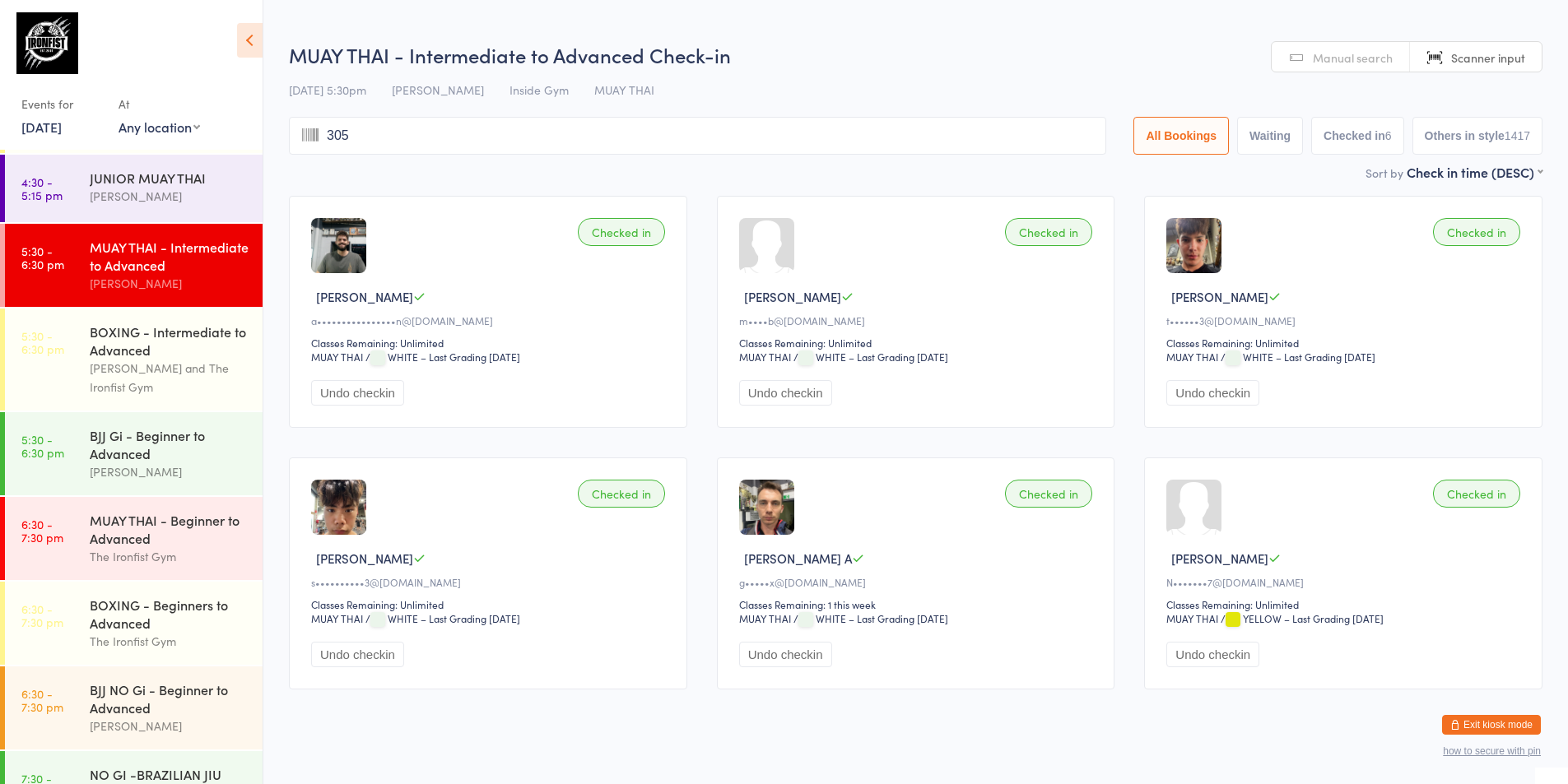
type input "3051"
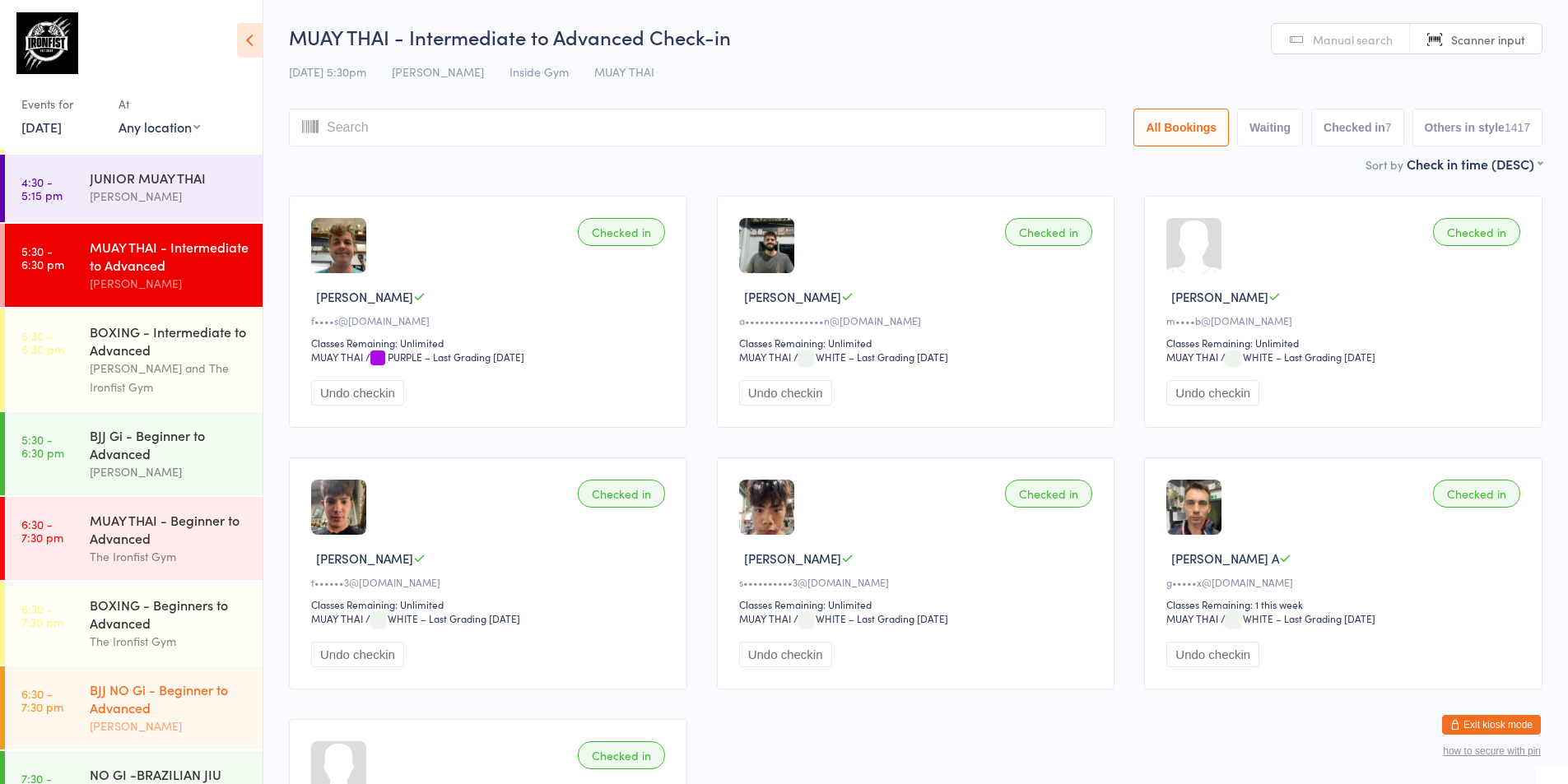
click at [62, 710] on time "6:30 - 7:30 pm" at bounding box center [42, 700] width 42 height 26
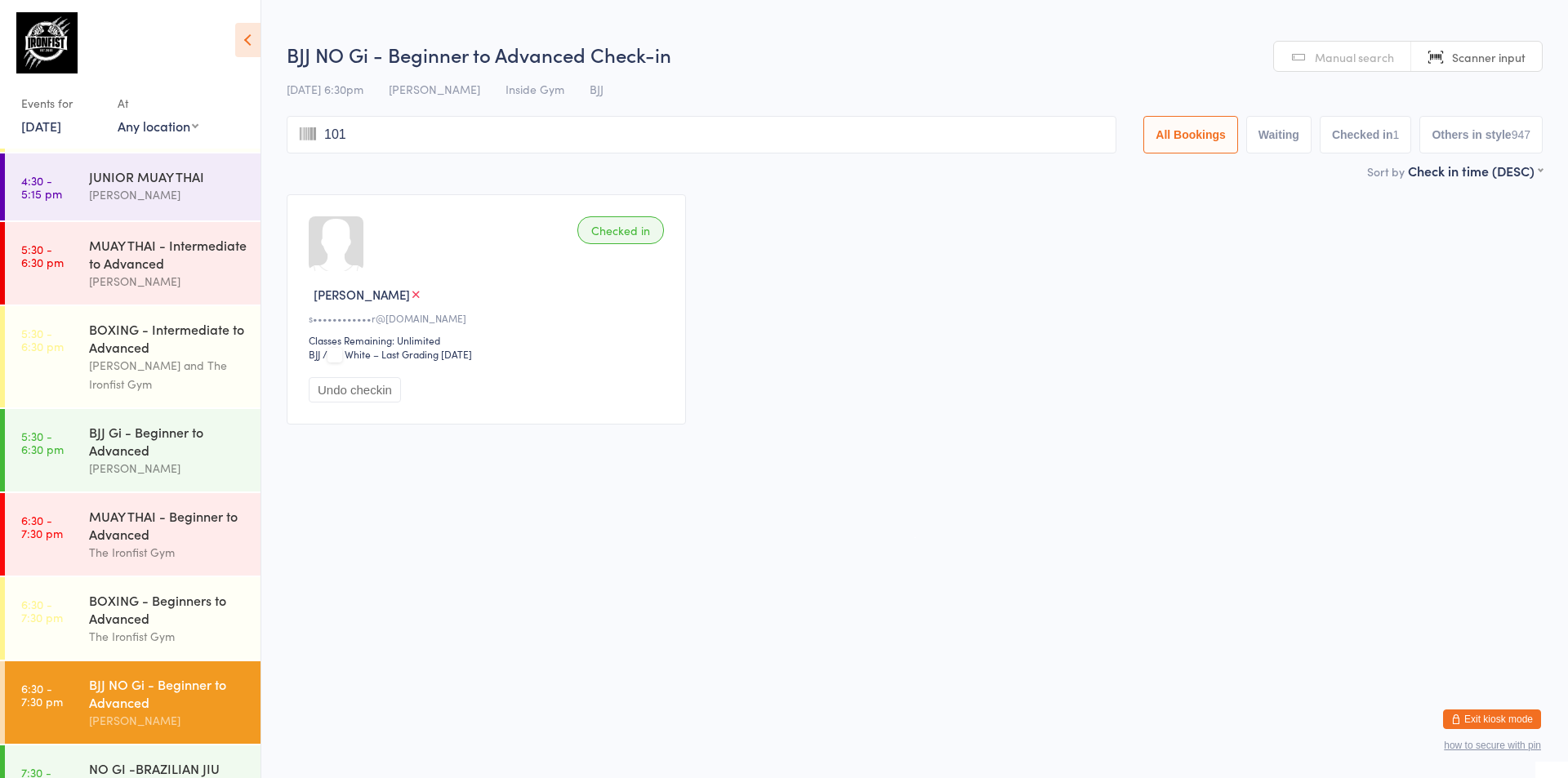
type input "1010"
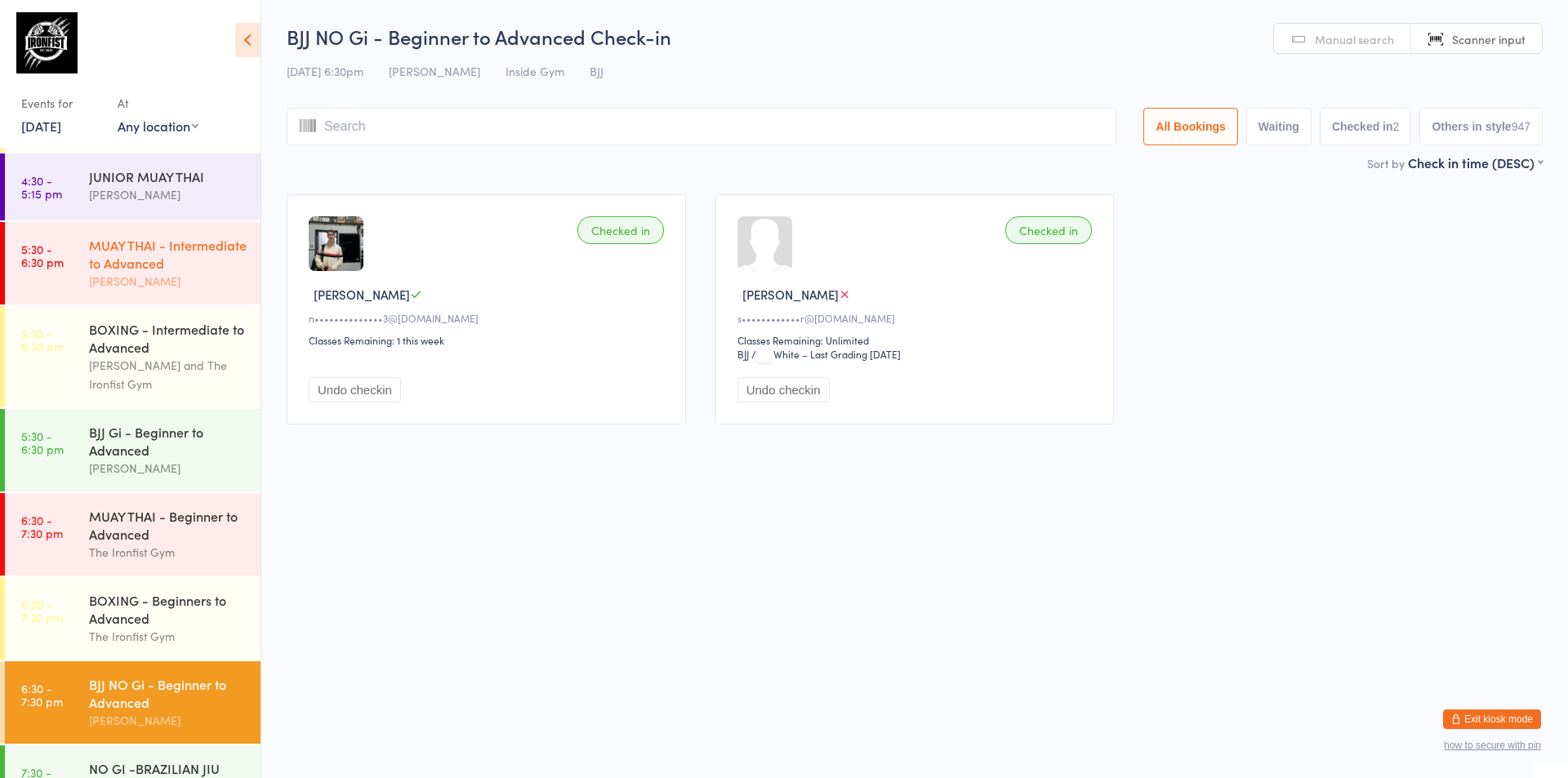
click at [157, 259] on div "MUAY THAI - Intermediate to Advanced" at bounding box center [168, 254] width 158 height 36
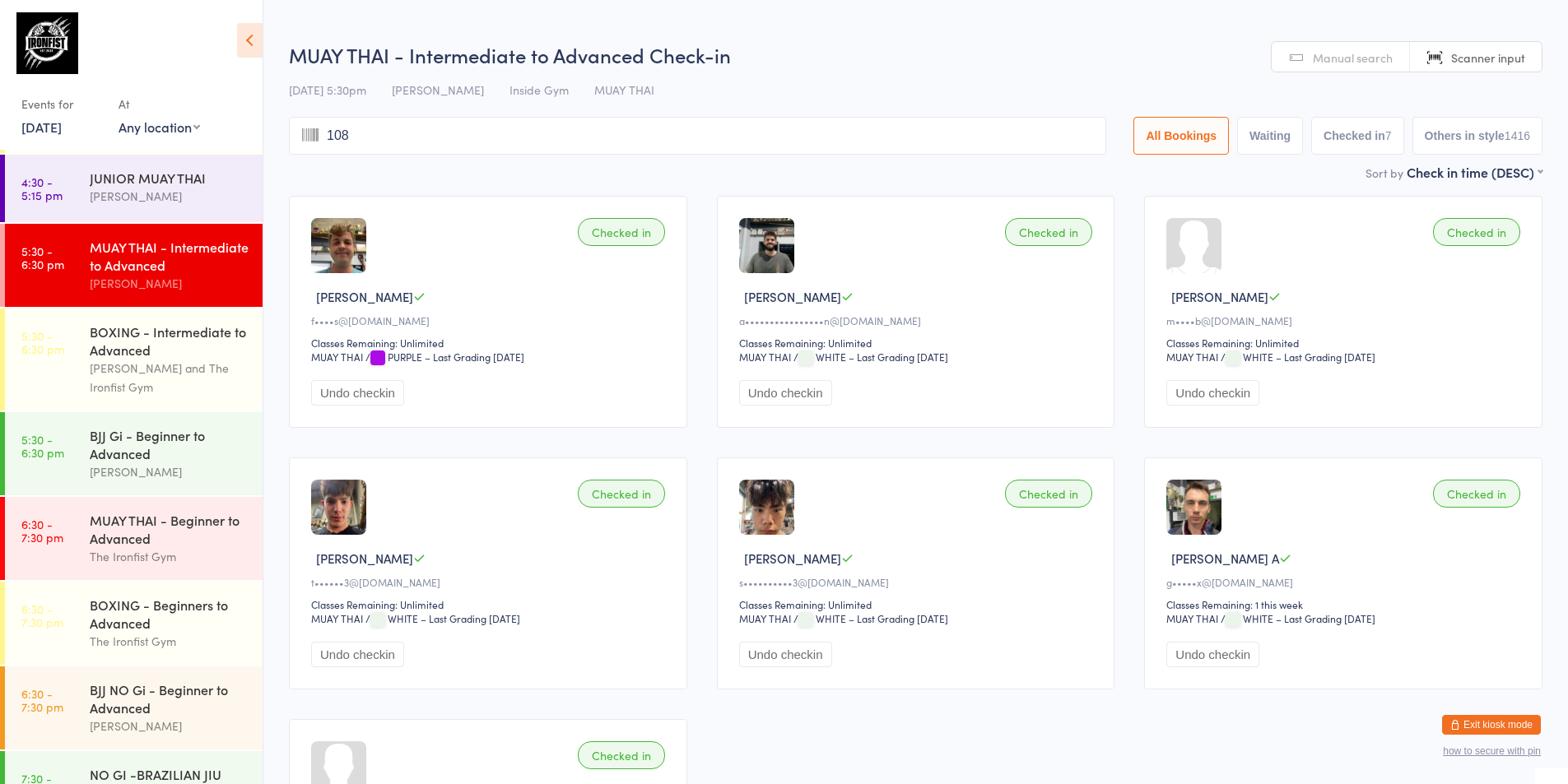
type input "1080"
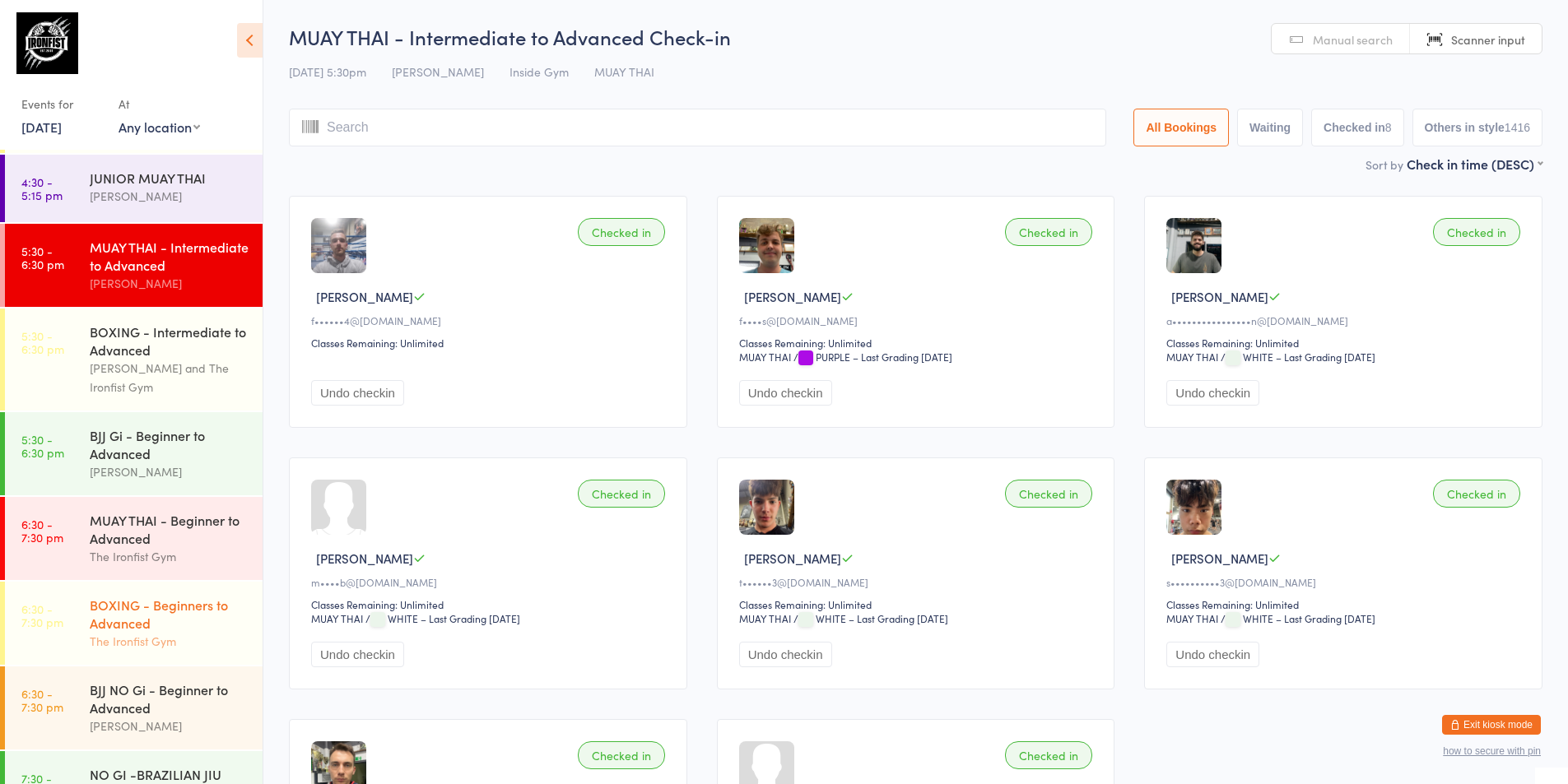
click at [122, 621] on div "BOXING - Beginners to Advanced" at bounding box center [169, 614] width 159 height 36
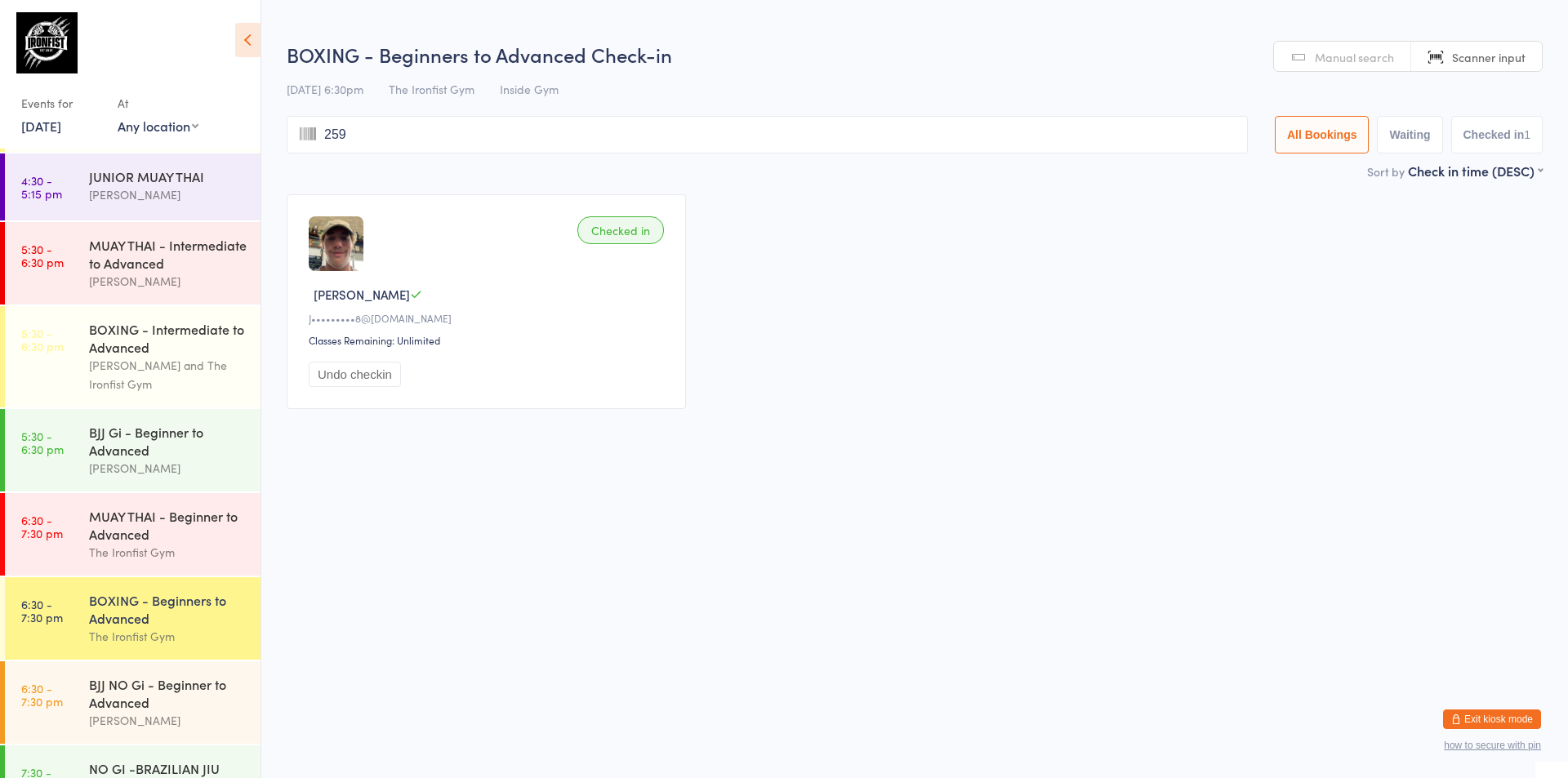
type input "2594"
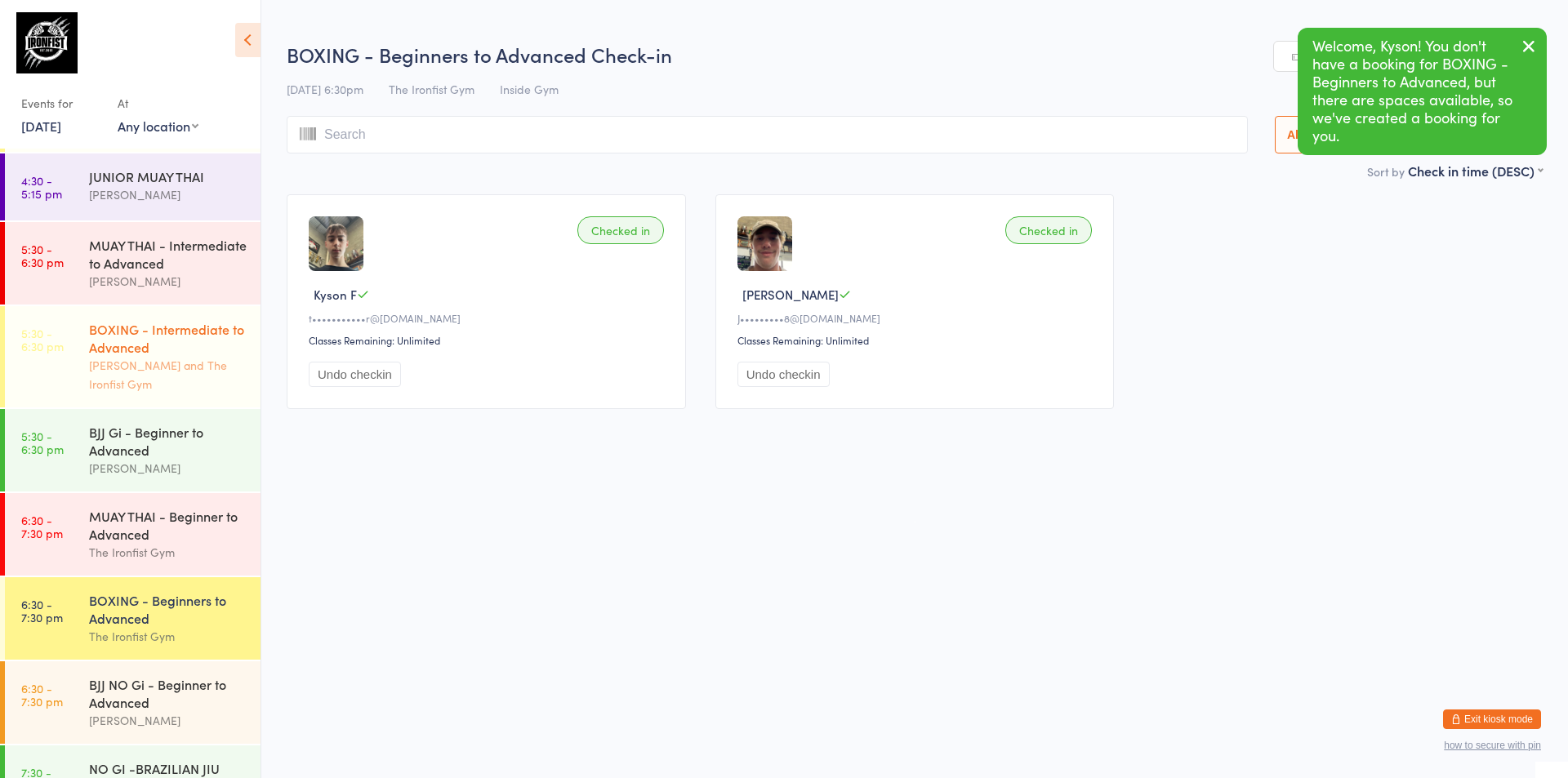
click at [130, 368] on div "[PERSON_NAME] and The Ironfist Gym" at bounding box center [168, 375] width 158 height 38
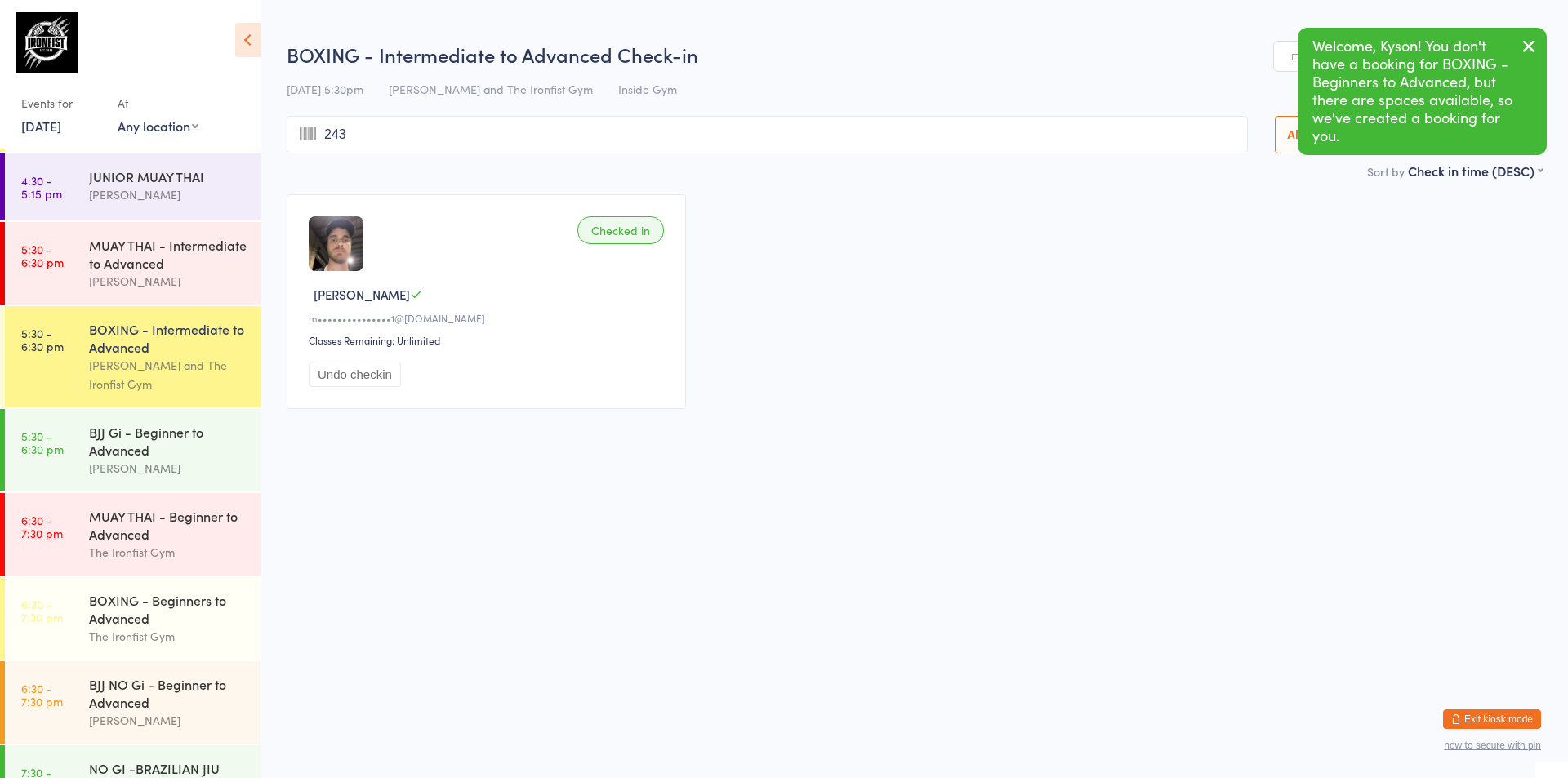
type input "2430"
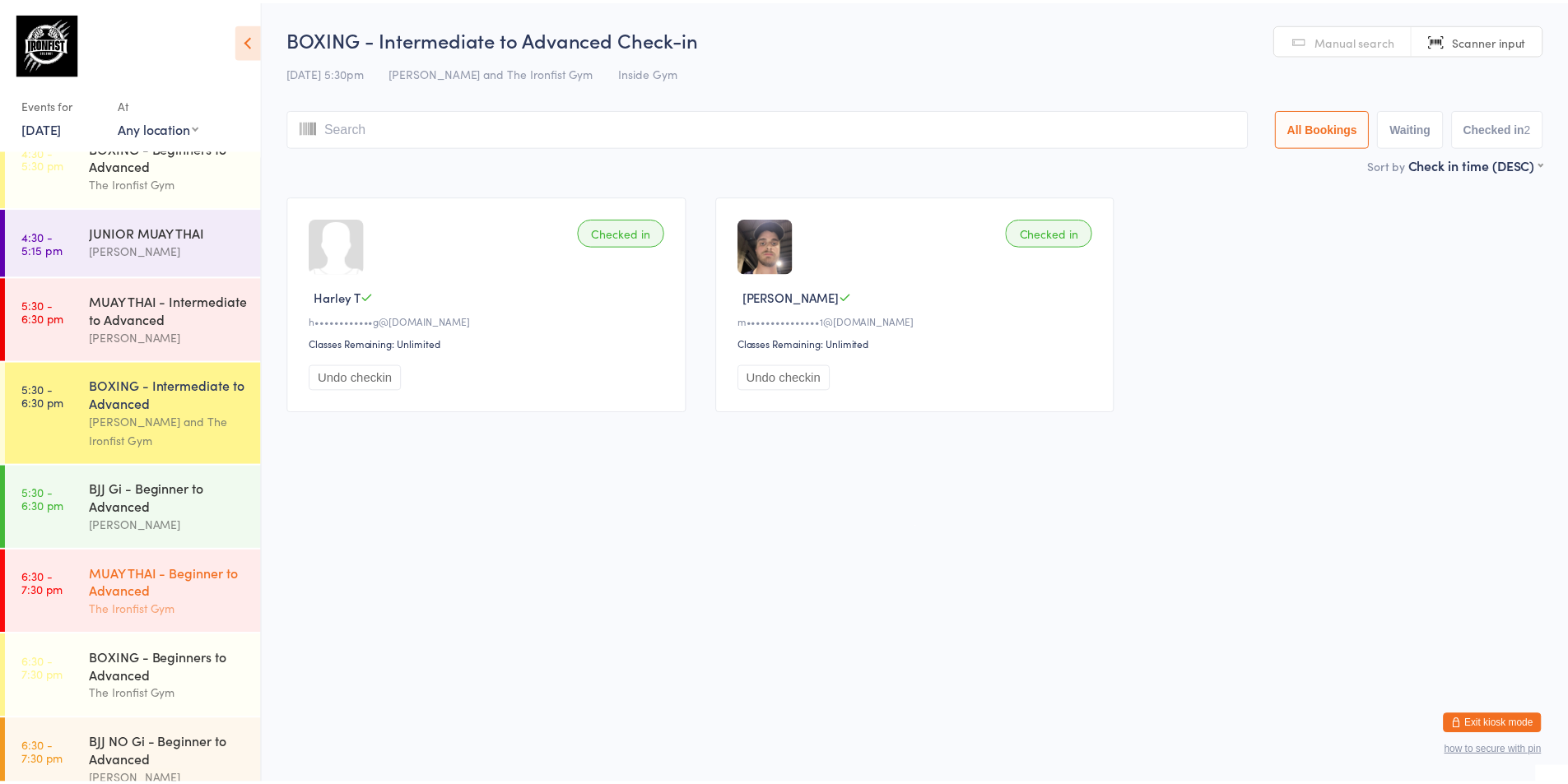
scroll to position [576, 0]
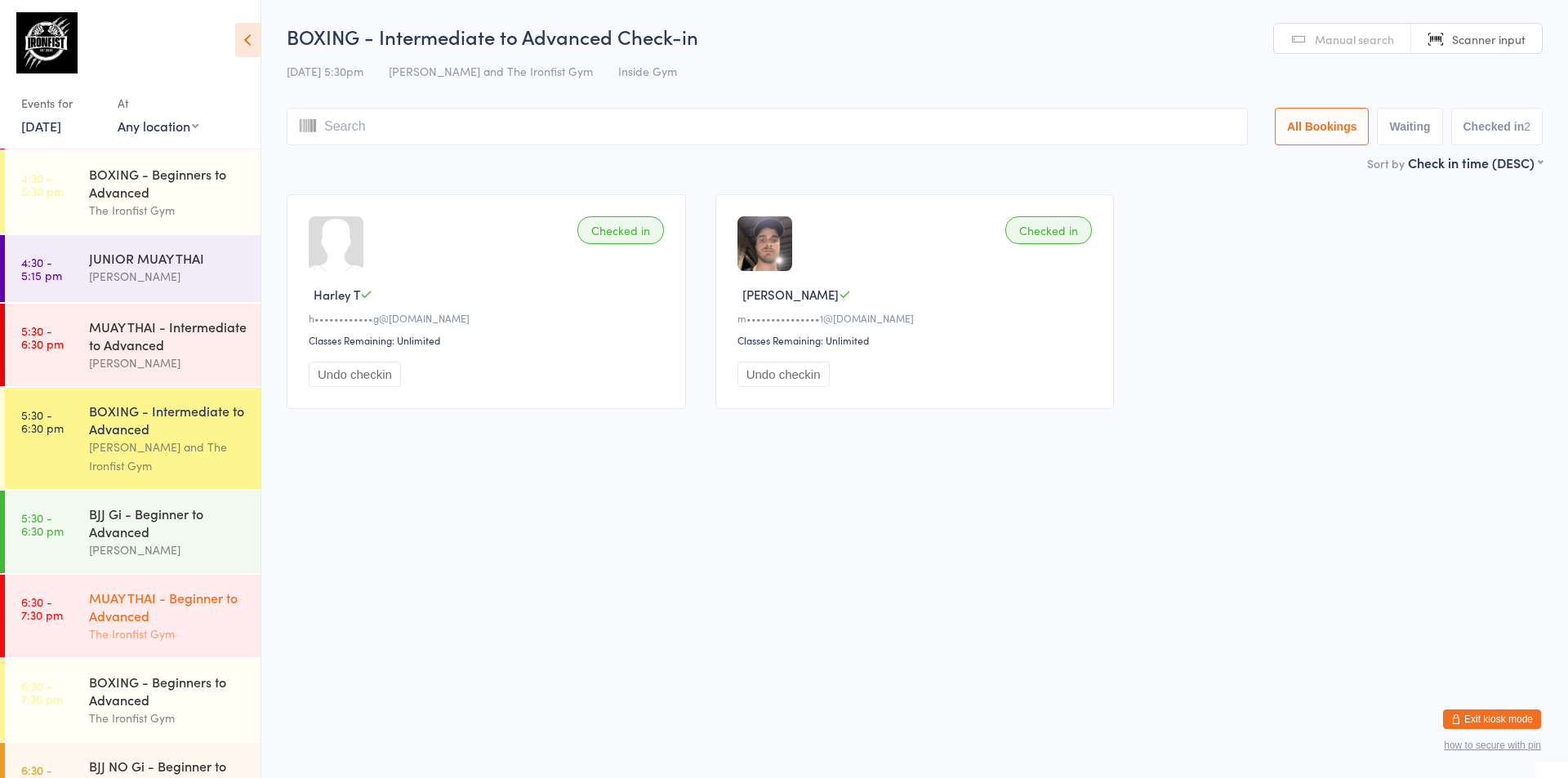
click at [110, 587] on div "MUAY THAI - Beginner to Advanced The Ironfist Gym" at bounding box center [175, 616] width 172 height 83
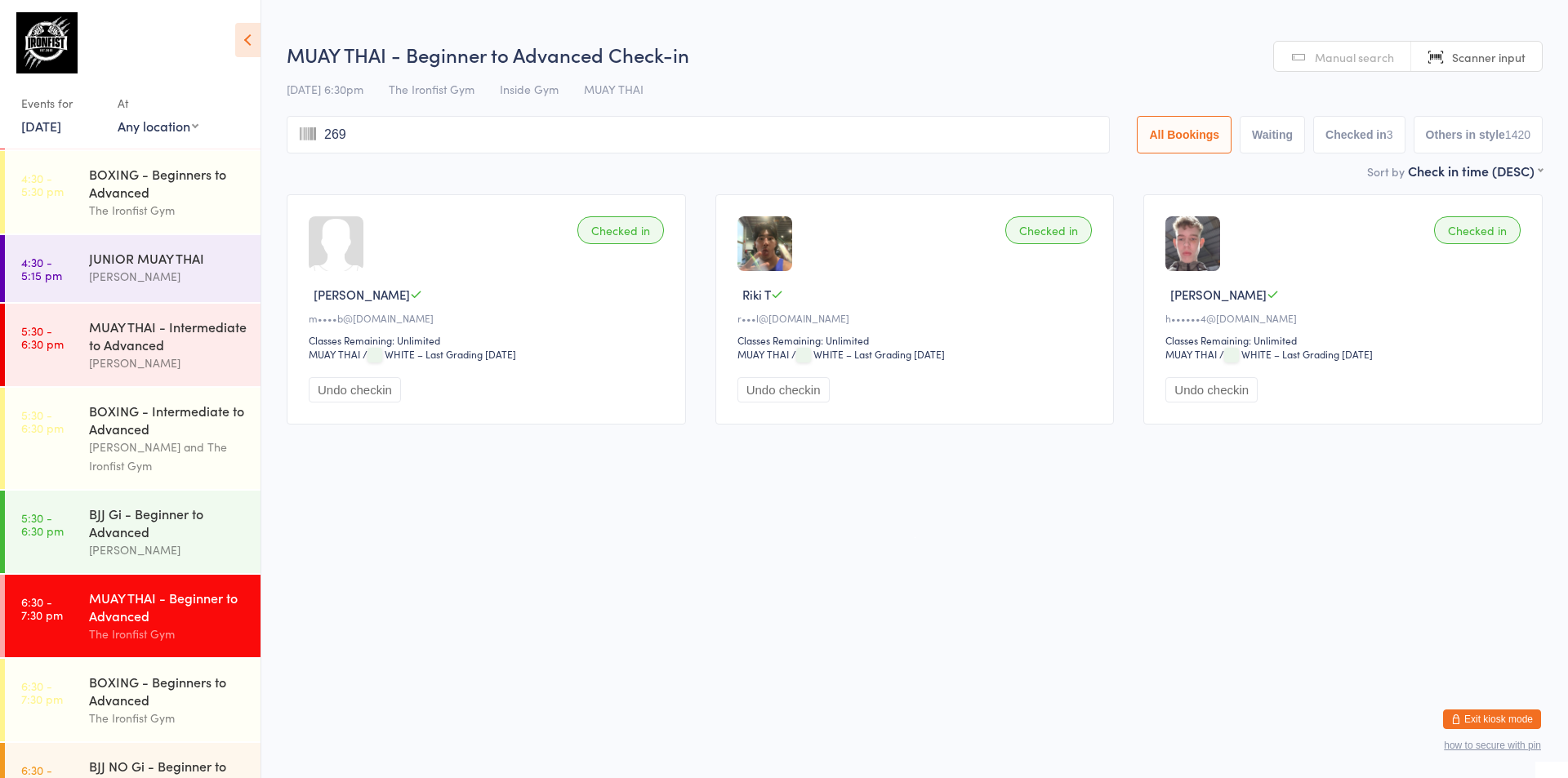
type input "2690"
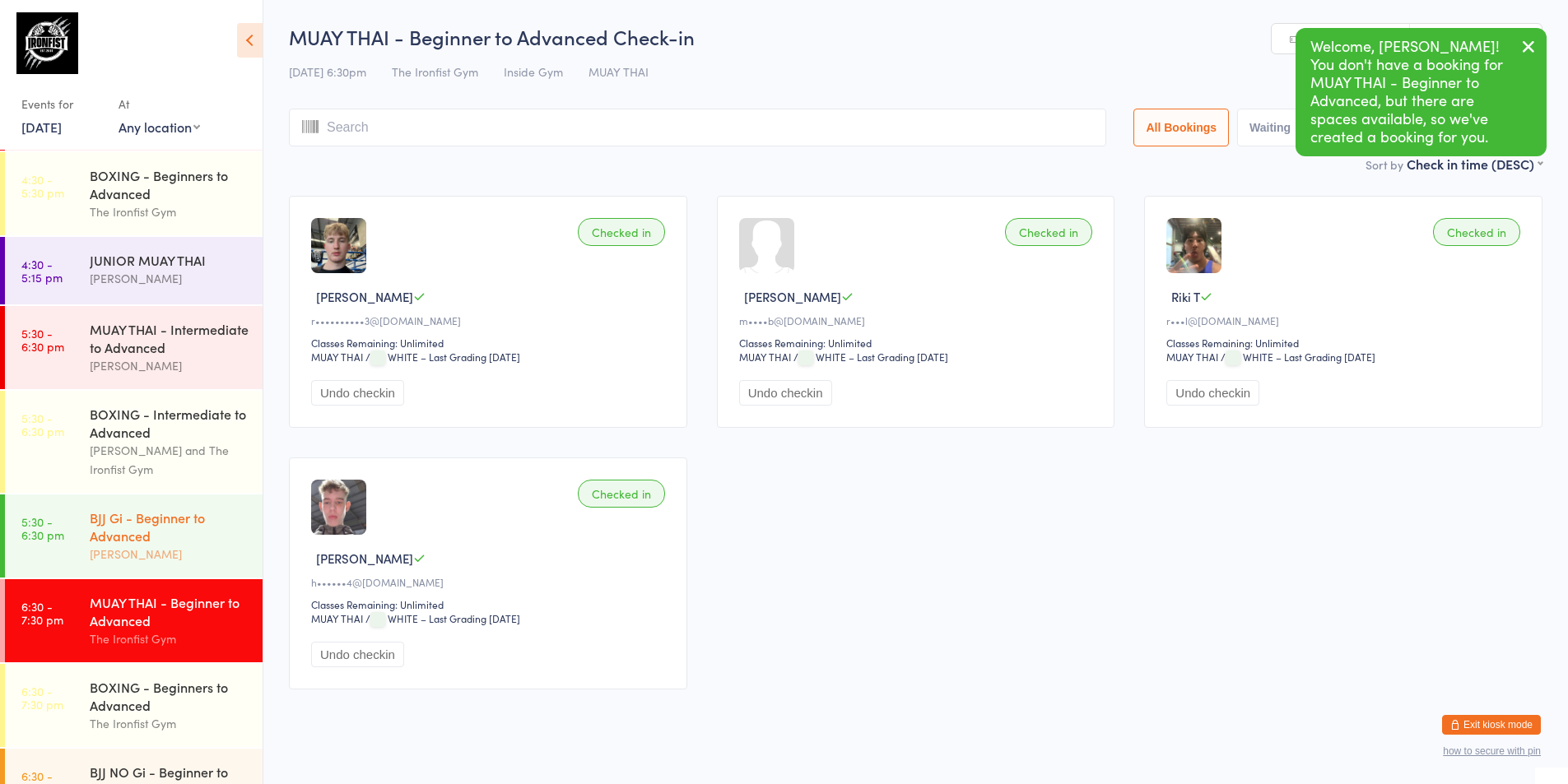
click at [130, 551] on div "[PERSON_NAME]" at bounding box center [169, 554] width 159 height 19
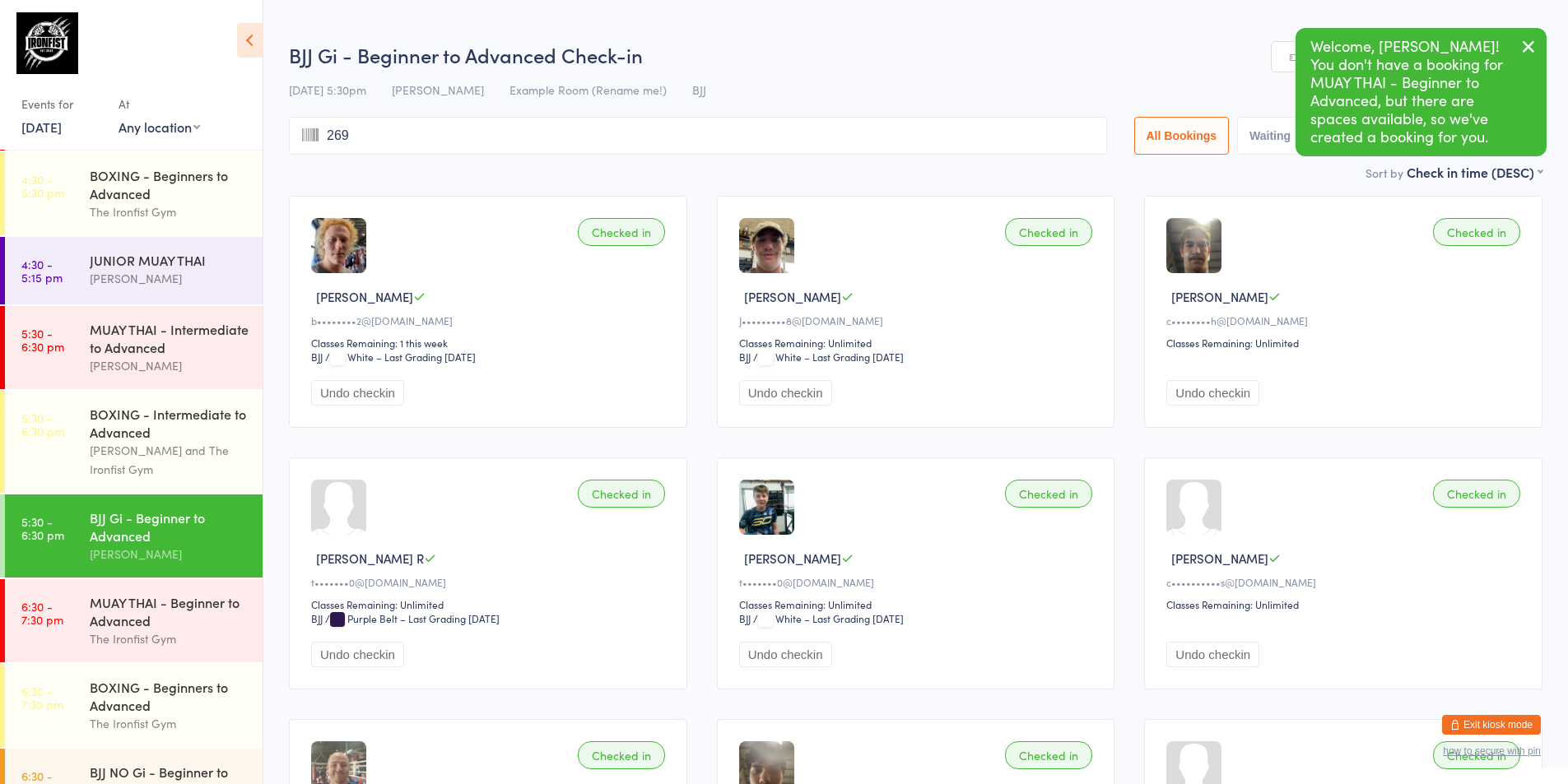
type input "2690"
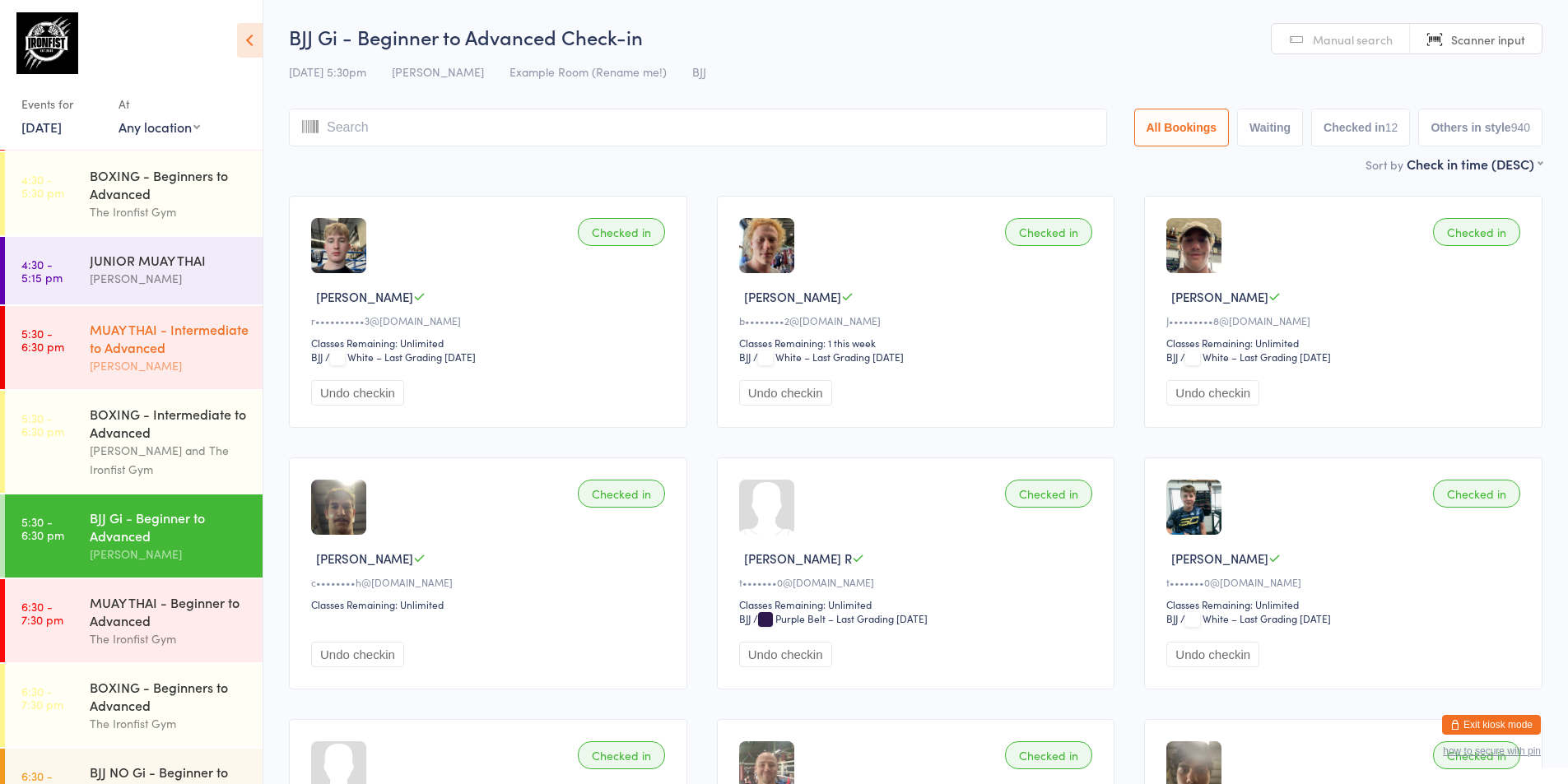
click at [50, 316] on link "5:30 - 6:30 pm MUAY THAI - Intermediate to Advanced [PERSON_NAME]" at bounding box center [133, 348] width 257 height 83
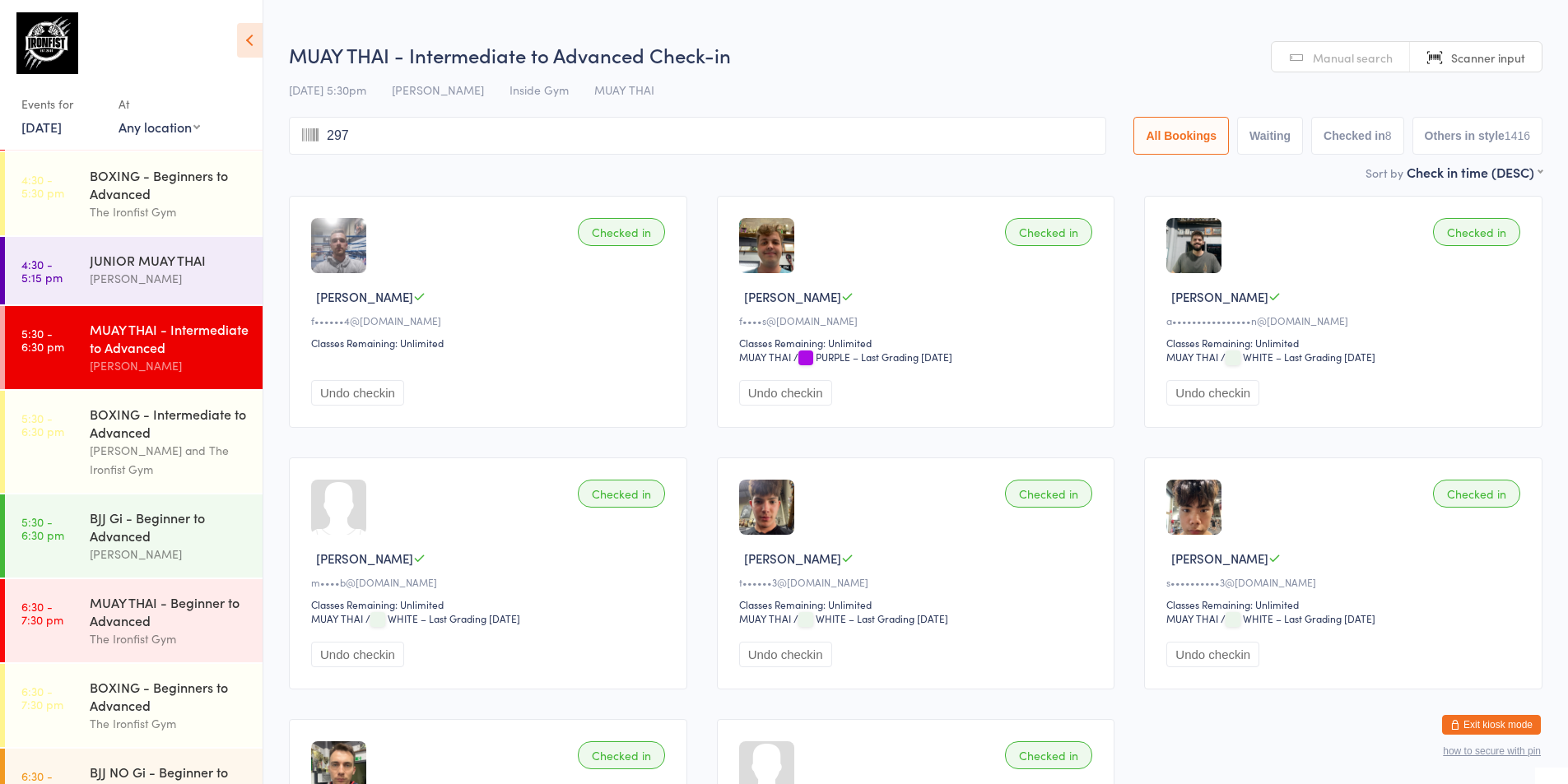
type input "2971"
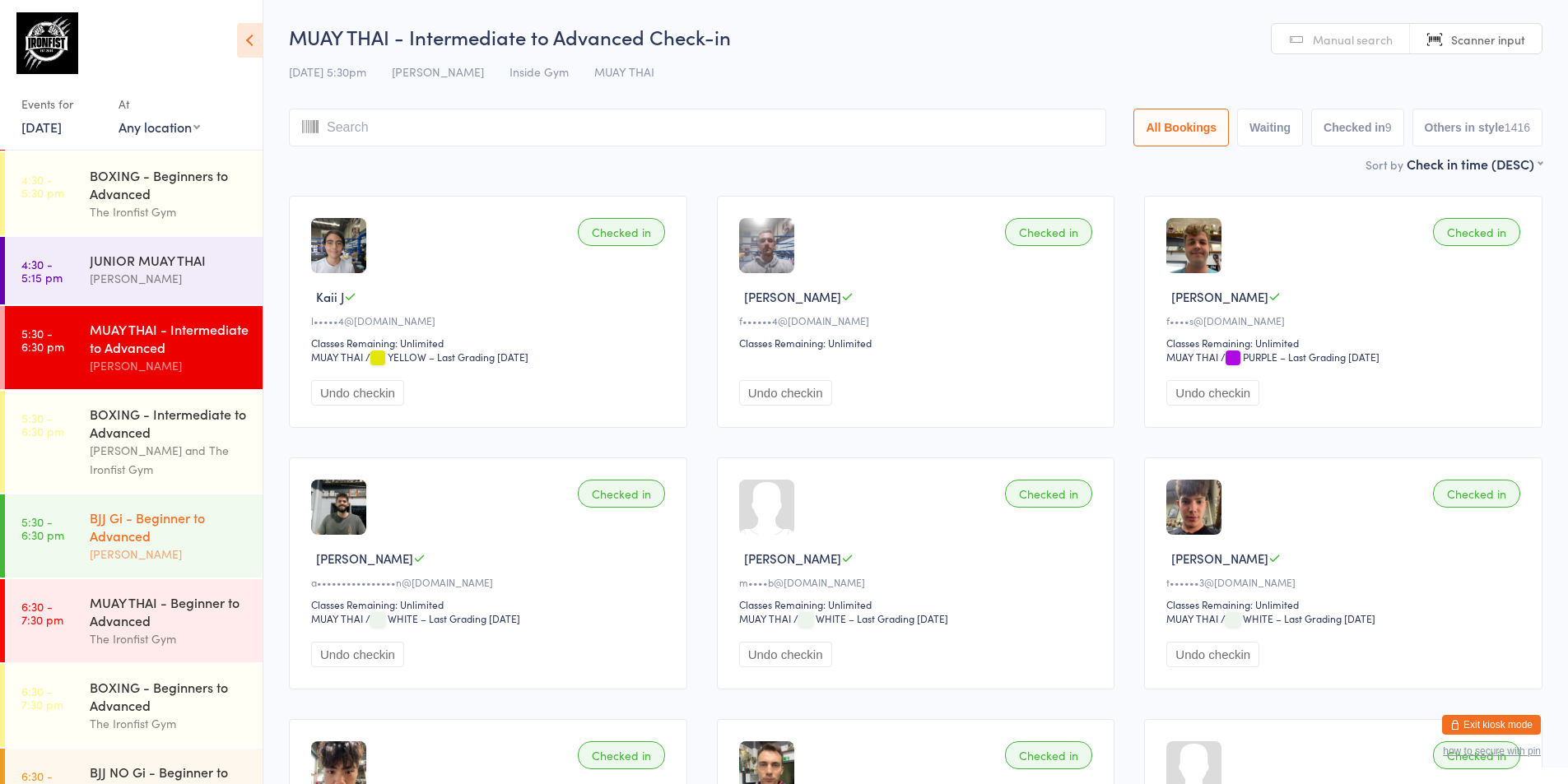
click at [142, 516] on div "BJJ Gi - Beginner to Advanced" at bounding box center [169, 526] width 159 height 36
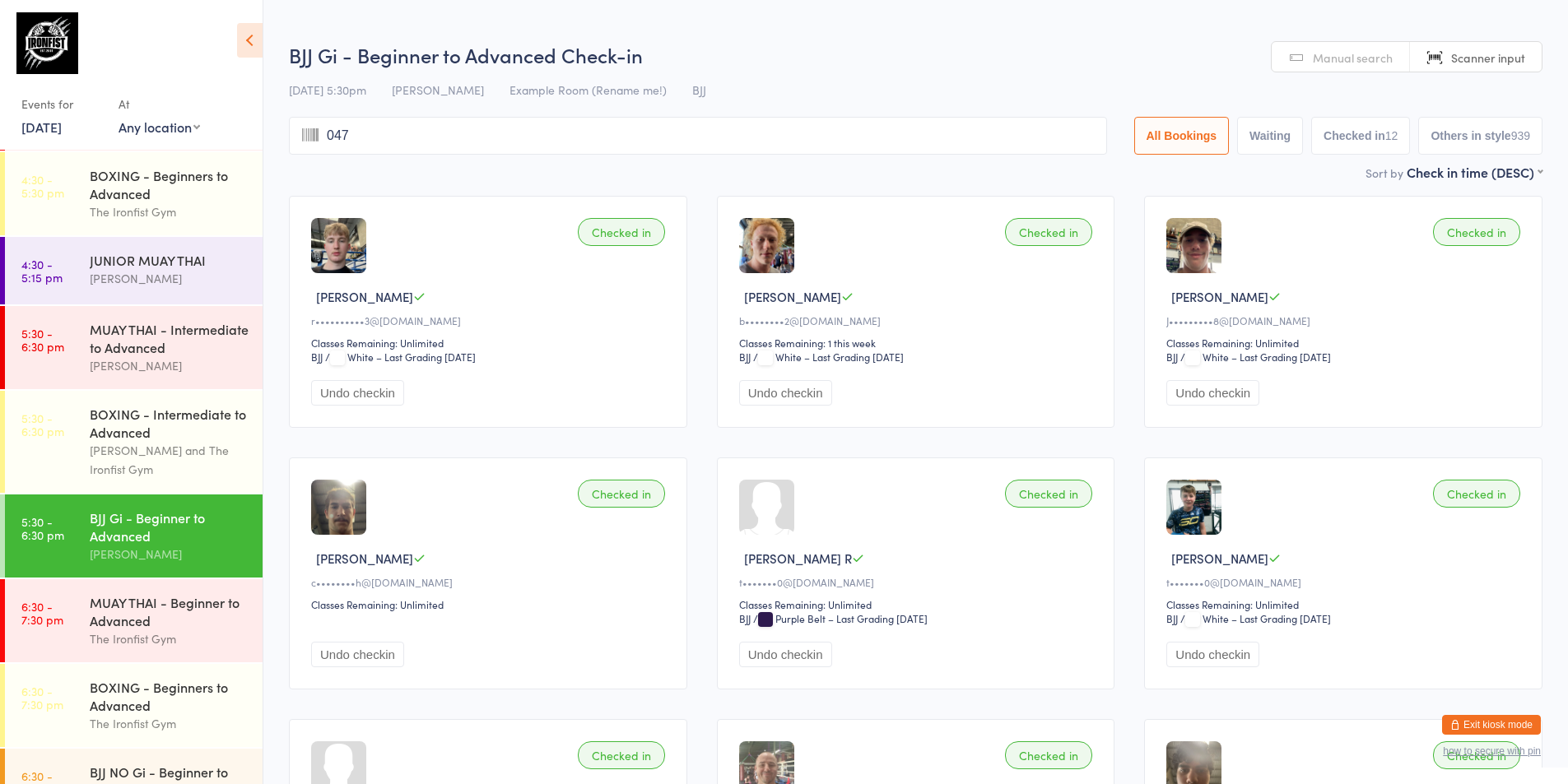
type input "0471"
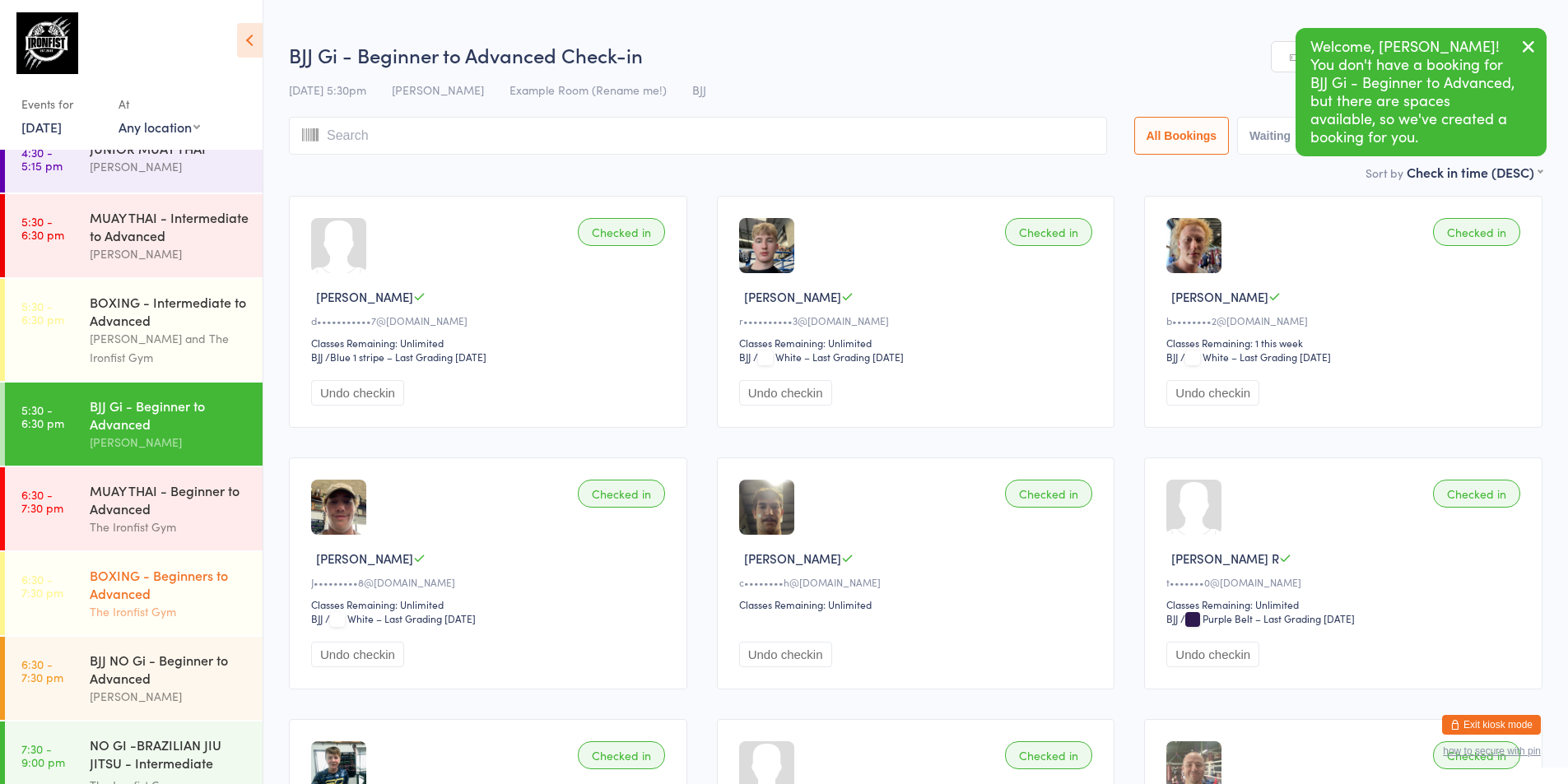
scroll to position [718, 0]
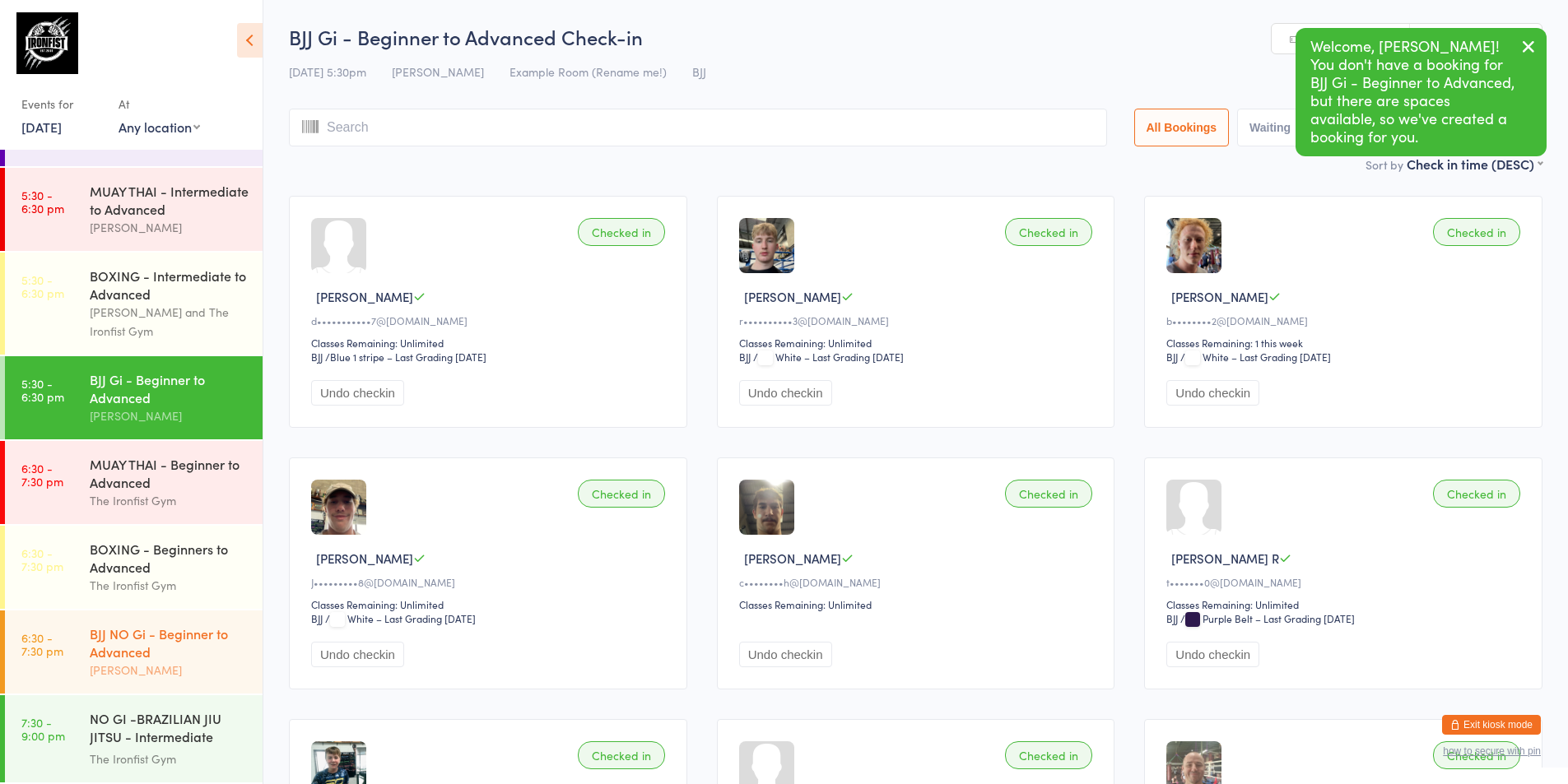
click at [176, 662] on div "[PERSON_NAME]" at bounding box center [169, 670] width 159 height 19
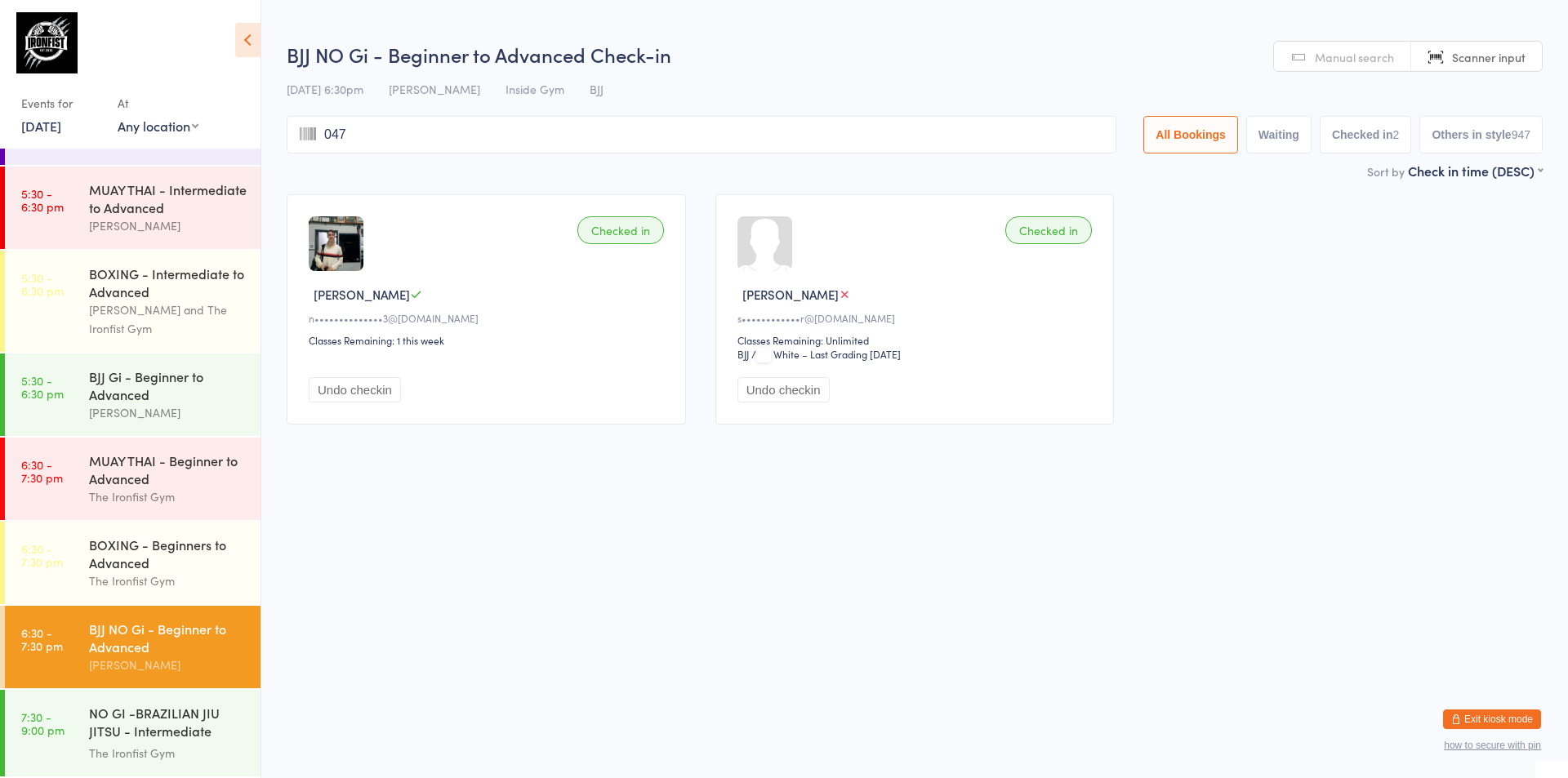
type input "0471"
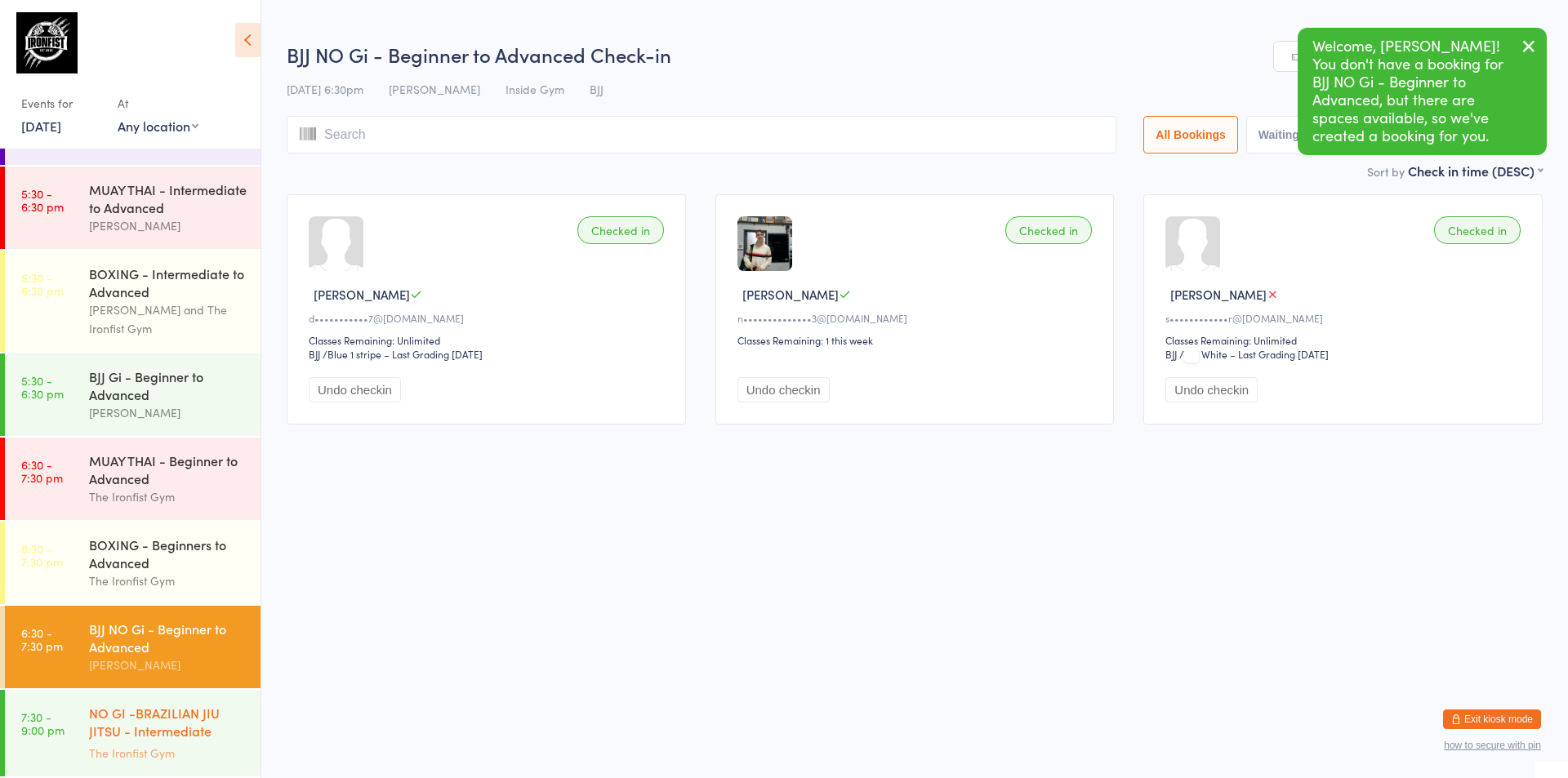
click at [99, 715] on div "NO GI -BRAZILIAN JIU JITSU - Intermediate Advanced..." at bounding box center [168, 724] width 158 height 40
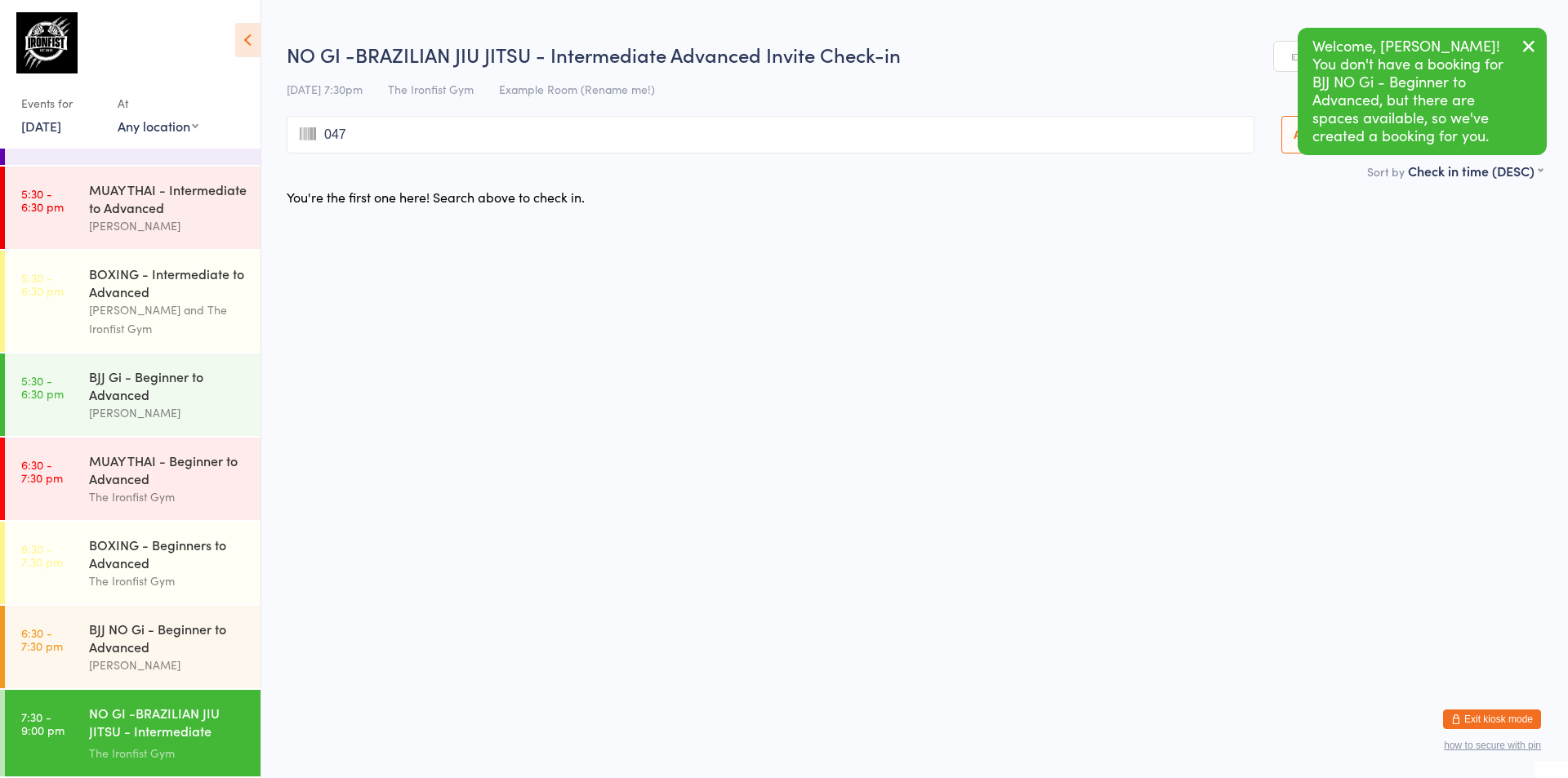
type input "0471"
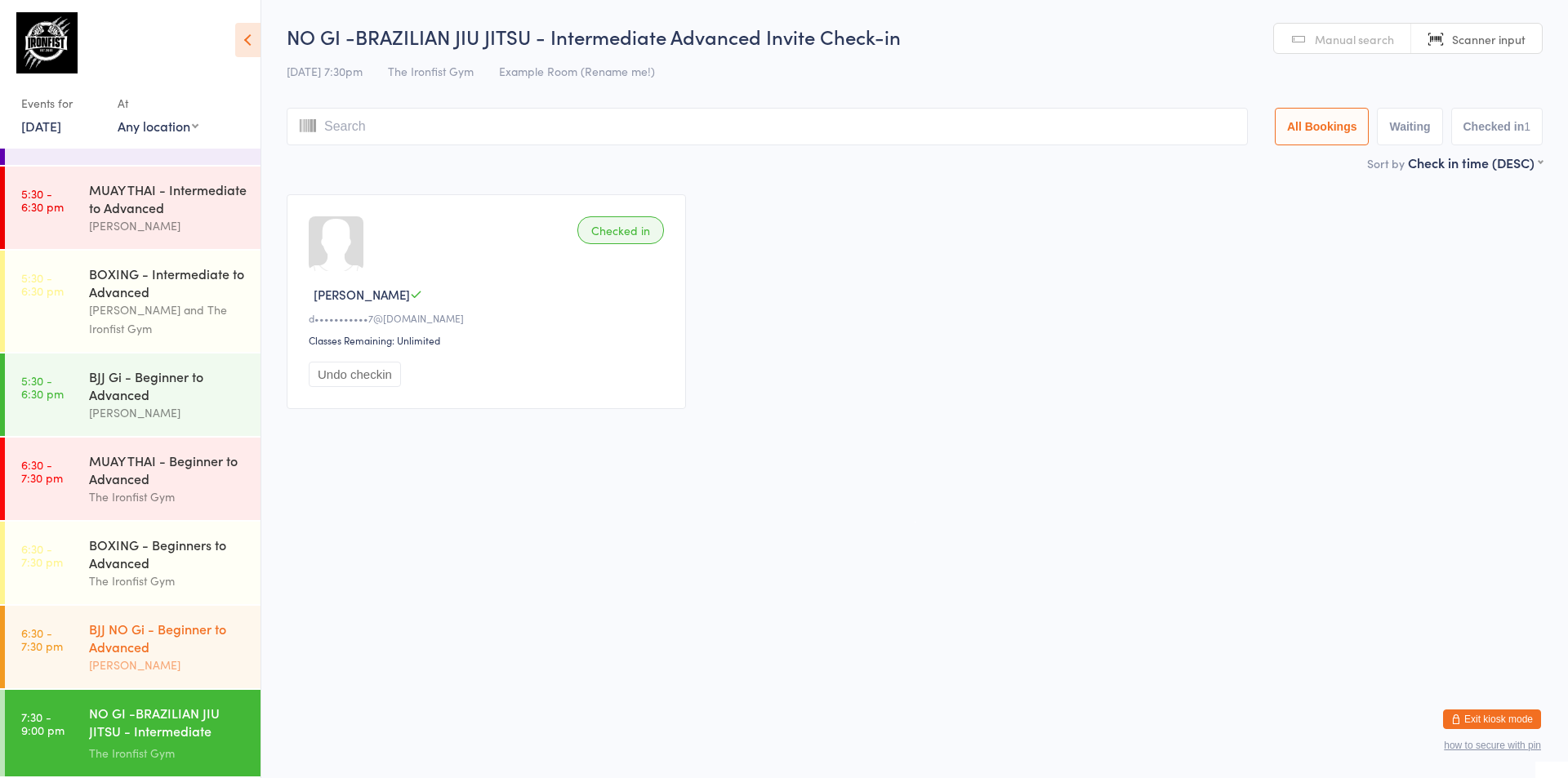
click at [133, 648] on div "BJJ NO Gi - Beginner to Advanced" at bounding box center [168, 637] width 158 height 36
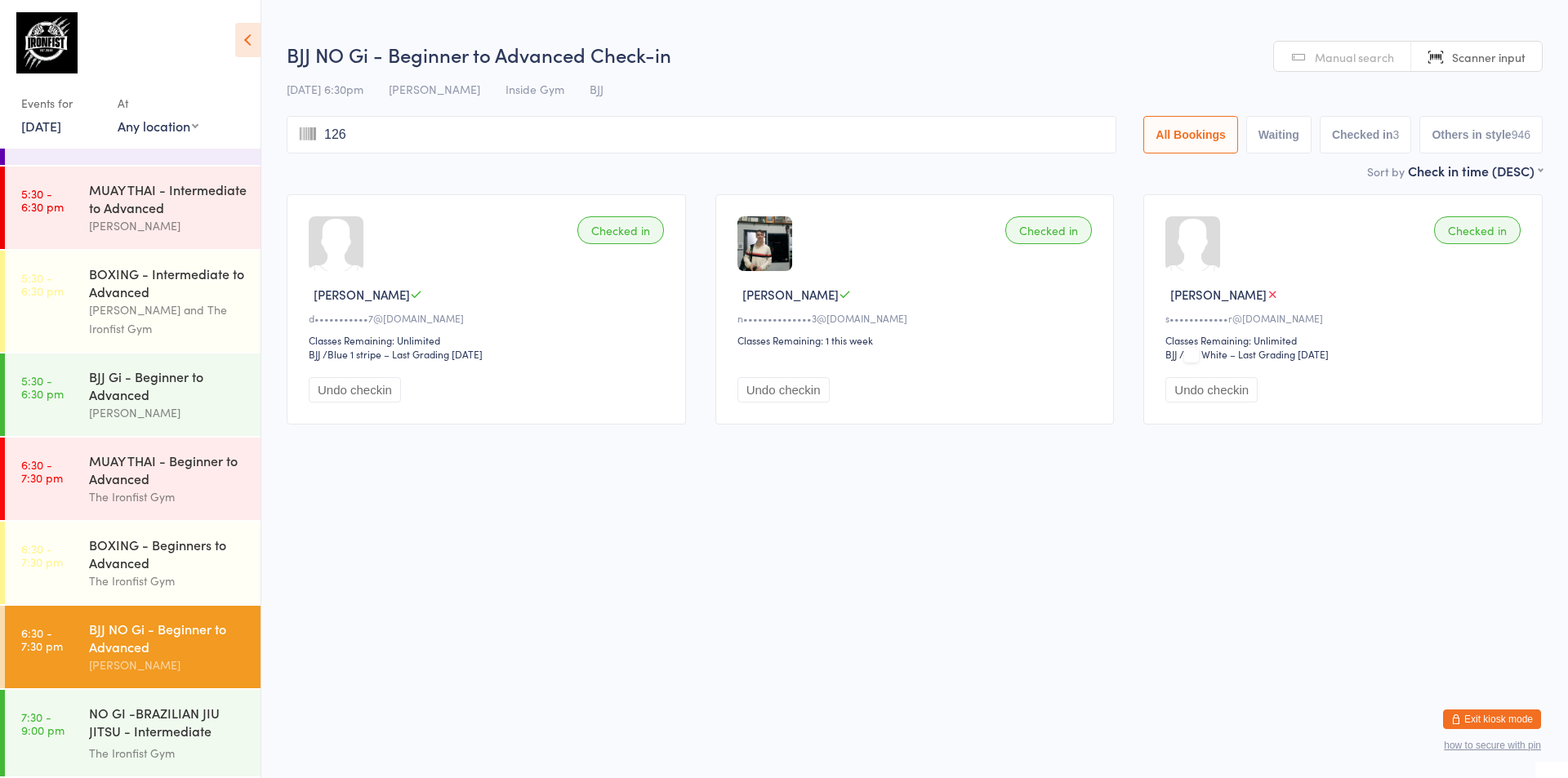
type input "1268"
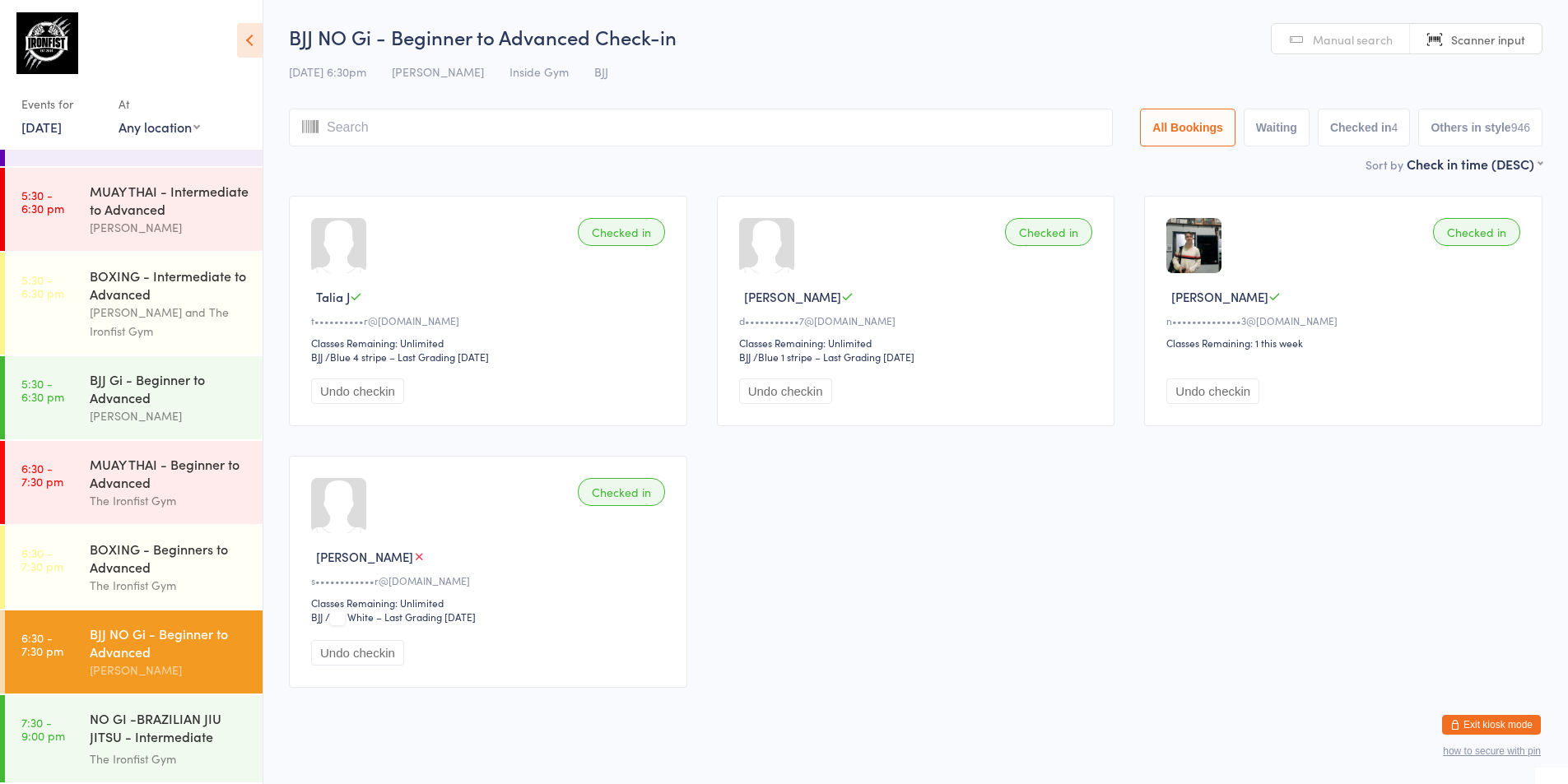
scroll to position [19, 0]
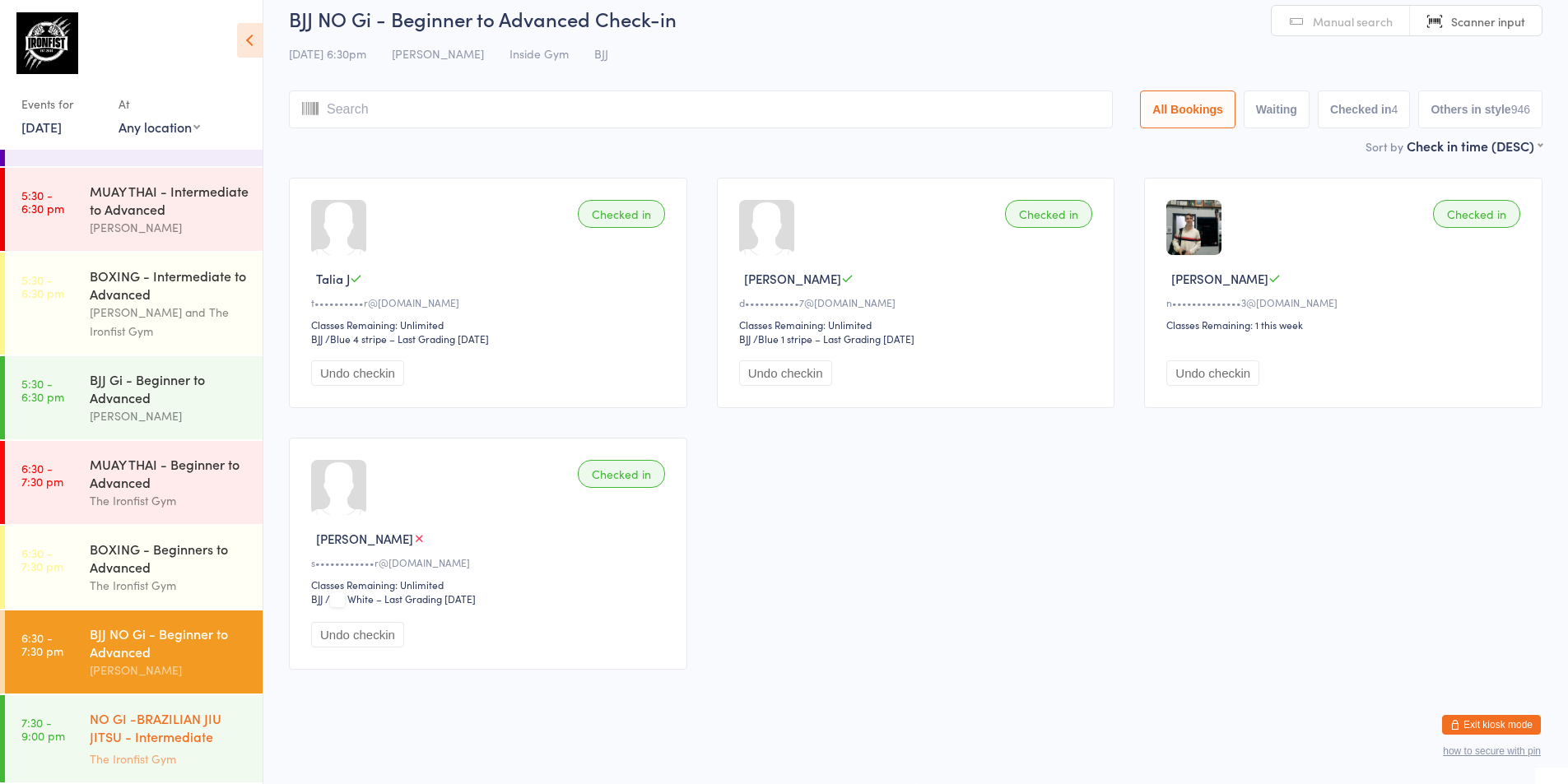
click at [102, 716] on div "NO GI -BRAZILIAN JIU JITSU - Intermediate Advanced..." at bounding box center [169, 729] width 159 height 41
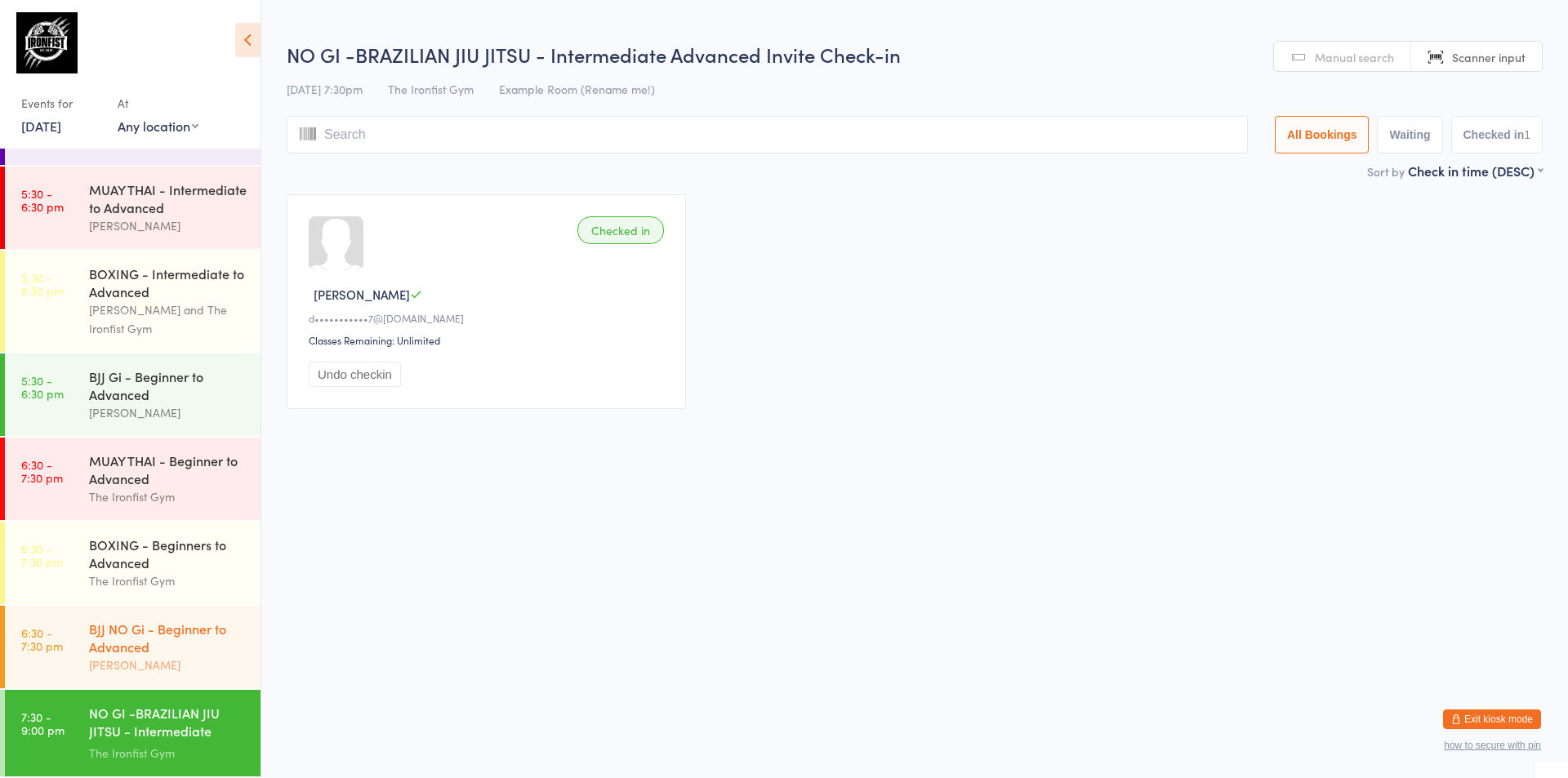
click at [163, 638] on div "BJJ NO Gi - Beginner to Advanced" at bounding box center [168, 637] width 158 height 36
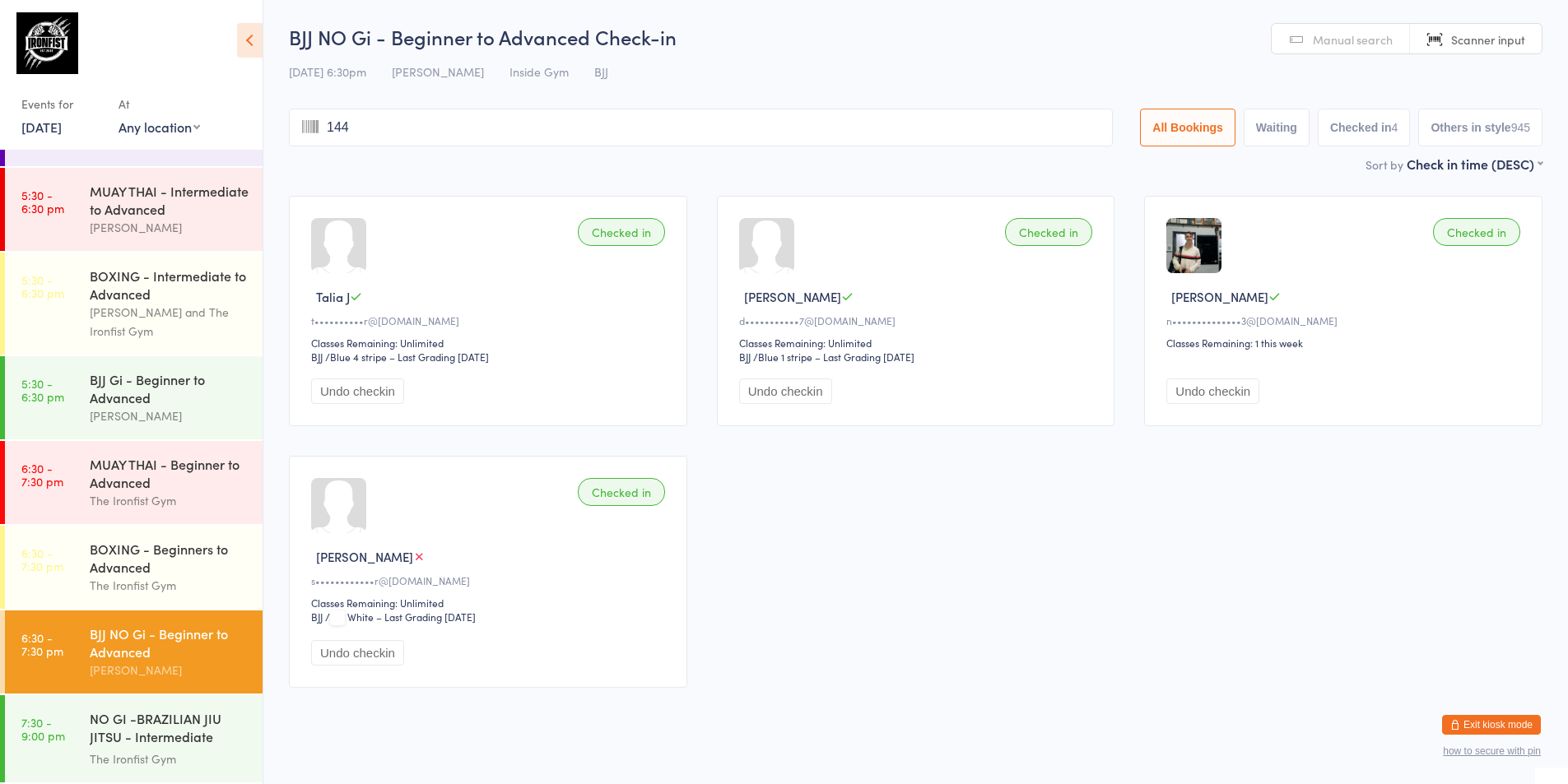
type input "1441"
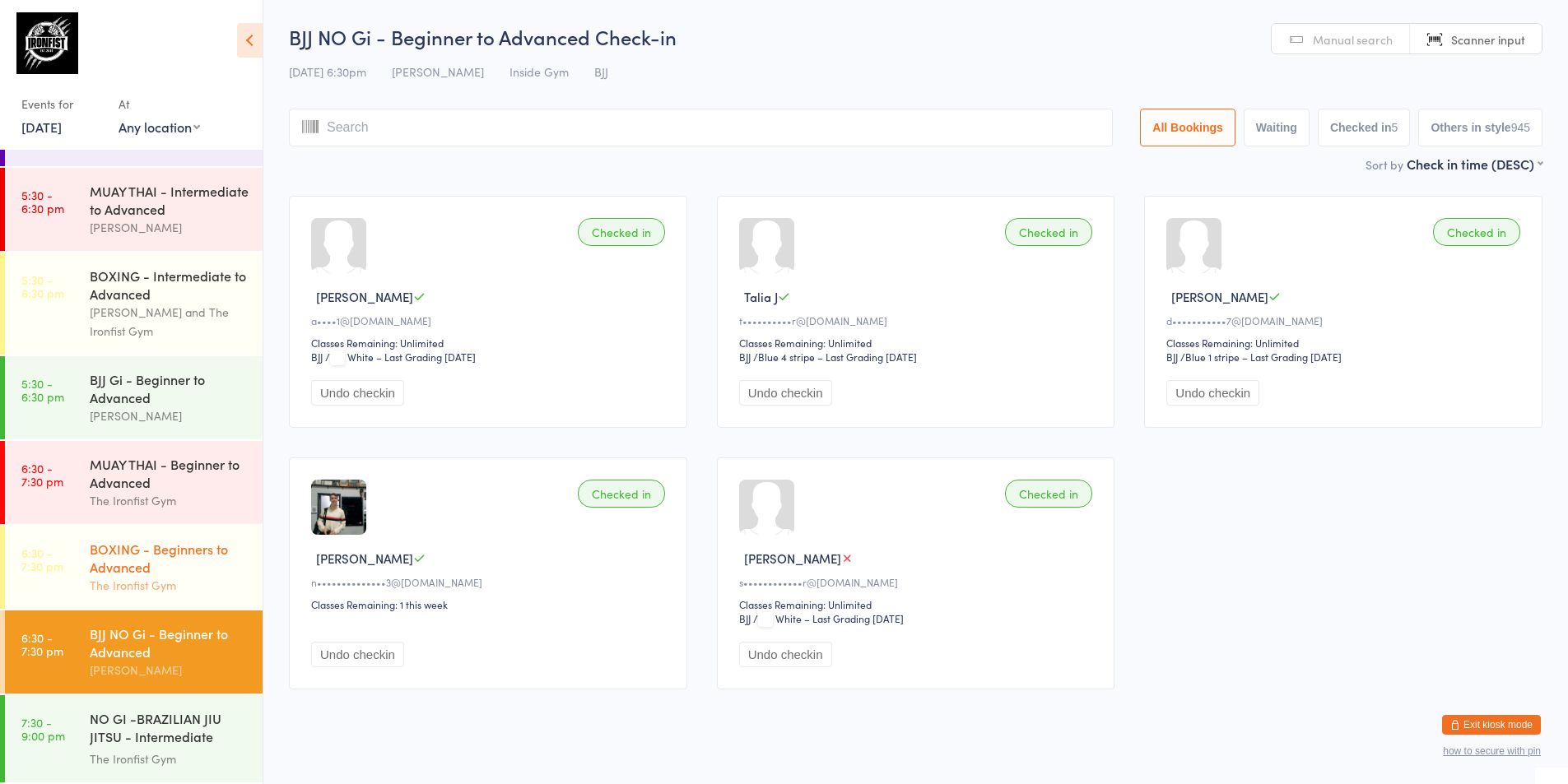
click at [99, 571] on div "BOXING - Beginners to Advanced" at bounding box center [169, 557] width 159 height 36
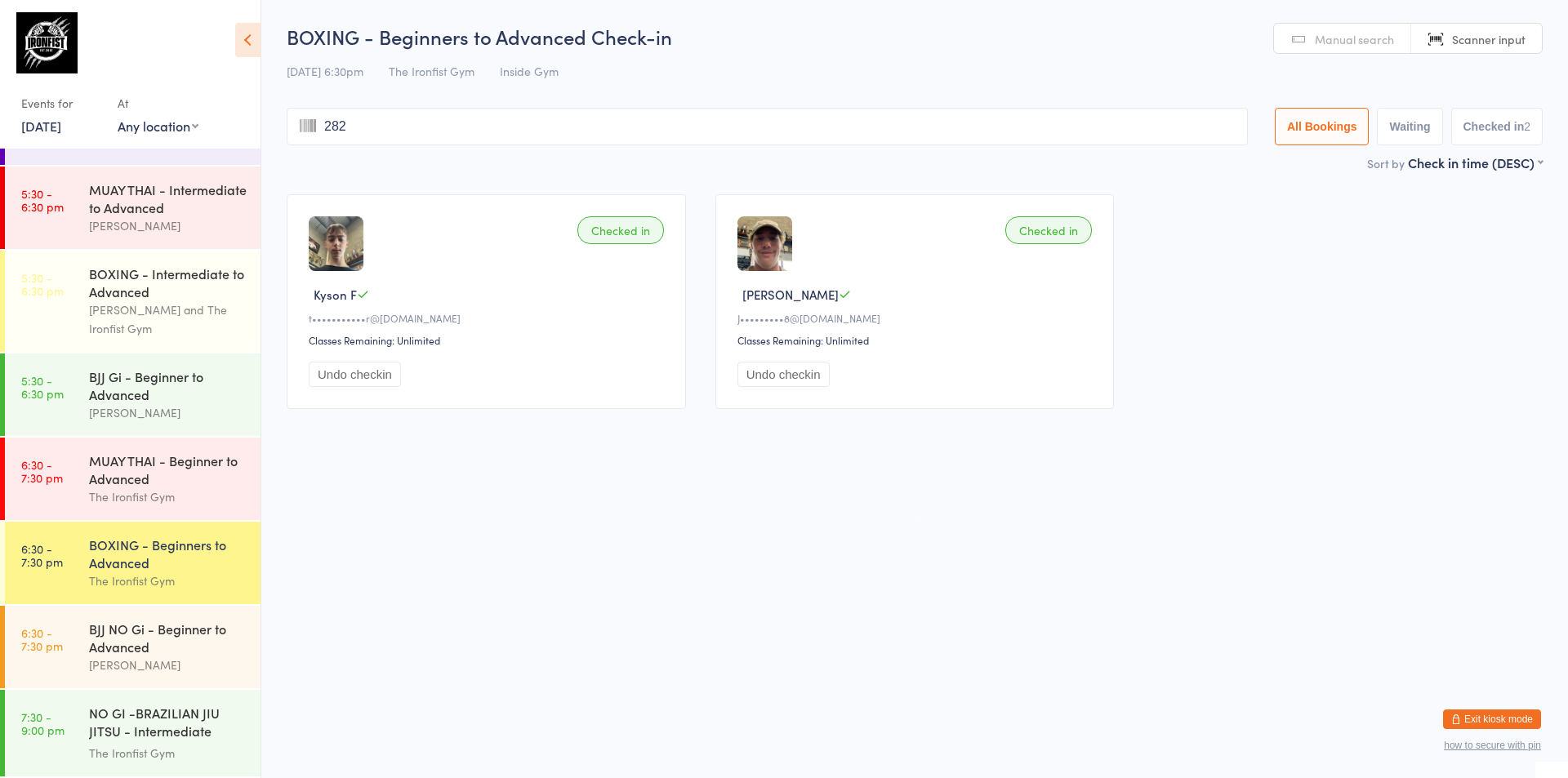
type input "2824"
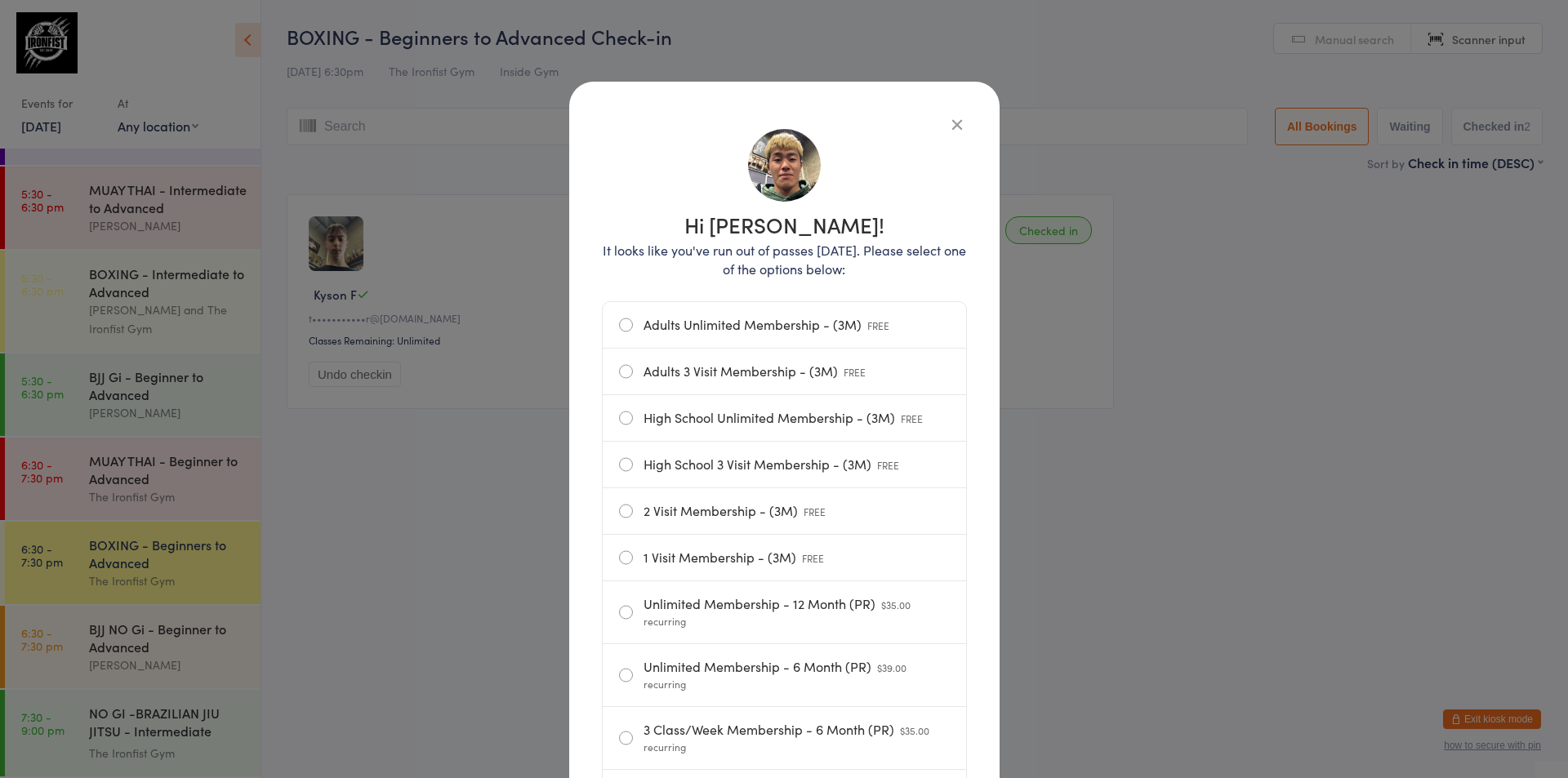
click at [952, 118] on icon "button" at bounding box center [957, 124] width 18 height 18
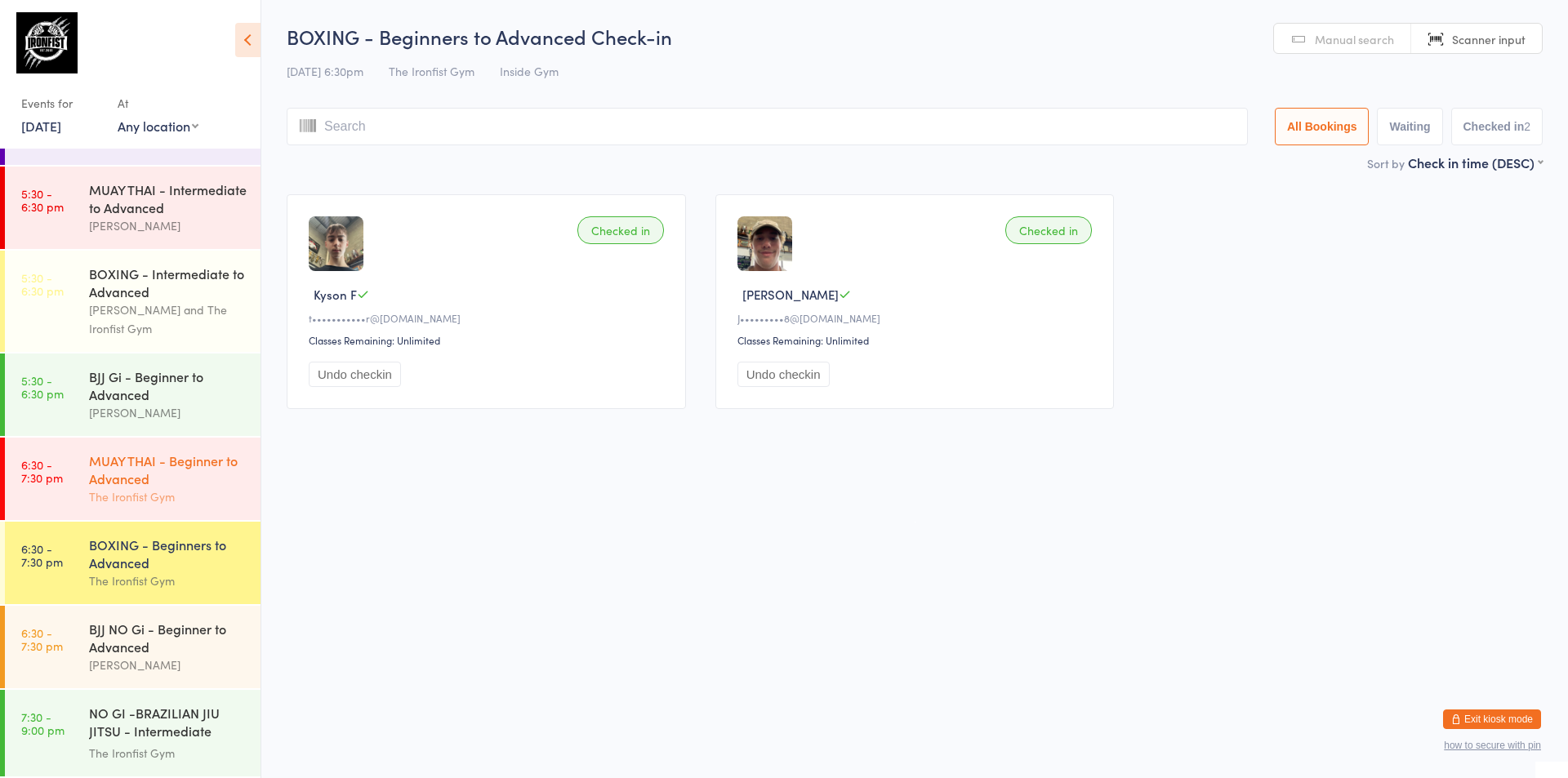
click at [120, 460] on div "MUAY THAI - Beginner to Advanced" at bounding box center [168, 469] width 158 height 36
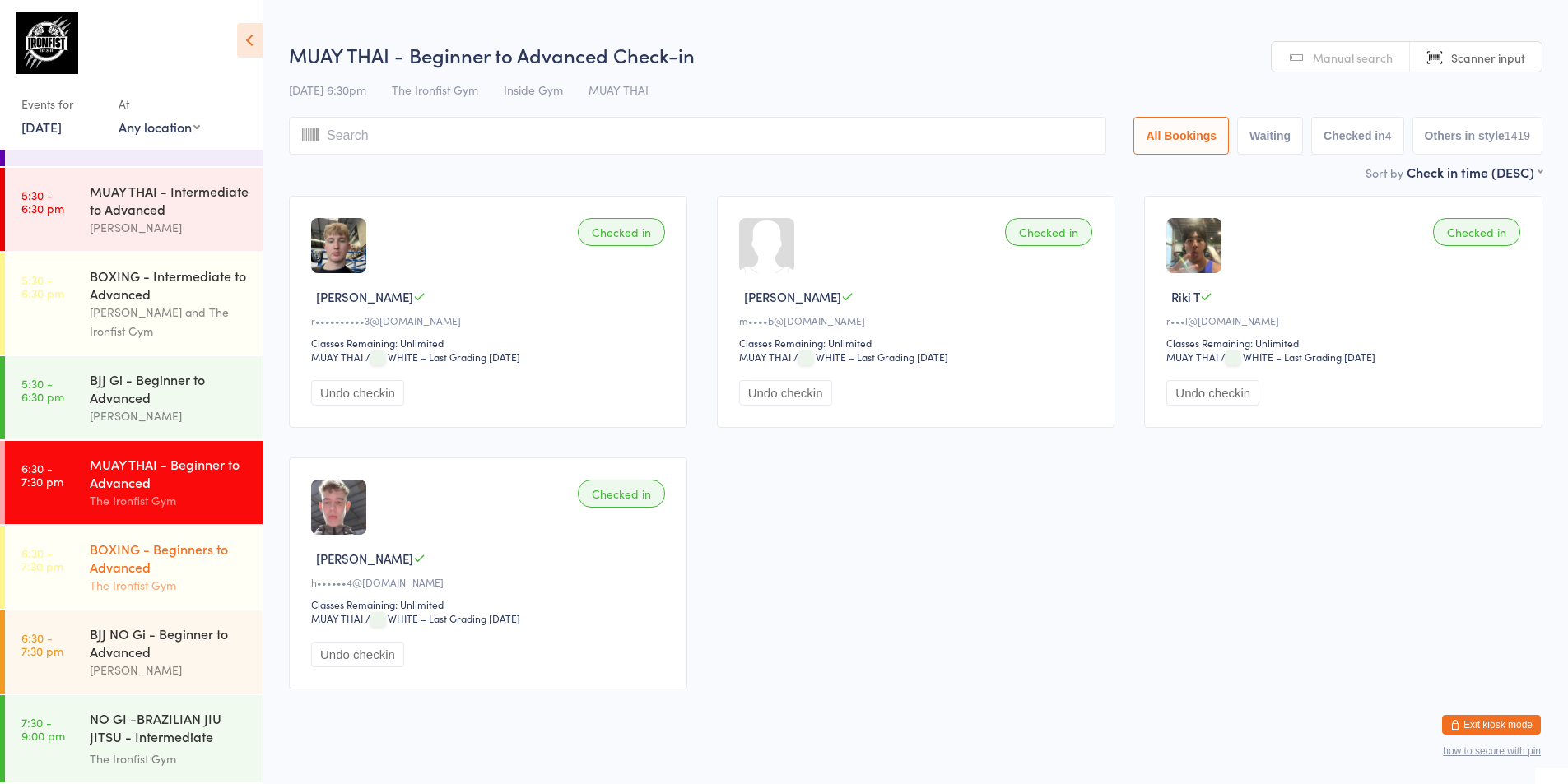
click at [83, 604] on link "6:30 - 7:30 pm BOXING - Beginners to Advanced The Ironfist Gym" at bounding box center [133, 567] width 257 height 83
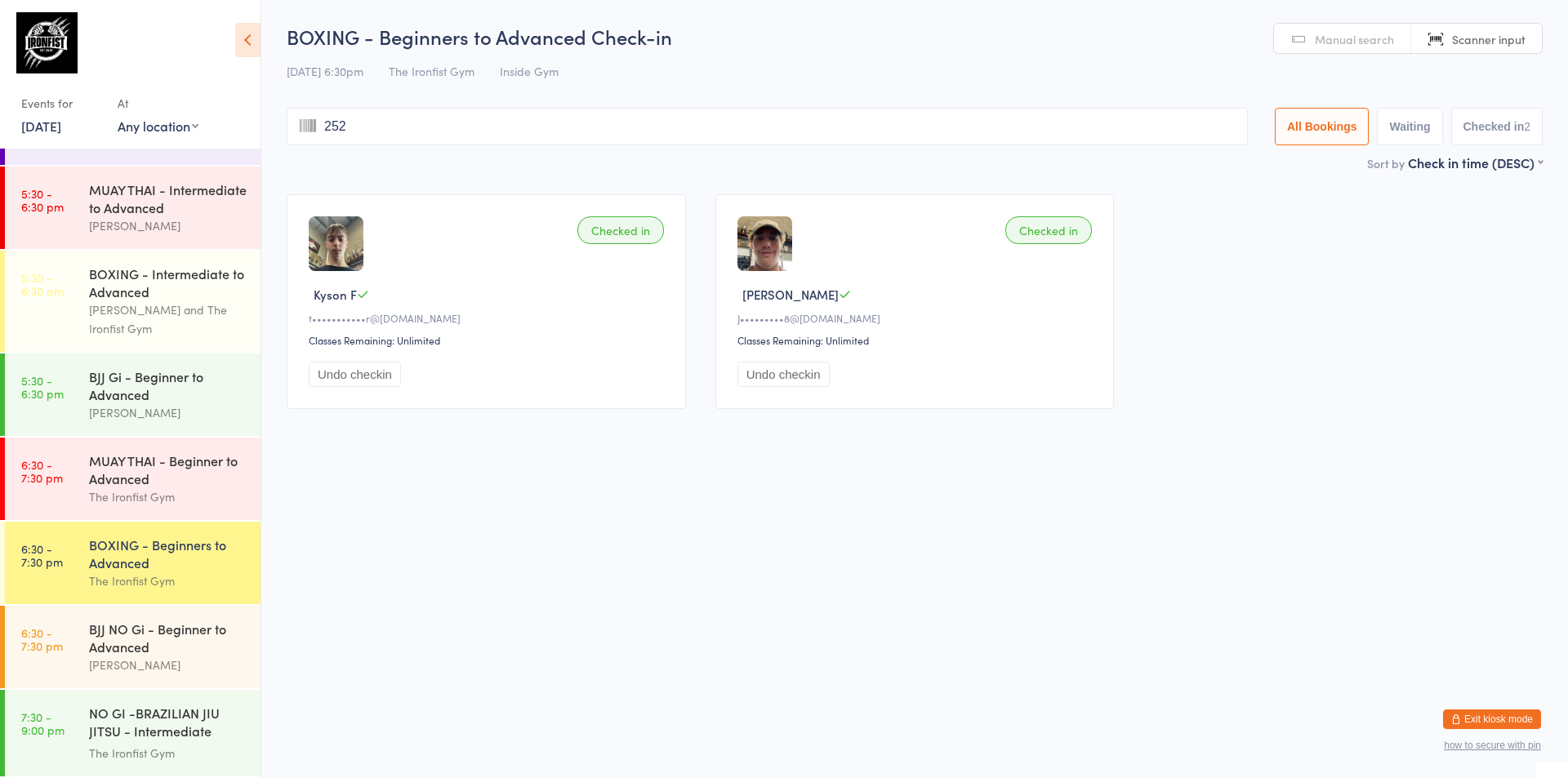
type input "2523"
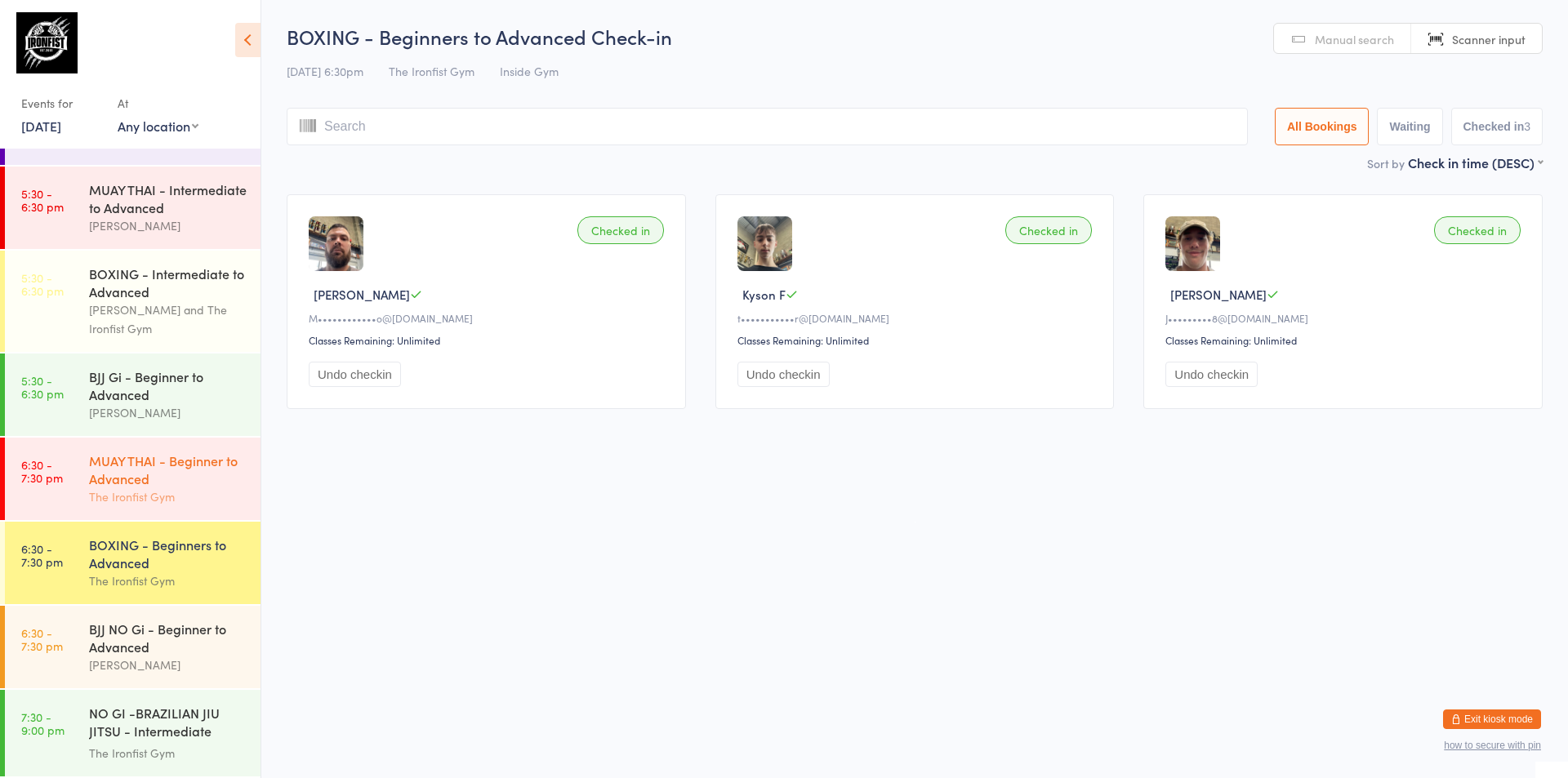
click at [194, 486] on div "MUAY THAI - Beginner to Advanced" at bounding box center [168, 469] width 158 height 36
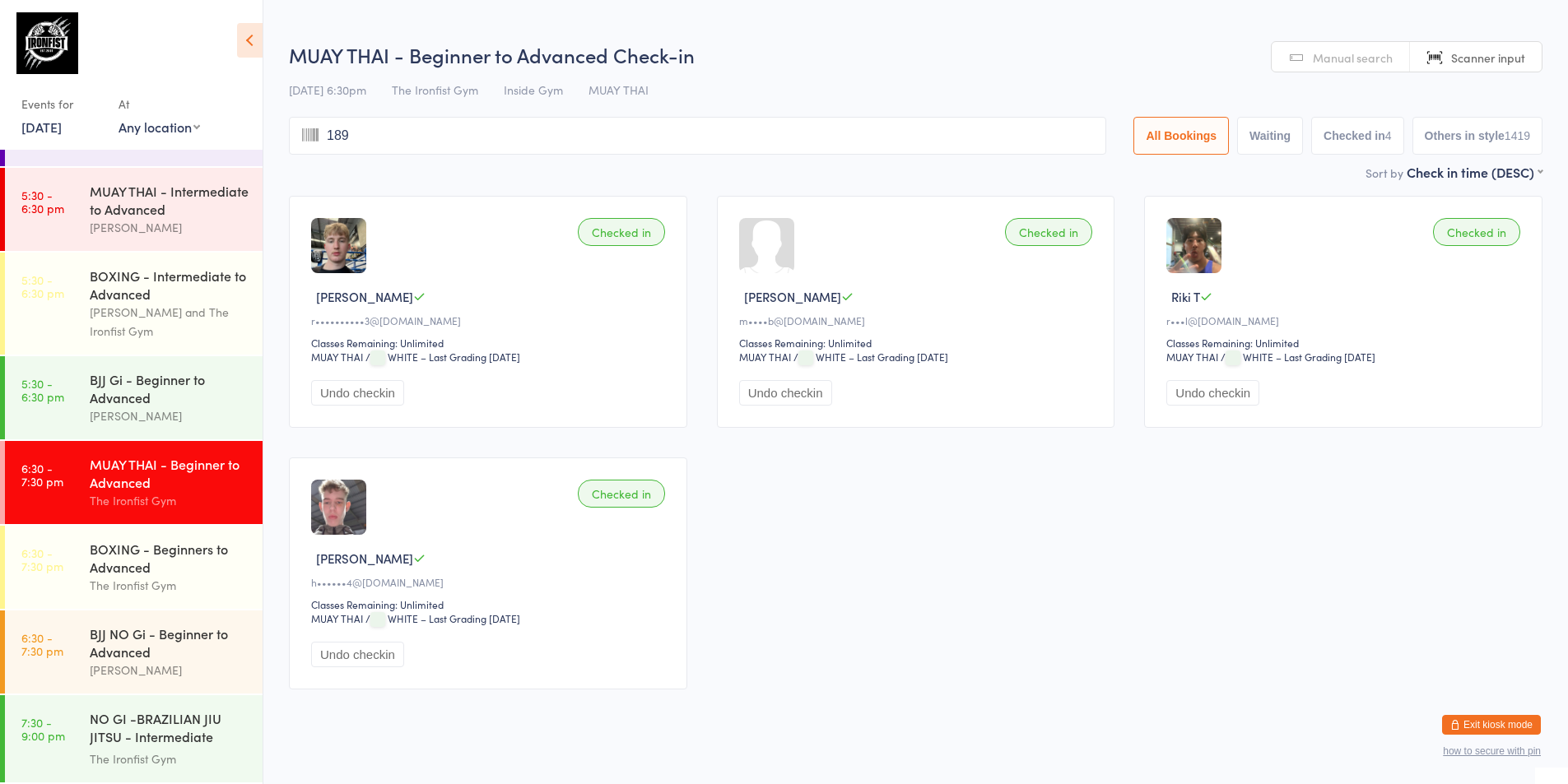
type input "1898"
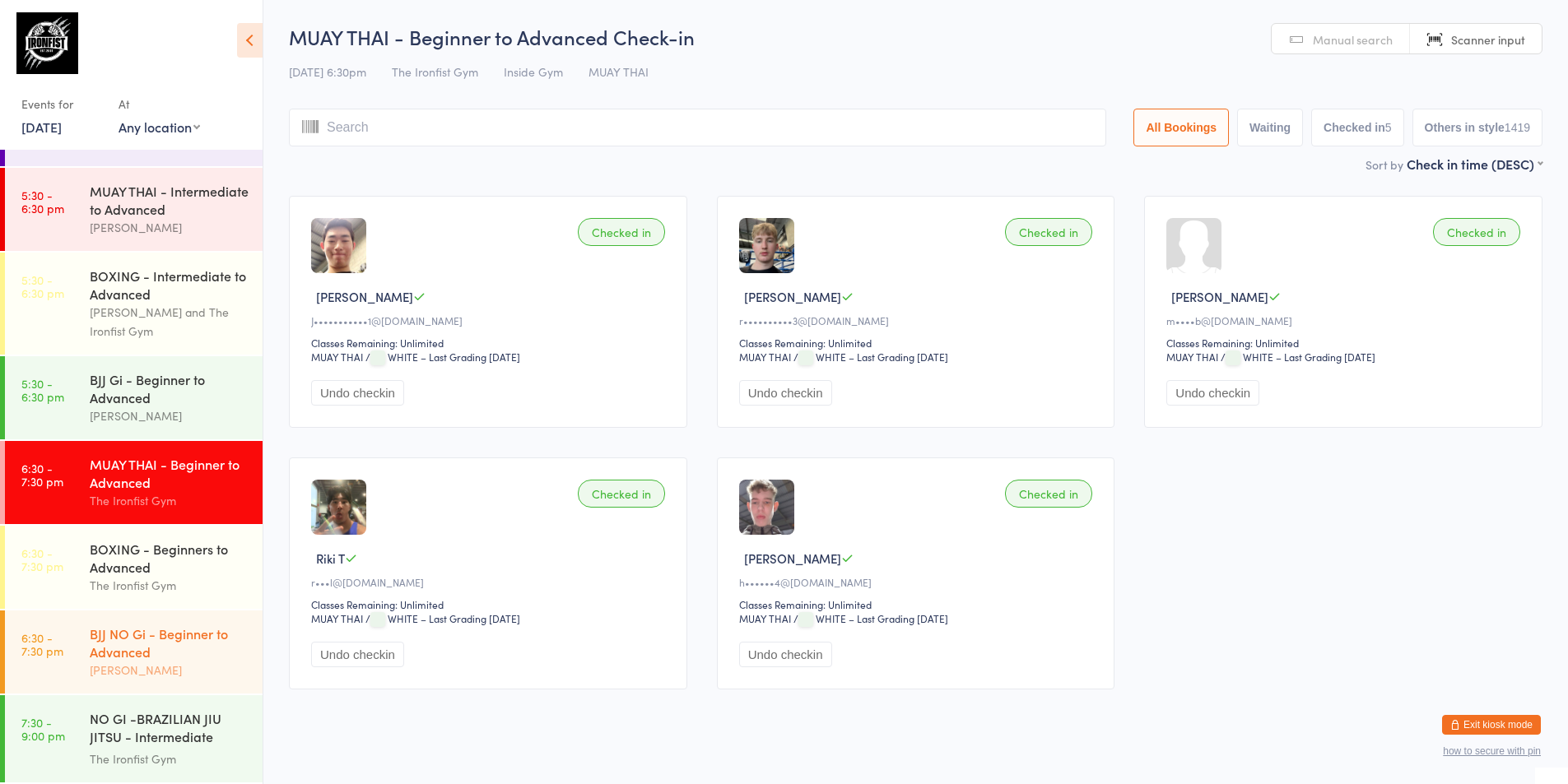
click at [94, 667] on div "[PERSON_NAME]" at bounding box center [169, 670] width 159 height 19
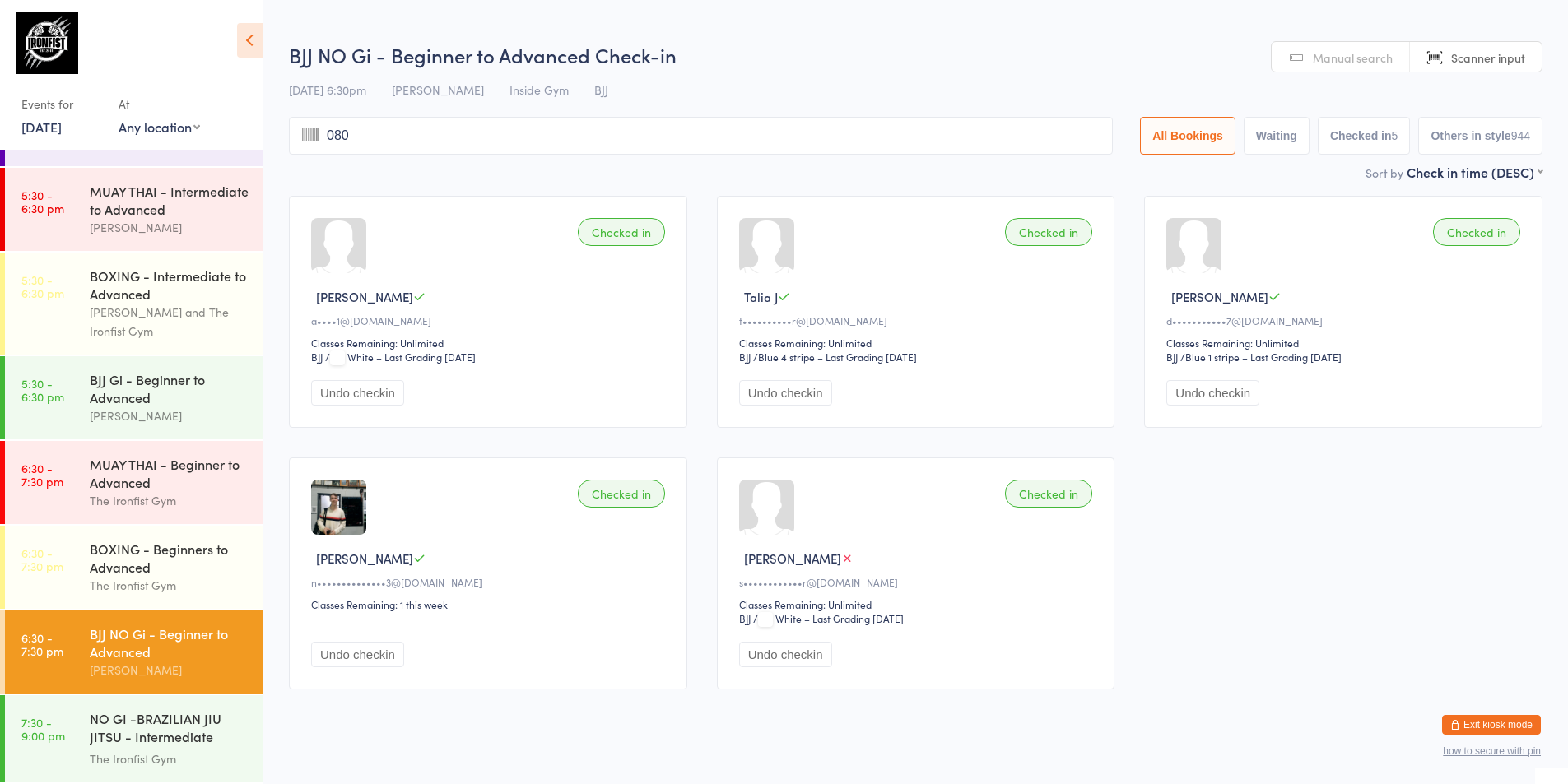
type input "0808"
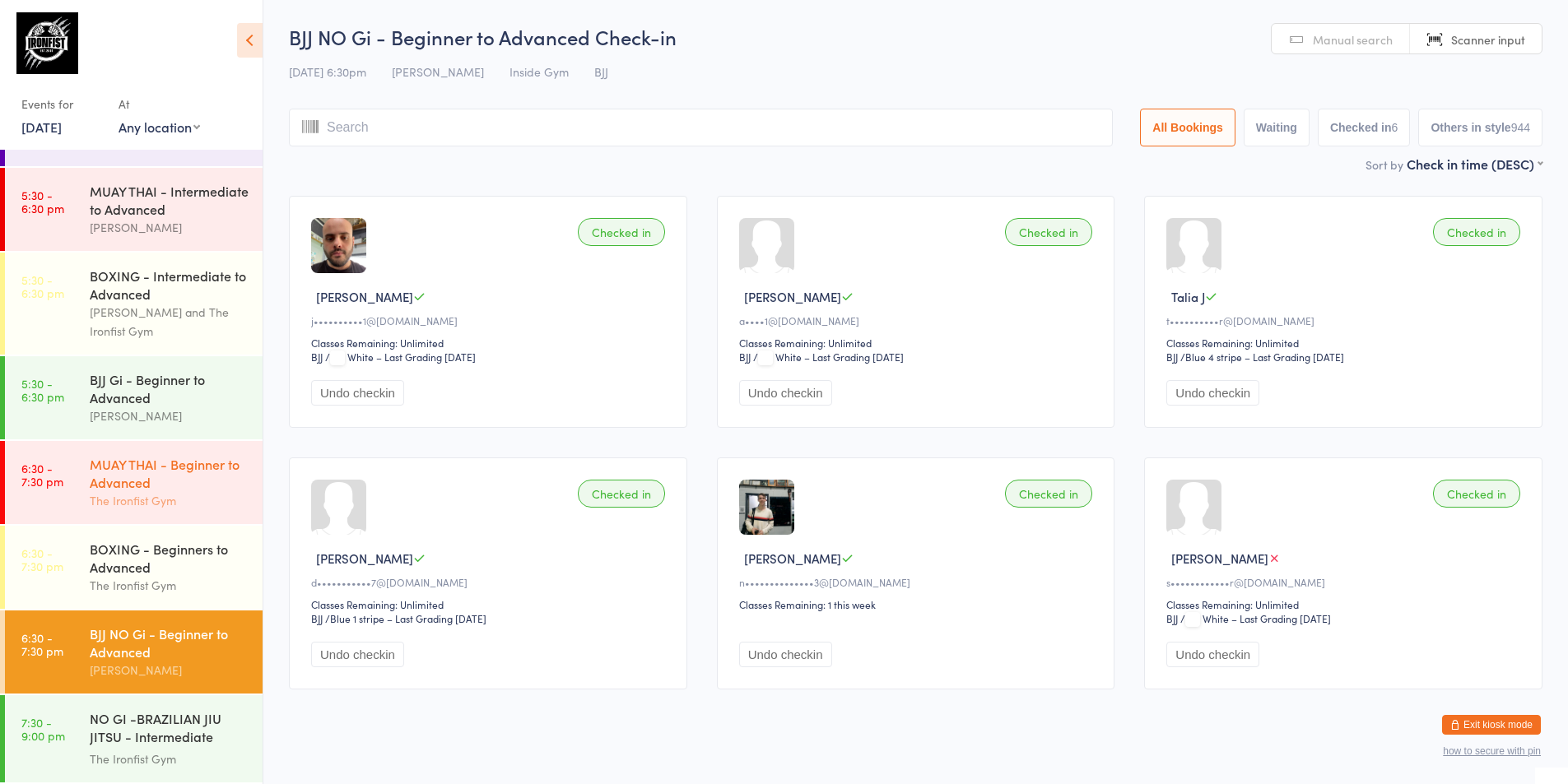
click at [181, 474] on div "MUAY THAI - Beginner to Advanced" at bounding box center [169, 473] width 159 height 36
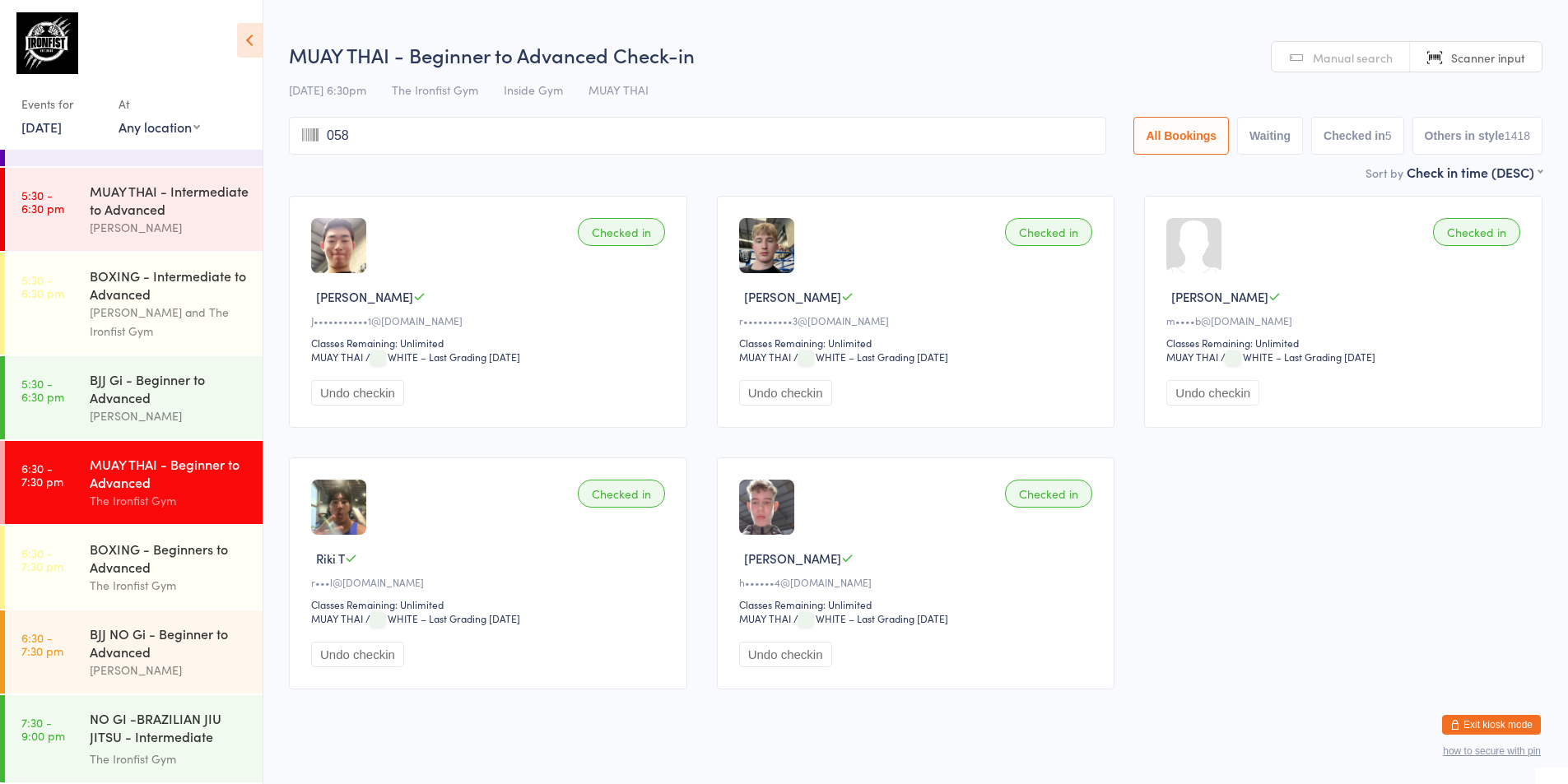
type input "0584"
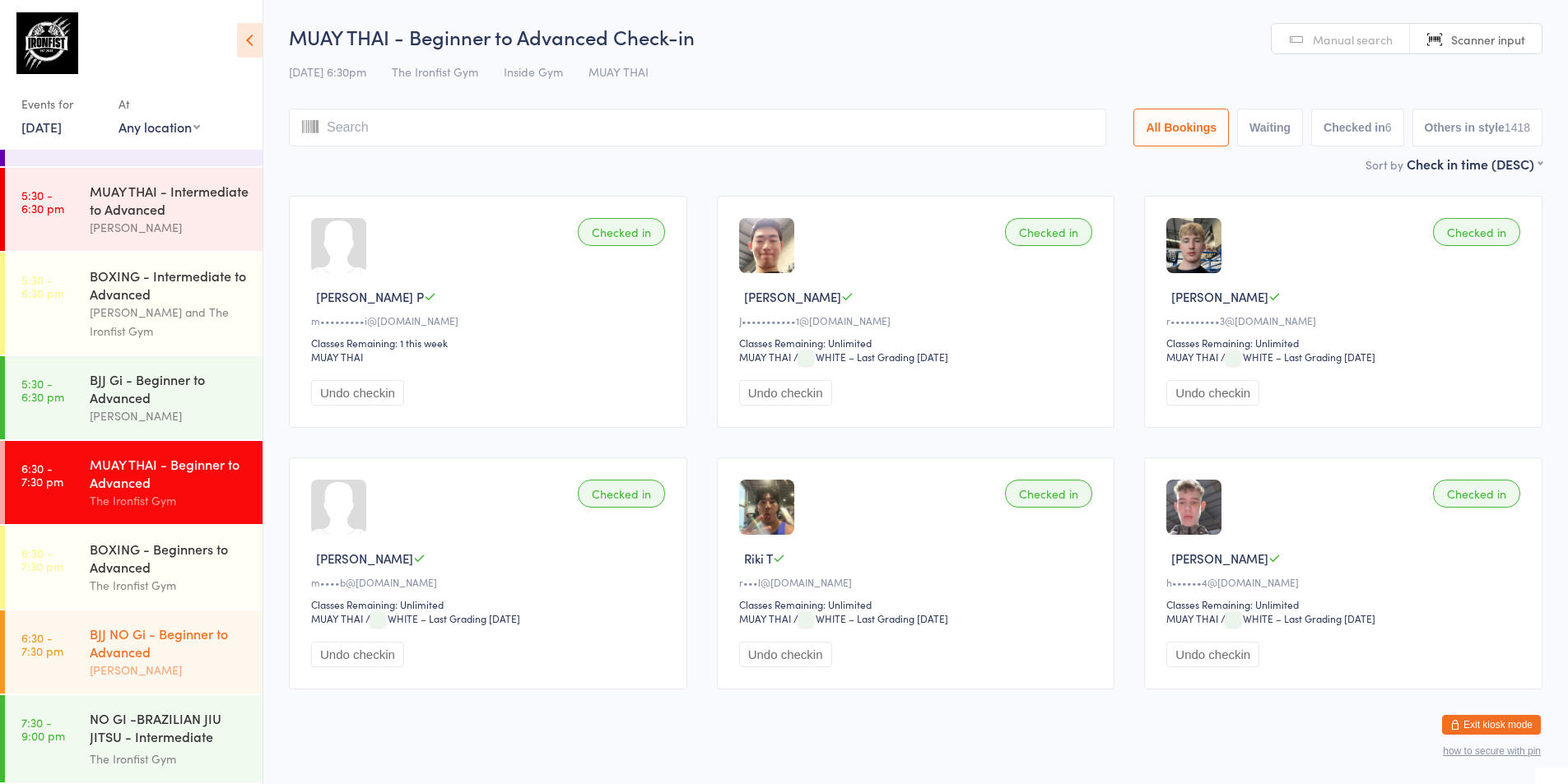
click at [151, 643] on div "BJJ NO Gi - Beginner to Advanced" at bounding box center [169, 642] width 159 height 36
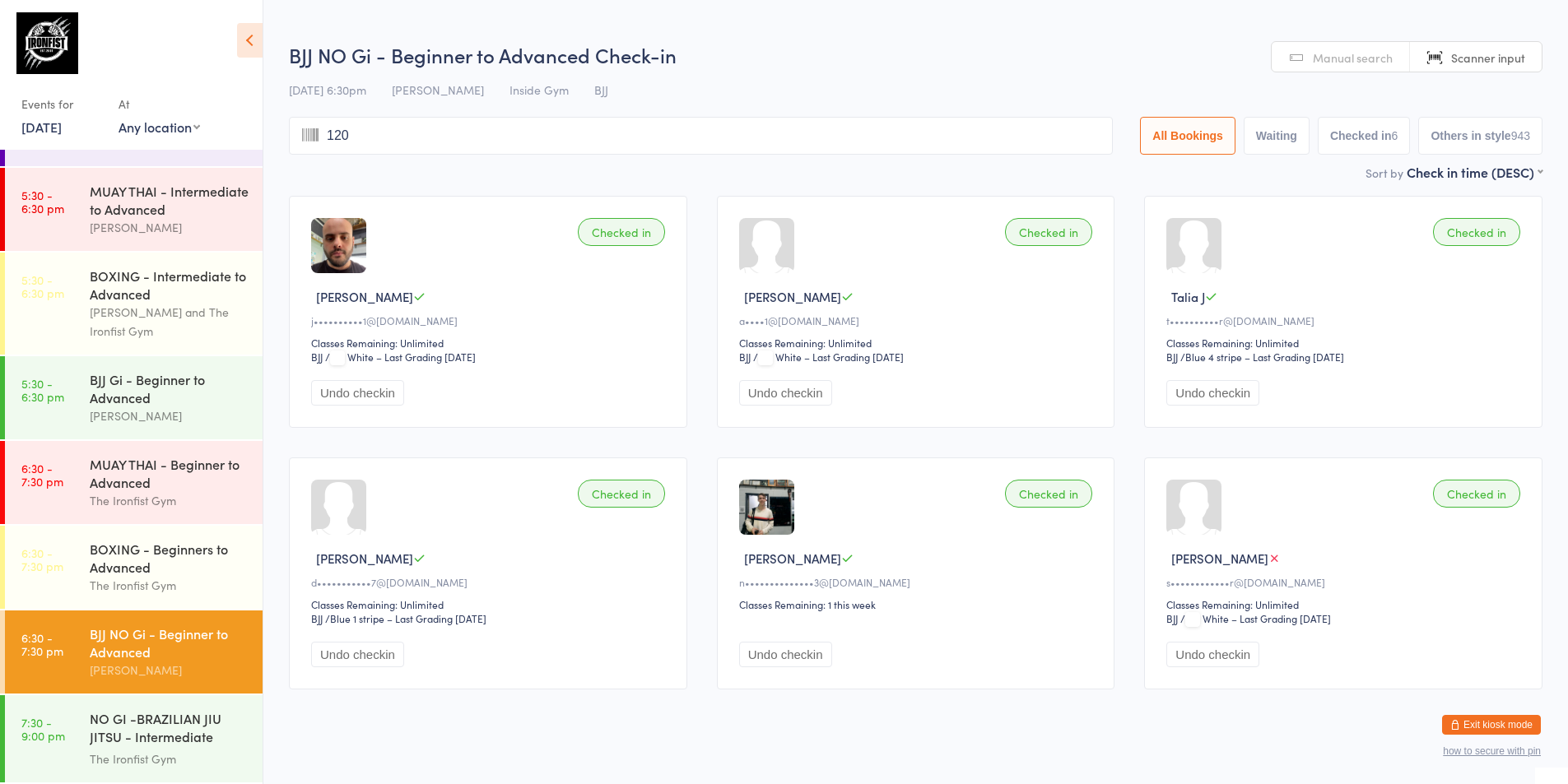
type input "1200"
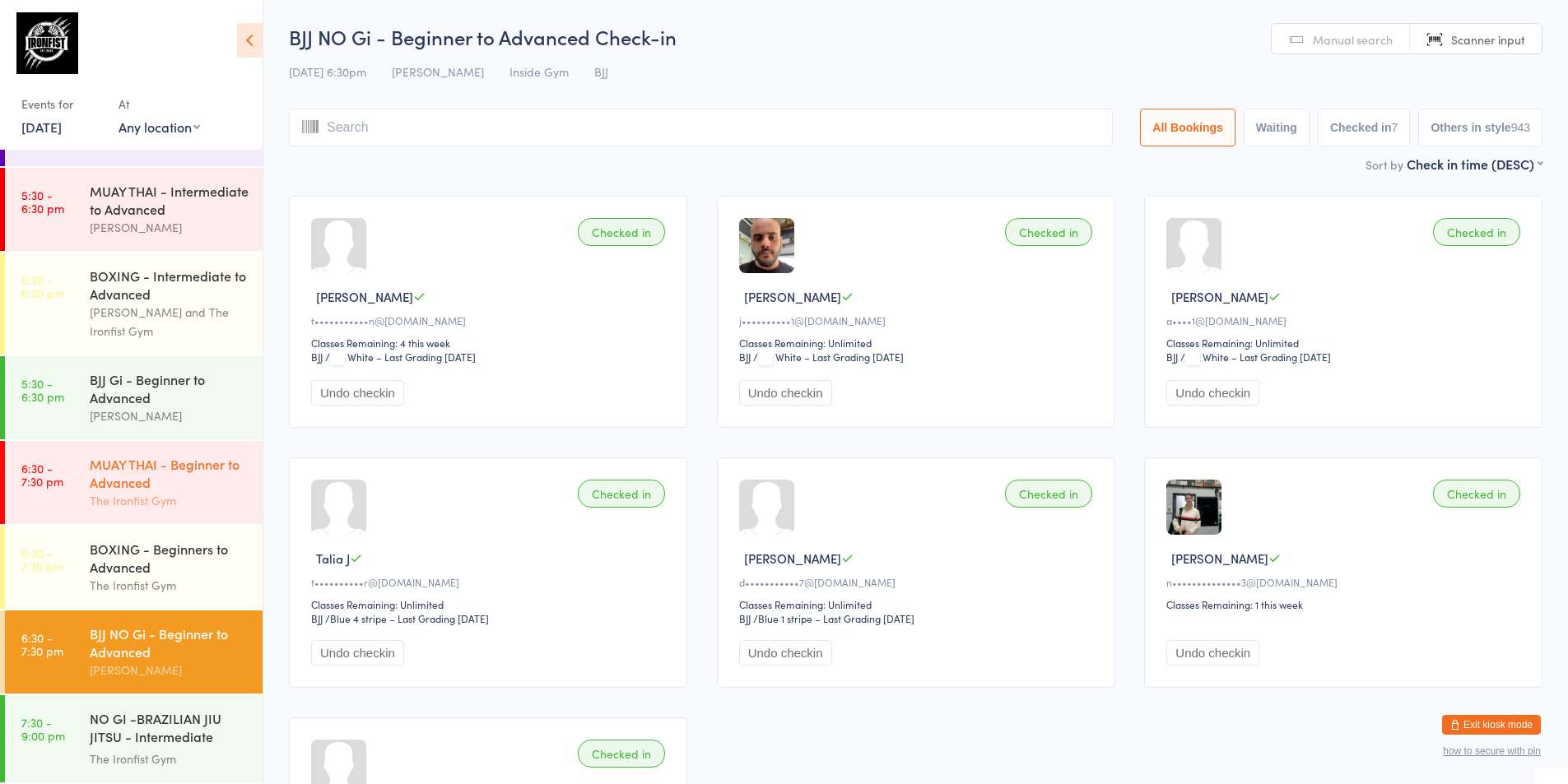
click at [156, 466] on div "MUAY THAI - Beginner to Advanced" at bounding box center [169, 473] width 159 height 36
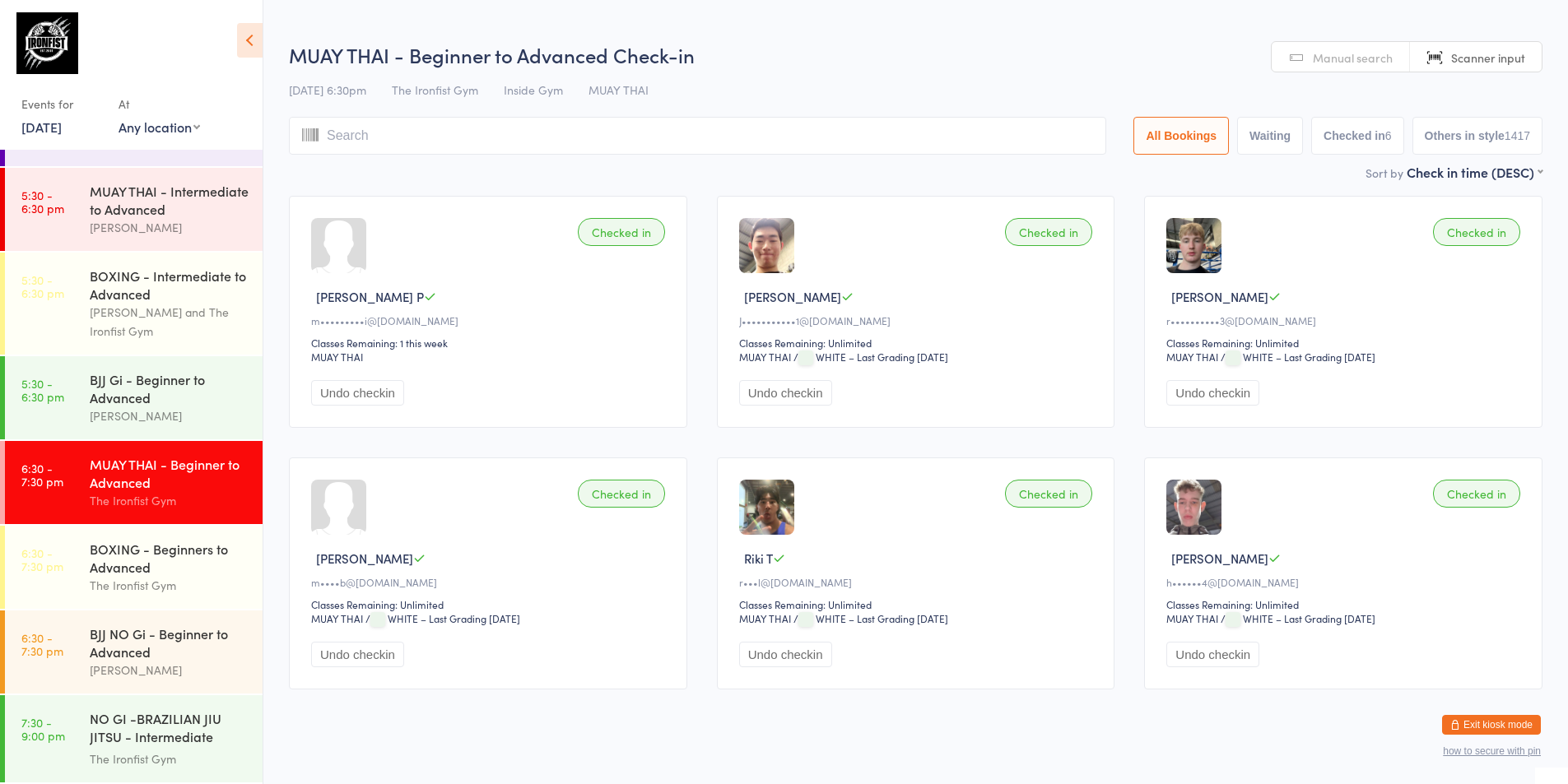
click at [156, 479] on div "MUAY THAI - Beginner to Advanced" at bounding box center [169, 473] width 159 height 36
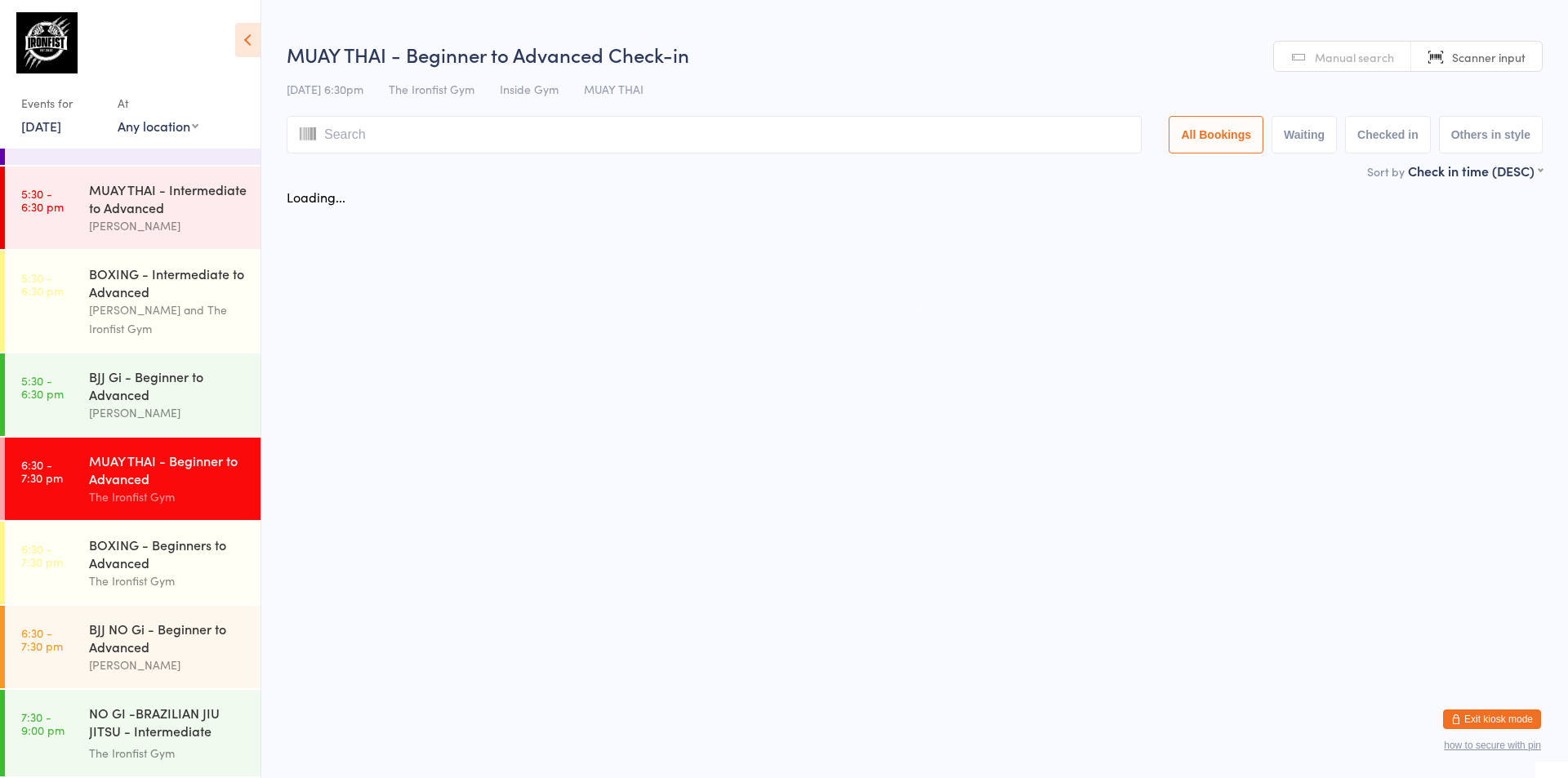
click at [155, 475] on div "MUAY THAI - Beginner to Advanced" at bounding box center [168, 469] width 158 height 36
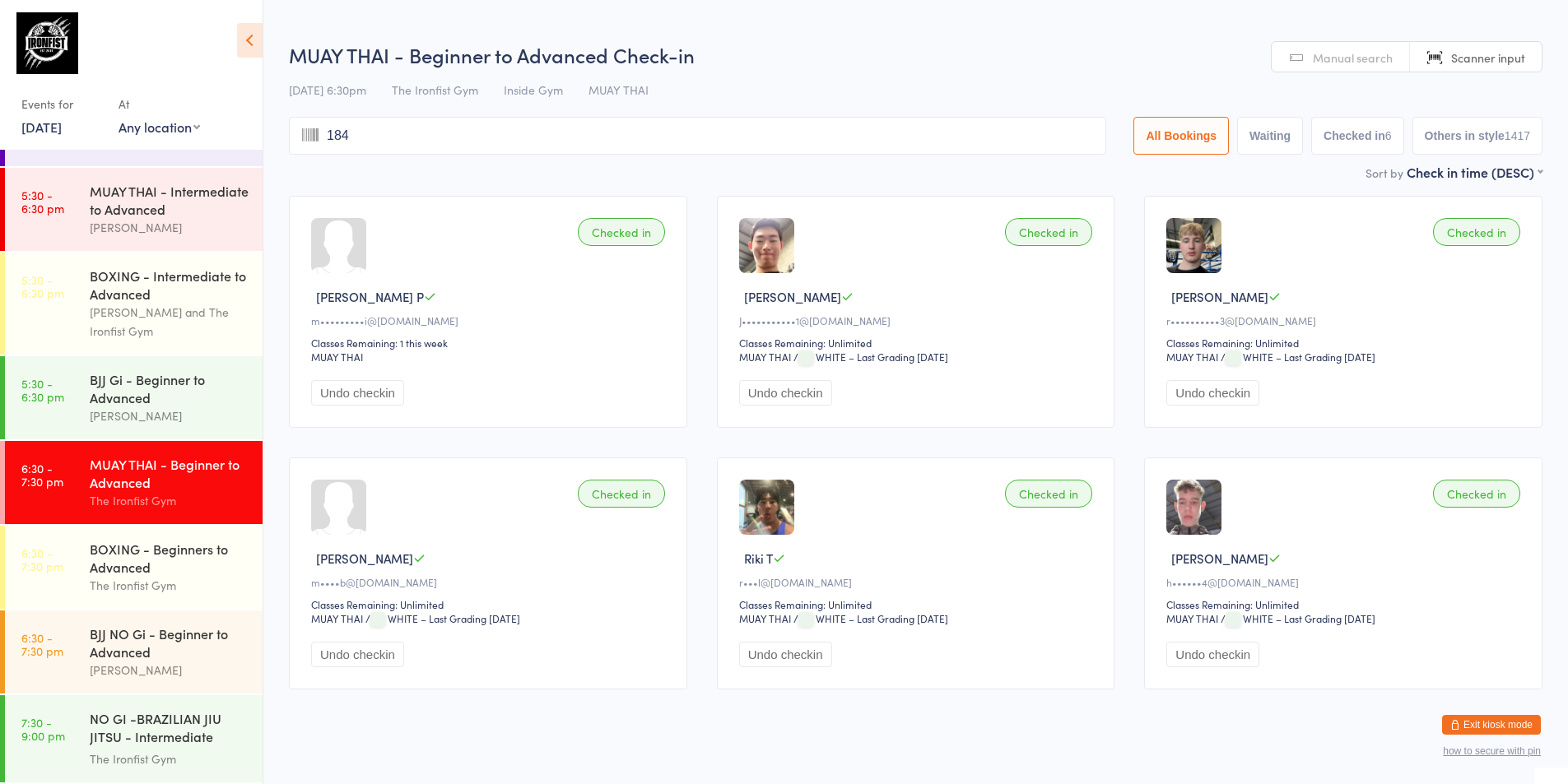
type input "1848"
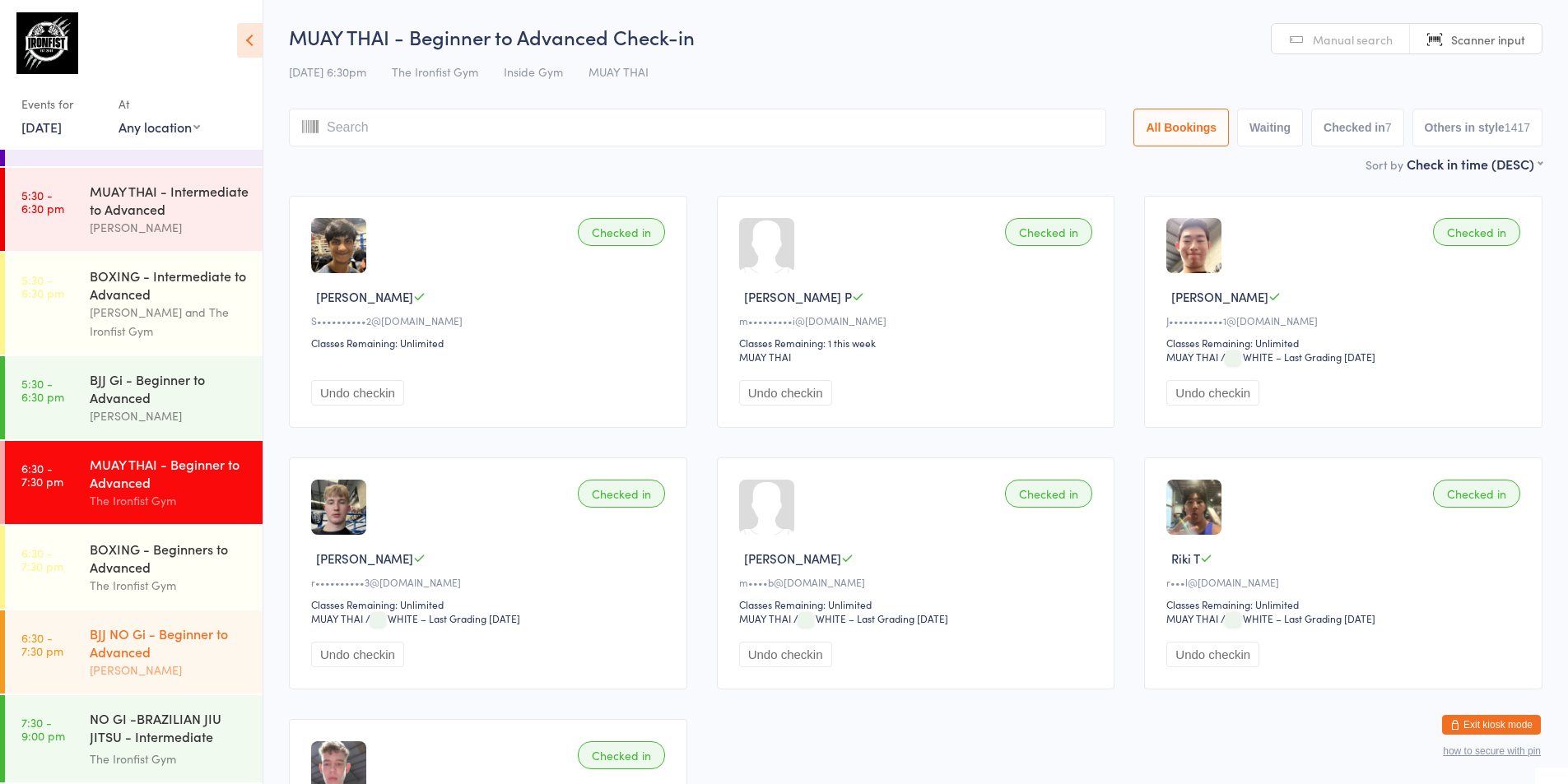
click at [150, 668] on div "[PERSON_NAME]" at bounding box center [169, 670] width 159 height 19
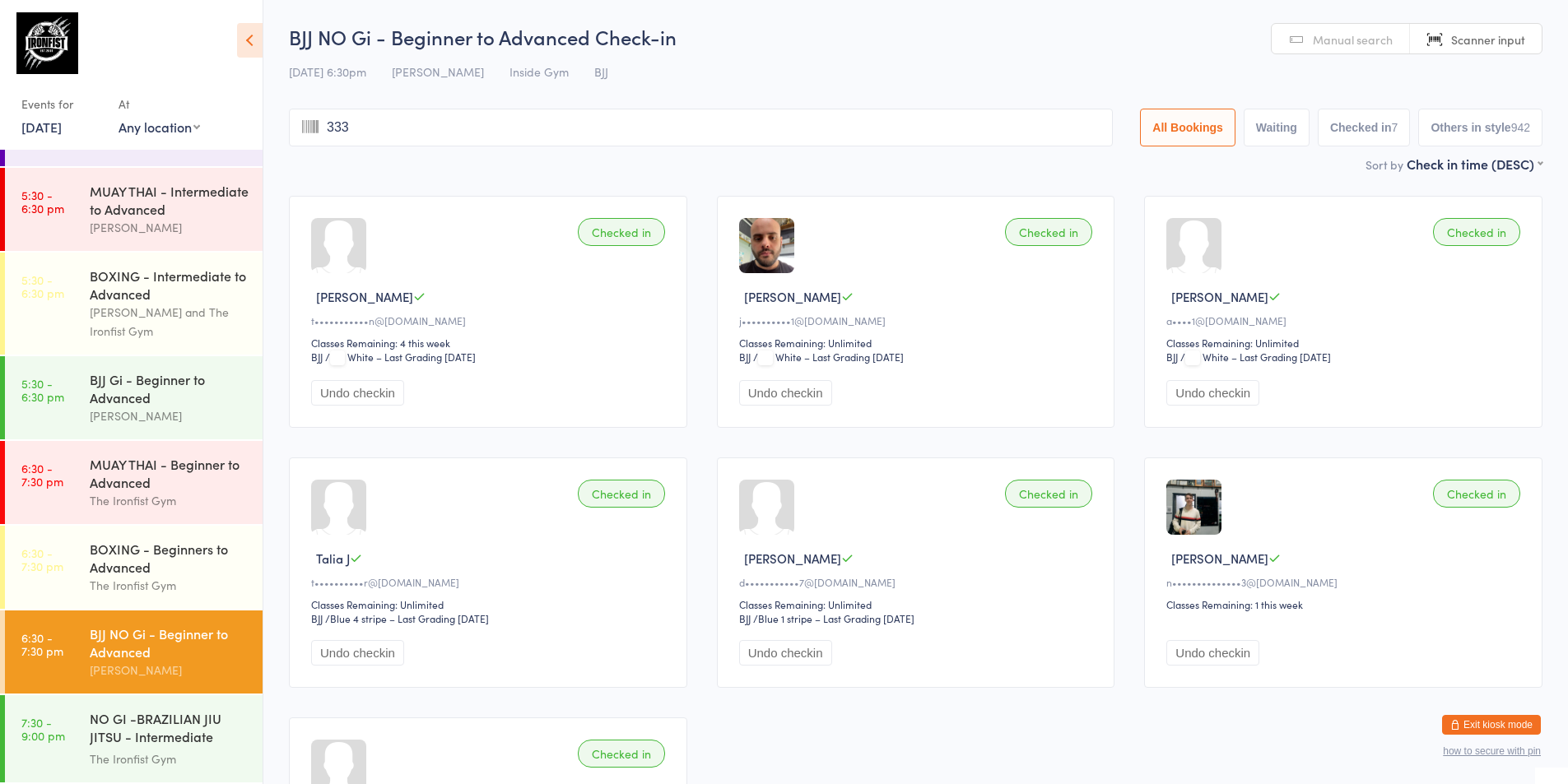
type input "3331"
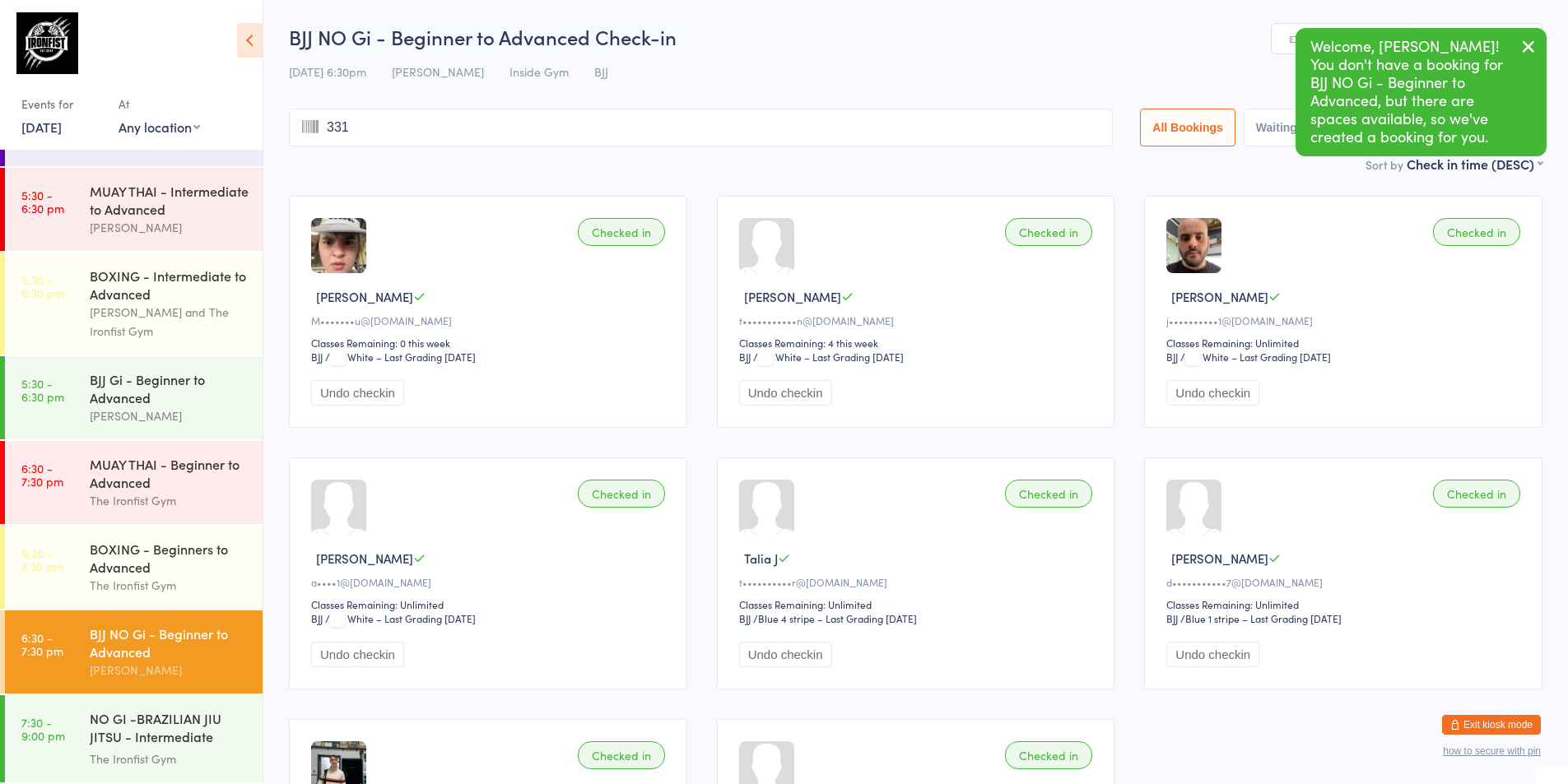
type input "3313"
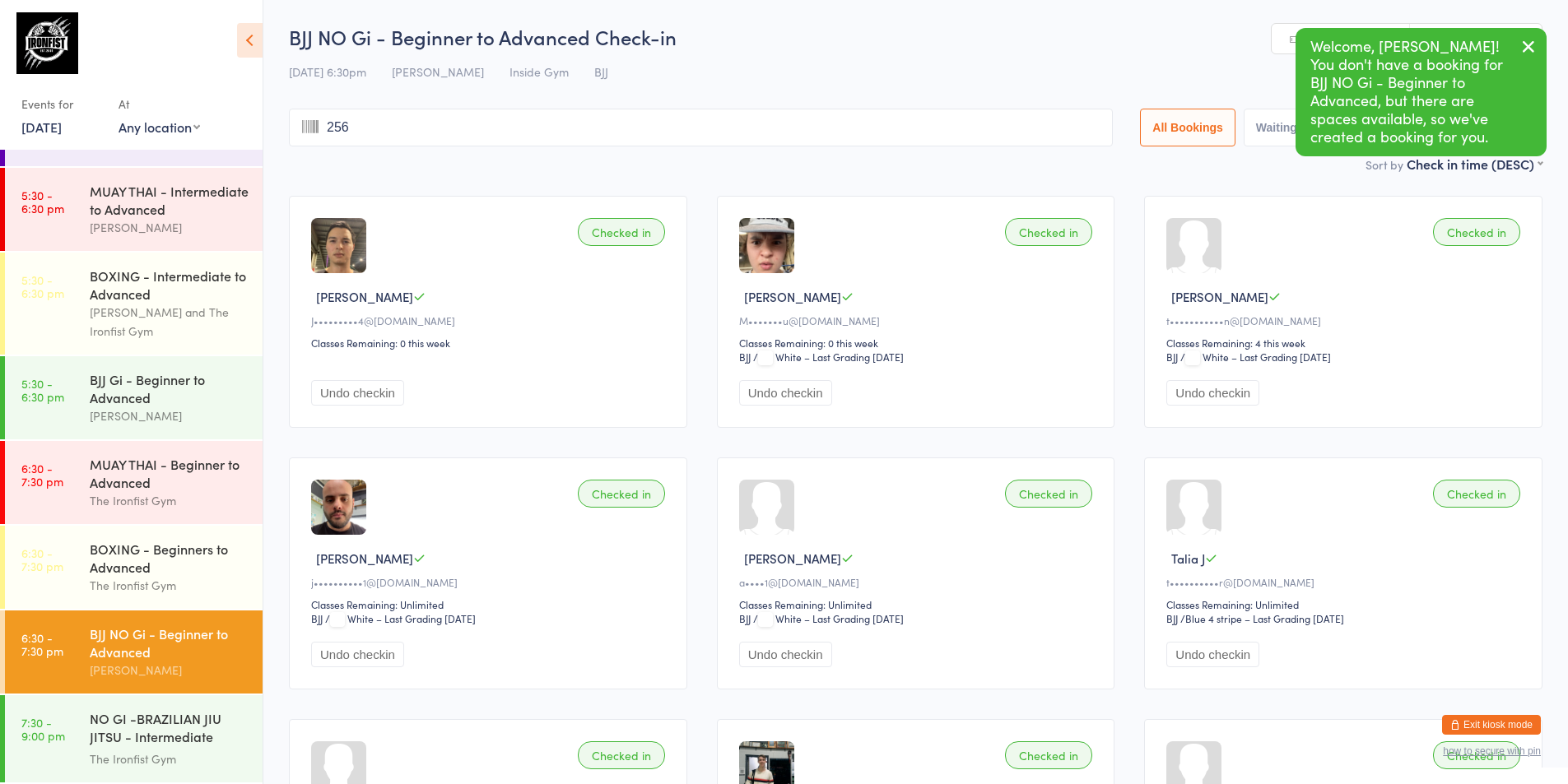
type input "2560"
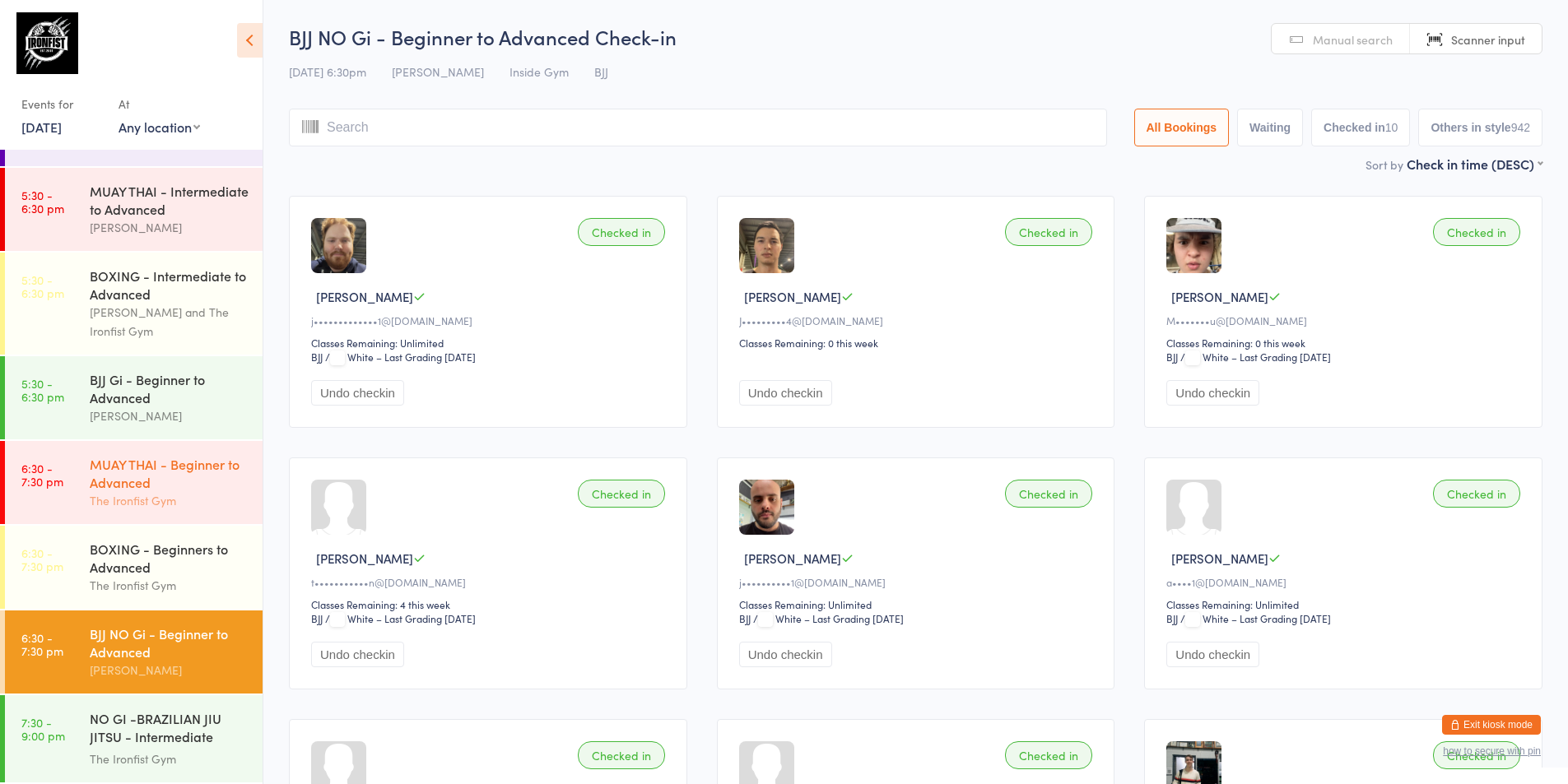
click at [172, 479] on div "MUAY THAI - Beginner to Advanced" at bounding box center [169, 473] width 159 height 36
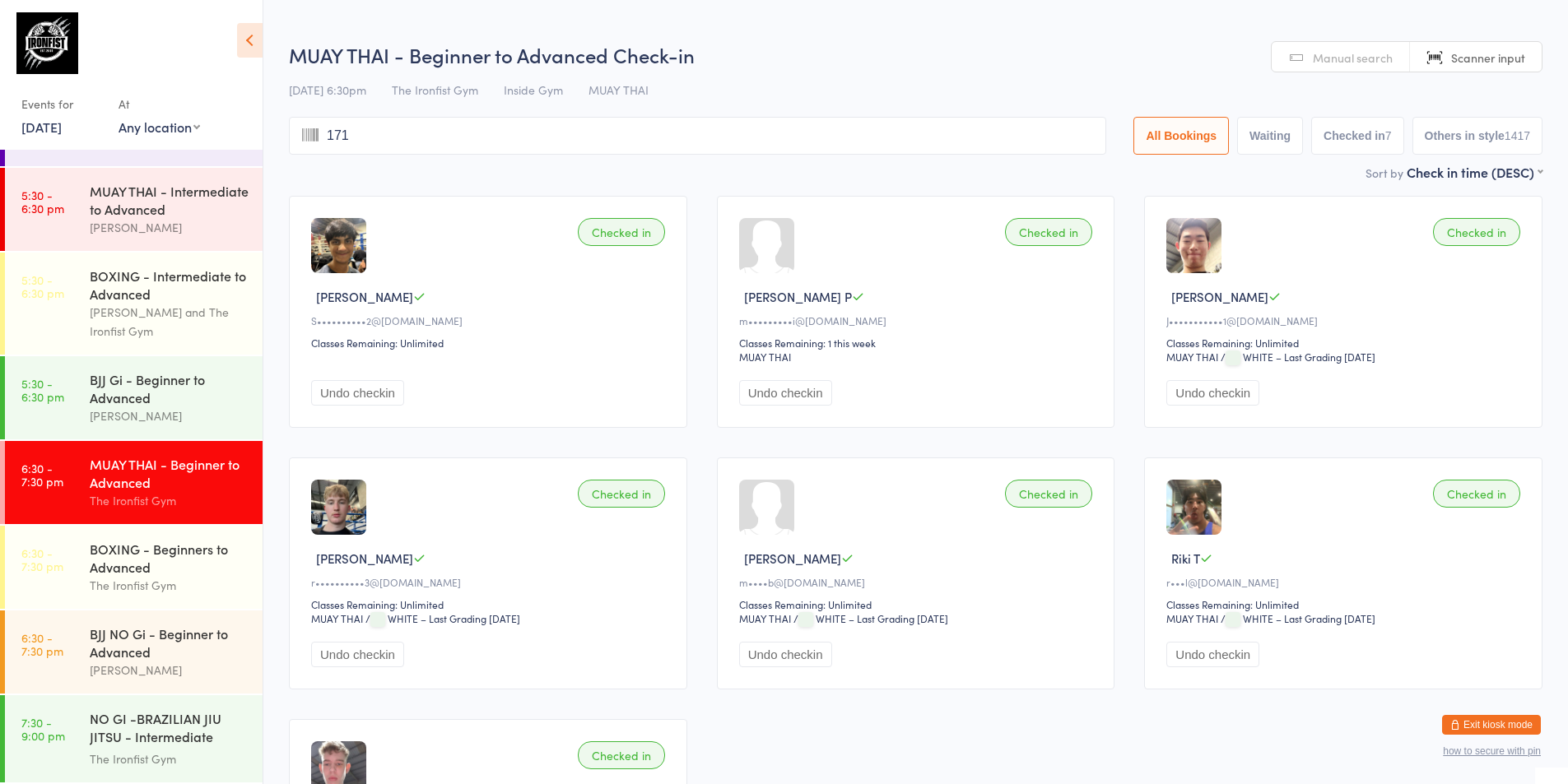
type input "1719"
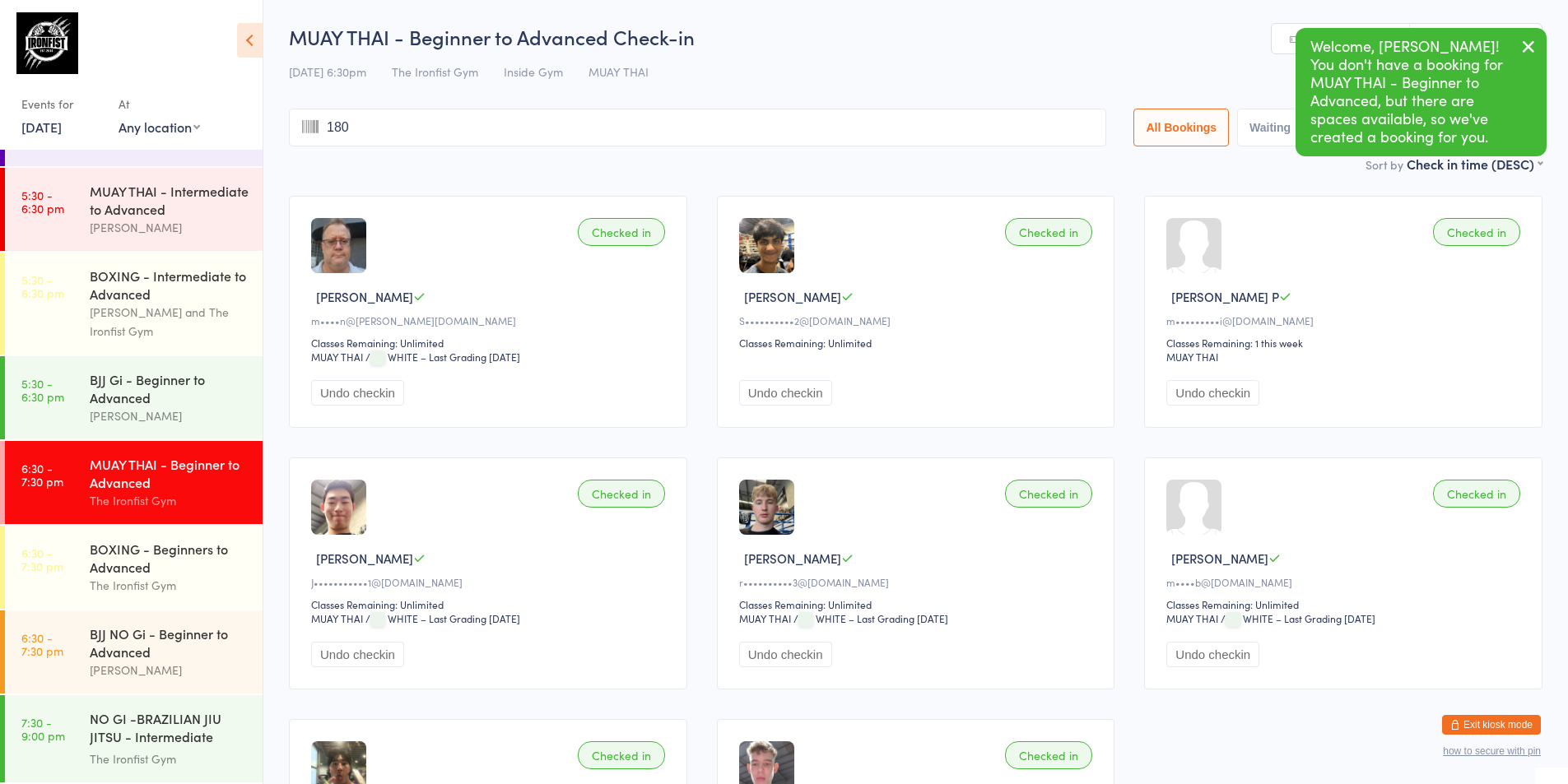
type input "1809"
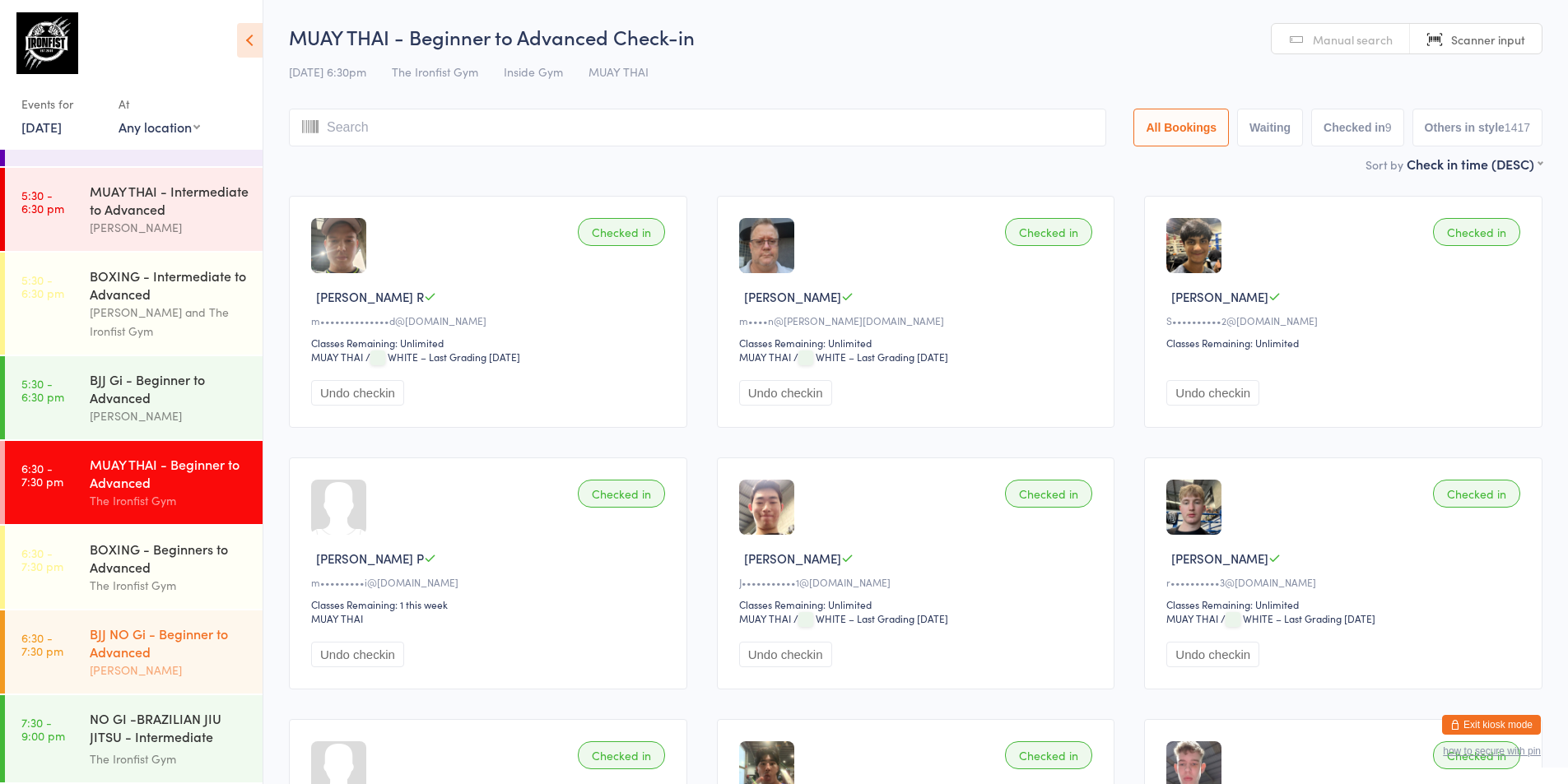
click at [143, 662] on div "[PERSON_NAME]" at bounding box center [169, 670] width 159 height 19
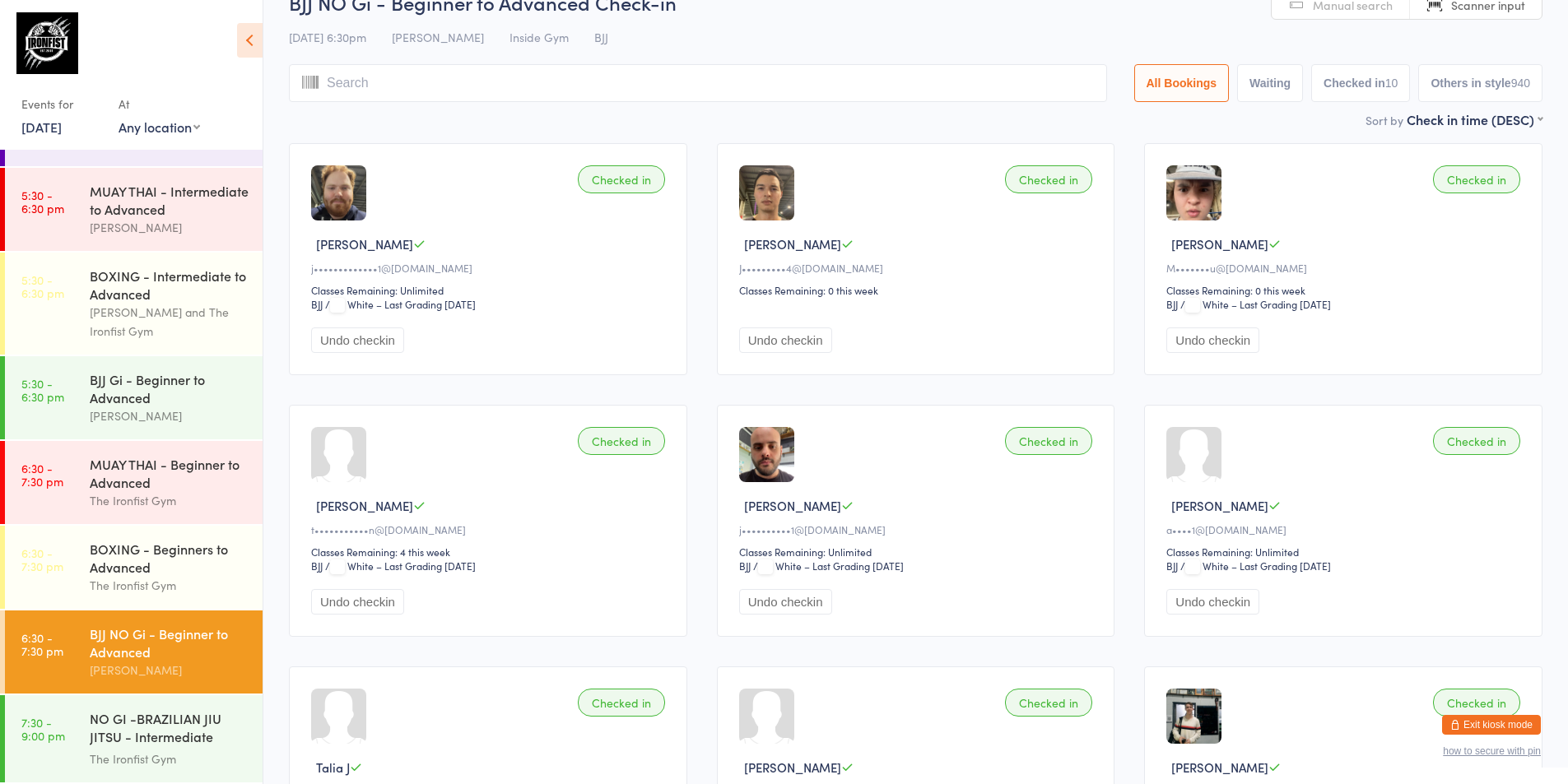
scroll to position [82, 0]
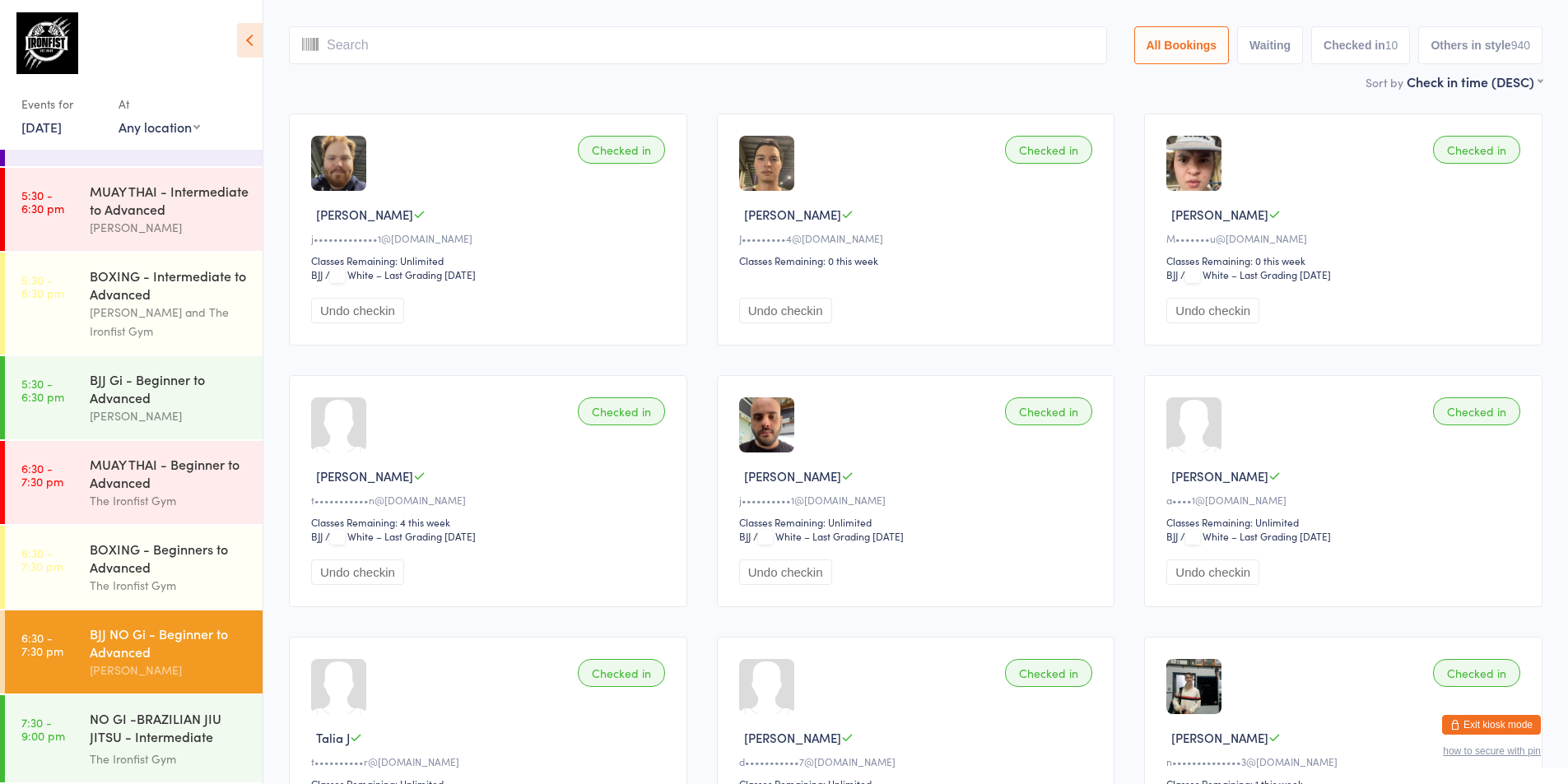
click at [81, 650] on link "6:30 - 7:30 pm BJJ NO Gi - Beginner to Advanced [PERSON_NAME]" at bounding box center [133, 653] width 257 height 83
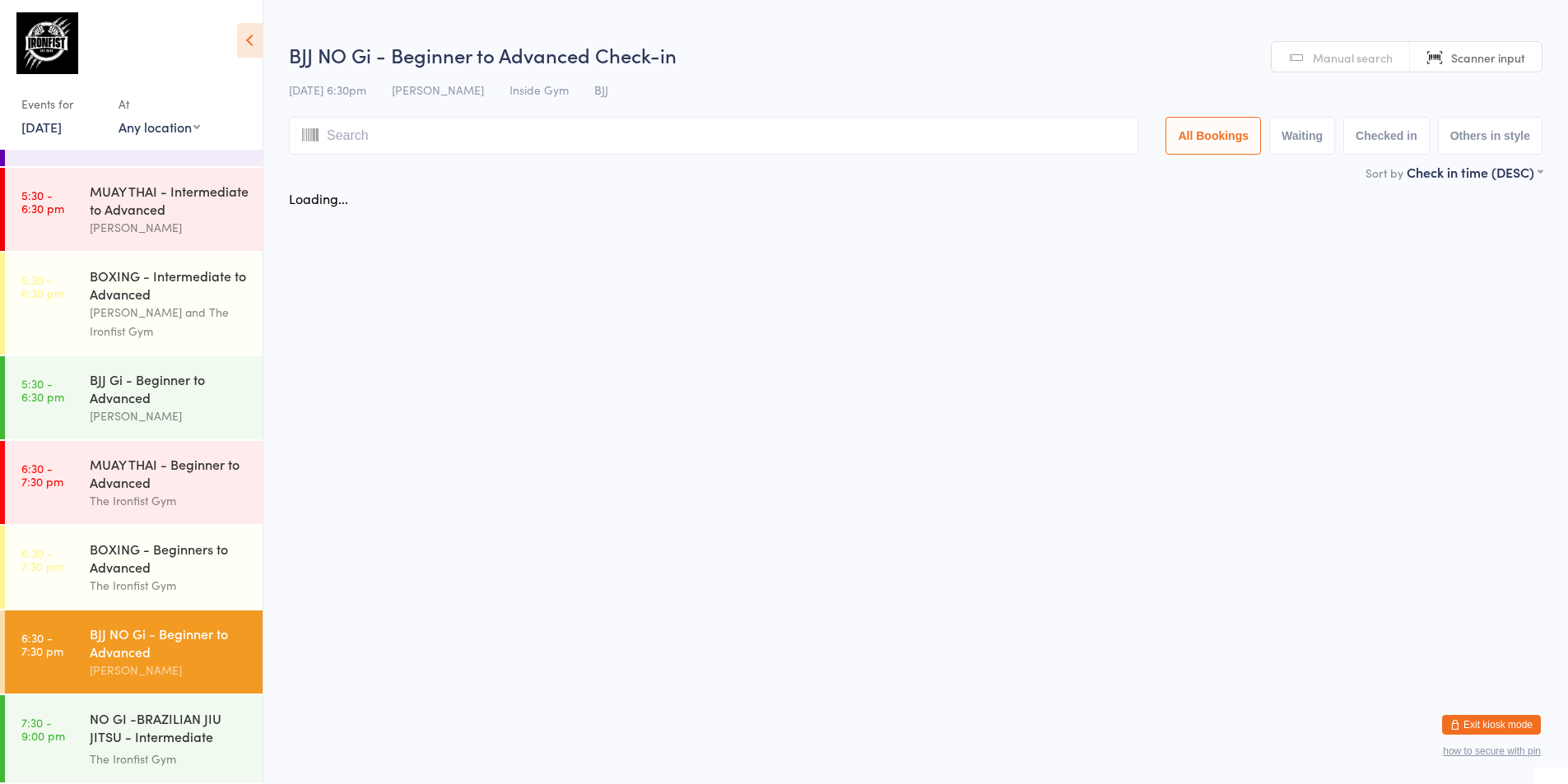
scroll to position [0, 0]
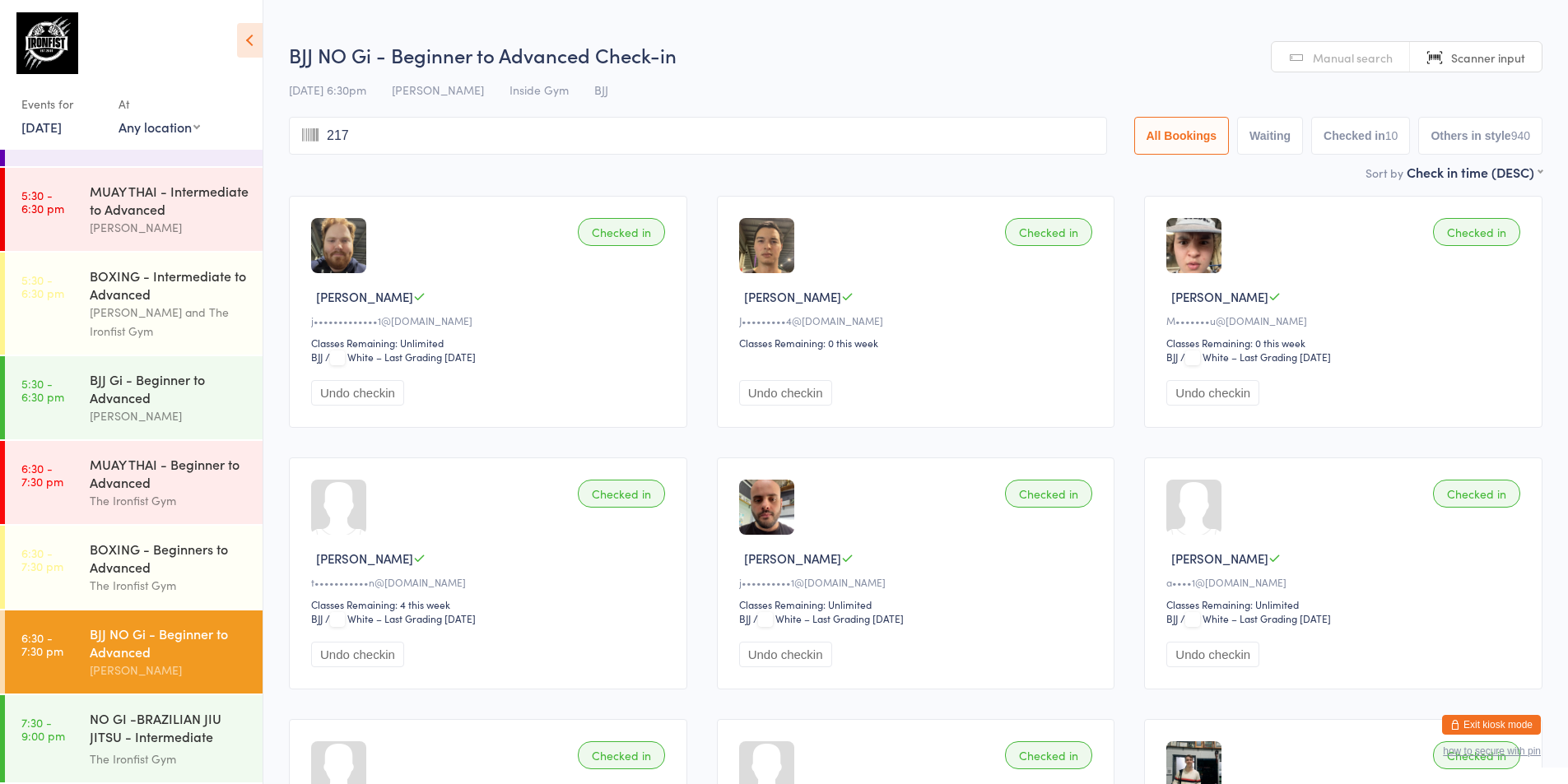
type input "2176"
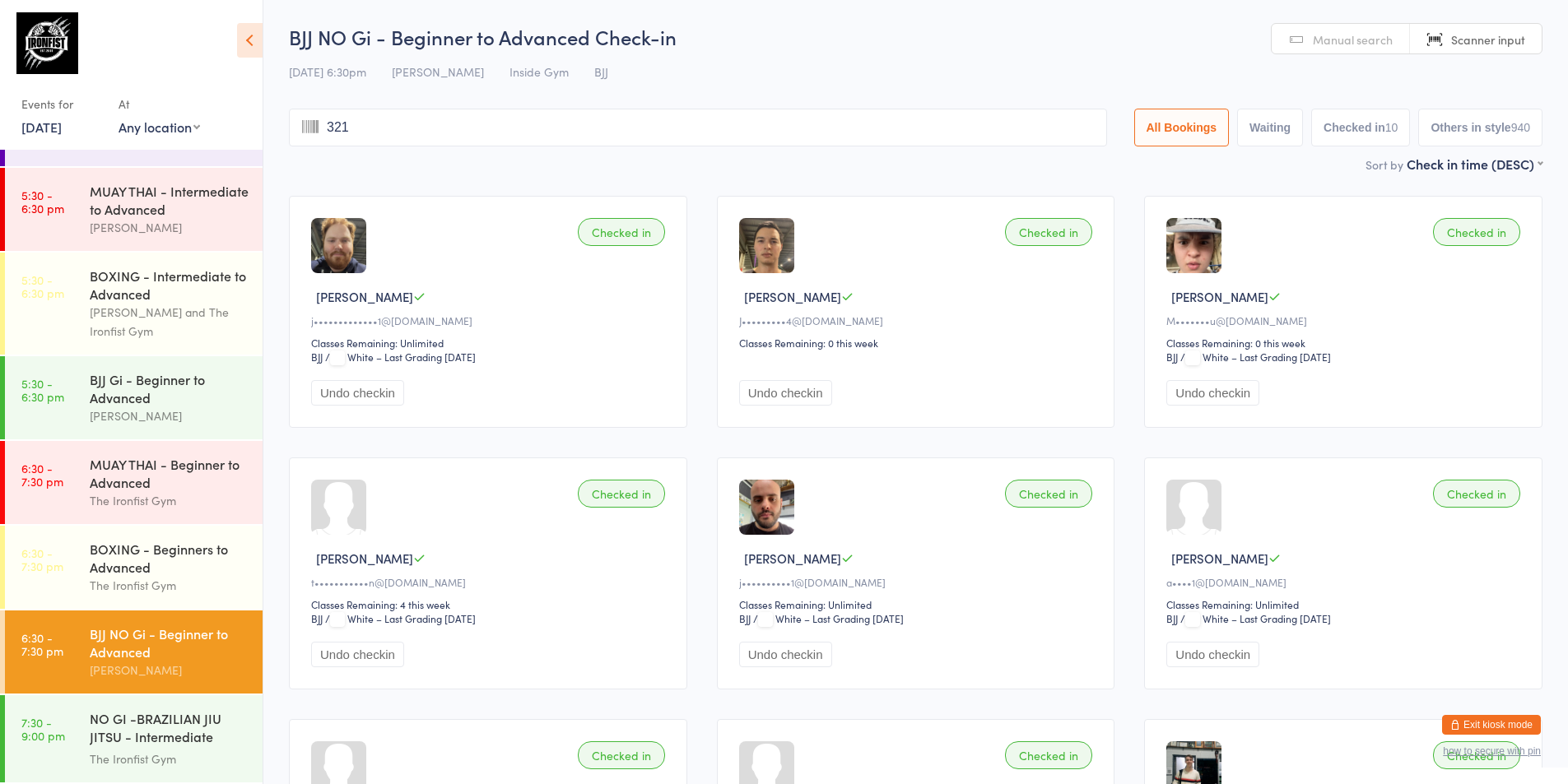
type input "3214"
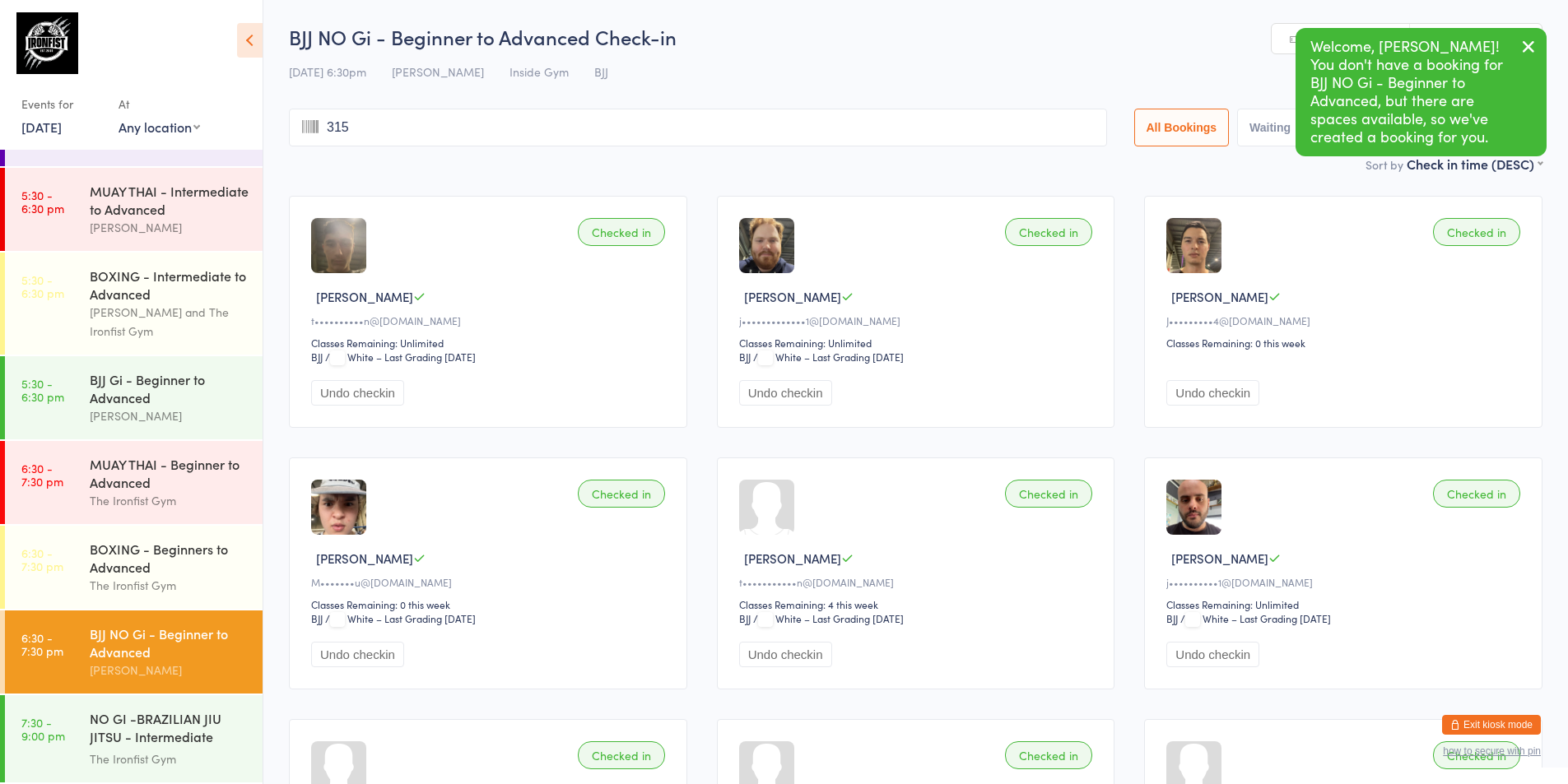
type input "3153"
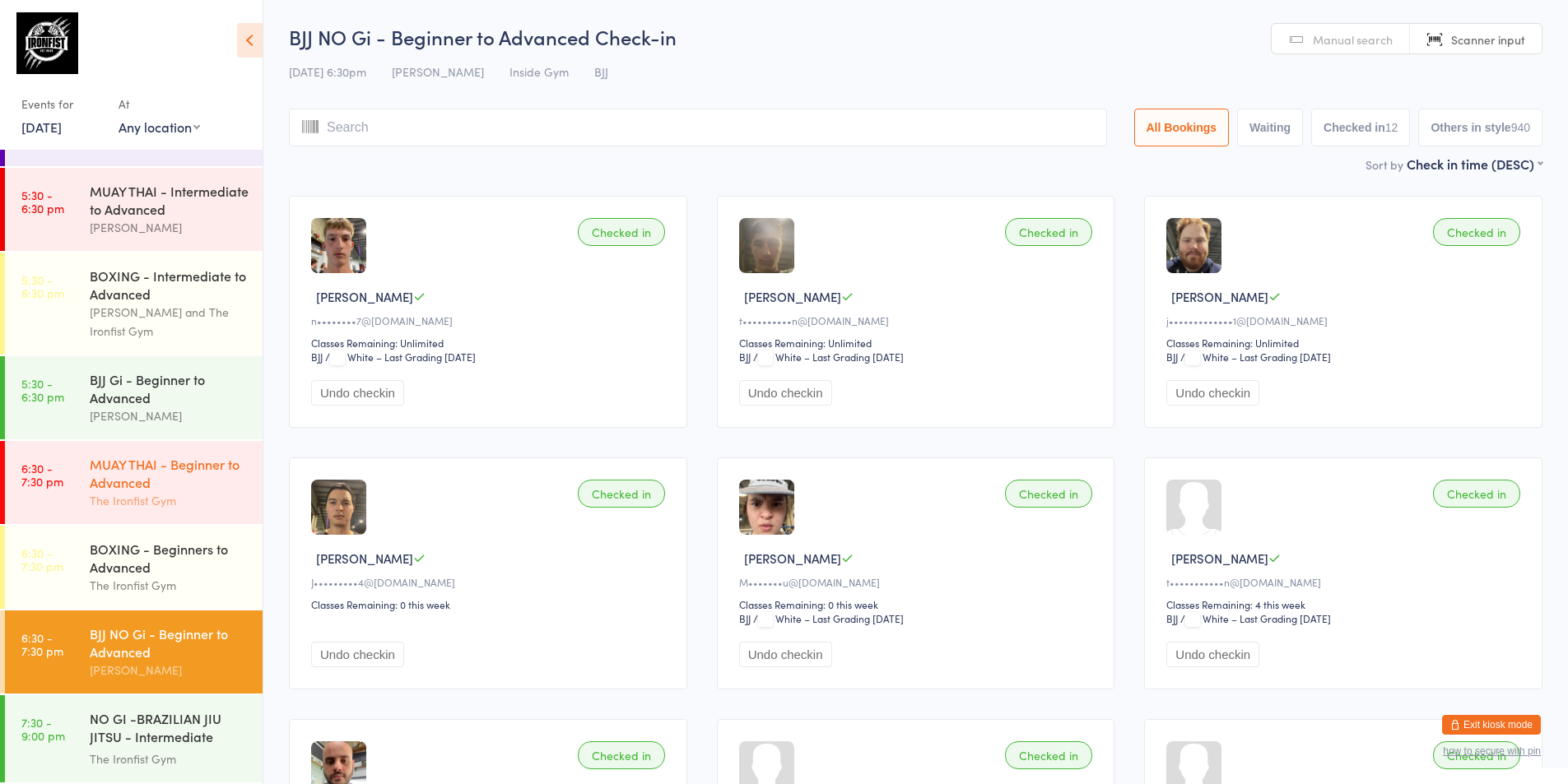
click at [144, 481] on div "MUAY THAI - Beginner to Advanced" at bounding box center [169, 473] width 159 height 36
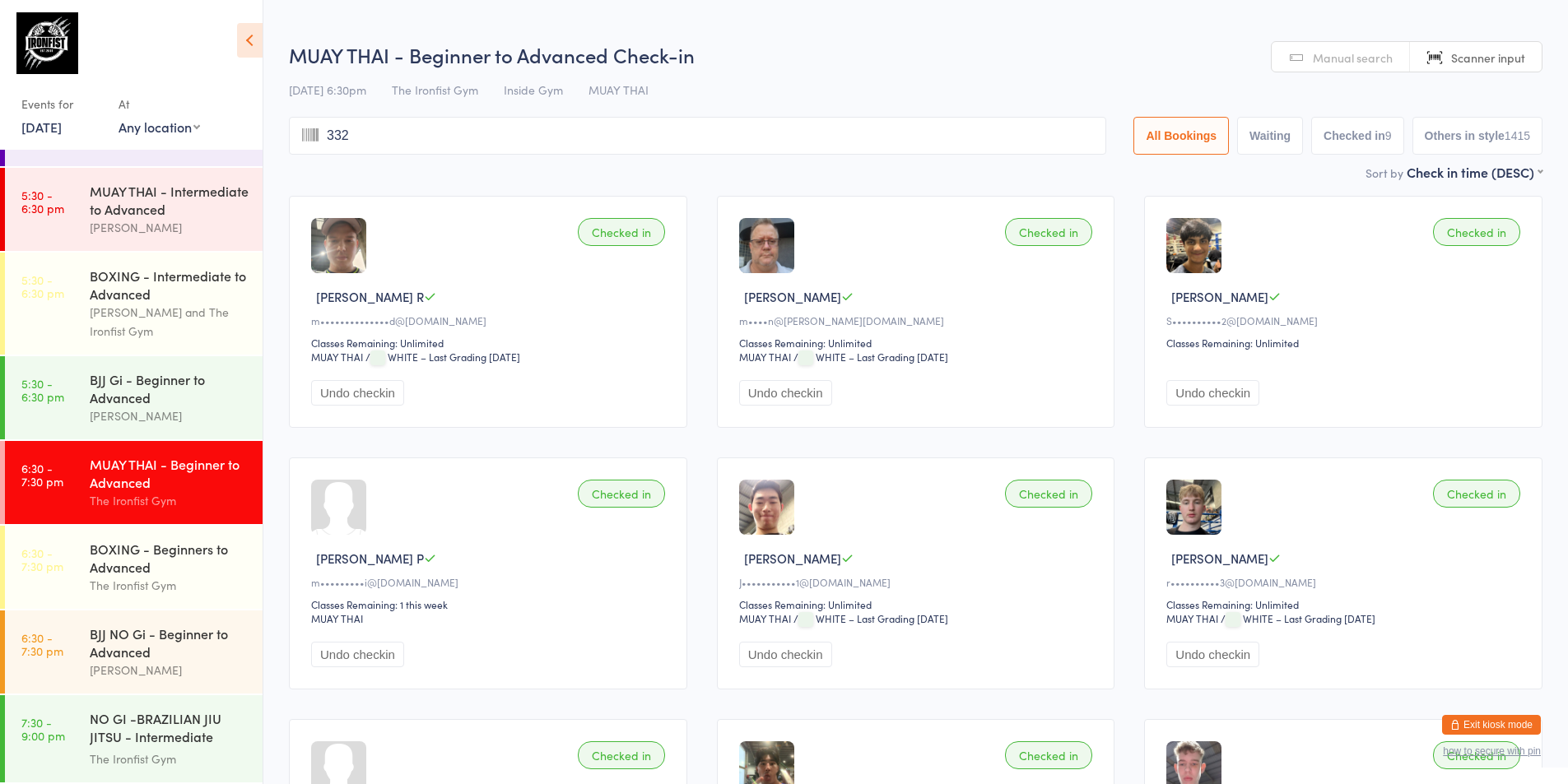
type input "3322"
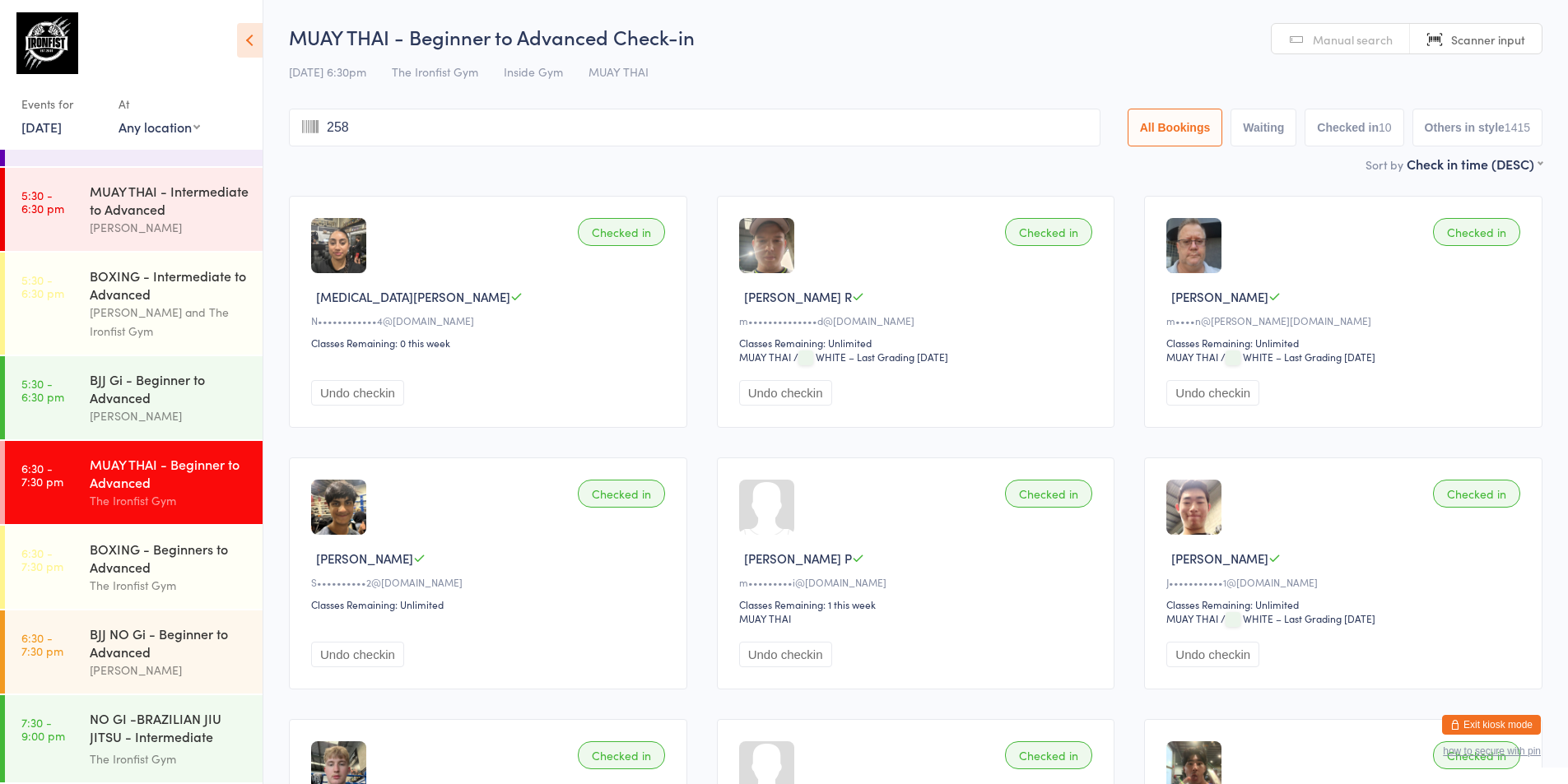
type input "2585"
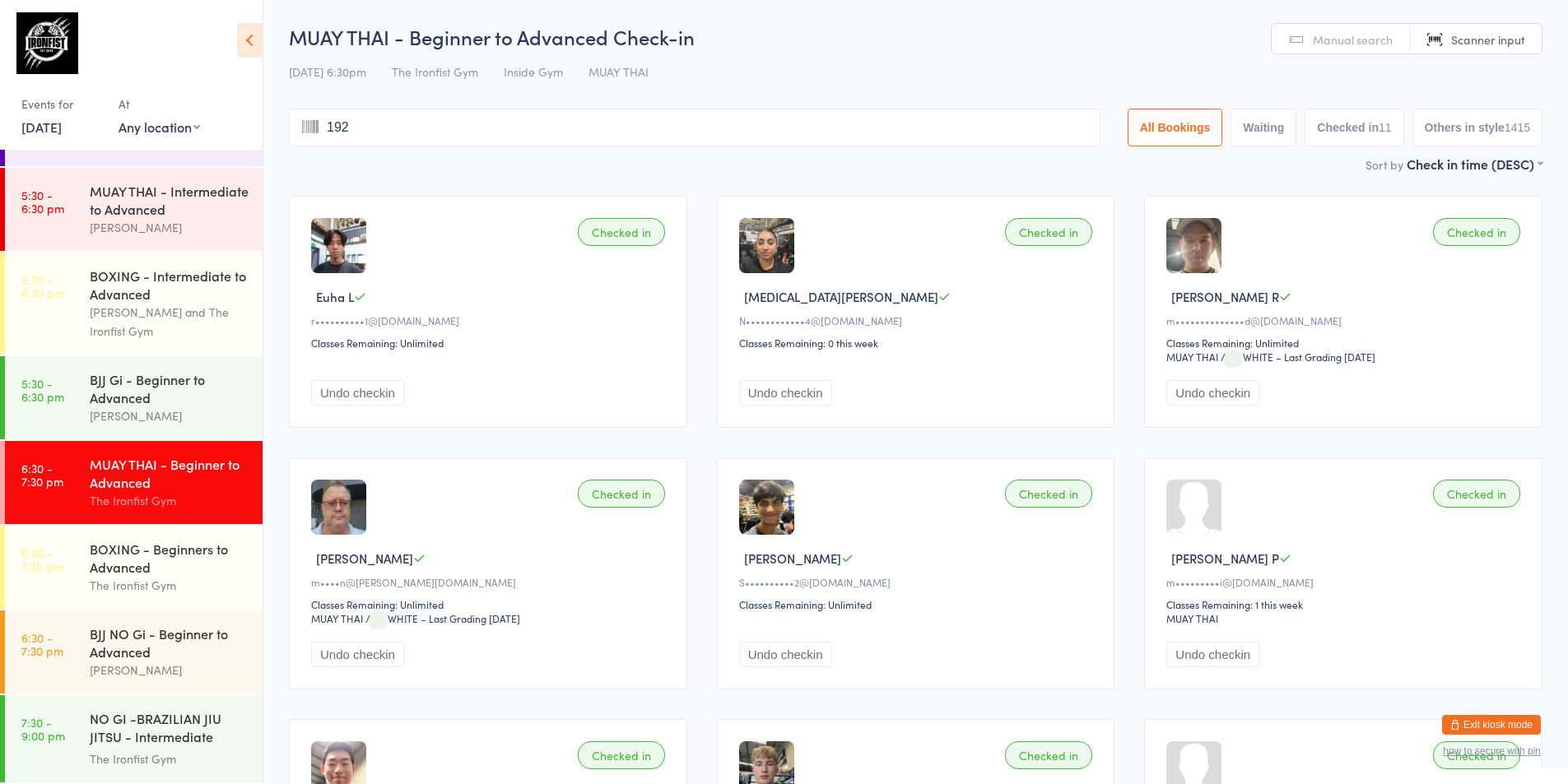
type input "1929"
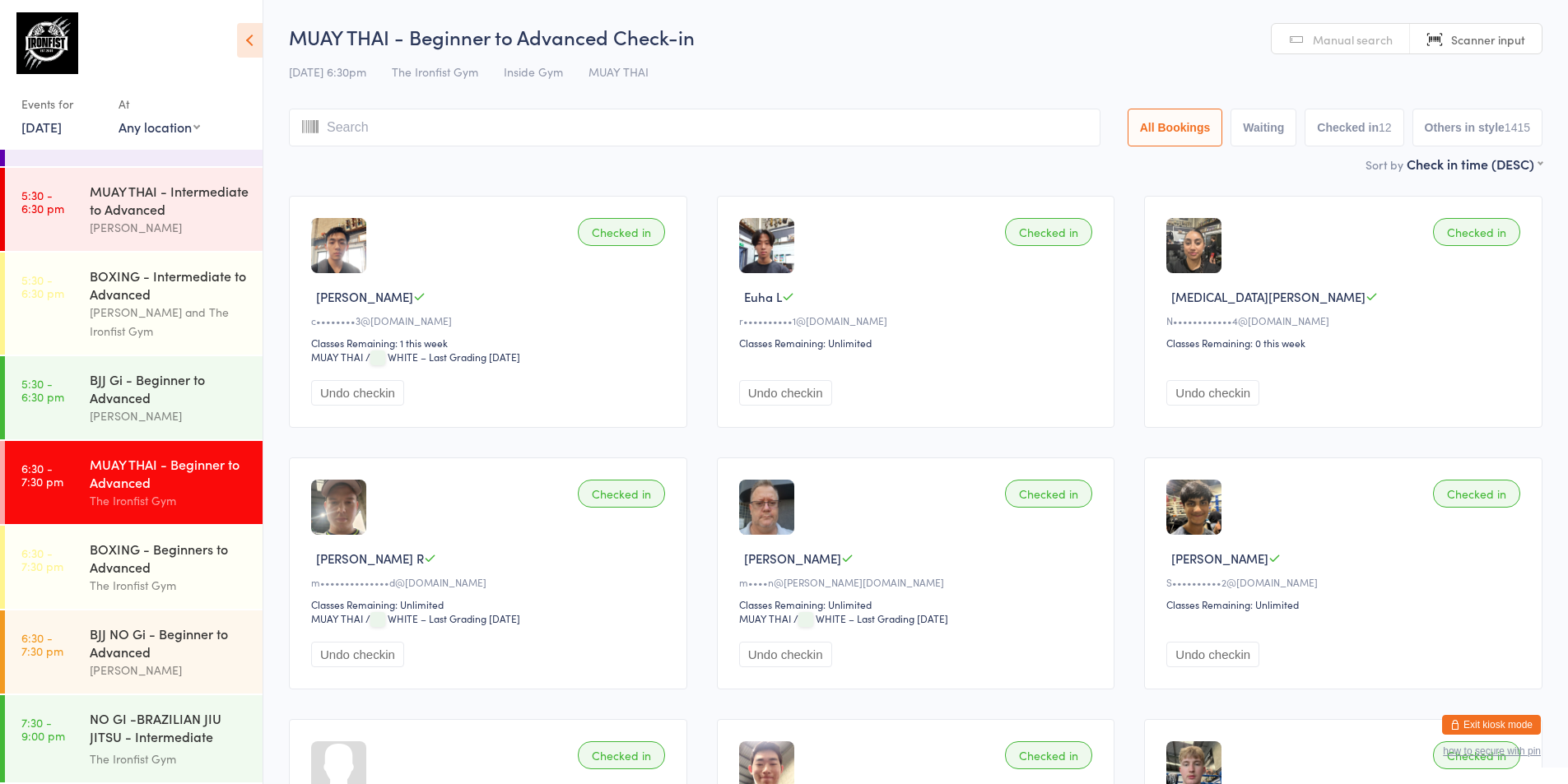
click at [143, 488] on div "MUAY THAI - Beginner to Advanced" at bounding box center [169, 473] width 159 height 36
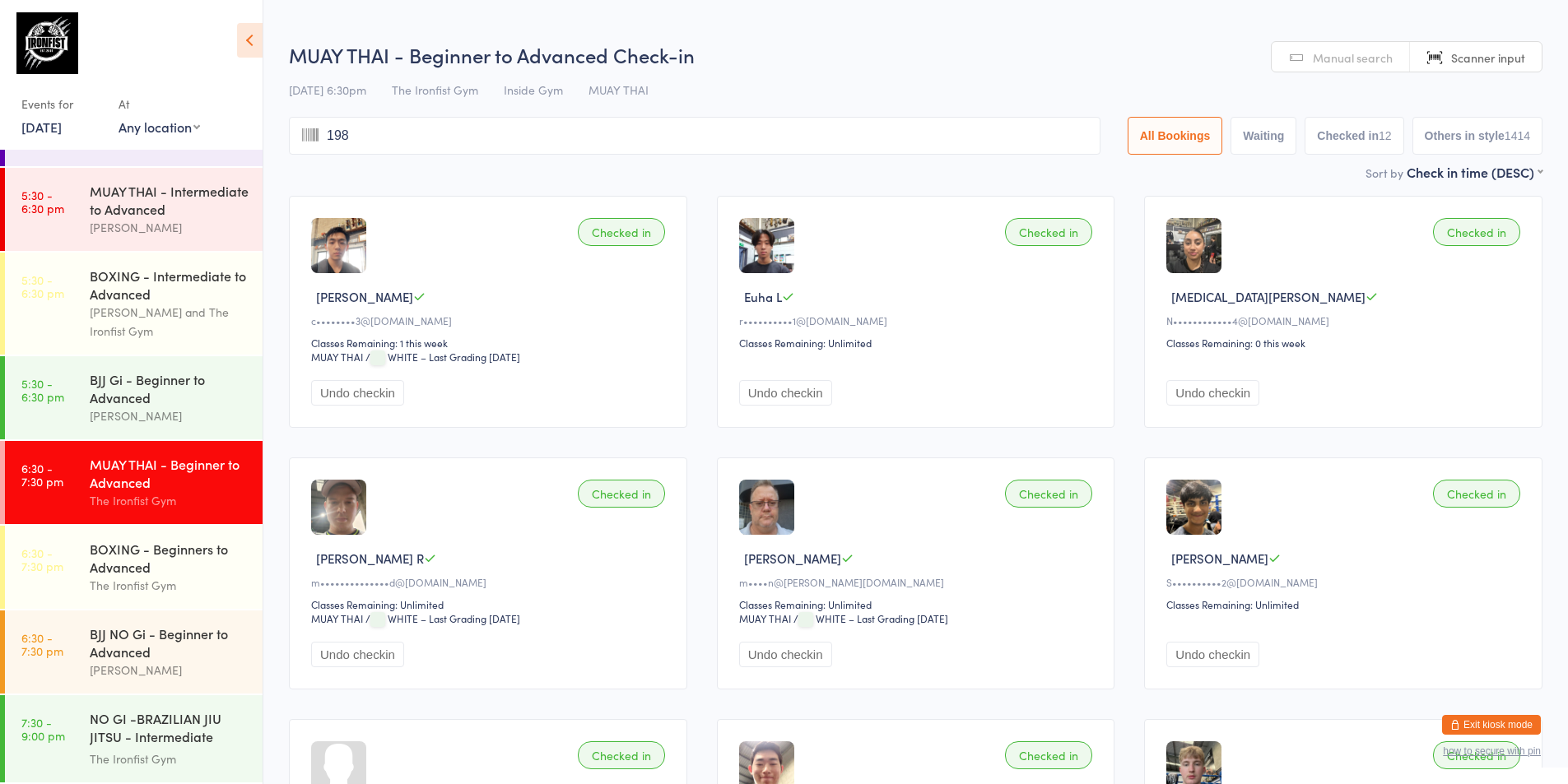
type input "1988"
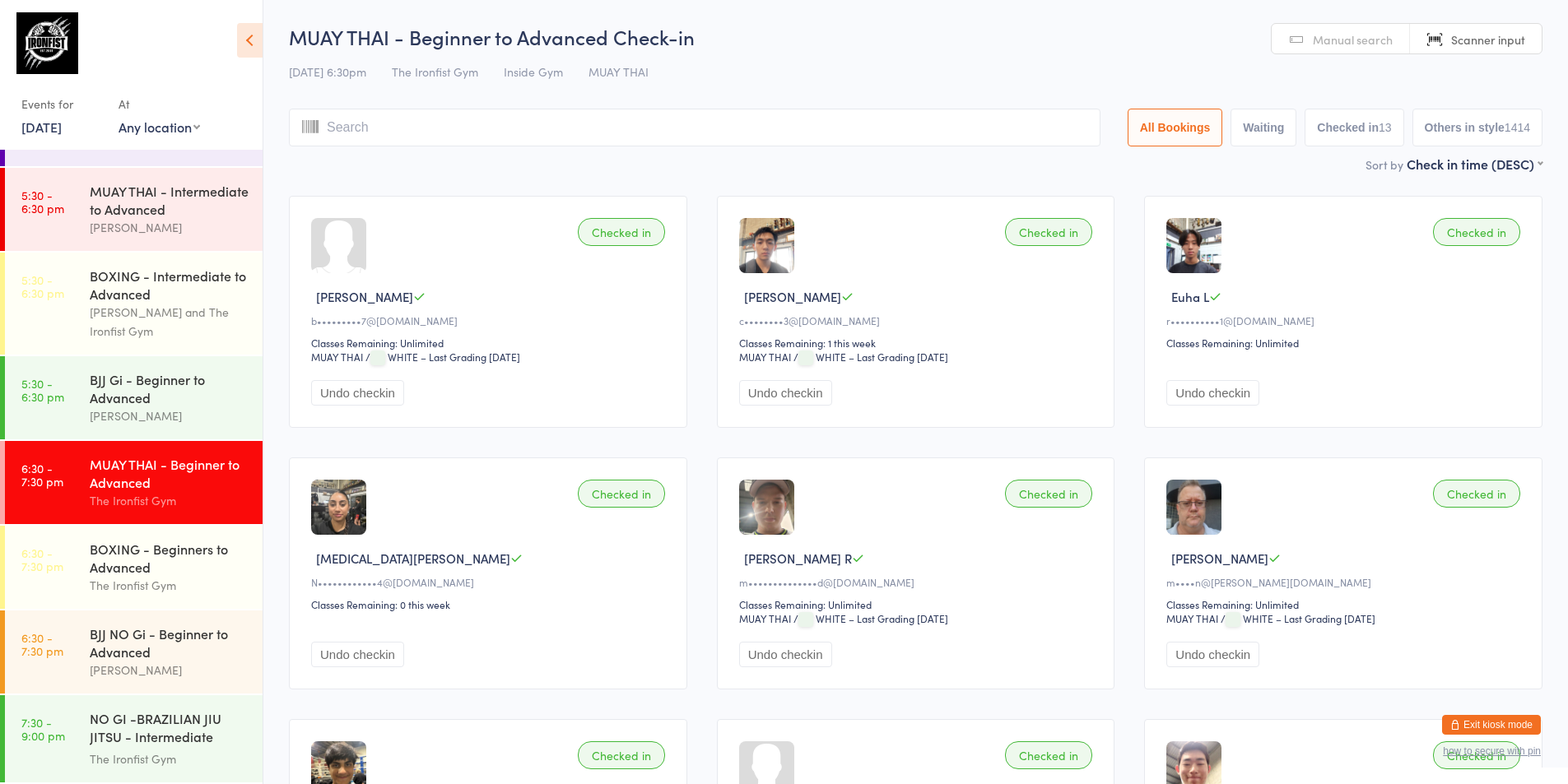
click at [145, 489] on div "MUAY THAI - Beginner to Advanced" at bounding box center [169, 473] width 159 height 36
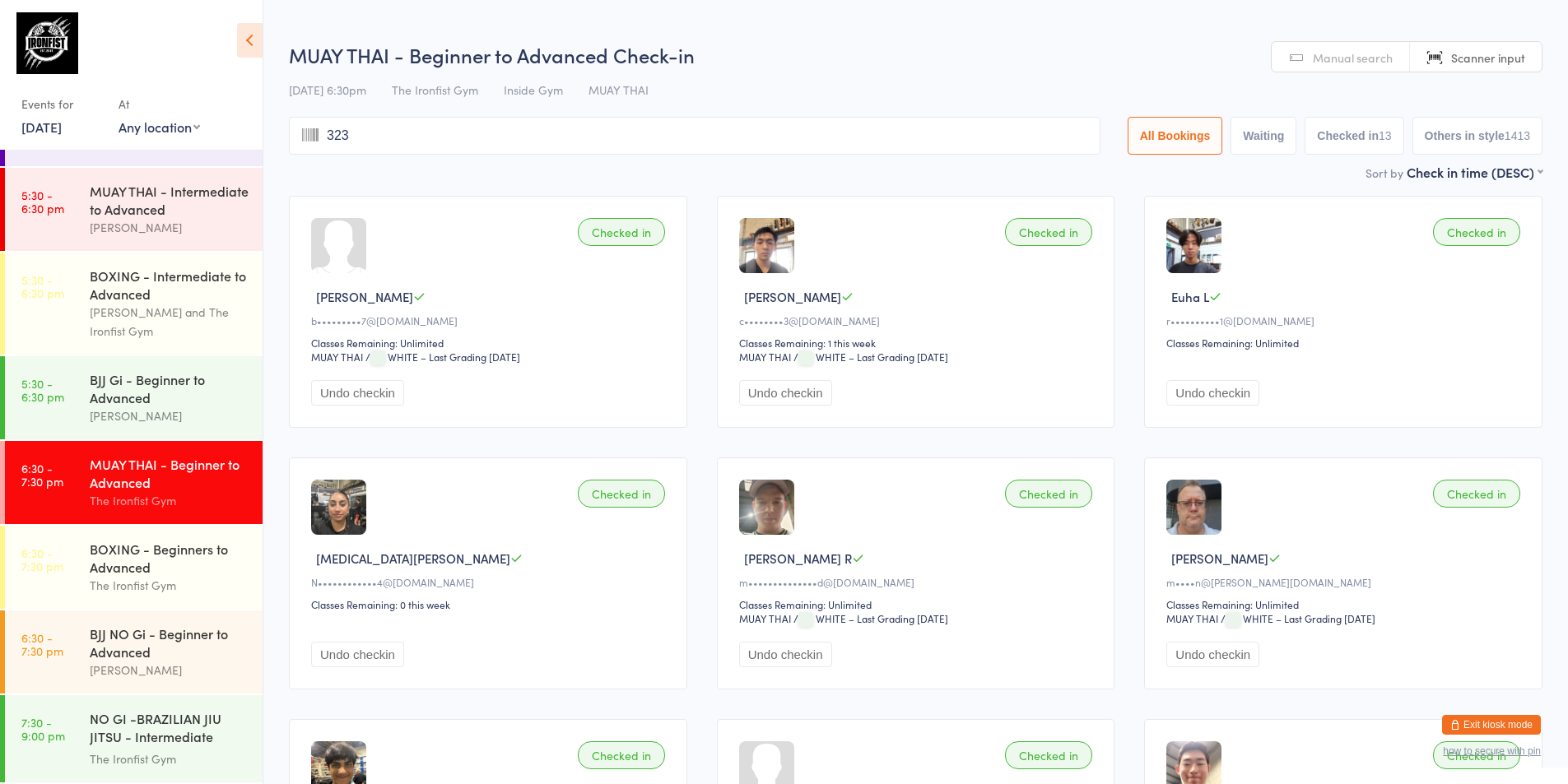
type input "3237"
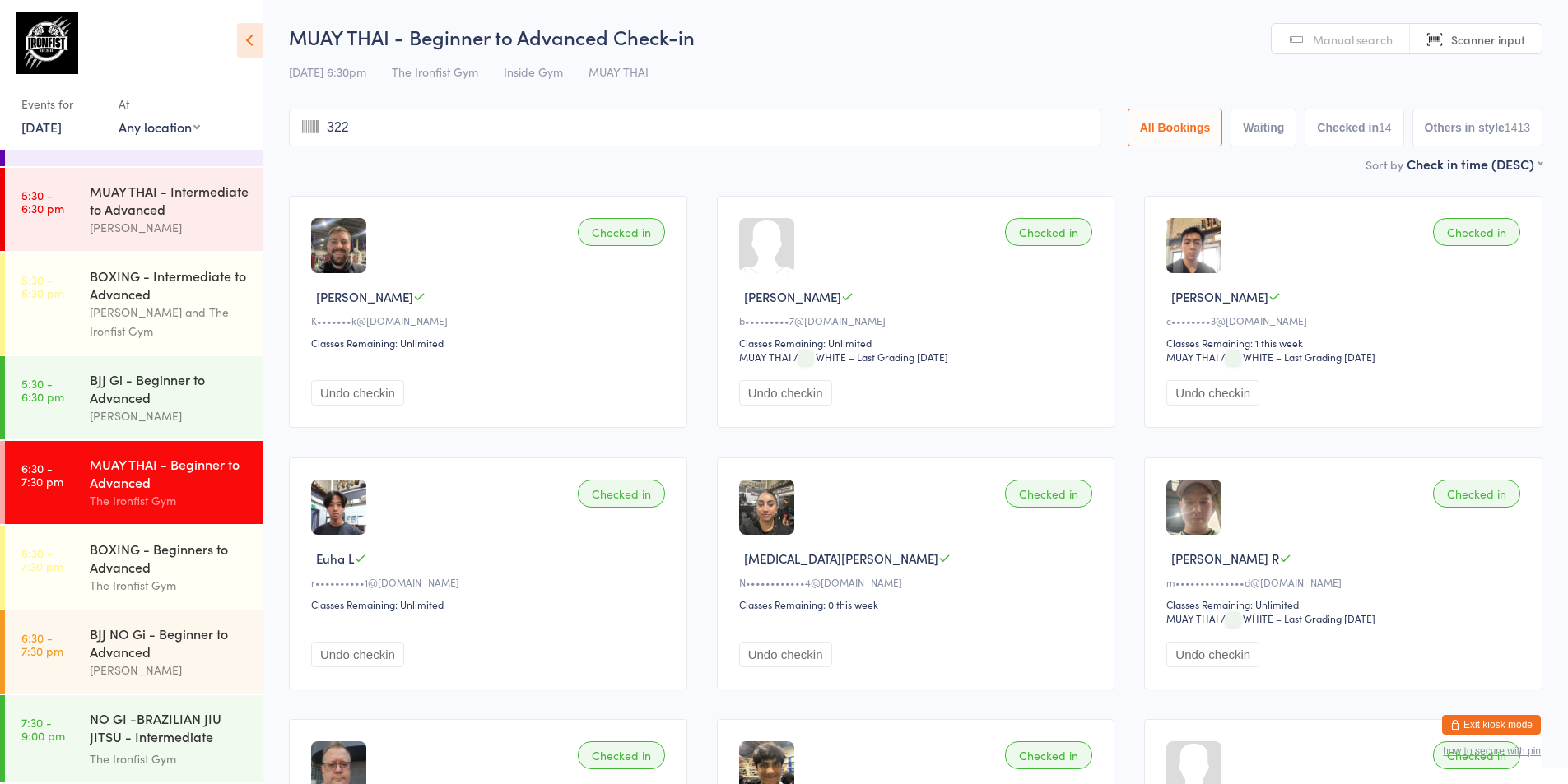
type input "3225"
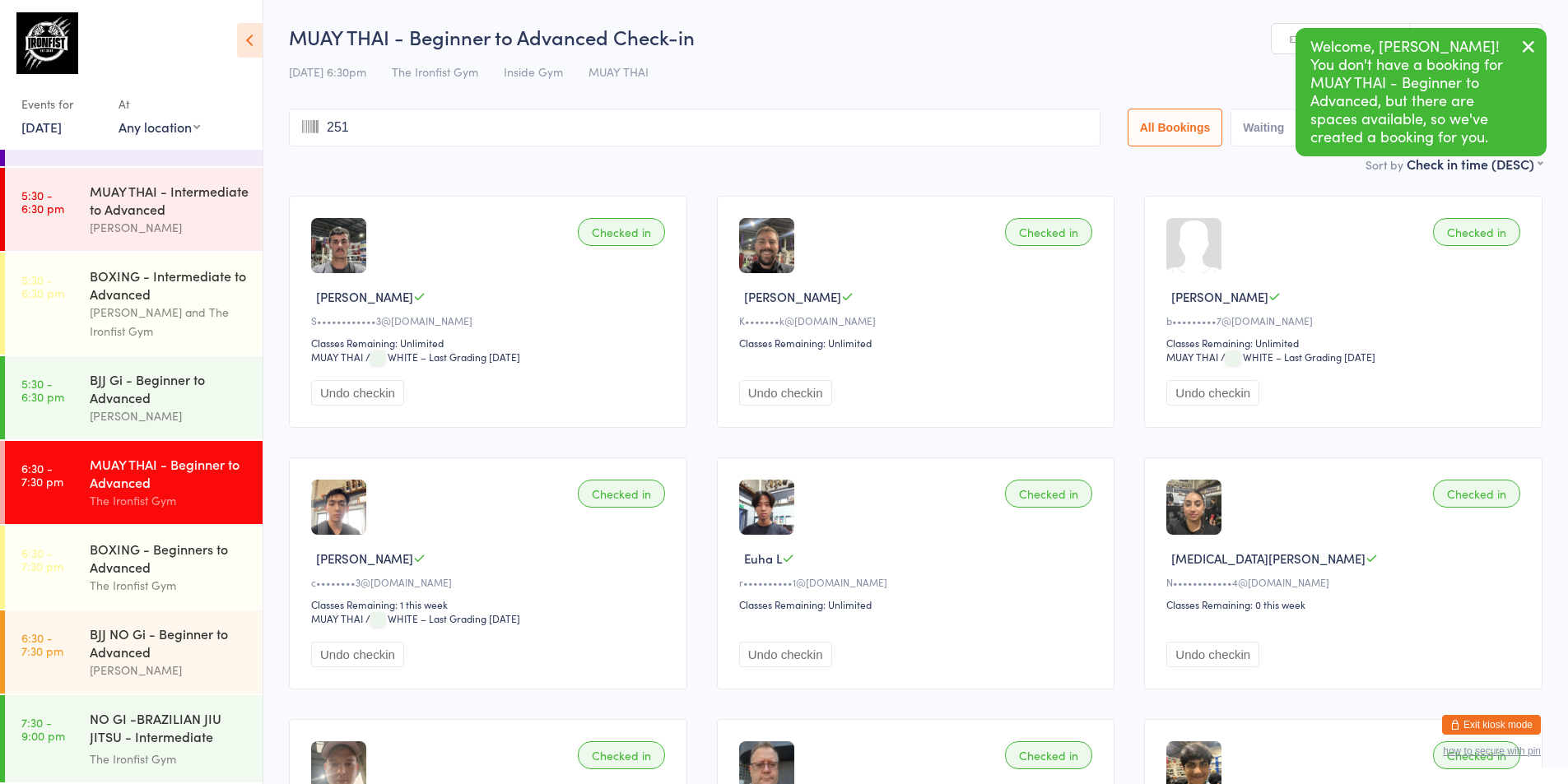
type input "2516"
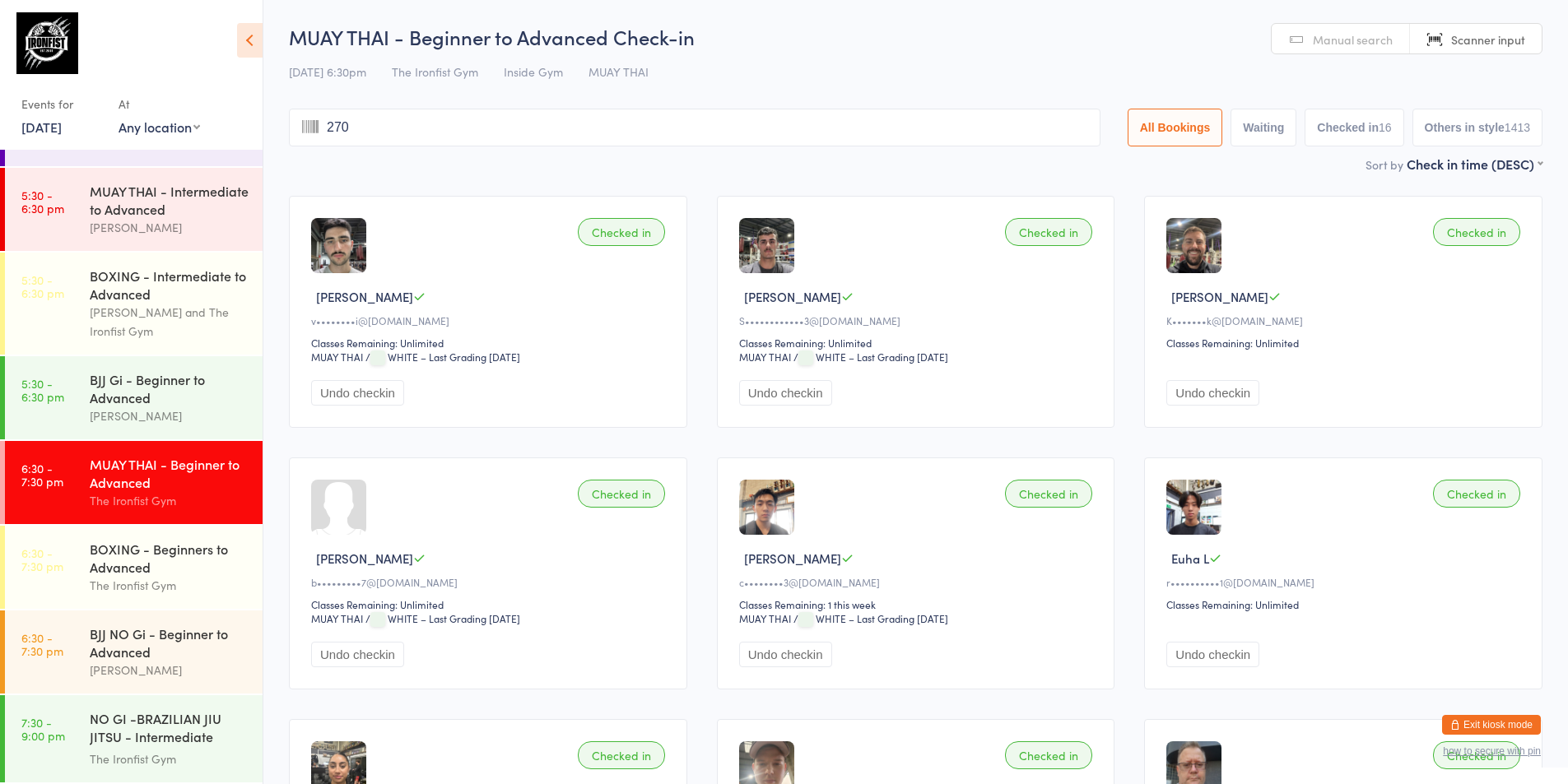
type input "2700"
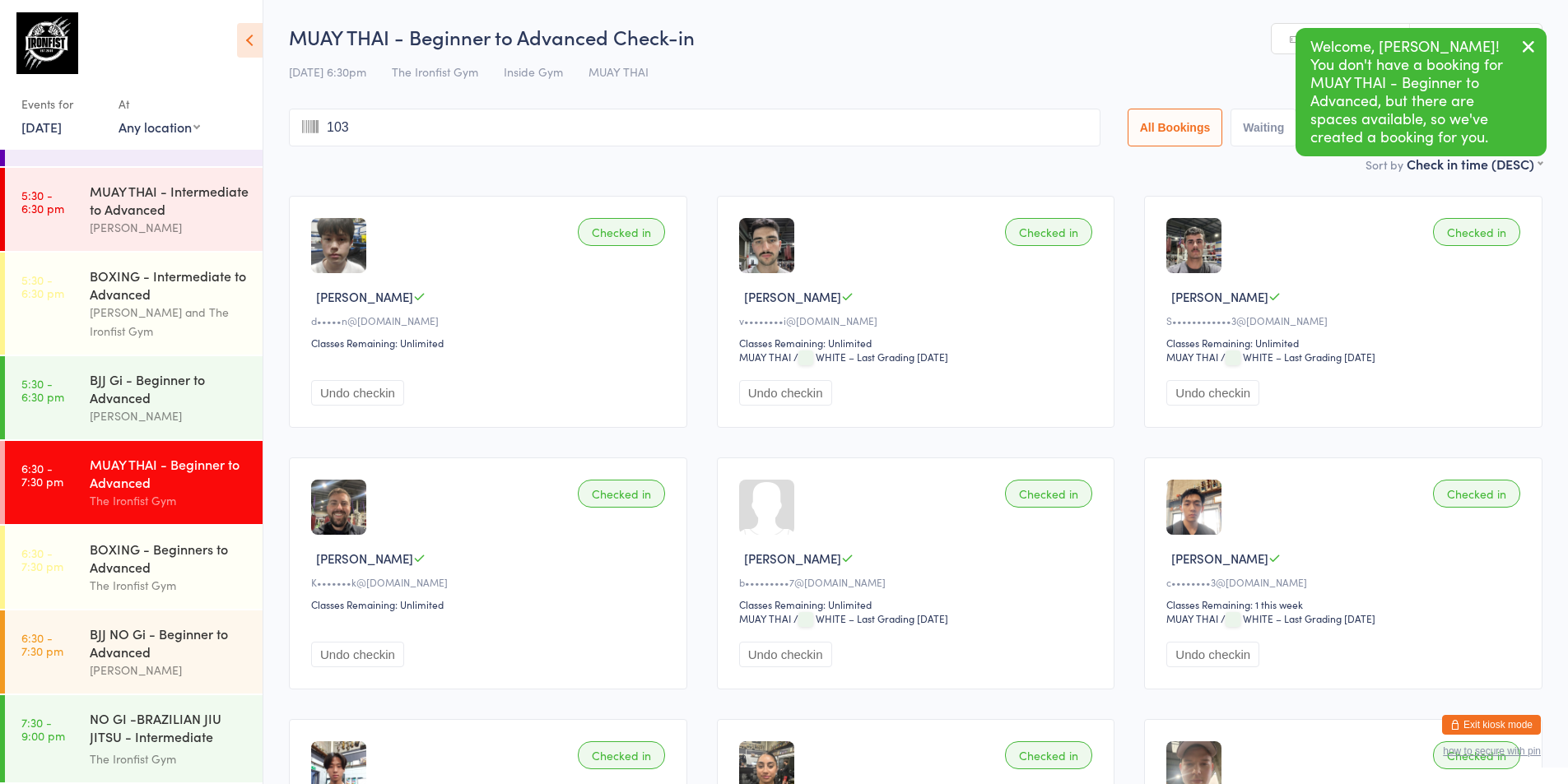
type input "1037"
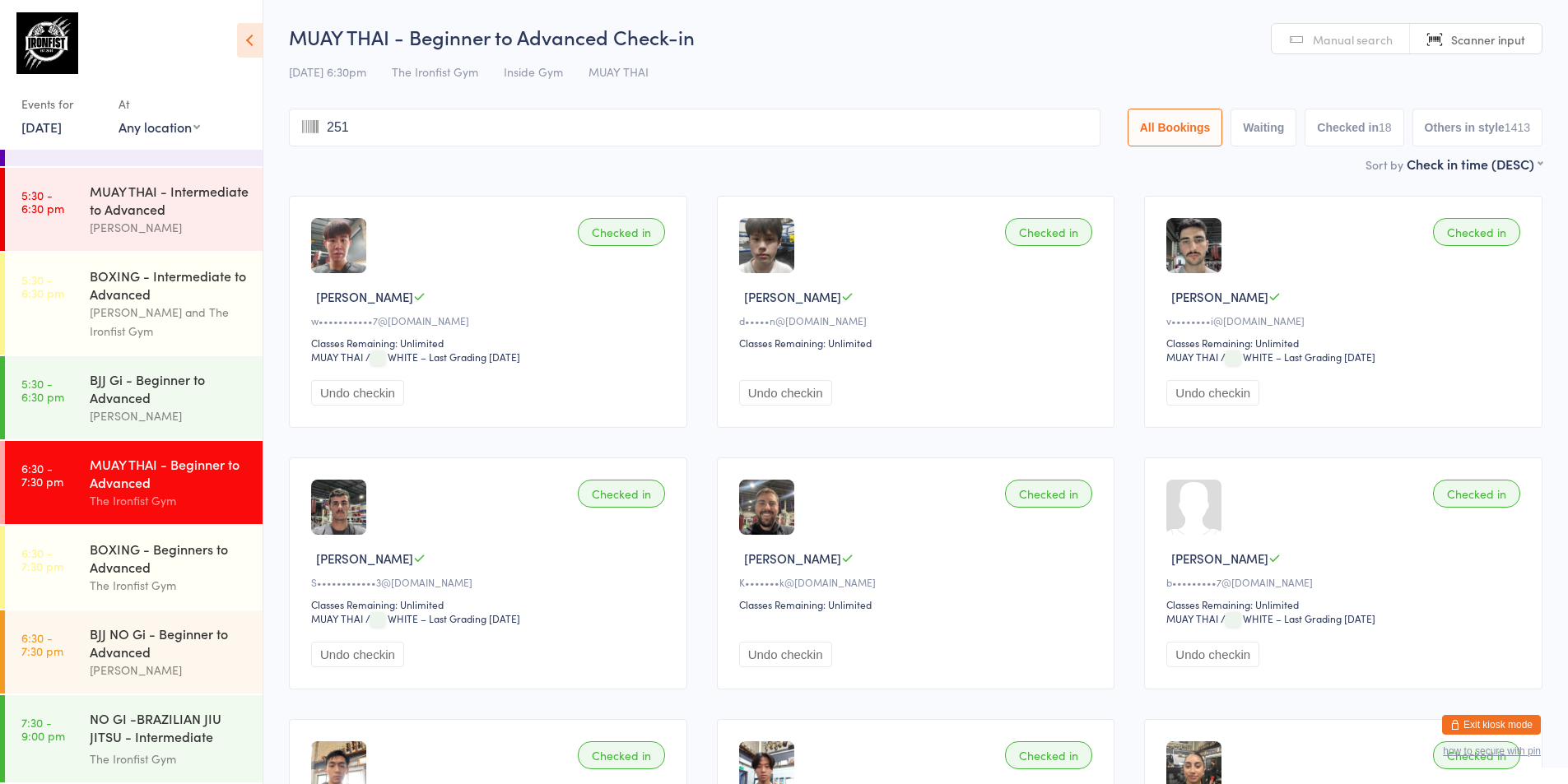
type input "2512"
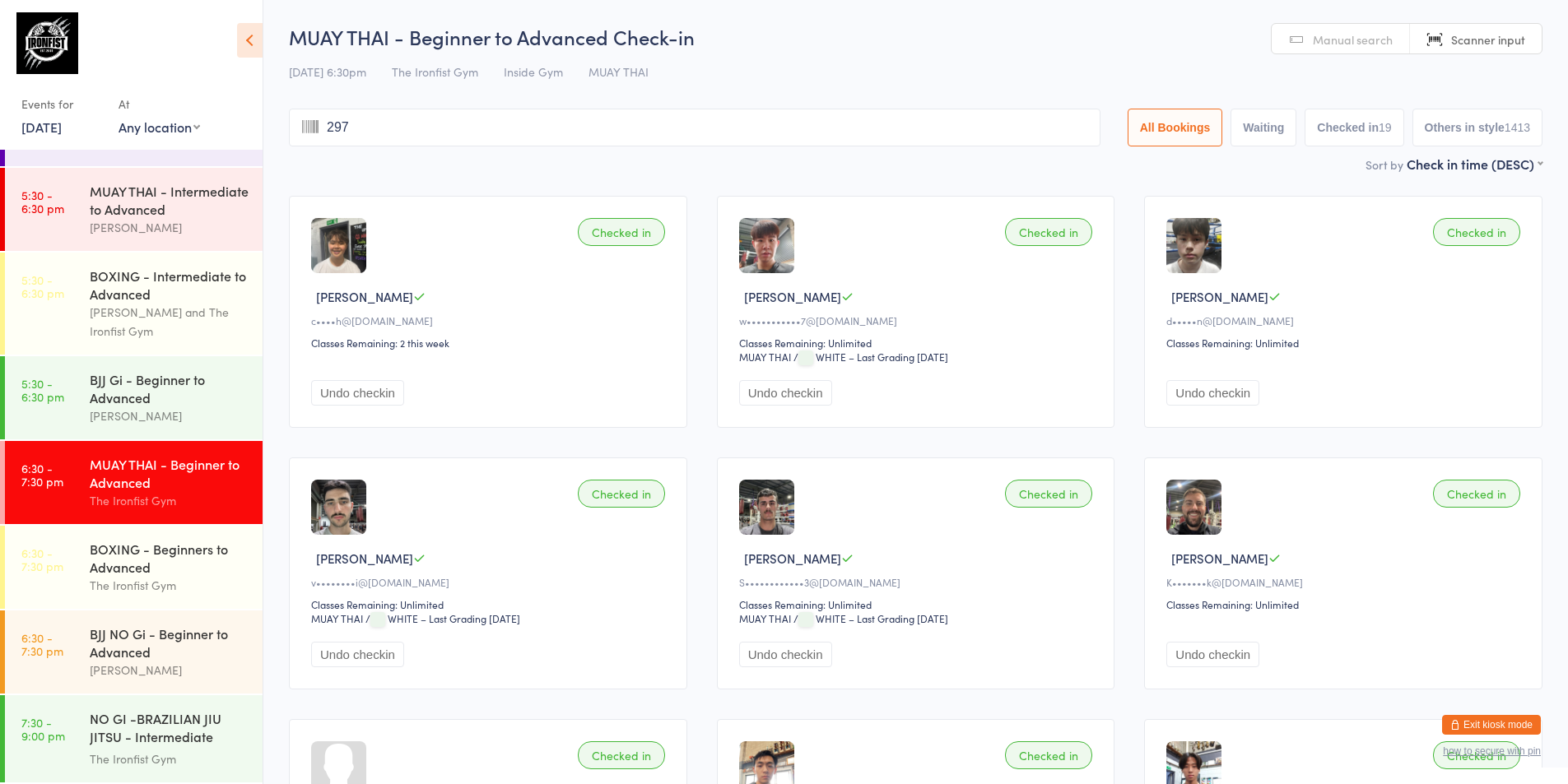
type input "2971"
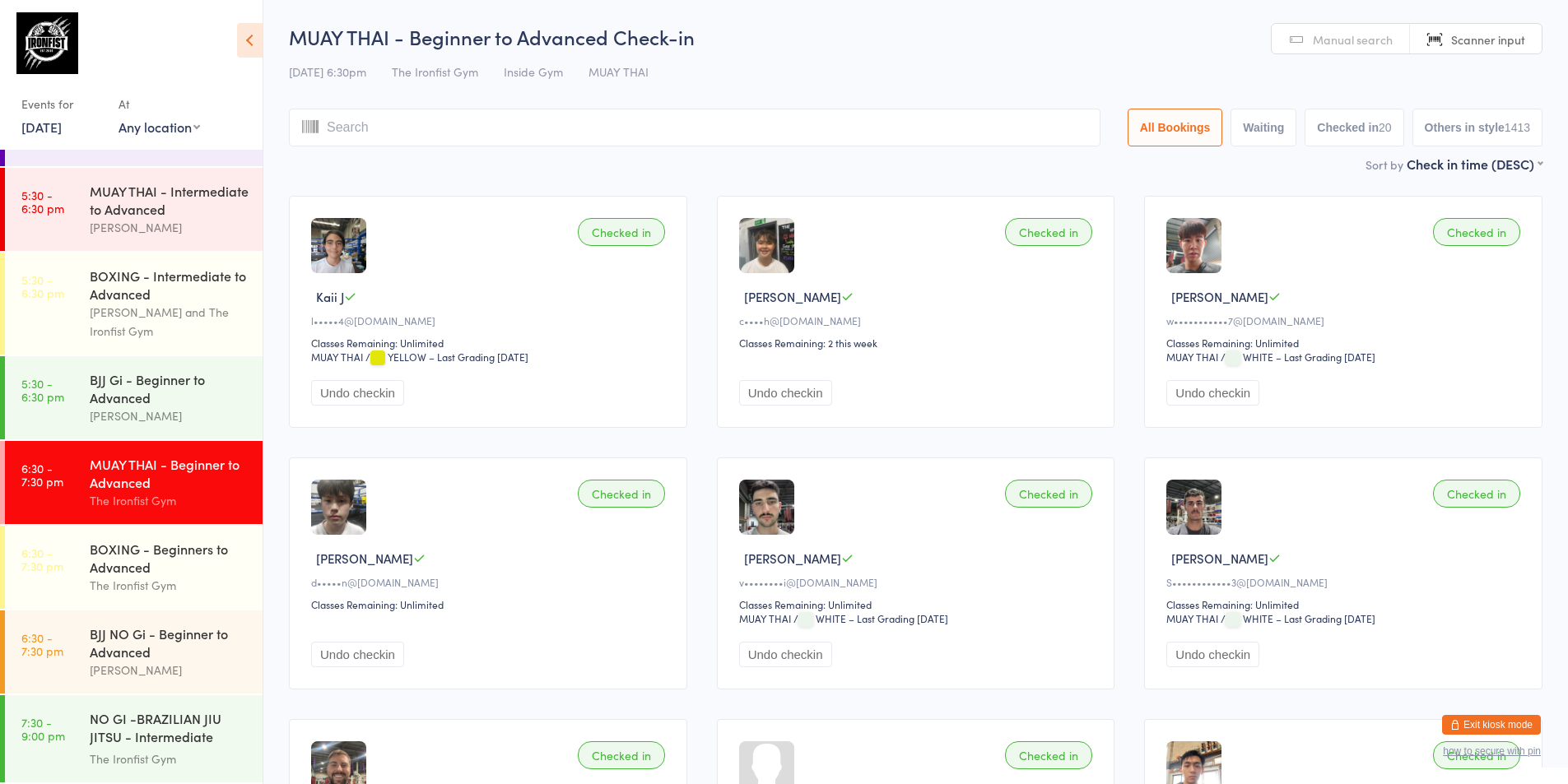
click at [201, 458] on div "MUAY THAI - Beginner to Advanced" at bounding box center [169, 473] width 159 height 36
type input "2722"
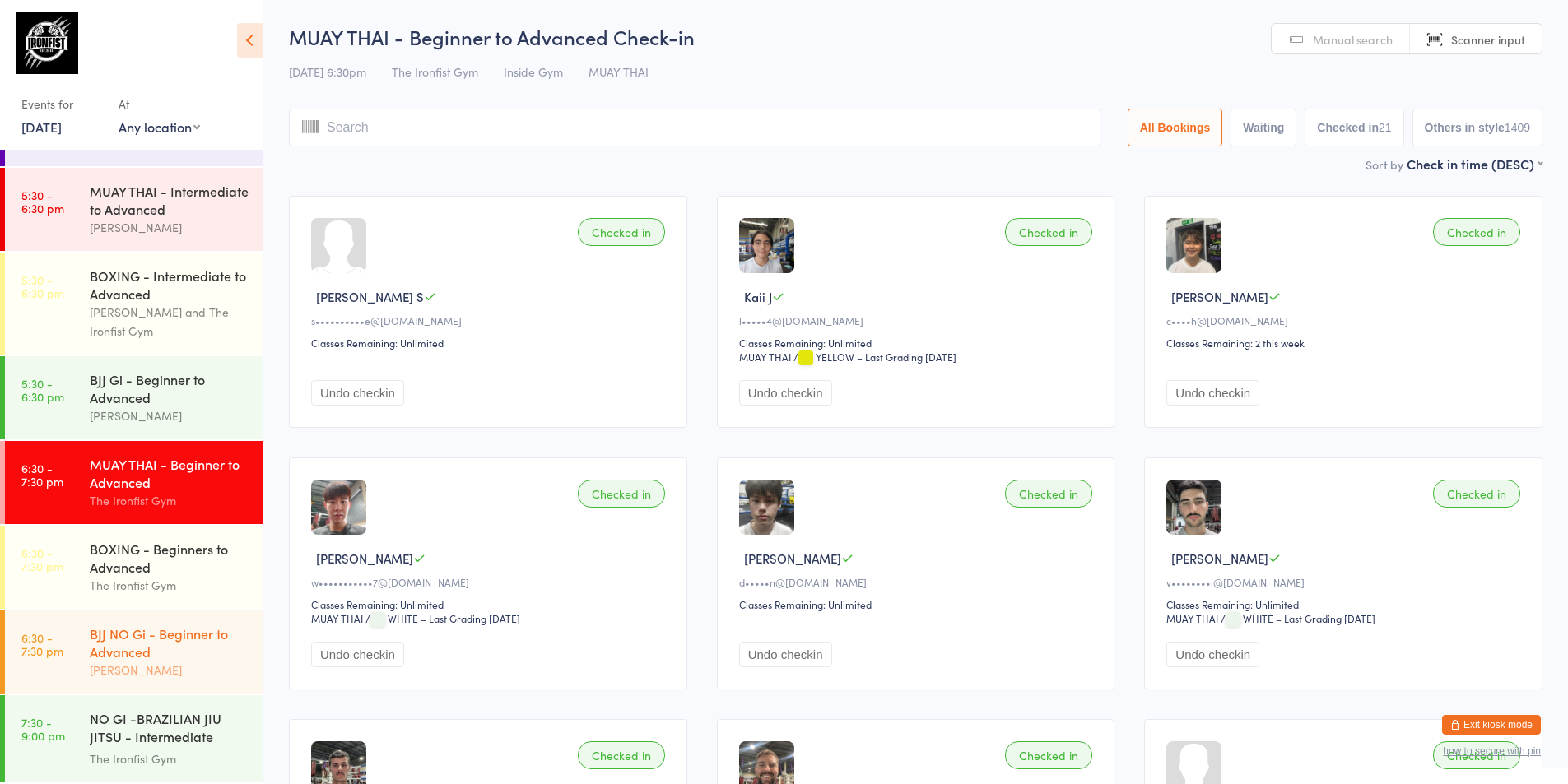
click at [135, 683] on div "BJJ NO Gi - Beginner to Advanced [PERSON_NAME]" at bounding box center [176, 653] width 173 height 83
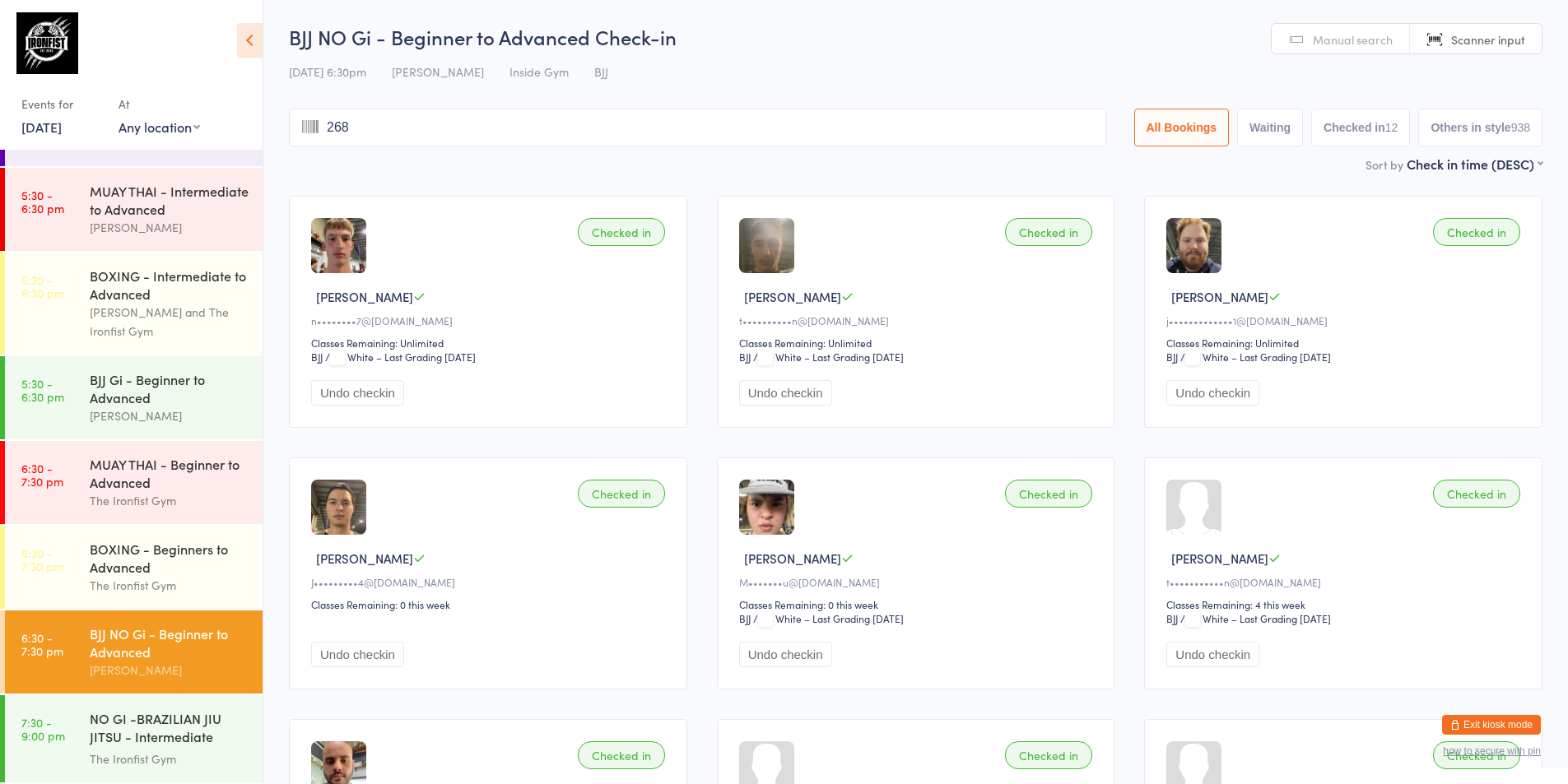
type input "2685"
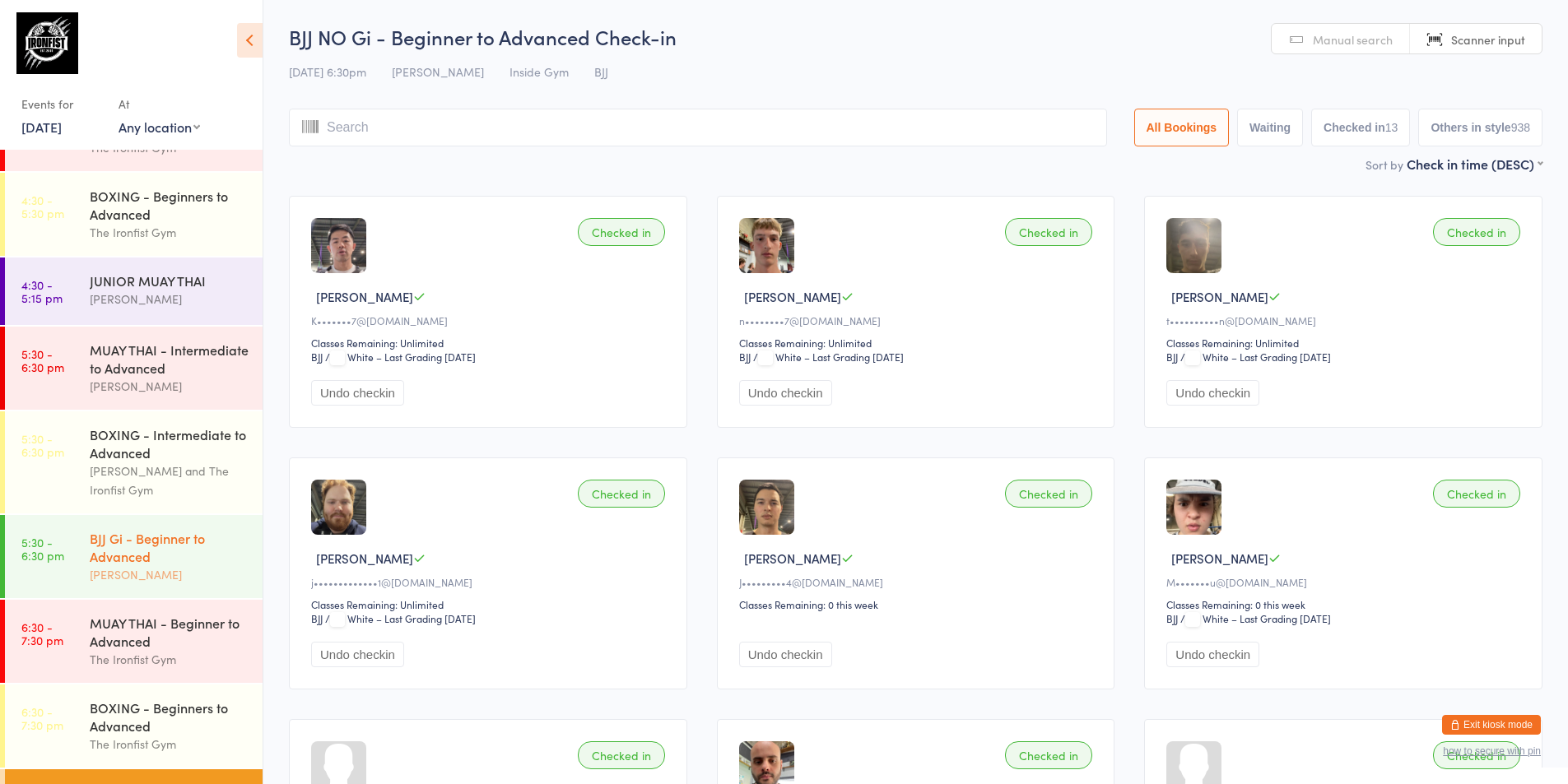
scroll to position [554, 0]
click at [56, 649] on time "6:30 - 7:30 pm" at bounding box center [42, 635] width 42 height 26
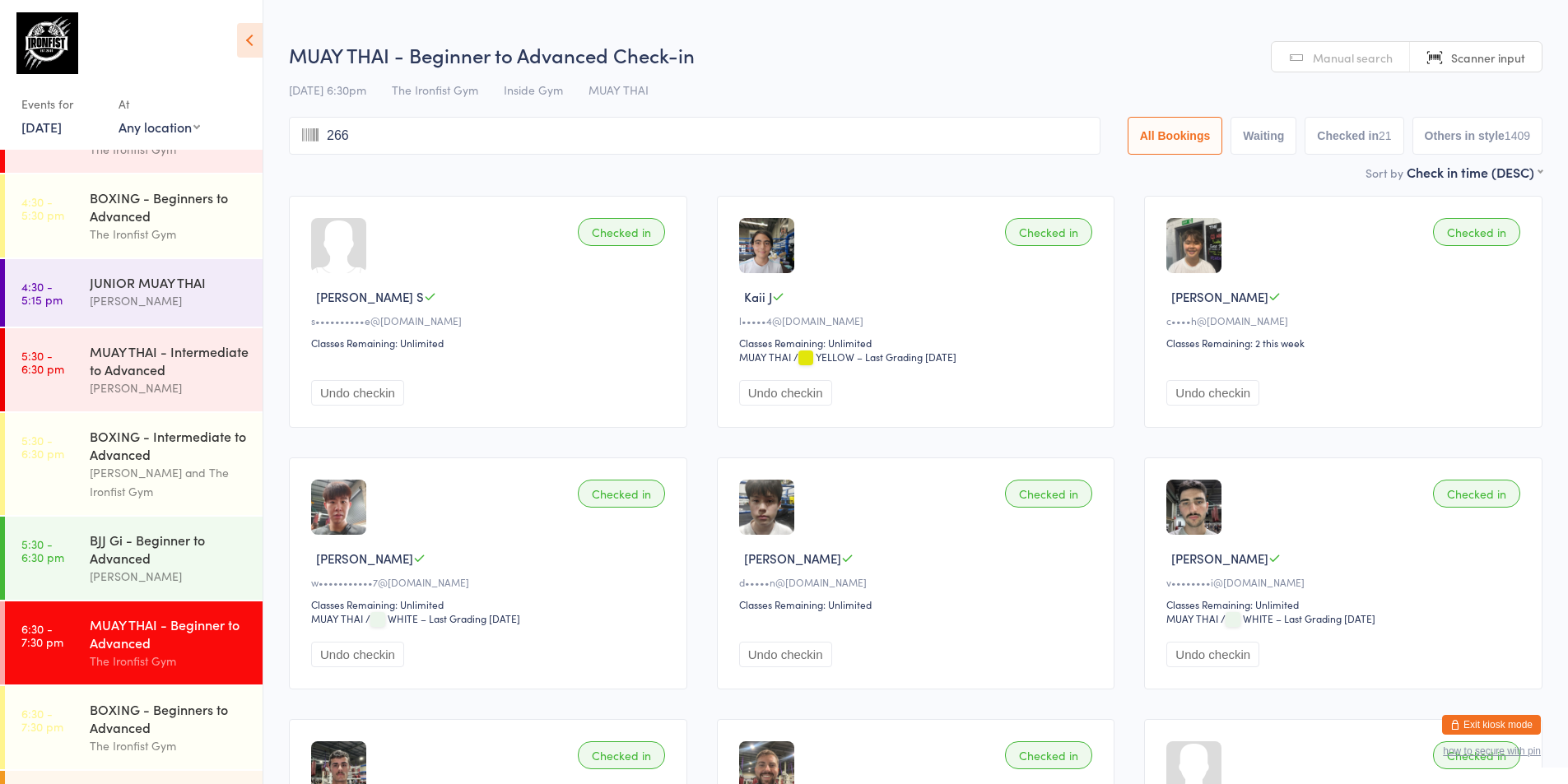
type input "2665"
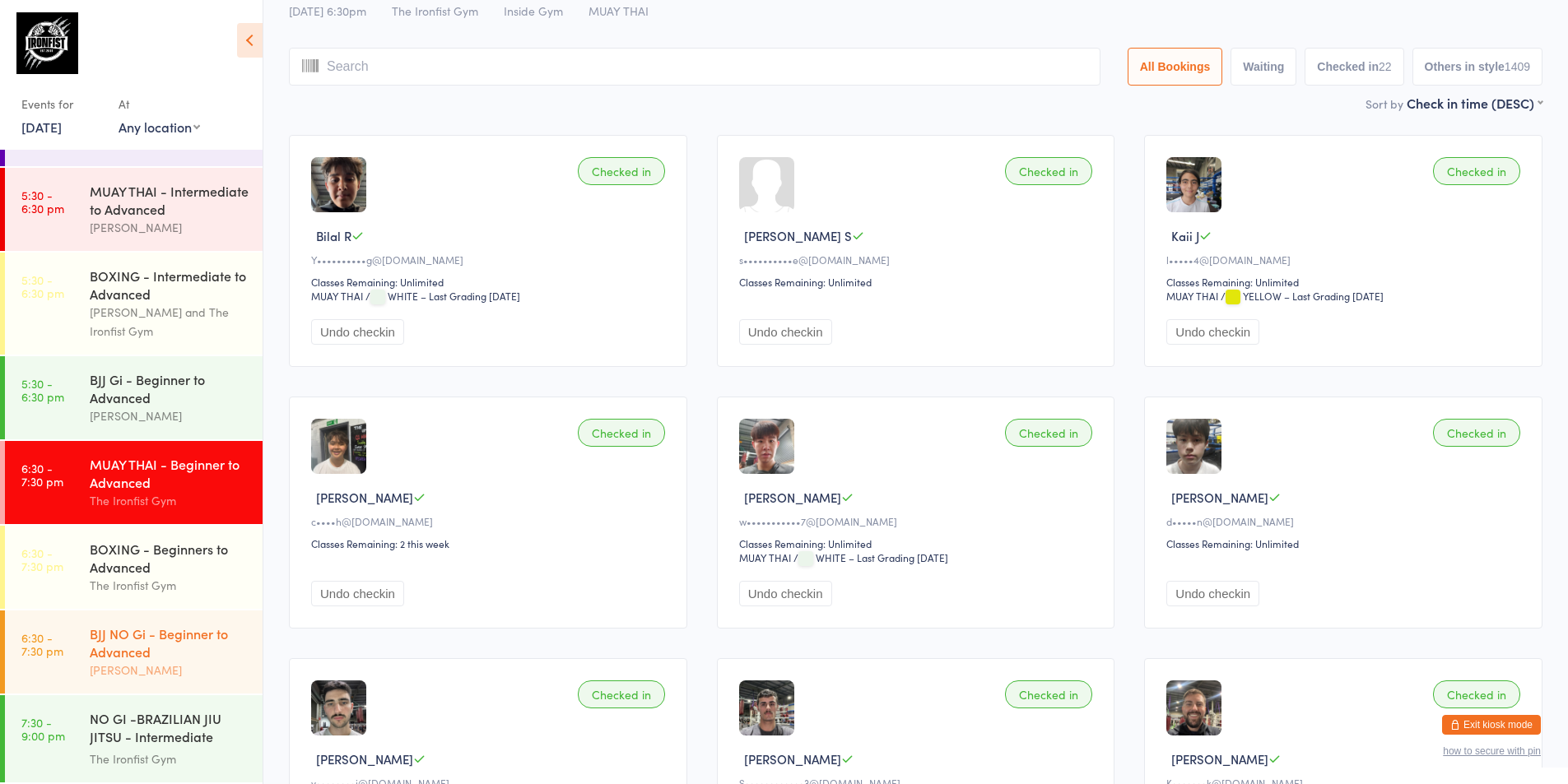
scroll to position [165, 0]
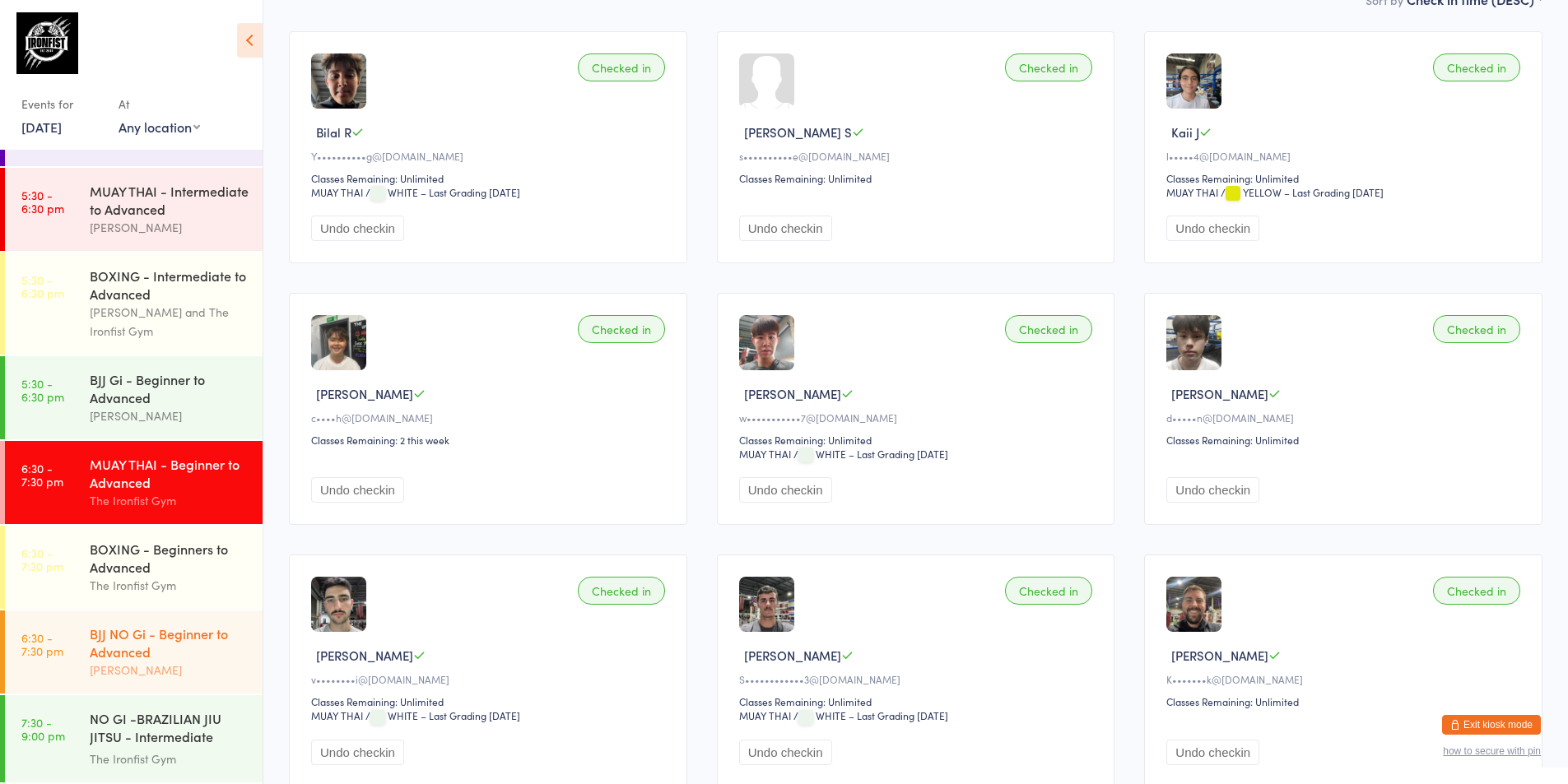
click at [148, 658] on div "BJJ NO Gi - Beginner to Advanced" at bounding box center [169, 642] width 159 height 36
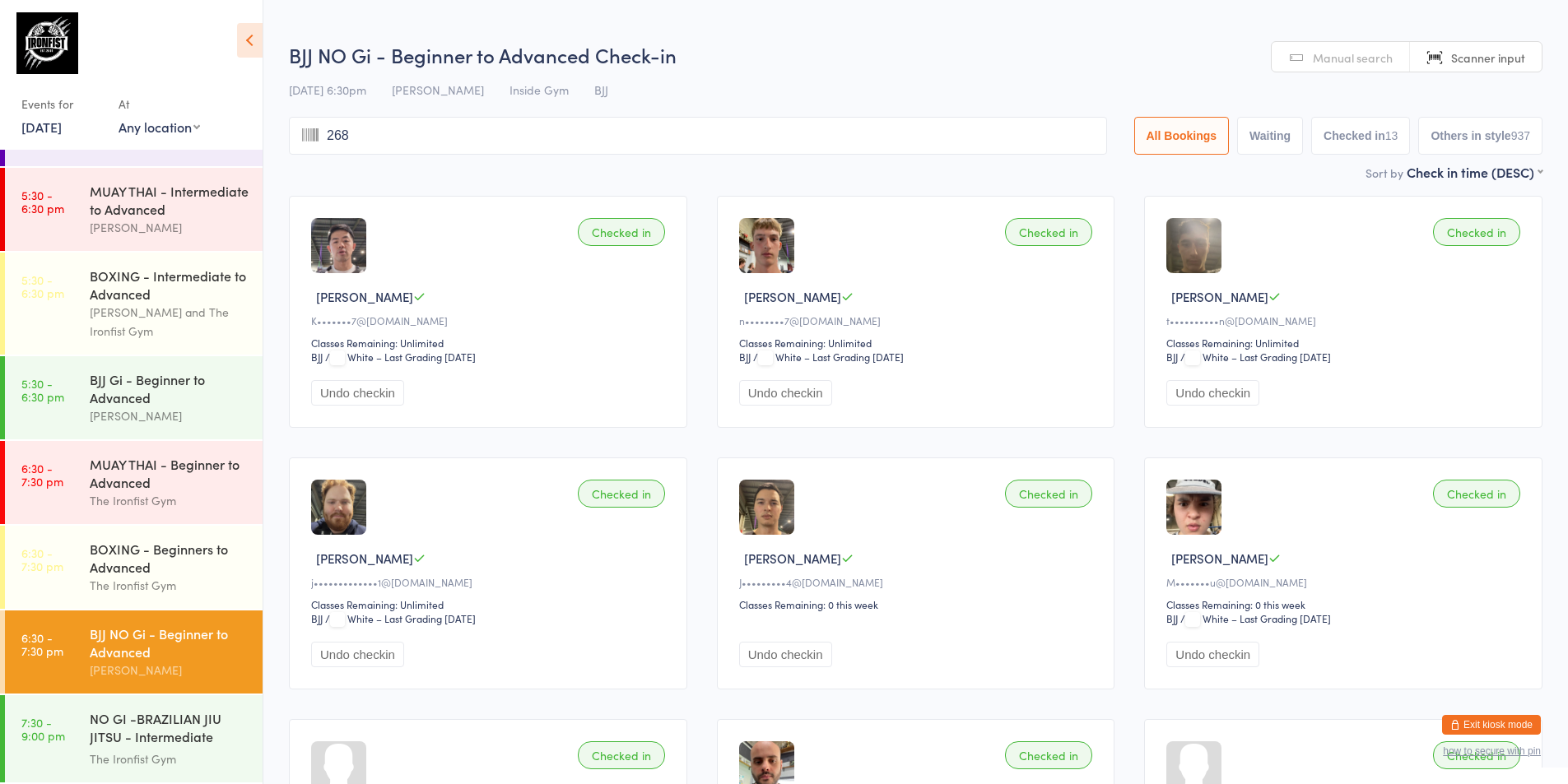
type input "2683"
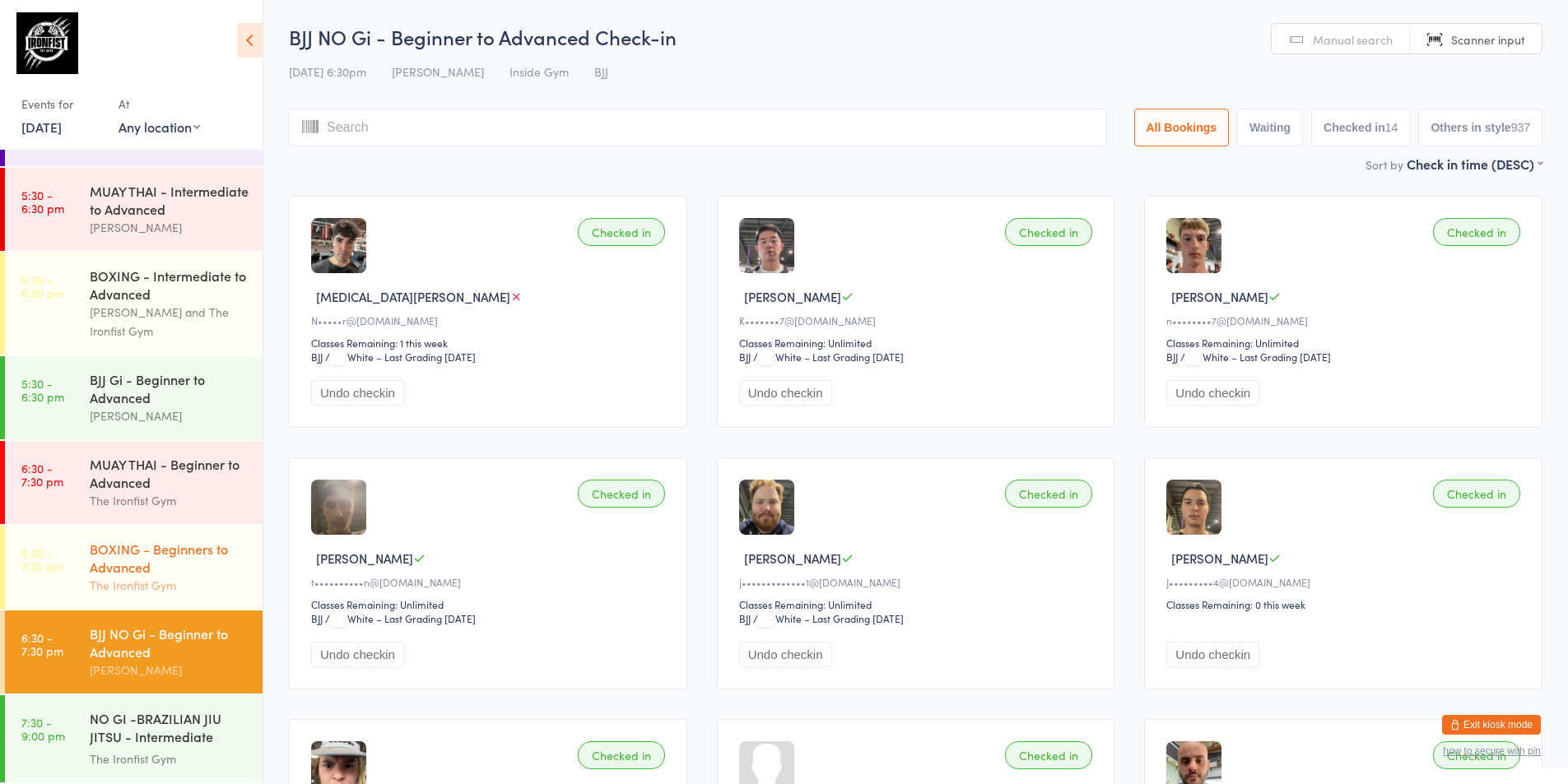
click at [133, 554] on div "BOXING - Beginners to Advanced" at bounding box center [169, 557] width 159 height 36
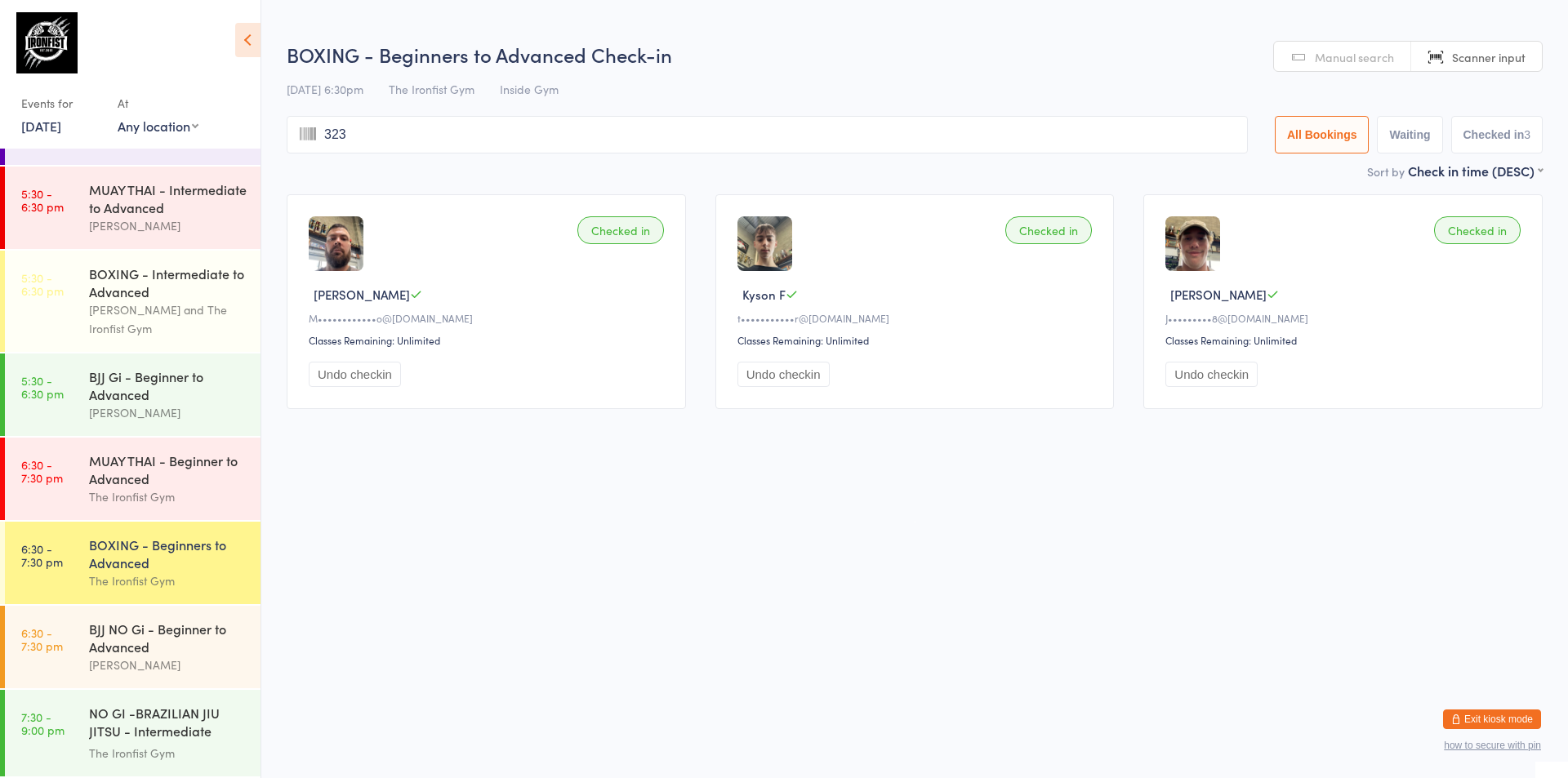
type input "3232"
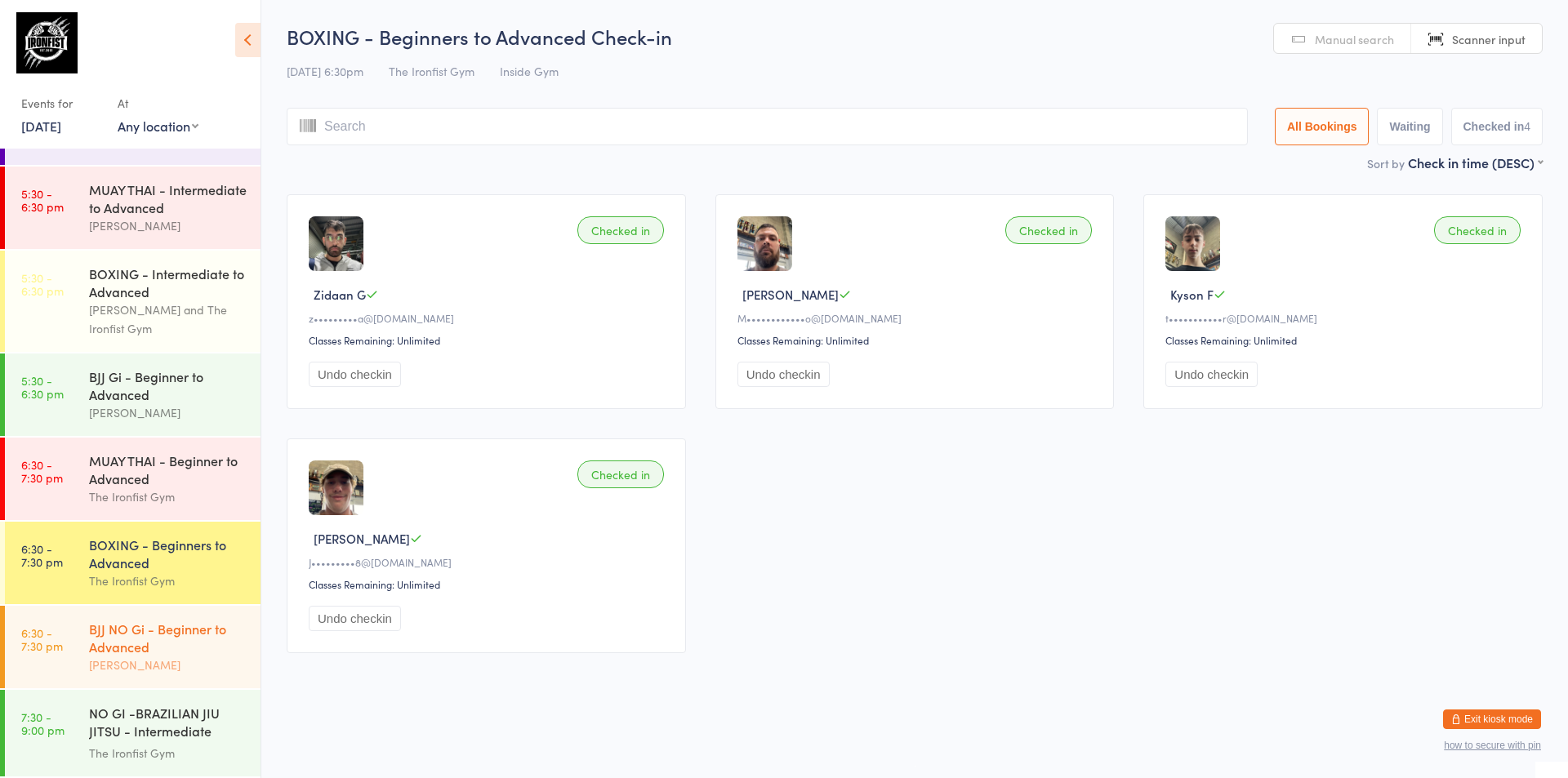
click at [141, 620] on div "BJJ NO Gi - Beginner to Advanced" at bounding box center [168, 637] width 158 height 36
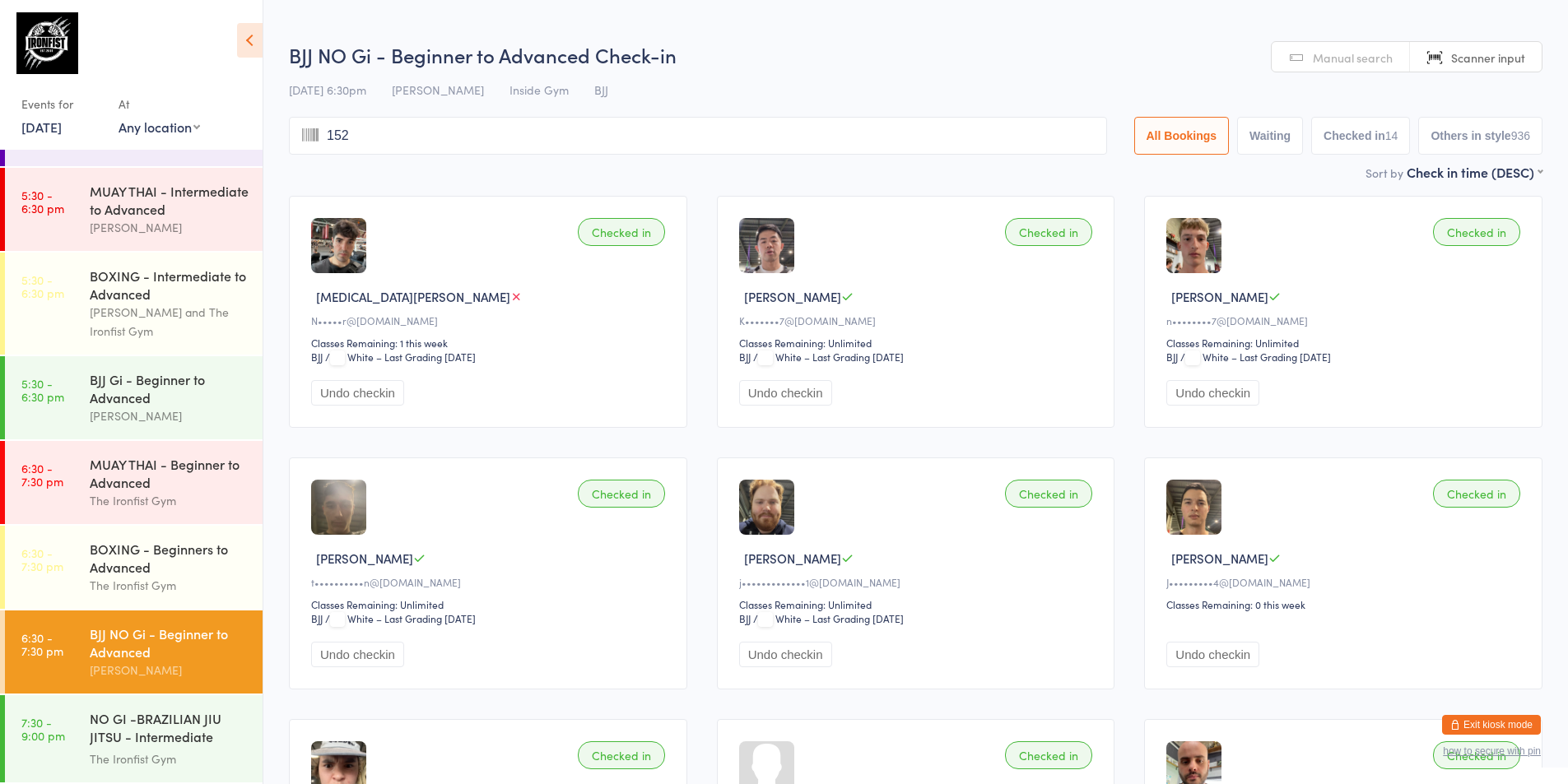
type input "1526"
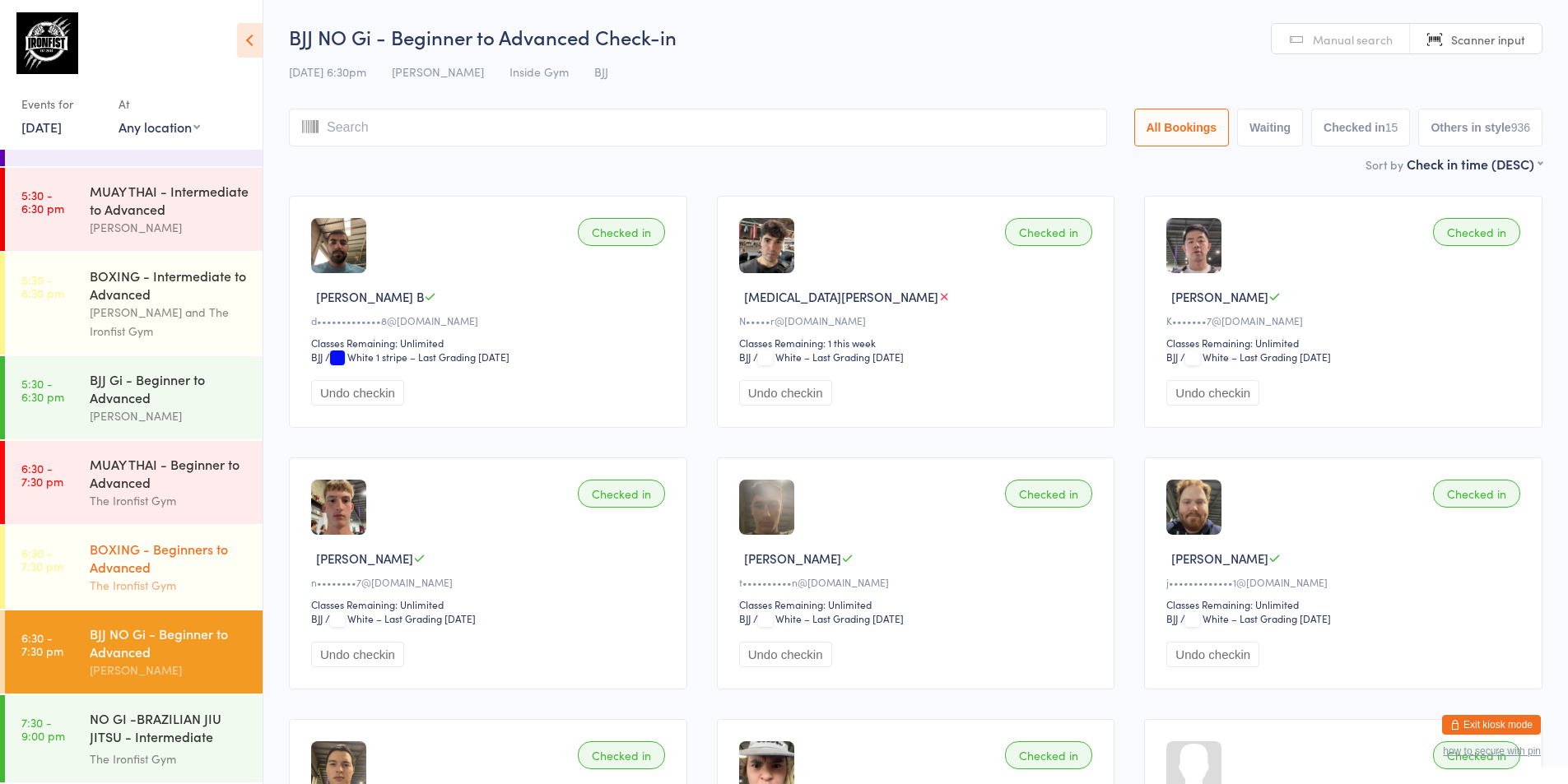
click at [84, 560] on link "6:30 - 7:30 pm BOXING - Beginners to Advanced The Ironfist Gym" at bounding box center [133, 567] width 257 height 83
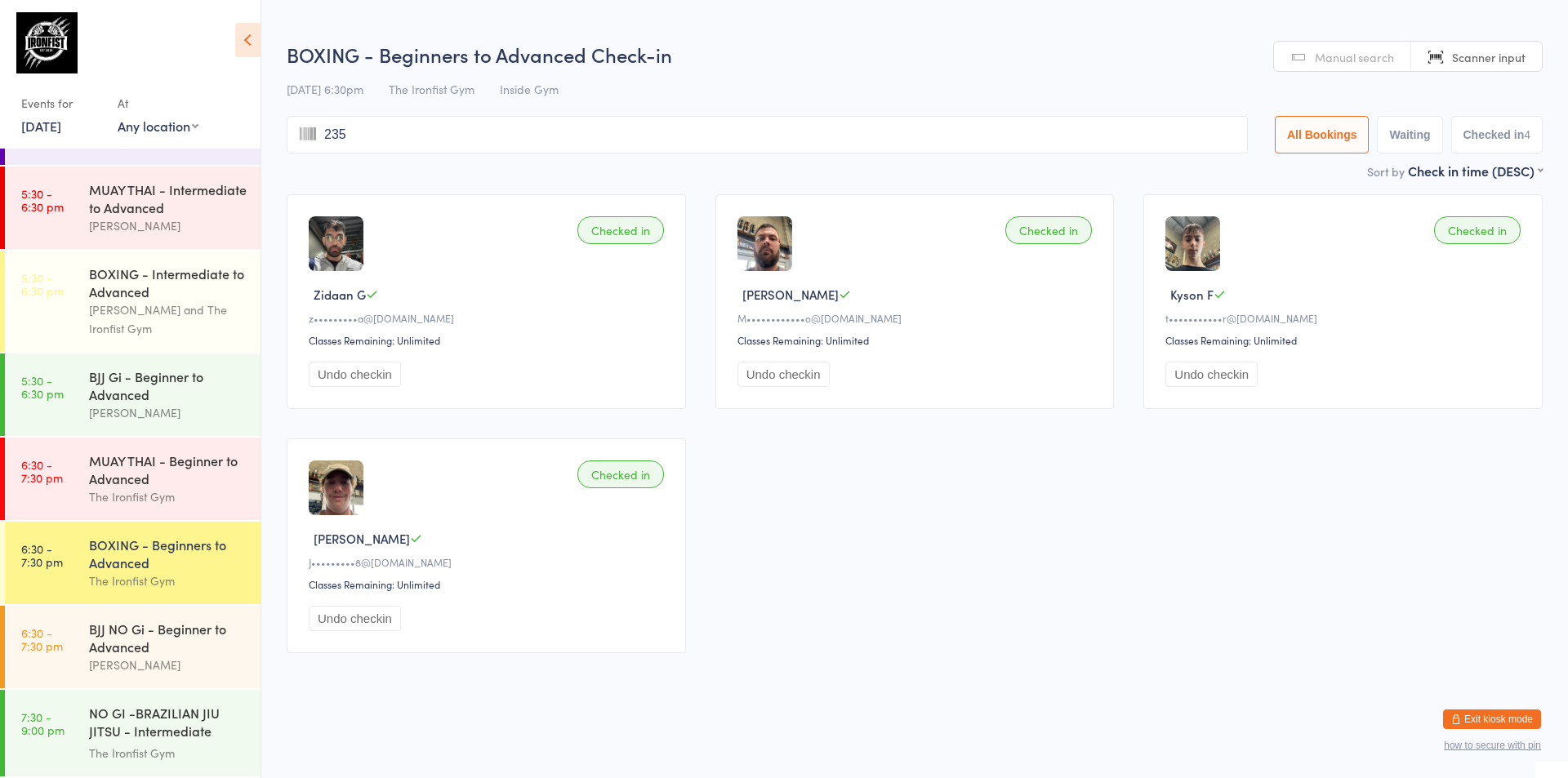
type input "2351"
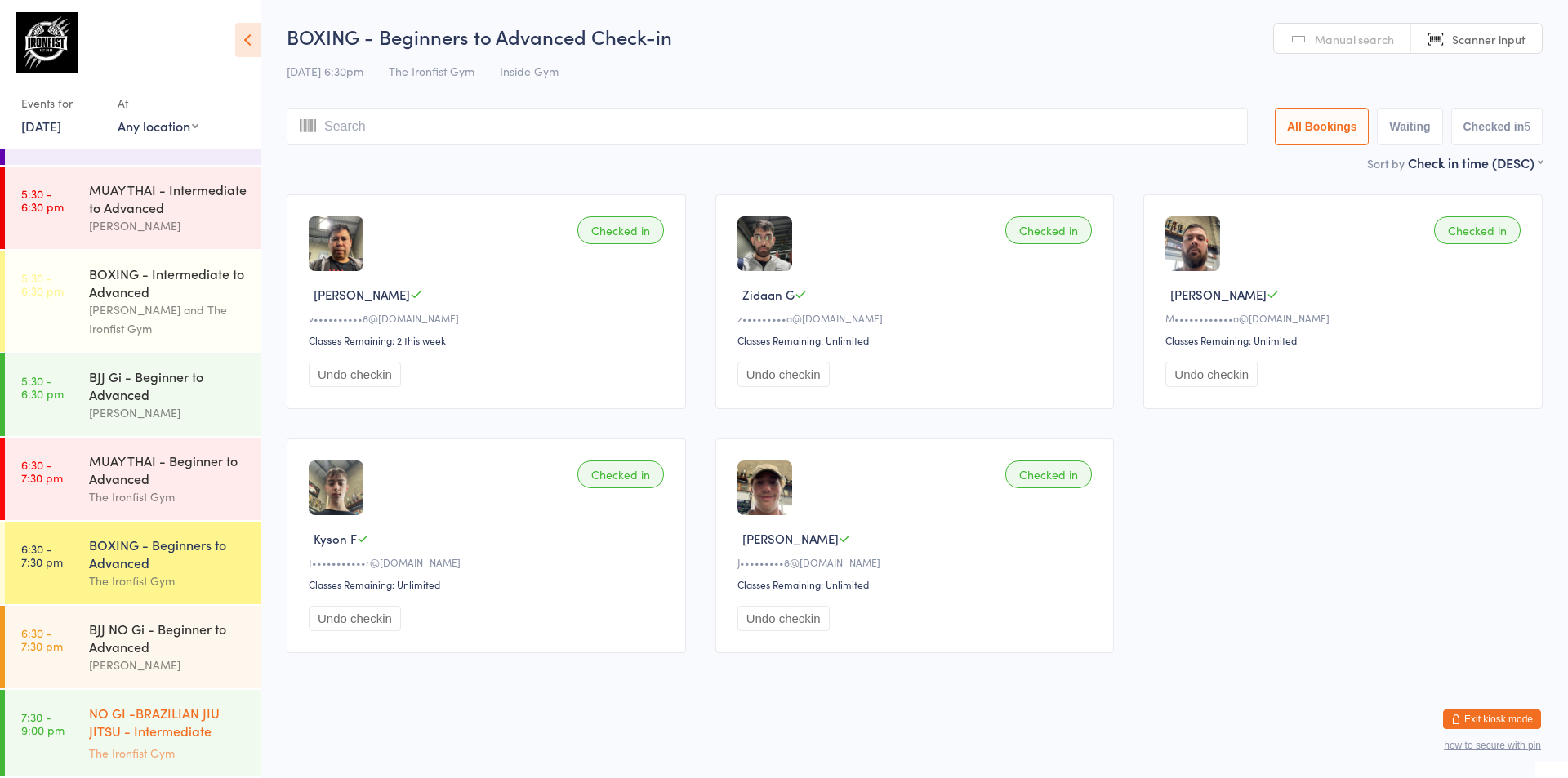
click at [142, 700] on div "NO GI -BRAZILIAN JIU JITSU - Intermediate Advanced... The Ironfist Gym" at bounding box center [175, 733] width 172 height 86
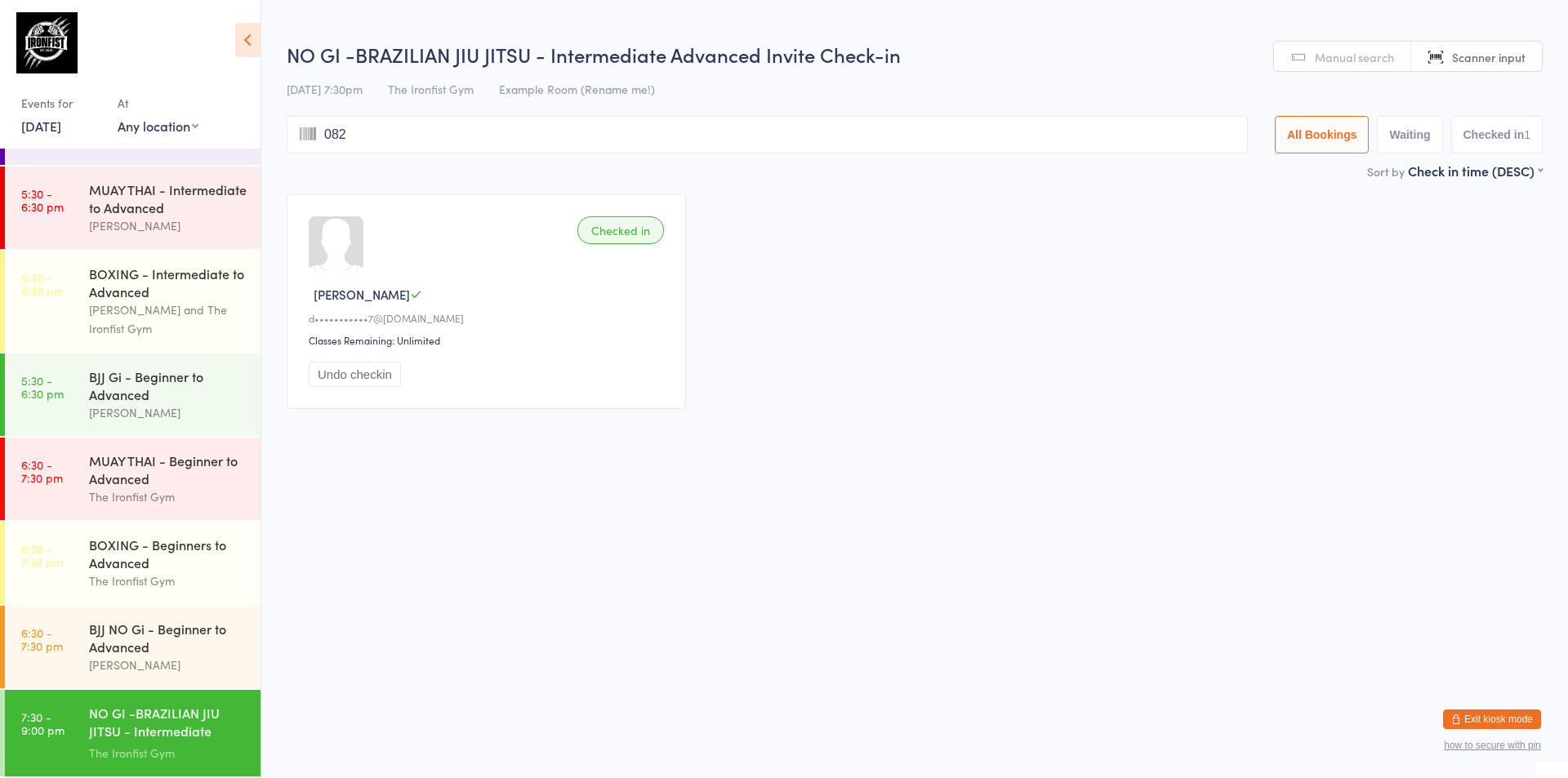
type input "0822"
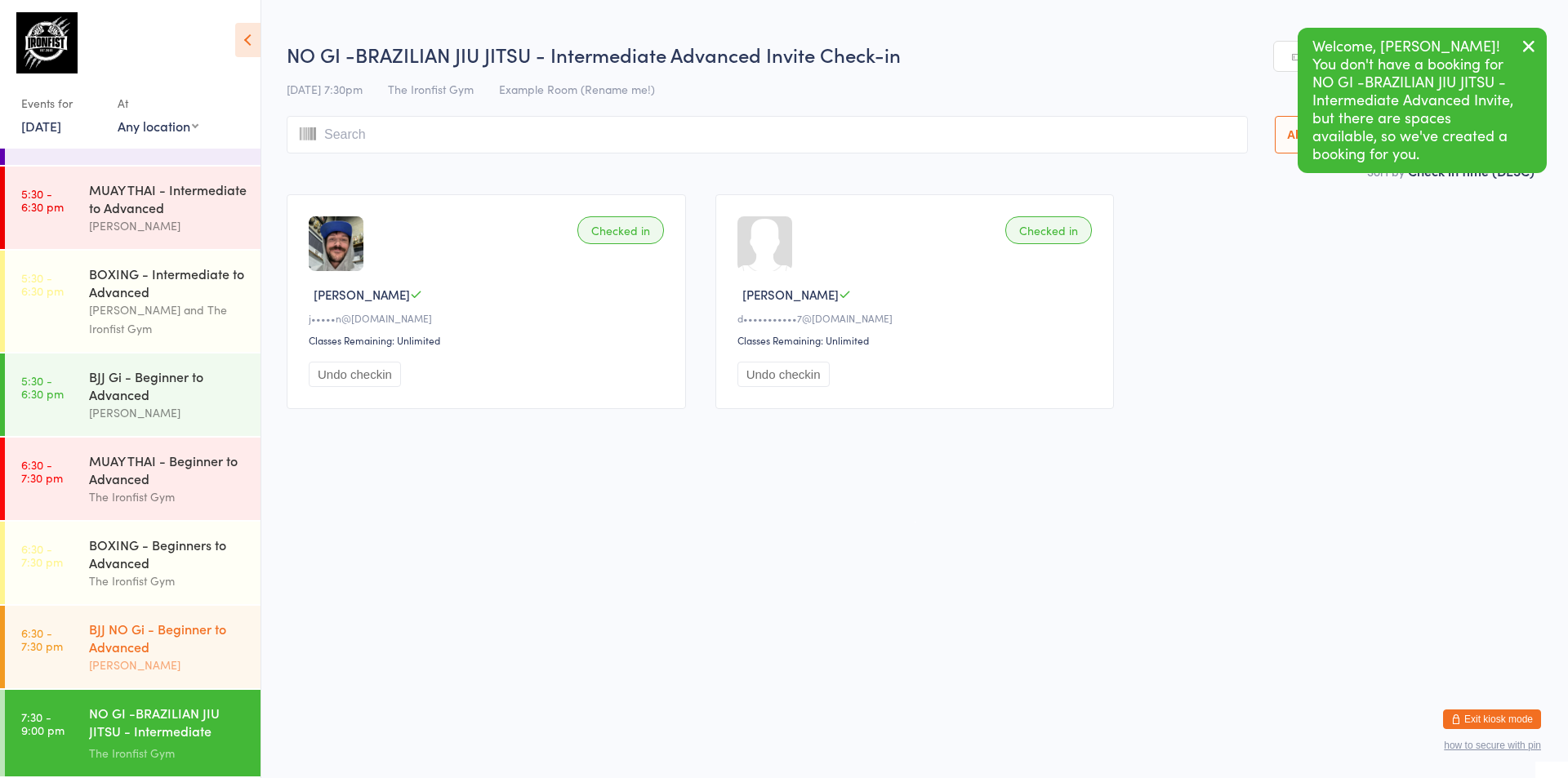
click at [95, 630] on div "BJJ NO Gi - Beginner to Advanced" at bounding box center [168, 637] width 158 height 36
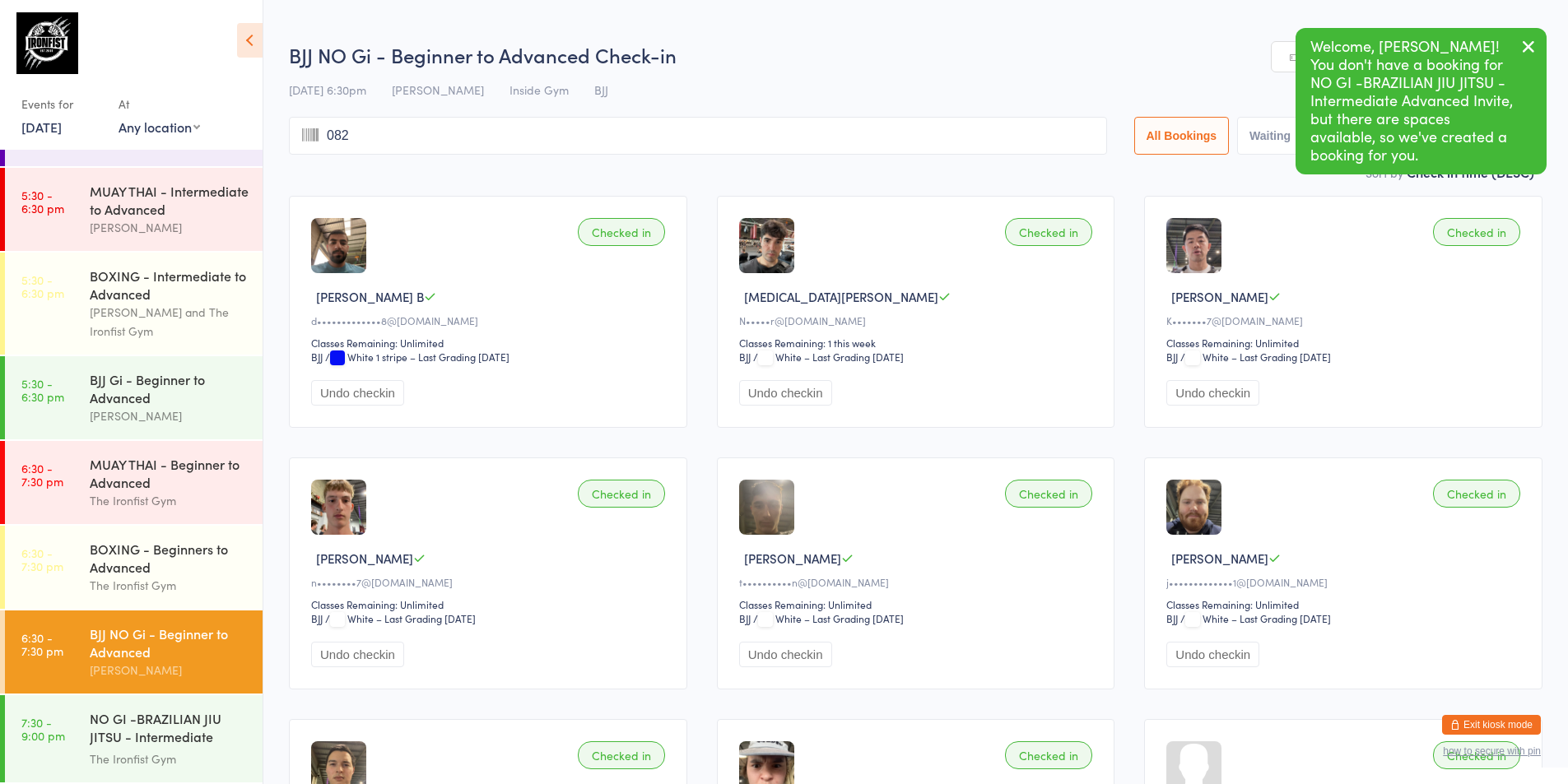
type input "0822"
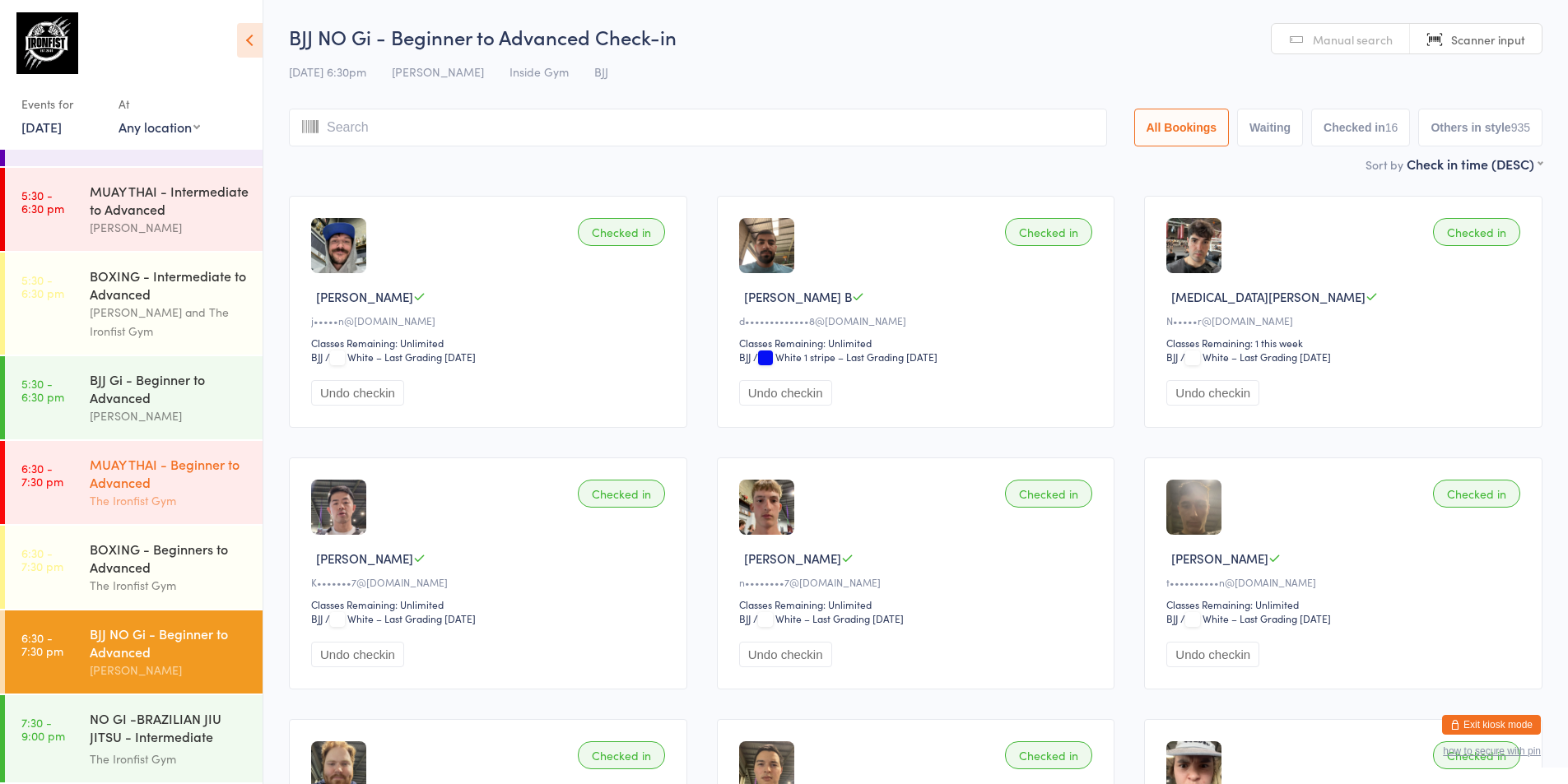
drag, startPoint x: 111, startPoint y: 446, endPoint x: 105, endPoint y: 456, distance: 11.7
click at [111, 445] on div "MUAY THAI - Beginner to Advanced The Ironfist Gym" at bounding box center [176, 483] width 173 height 83
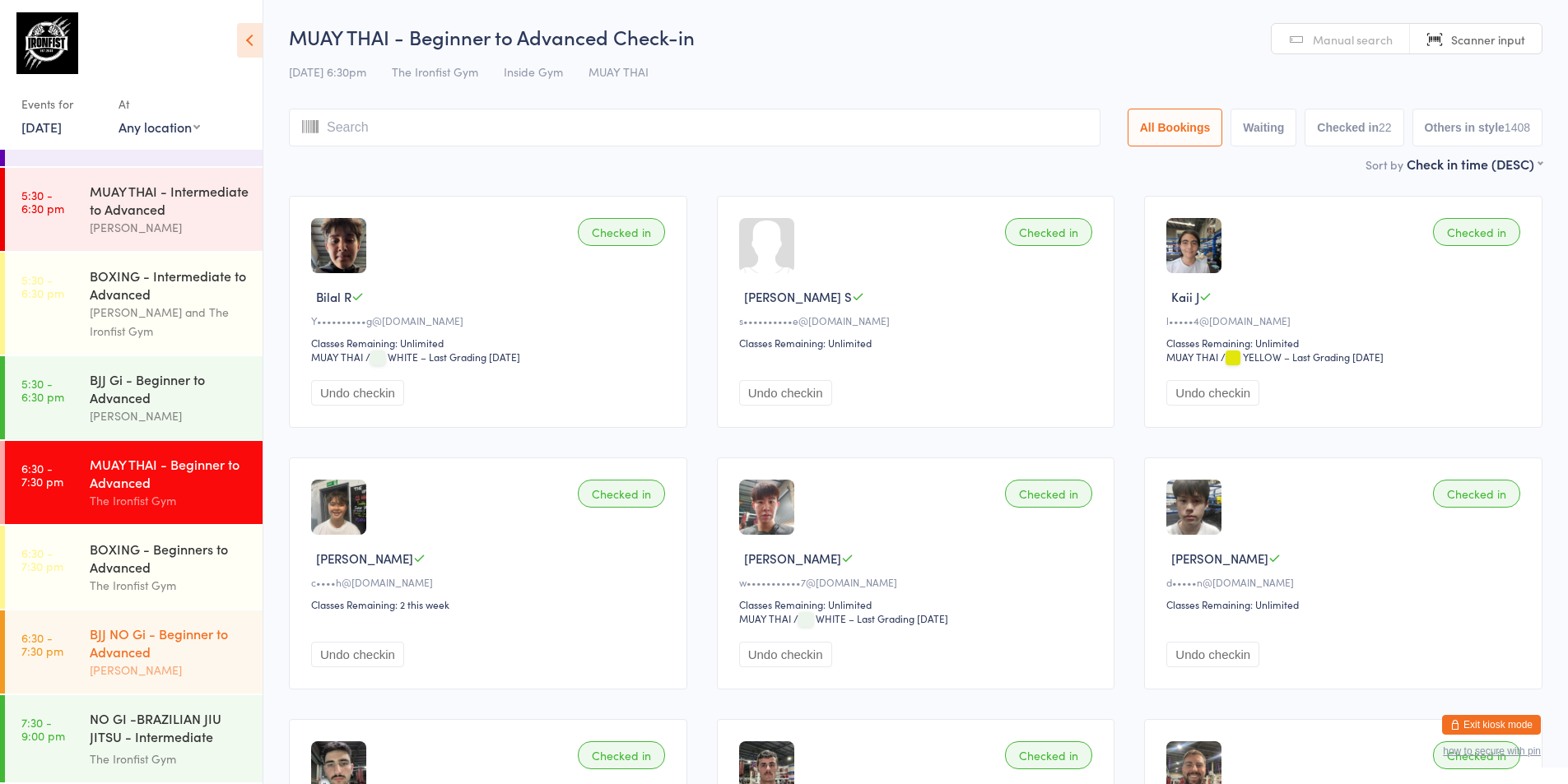
click at [134, 664] on div "[PERSON_NAME]" at bounding box center [169, 670] width 159 height 19
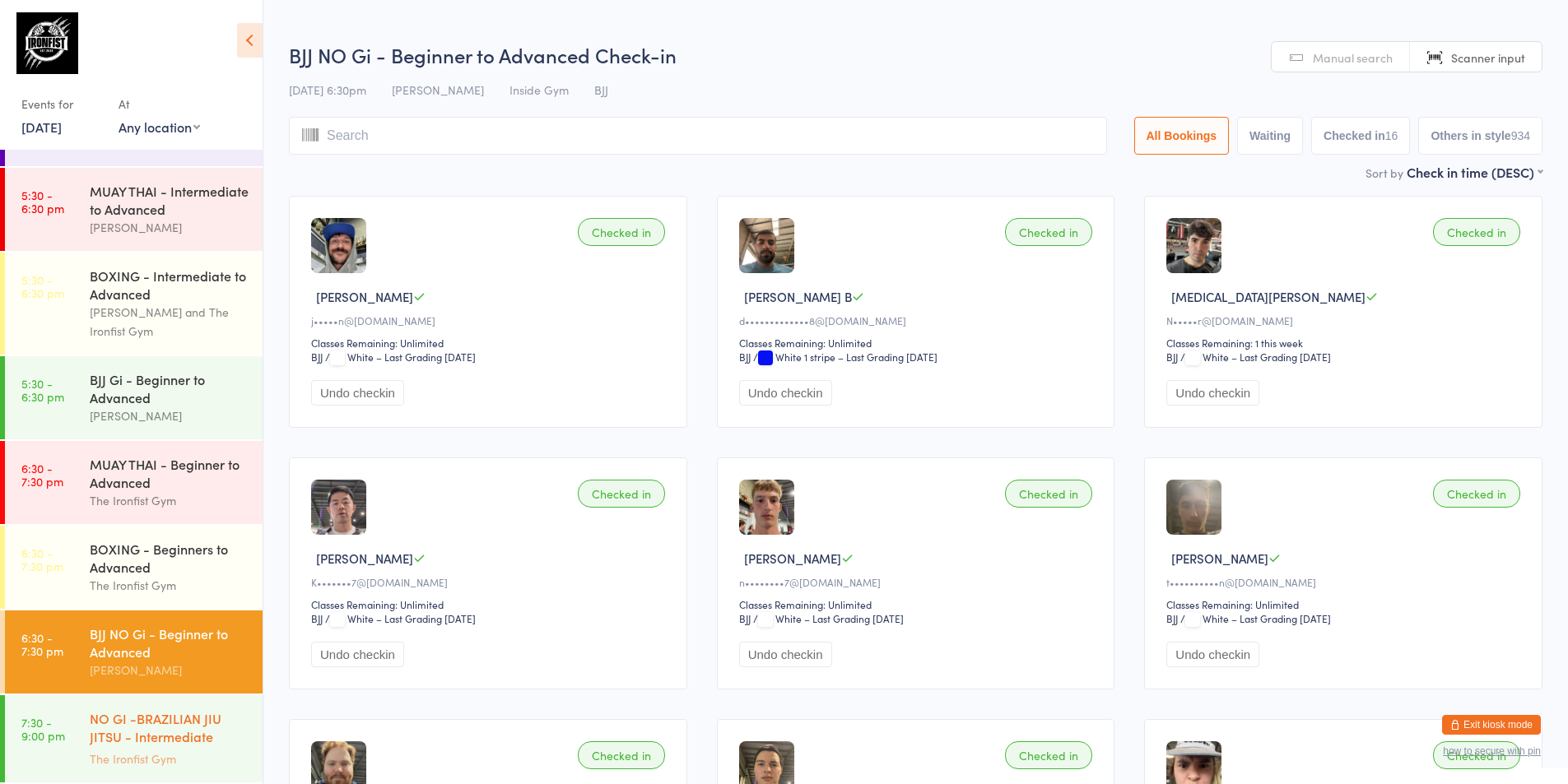
click at [181, 745] on div "NO GI -BRAZILIAN JIU JITSU - Intermediate Advanced..." at bounding box center [169, 729] width 159 height 41
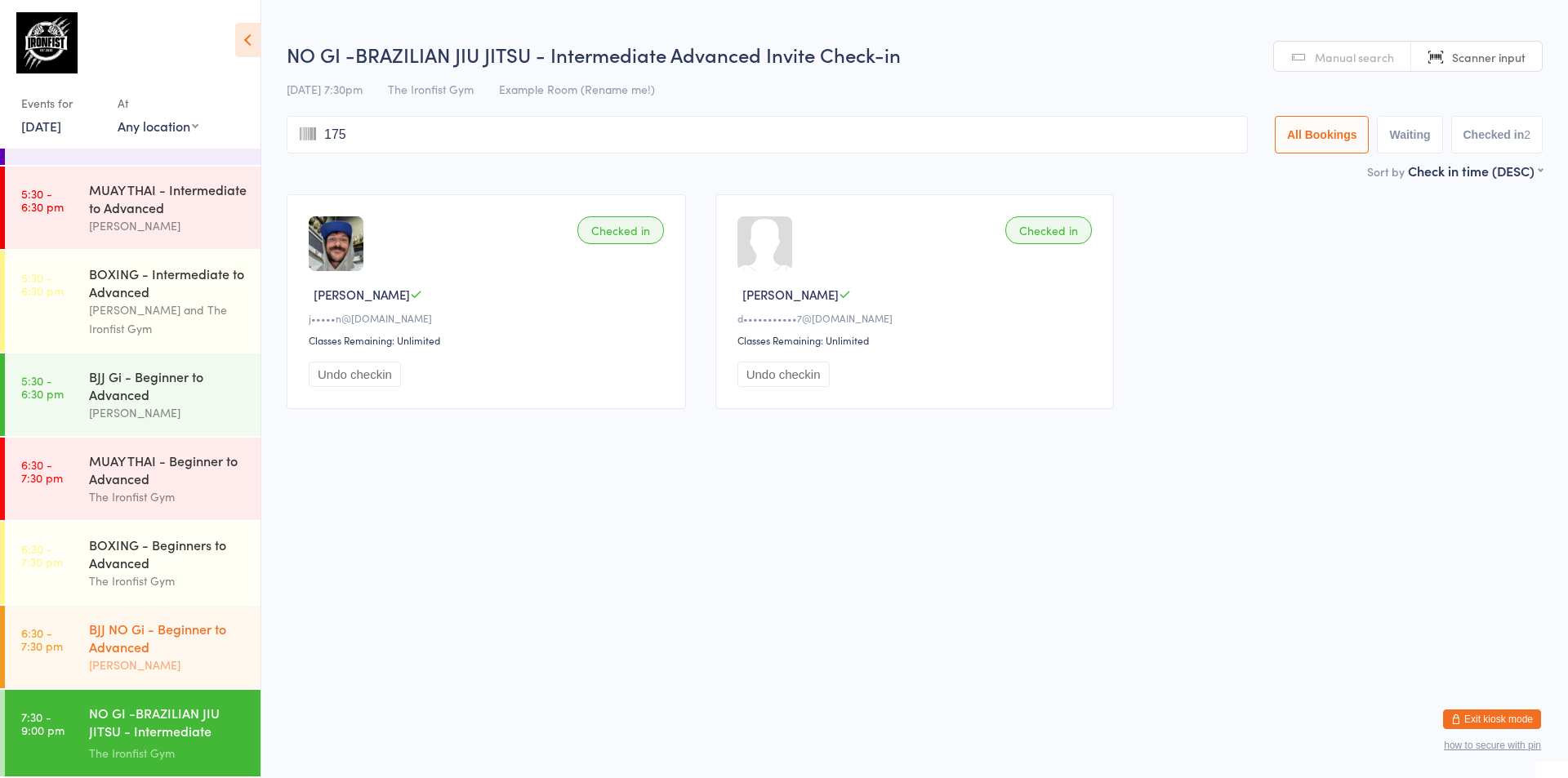
type input "1758"
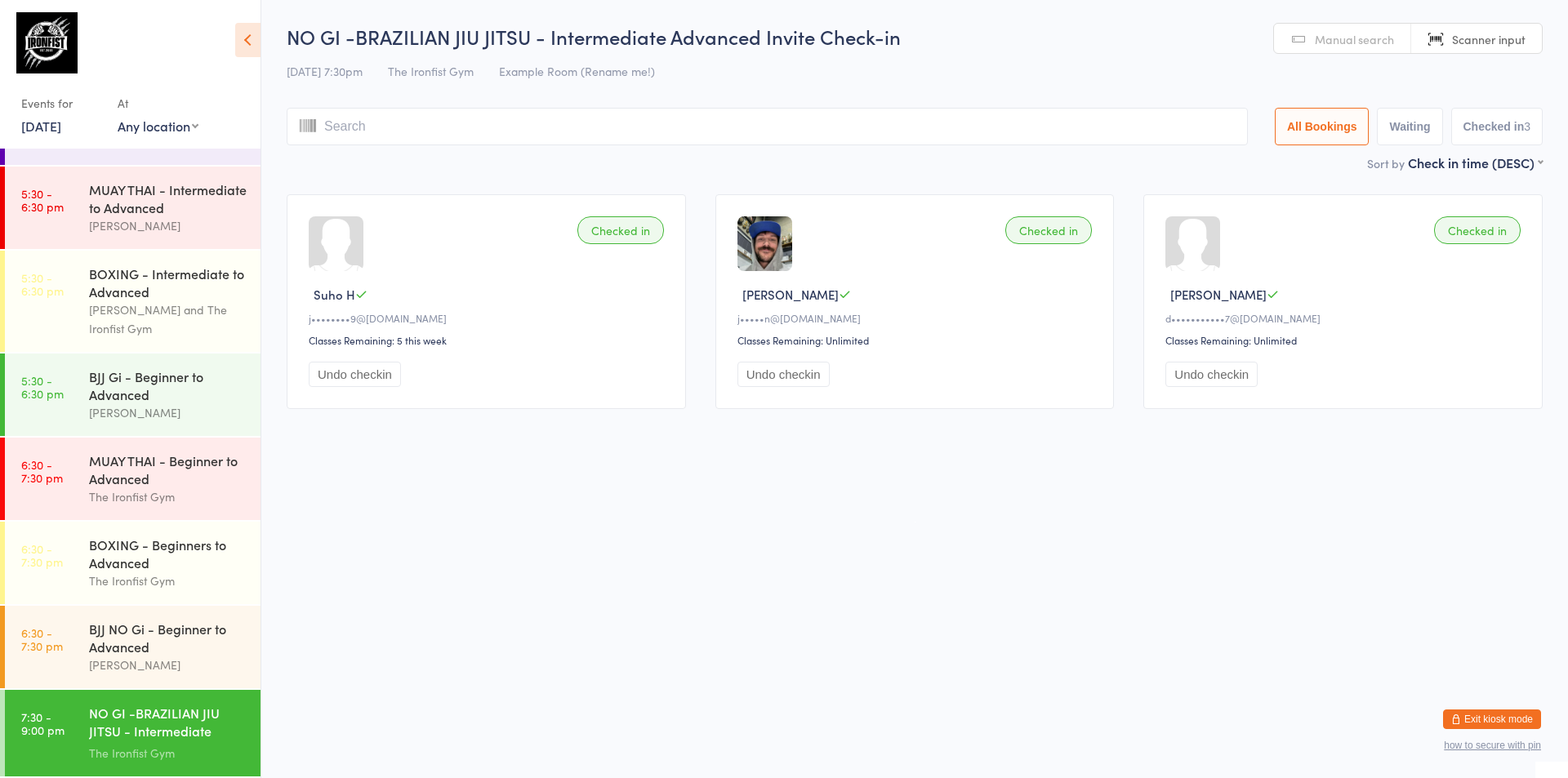
click at [197, 729] on div "NO GI -BRAZILIAN JIU JITSU - Intermediate Advanced..." at bounding box center [168, 724] width 158 height 40
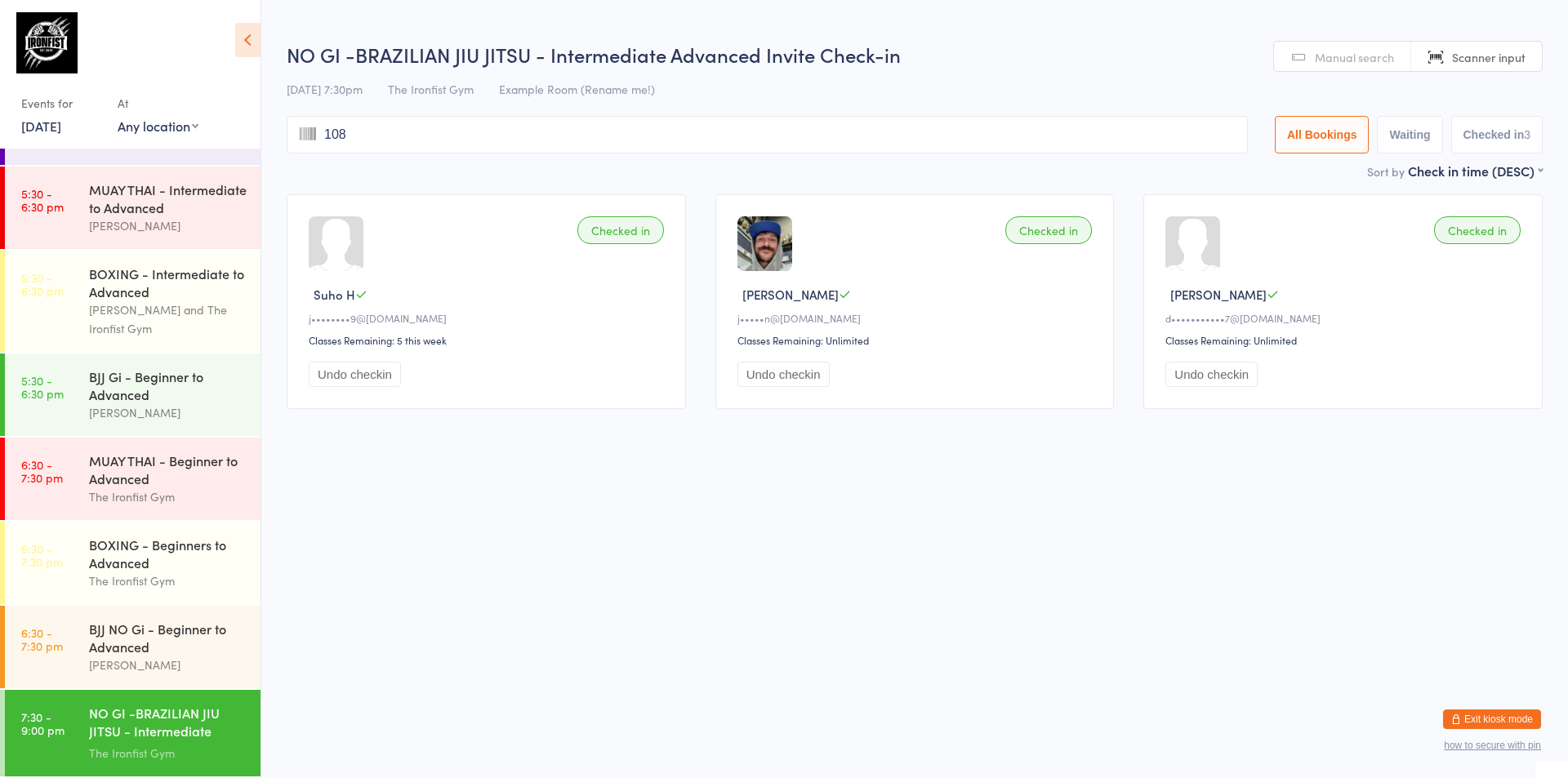
type input "1082"
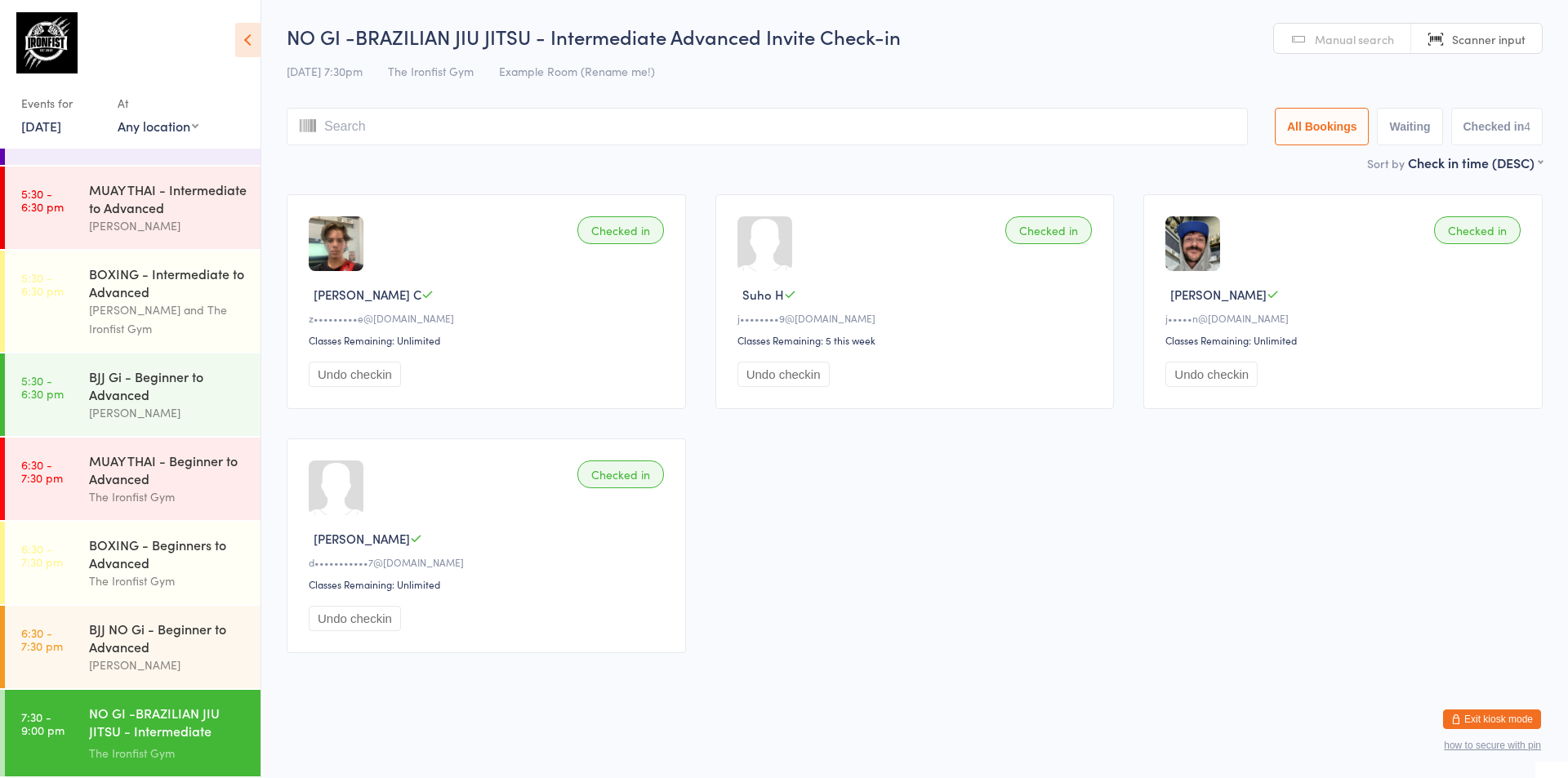
click at [109, 725] on div "NO GI -BRAZILIAN JIU JITSU - Intermediate Advanced..." at bounding box center [168, 724] width 158 height 40
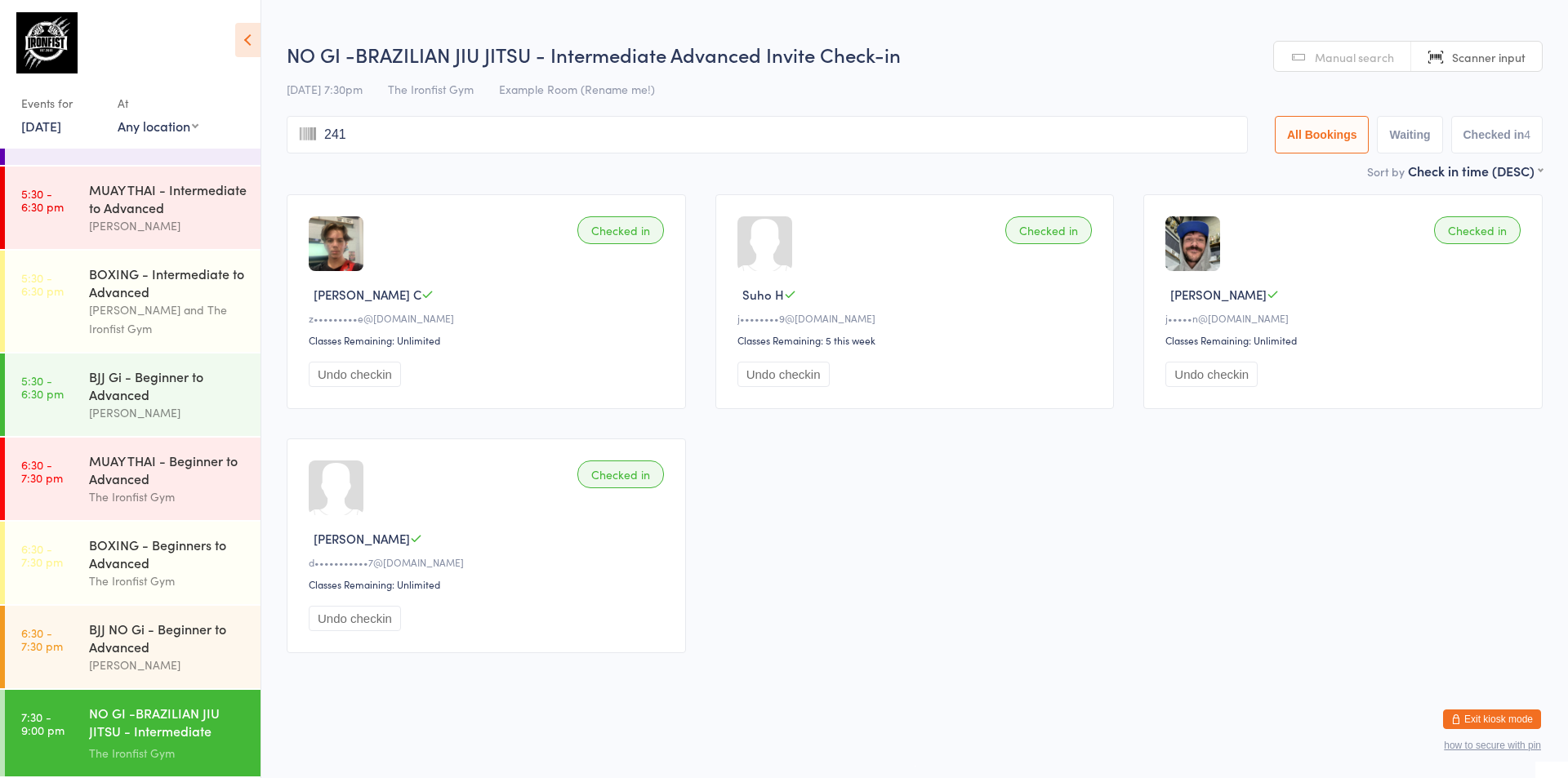
type input "2416"
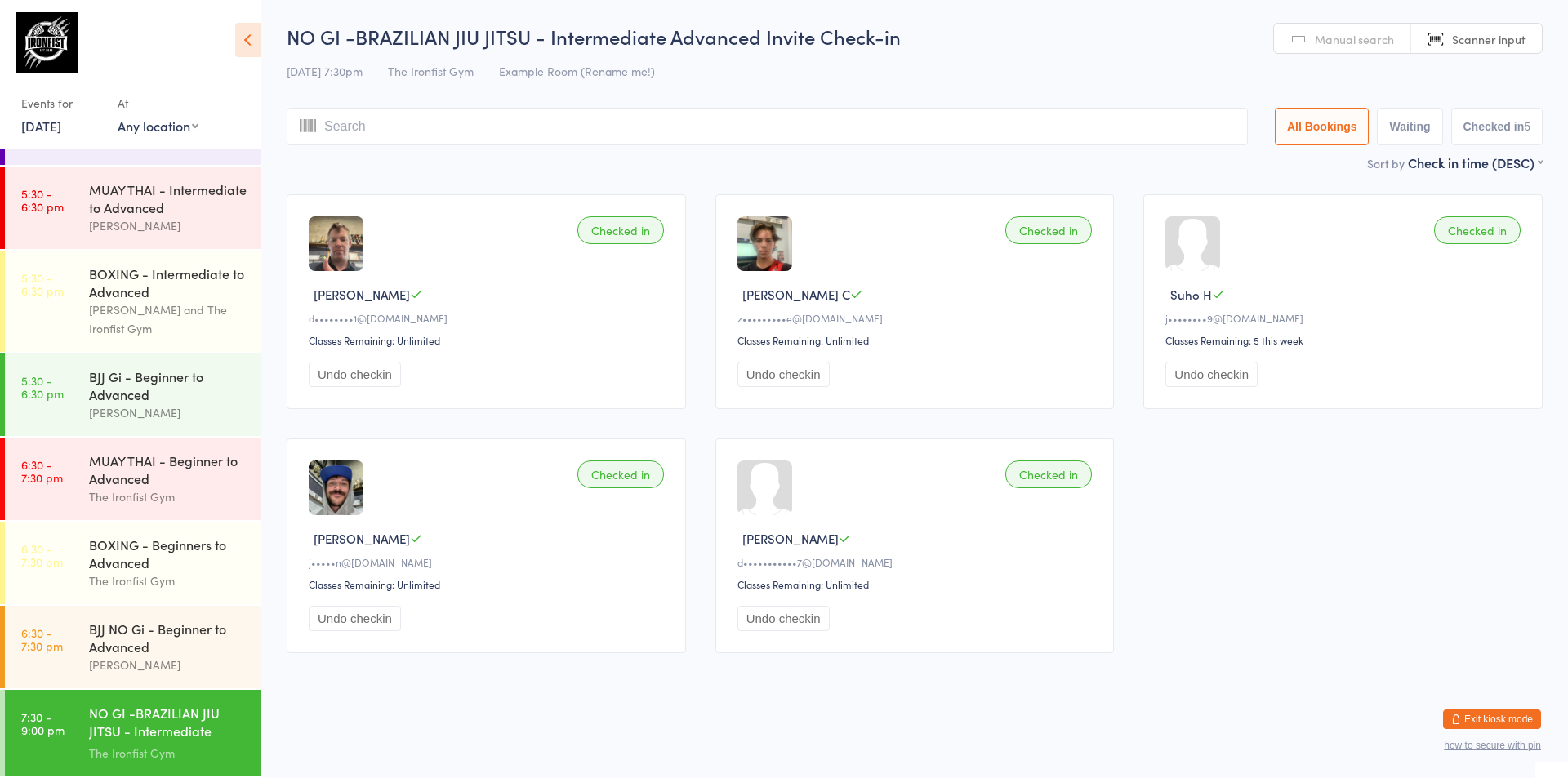
click at [109, 725] on div "NO GI -BRAZILIAN JIU JITSU - Intermediate Advanced..." at bounding box center [168, 724] width 158 height 40
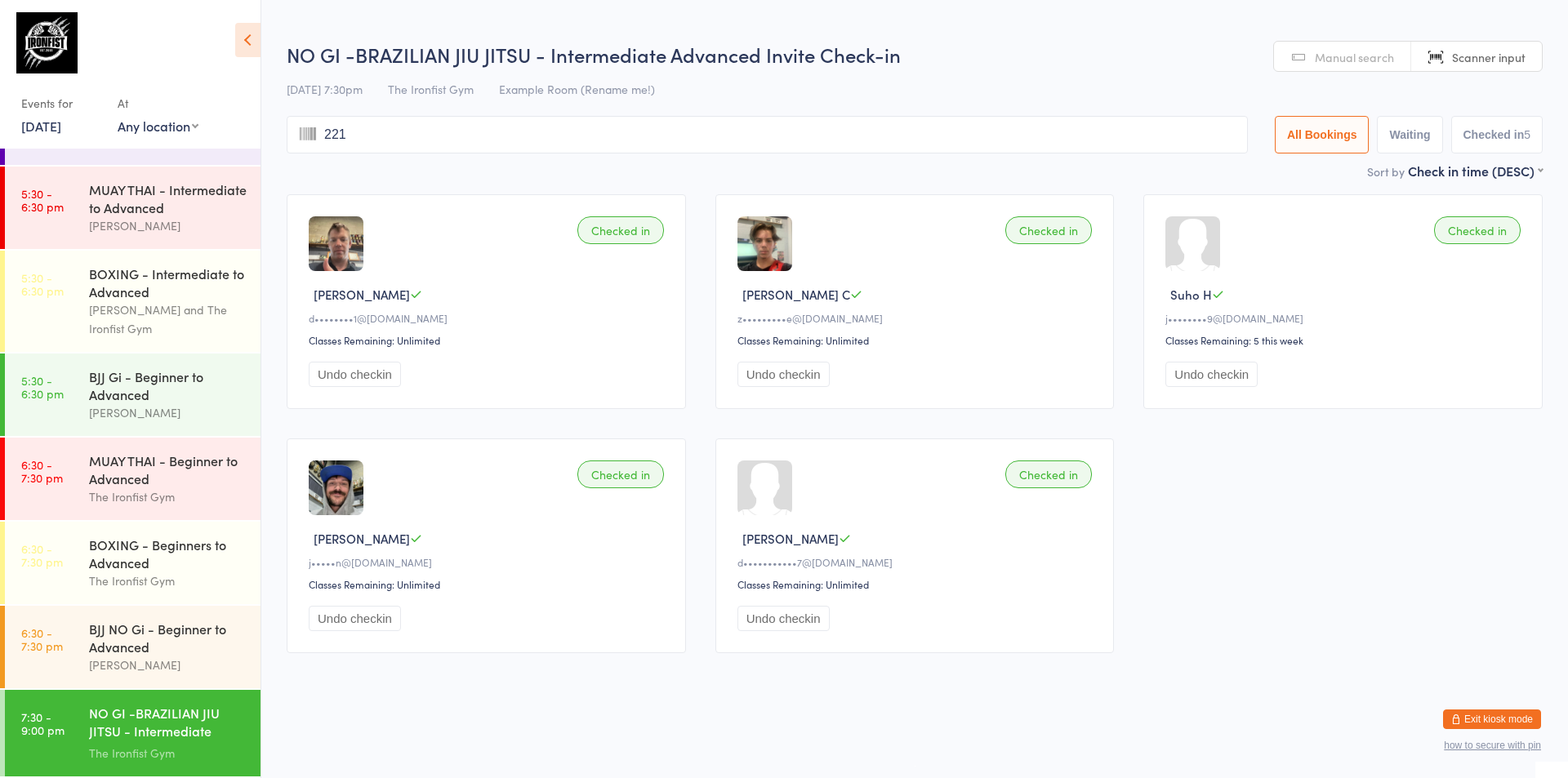
type input "2212"
